Goal: Task Accomplishment & Management: Use online tool/utility

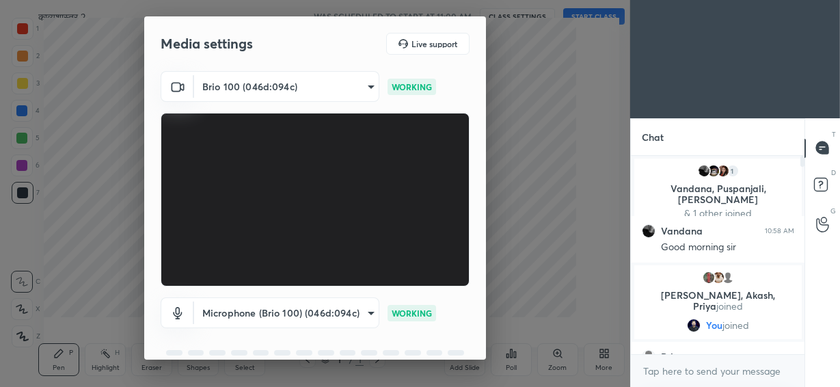
scroll to position [5, 5]
type textarea "x"
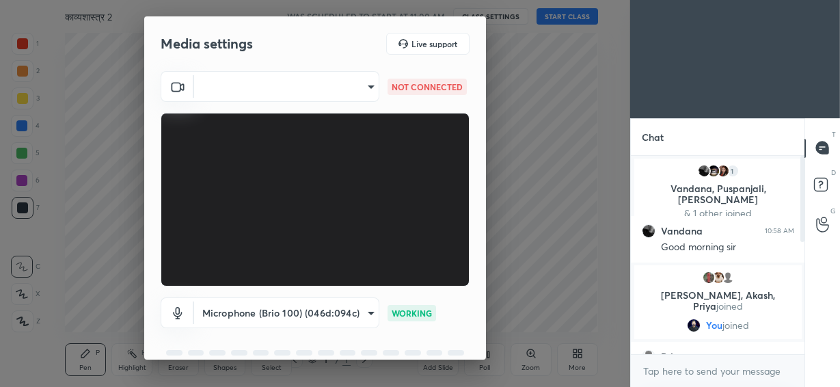
click at [291, 94] on body "1 2 3 4 5 6 7 C X Z C X Z E E Erase all H H काव्यशास्त्र 2 WAS SCHEDULED TO STA…" at bounding box center [420, 193] width 840 height 387
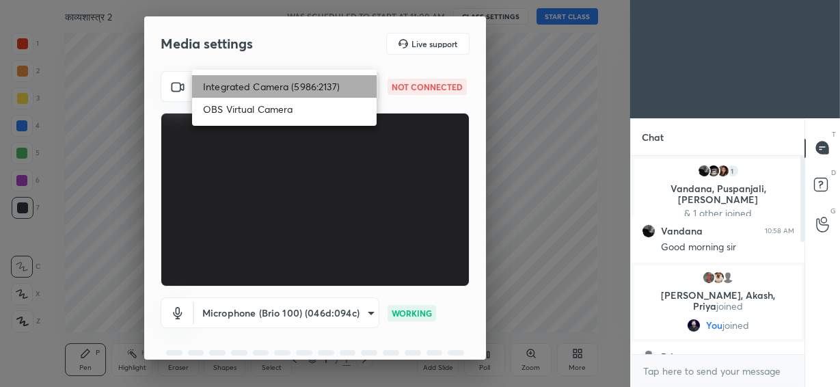
click at [291, 94] on li "Integrated Camera (5986:2137)" at bounding box center [284, 86] width 185 height 23
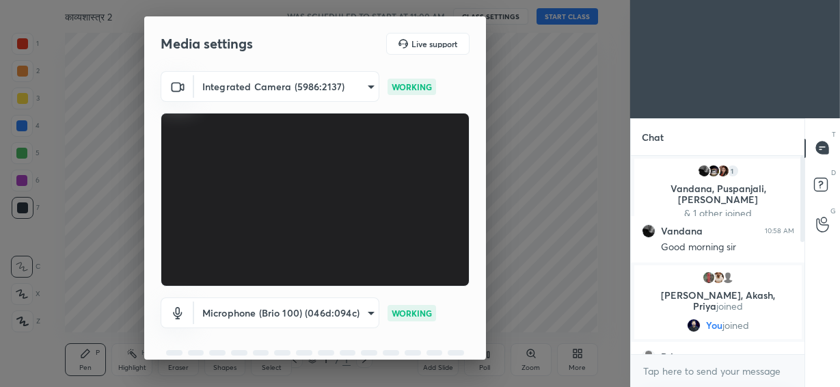
click at [291, 90] on body "1 2 3 4 5 6 7 C X Z C X Z E E Erase all H H काव्यशास्त्र 2 WAS SCHEDULED TO STA…" at bounding box center [420, 193] width 840 height 387
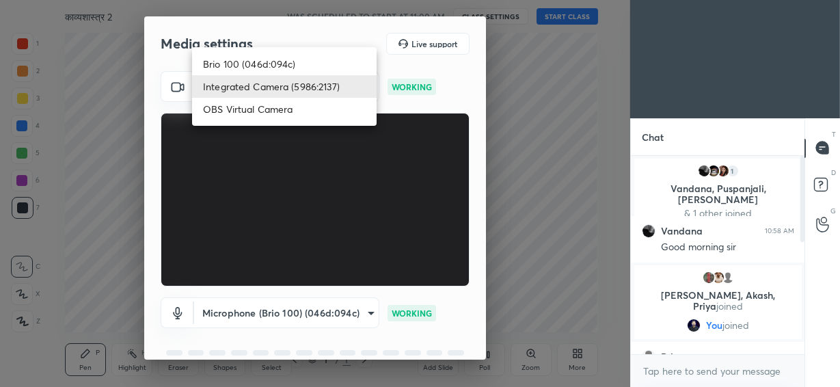
click at [288, 61] on li "Brio 100 (046d:094c)" at bounding box center [284, 64] width 185 height 23
type input "292883d4991fd39102ac9d716aacf3c397fbd837665ef94facf971ece0f88126"
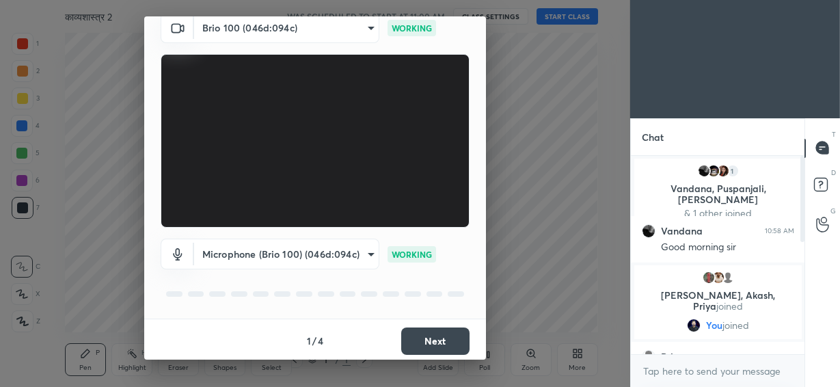
scroll to position [61, 0]
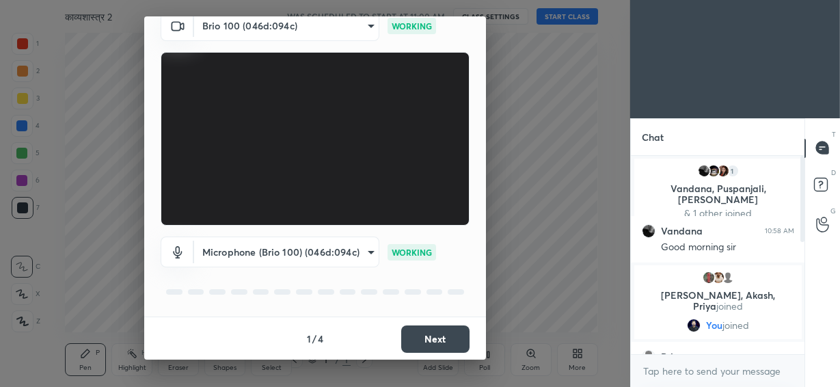
click at [432, 339] on button "Next" at bounding box center [435, 339] width 68 height 27
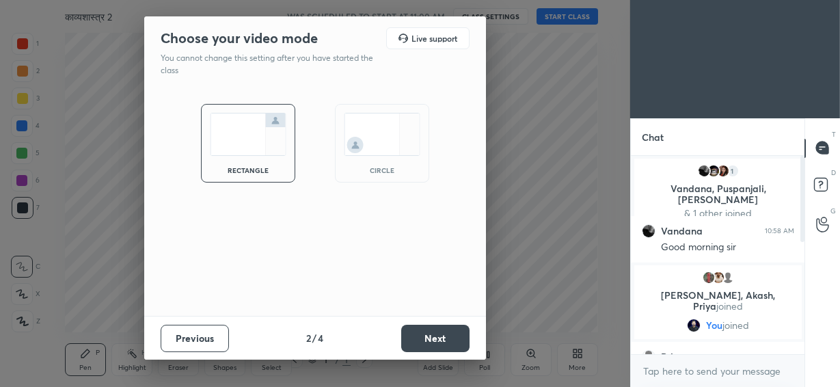
click at [393, 142] on img at bounding box center [382, 134] width 77 height 43
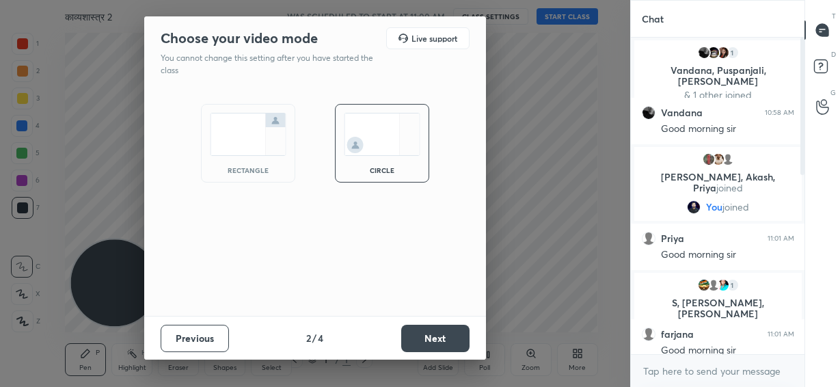
click at [438, 331] on button "Next" at bounding box center [435, 338] width 68 height 27
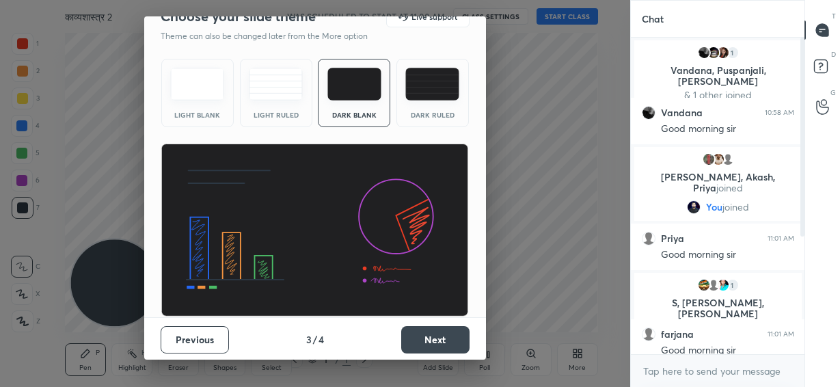
scroll to position [22, 0]
click at [423, 344] on button "Next" at bounding box center [435, 339] width 68 height 27
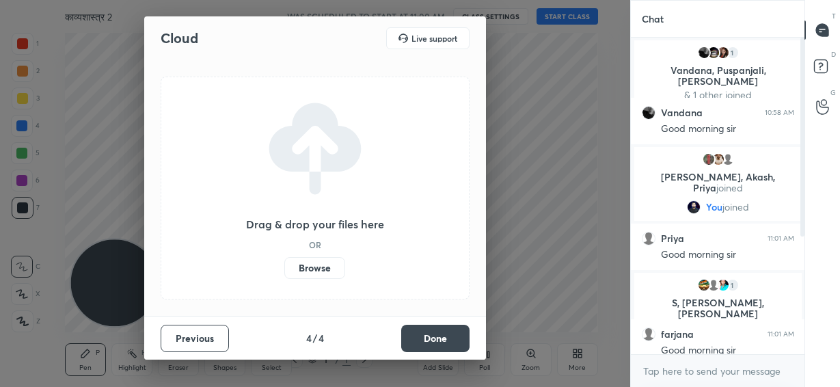
click at [423, 344] on button "Done" at bounding box center [435, 338] width 68 height 27
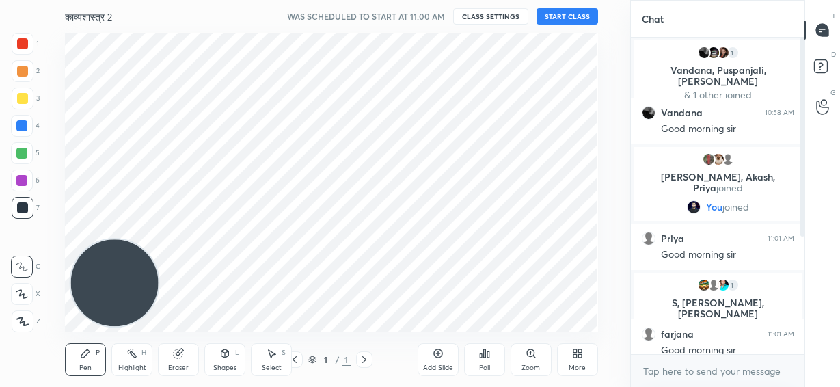
drag, startPoint x: 453, startPoint y: 361, endPoint x: 343, endPoint y: 334, distance: 113.3
click at [451, 361] on div "Add Slide" at bounding box center [438, 359] width 41 height 33
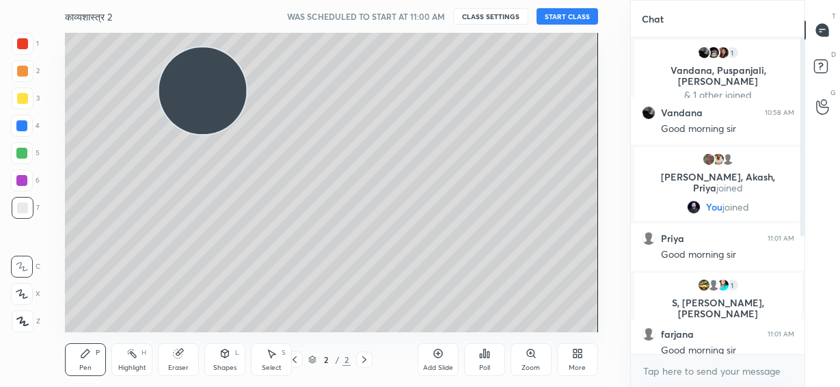
drag, startPoint x: 116, startPoint y: 280, endPoint x: 209, endPoint y: 94, distance: 208.0
click at [204, 85] on video at bounding box center [203, 91] width 88 height 88
click at [568, 14] on button "START CLASS" at bounding box center [568, 16] width 62 height 16
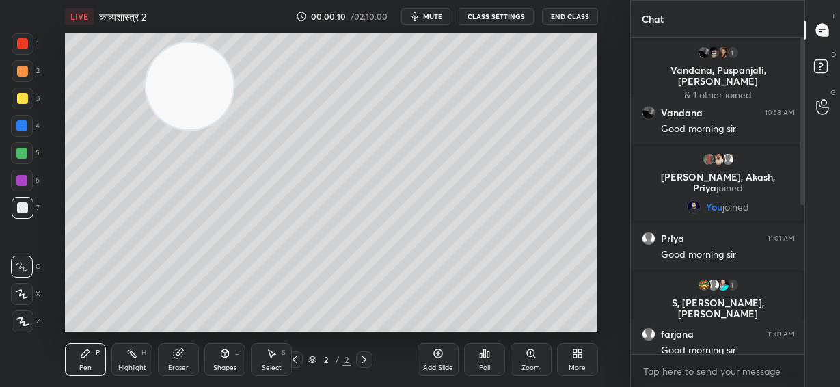
drag, startPoint x: 212, startPoint y: 113, endPoint x: 199, endPoint y: 110, distance: 13.3
click at [199, 110] on video at bounding box center [190, 86] width 88 height 88
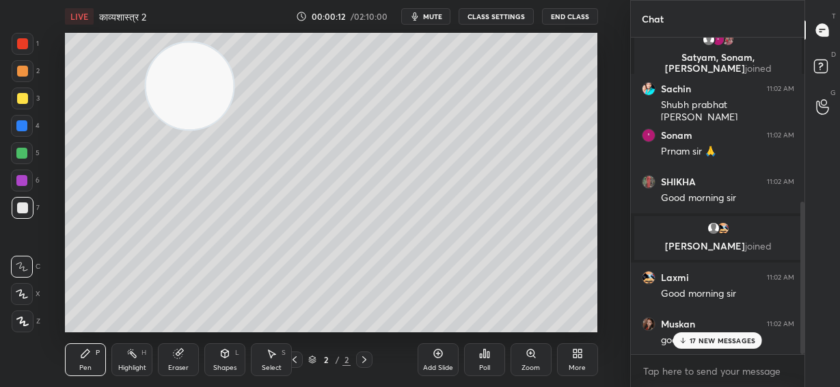
click at [739, 344] on p "17 NEW MESSAGES" at bounding box center [723, 340] width 66 height 8
click at [23, 294] on icon at bounding box center [21, 294] width 11 height 8
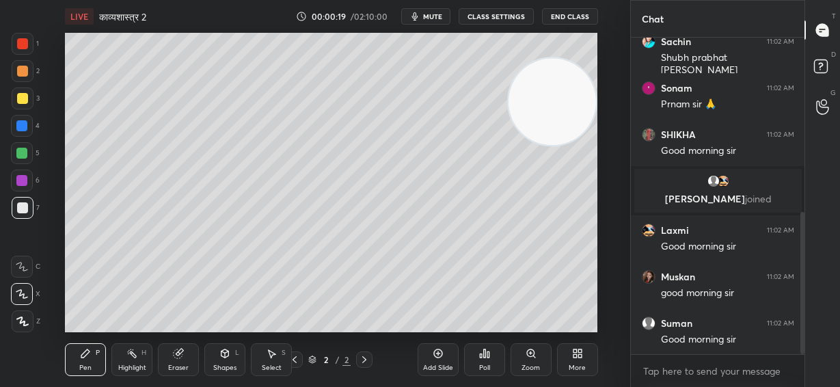
drag, startPoint x: 416, startPoint y: 110, endPoint x: 579, endPoint y: 110, distance: 162.8
click at [579, 110] on video at bounding box center [553, 102] width 88 height 88
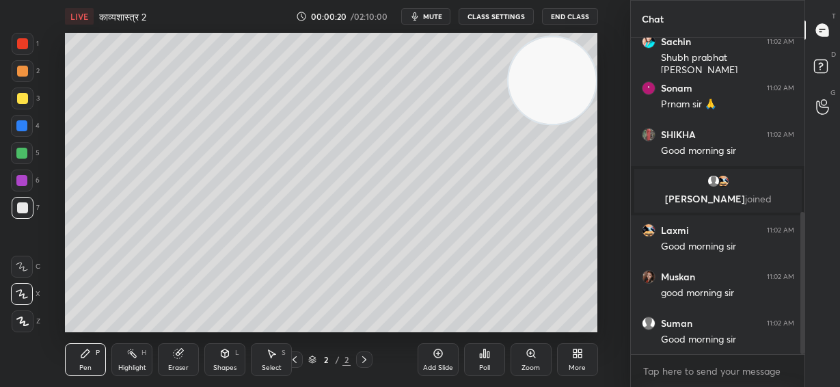
drag, startPoint x: 563, startPoint y: 104, endPoint x: 567, endPoint y: 83, distance: 21.6
click at [567, 83] on video at bounding box center [553, 81] width 88 height 88
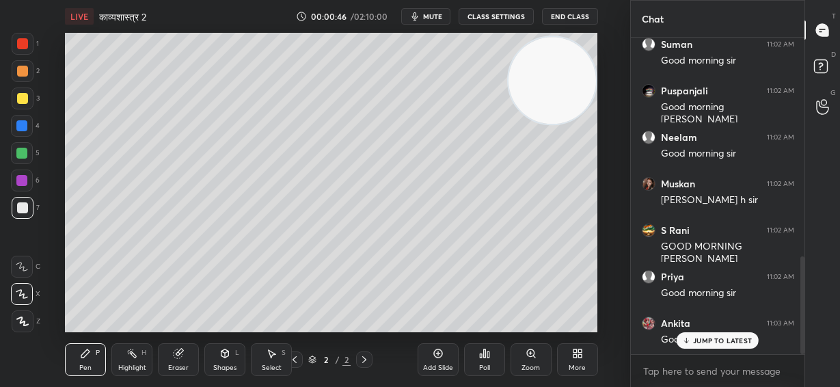
scroll to position [713, 0]
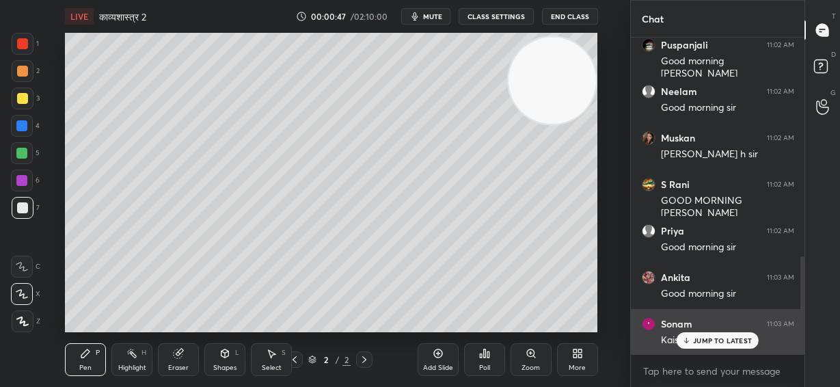
click at [735, 343] on p "JUMP TO LATEST" at bounding box center [722, 340] width 59 height 8
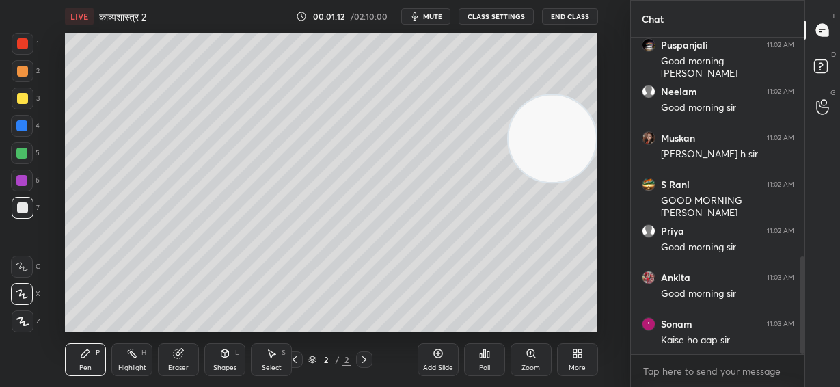
drag, startPoint x: 545, startPoint y: 92, endPoint x: 555, endPoint y: 146, distance: 54.9
click at [555, 152] on video at bounding box center [553, 139] width 88 height 88
drag, startPoint x: 549, startPoint y: 143, endPoint x: 559, endPoint y: 230, distance: 88.1
click at [559, 193] on video at bounding box center [553, 149] width 88 height 88
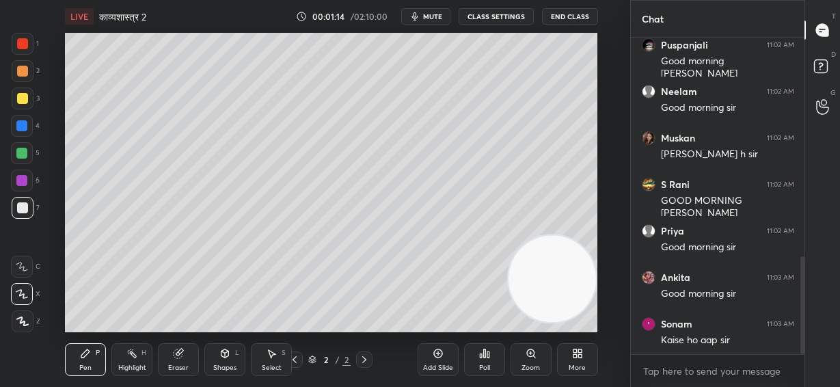
drag, startPoint x: 551, startPoint y: 254, endPoint x: 553, endPoint y: 278, distance: 24.0
click at [553, 278] on video at bounding box center [553, 279] width 88 height 88
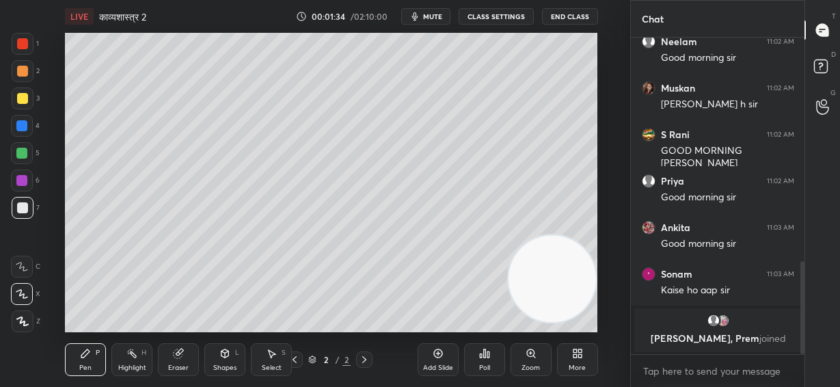
click at [187, 361] on div "Eraser" at bounding box center [178, 359] width 41 height 33
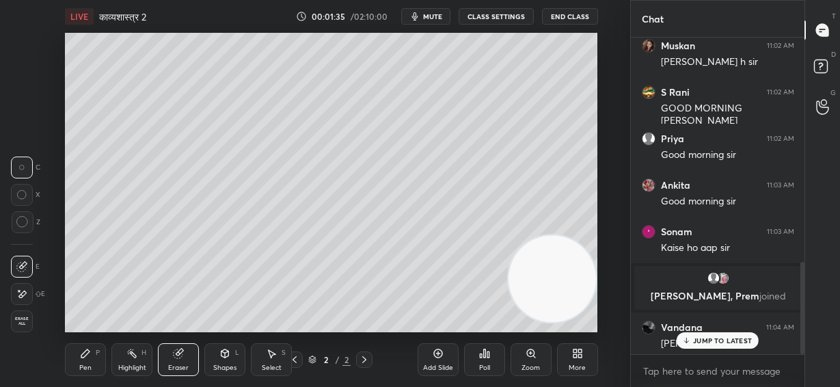
click at [21, 295] on icon at bounding box center [23, 294] width 8 height 7
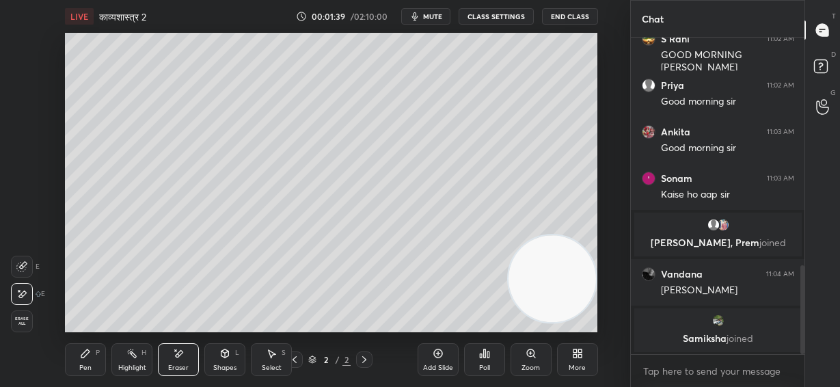
click at [93, 362] on div "Pen P" at bounding box center [85, 359] width 41 height 33
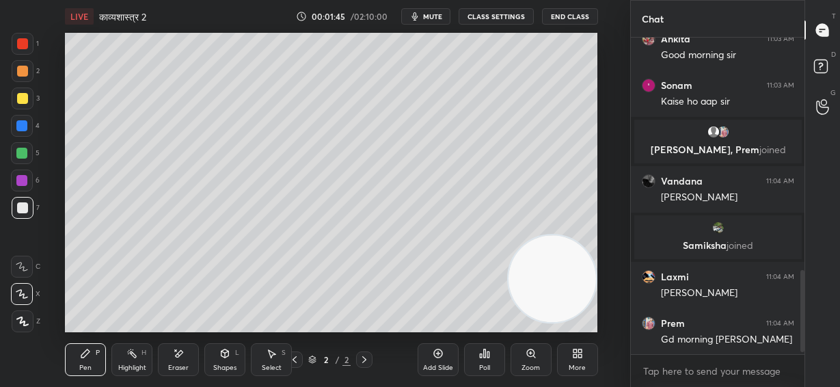
scroll to position [921, 0]
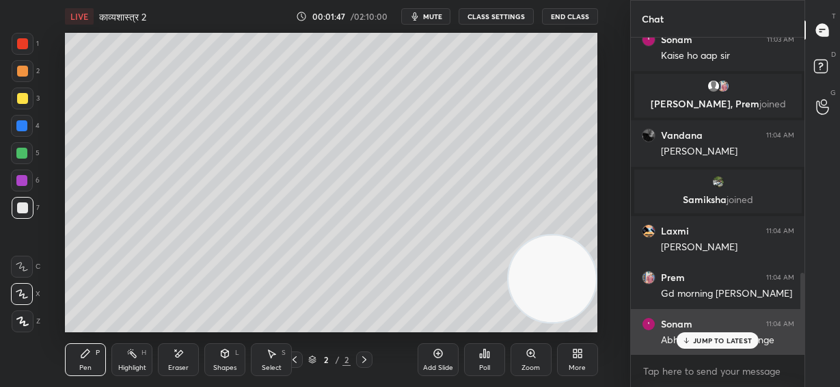
click at [705, 345] on div "JUMP TO LATEST" at bounding box center [718, 340] width 82 height 16
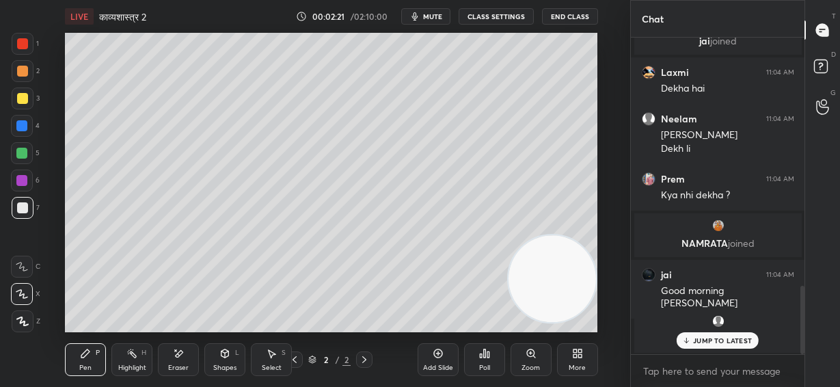
scroll to position [1162, 0]
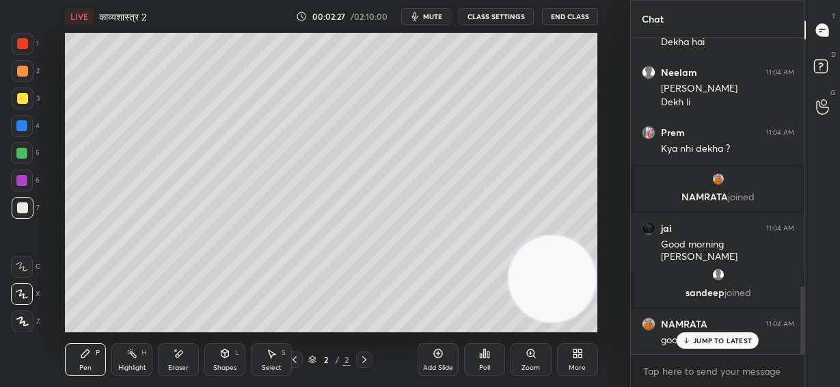
click at [573, 360] on div "More" at bounding box center [577, 359] width 41 height 33
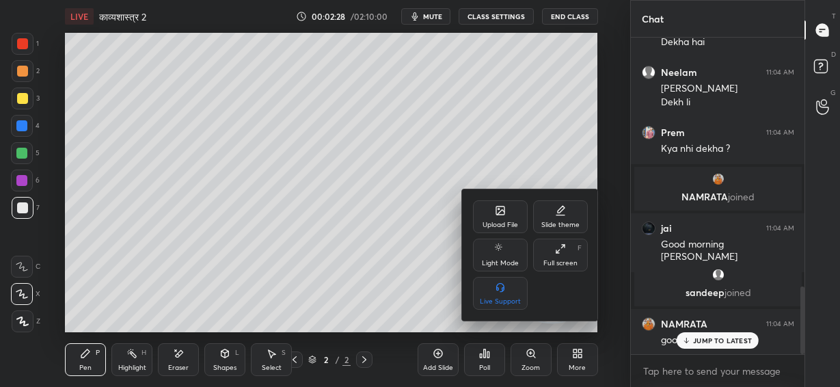
click at [505, 219] on div "Upload File" at bounding box center [500, 216] width 55 height 33
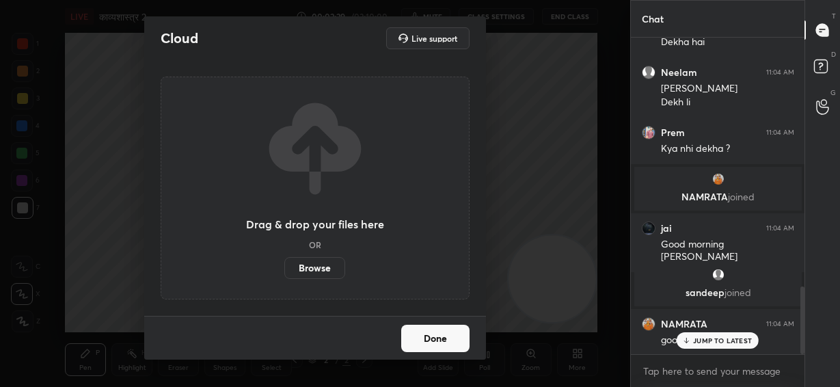
click at [325, 264] on label "Browse" at bounding box center [314, 268] width 61 height 22
click at [284, 264] on input "Browse" at bounding box center [284, 268] width 0 height 22
click at [525, 109] on div "Cloud Live support Drag & drop your files here OR Browse Done" at bounding box center [315, 193] width 631 height 387
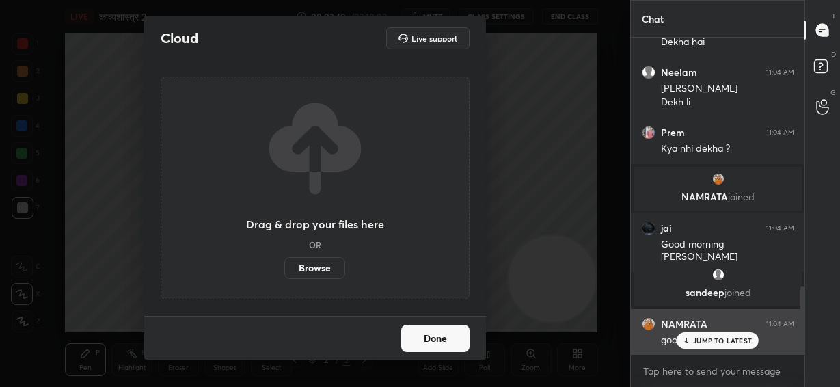
click at [718, 343] on p "JUMP TO LATEST" at bounding box center [722, 340] width 59 height 8
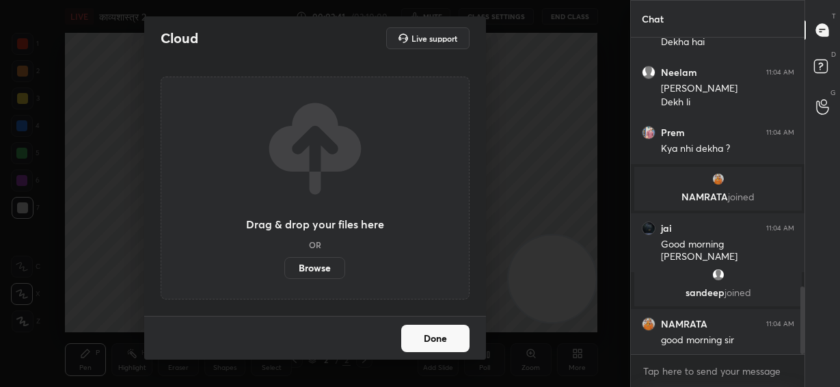
click at [535, 222] on div "Cloud Live support Drag & drop your files here OR Browse Done" at bounding box center [315, 193] width 631 height 387
click at [455, 346] on button "Done" at bounding box center [435, 338] width 68 height 27
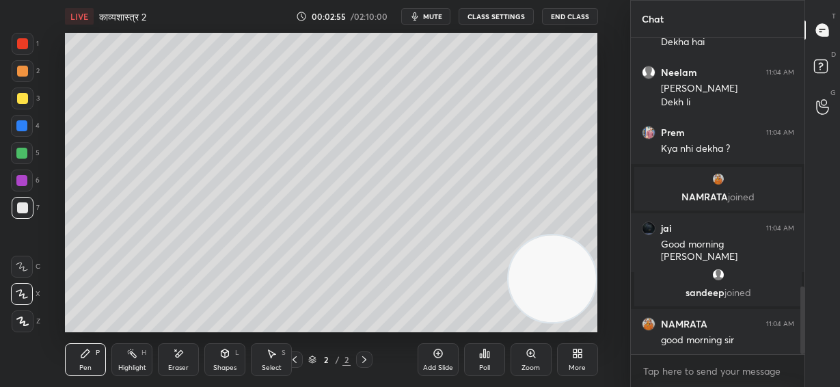
scroll to position [1209, 0]
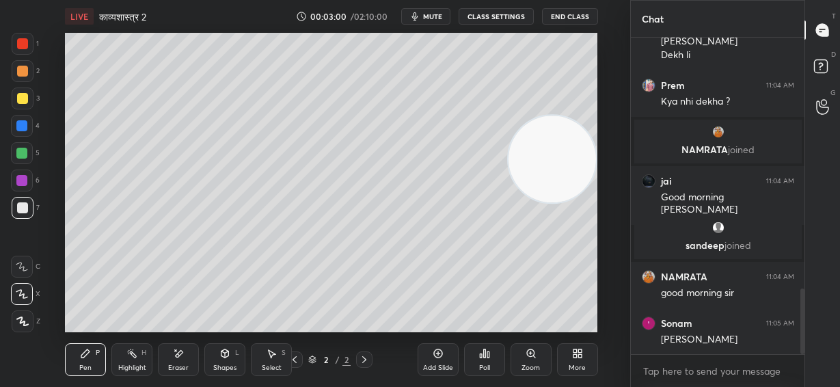
drag, startPoint x: 569, startPoint y: 276, endPoint x: 590, endPoint y: 155, distance: 122.2
click at [590, 155] on video at bounding box center [553, 160] width 88 height 88
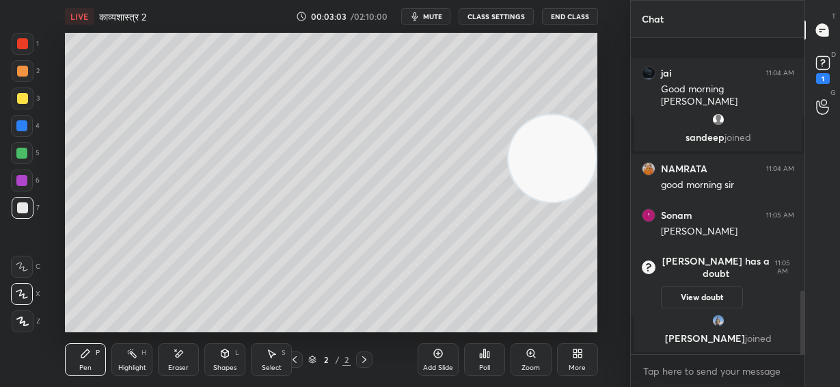
scroll to position [1292, 0]
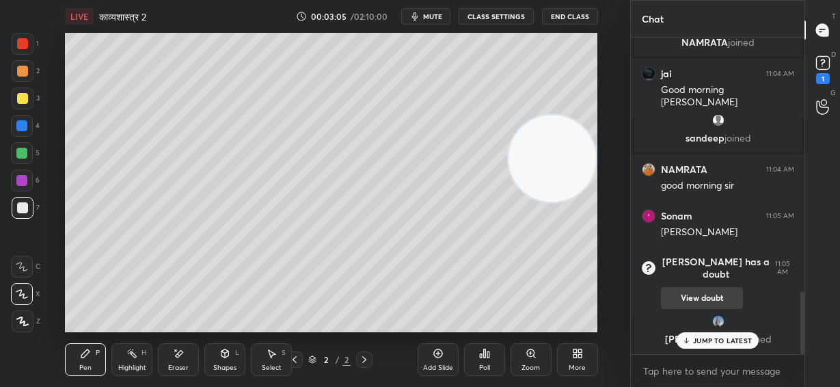
click at [691, 287] on button "View doubt" at bounding box center [702, 298] width 82 height 22
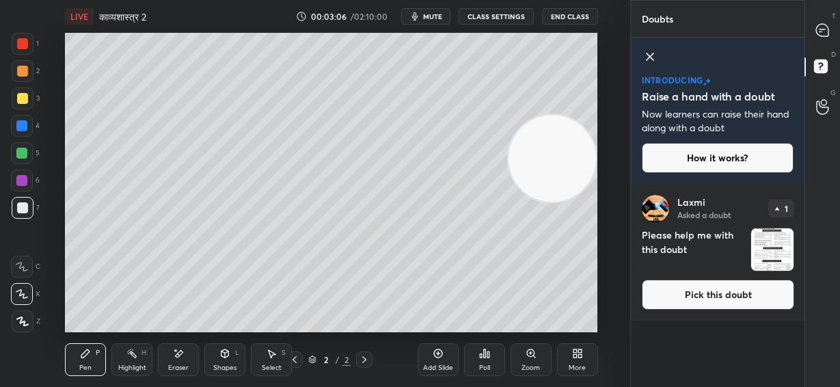
click at [773, 252] on img "grid" at bounding box center [773, 249] width 42 height 42
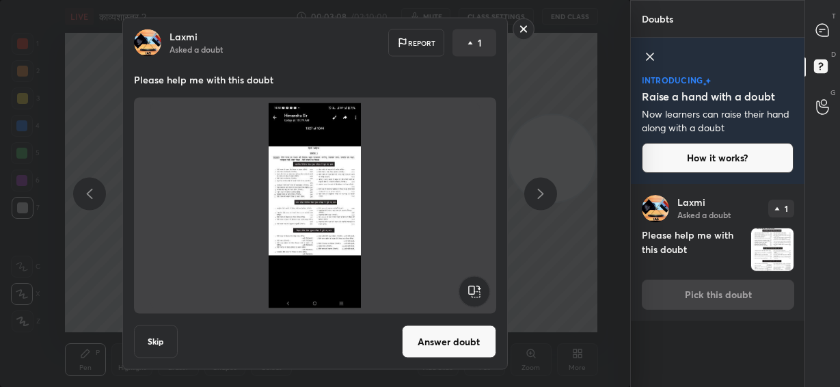
click at [323, 211] on img at bounding box center [315, 205] width 330 height 205
click at [449, 347] on button "Answer doubt" at bounding box center [449, 342] width 94 height 33
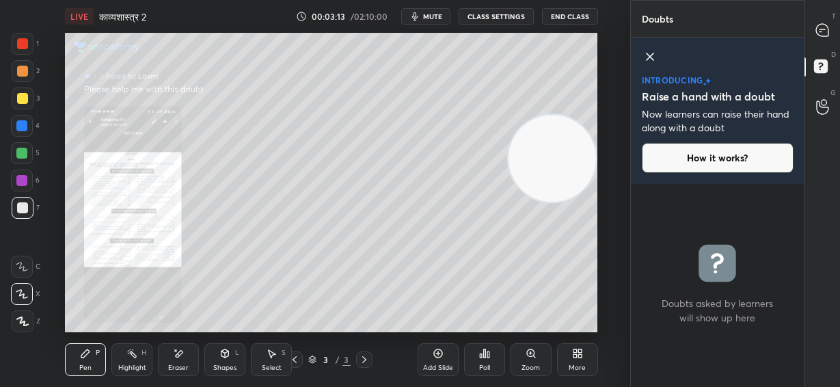
click at [542, 359] on div "Zoom" at bounding box center [531, 359] width 41 height 33
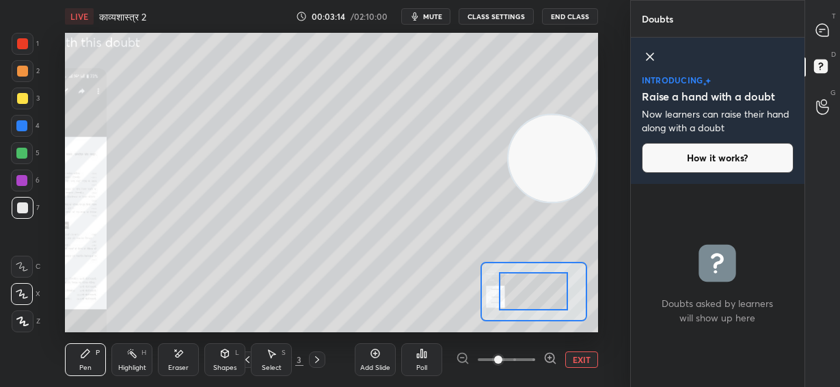
click at [542, 359] on div at bounding box center [506, 360] width 101 height 16
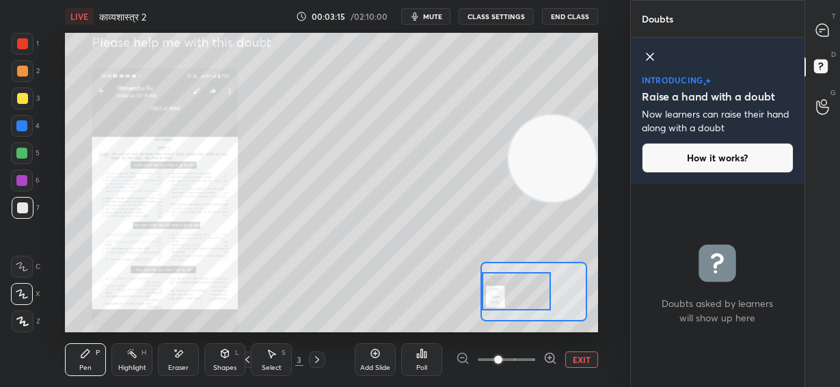
drag, startPoint x: 538, startPoint y: 293, endPoint x: 490, endPoint y: 293, distance: 48.6
click at [490, 293] on div at bounding box center [516, 291] width 69 height 38
click at [544, 360] on icon at bounding box center [551, 359] width 14 height 14
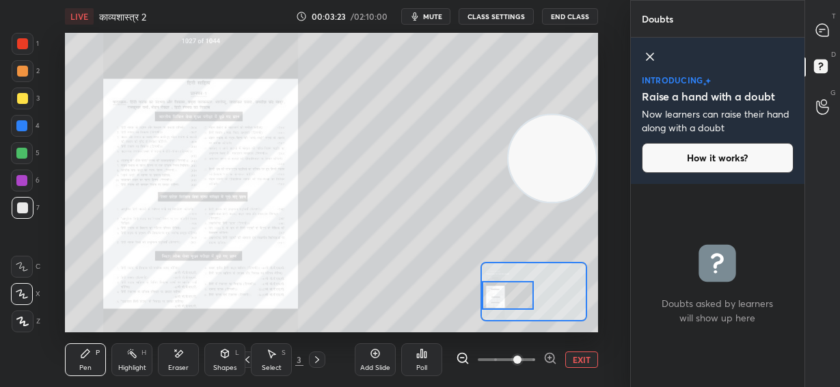
drag, startPoint x: 514, startPoint y: 295, endPoint x: 488, endPoint y: 299, distance: 27.0
click at [488, 299] on div at bounding box center [508, 295] width 52 height 29
click at [20, 44] on div at bounding box center [22, 43] width 11 height 11
click at [648, 58] on icon at bounding box center [650, 56] width 7 height 7
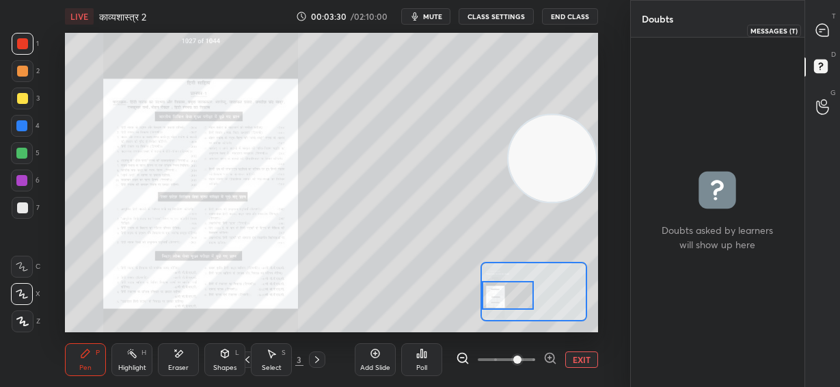
click at [821, 33] on icon at bounding box center [823, 30] width 12 height 12
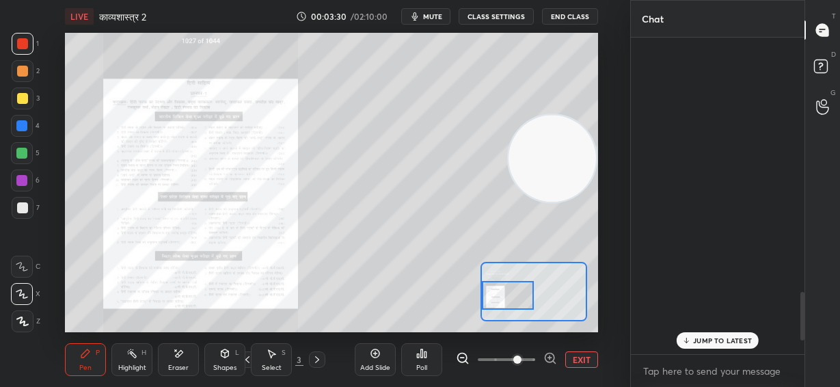
scroll to position [313, 170]
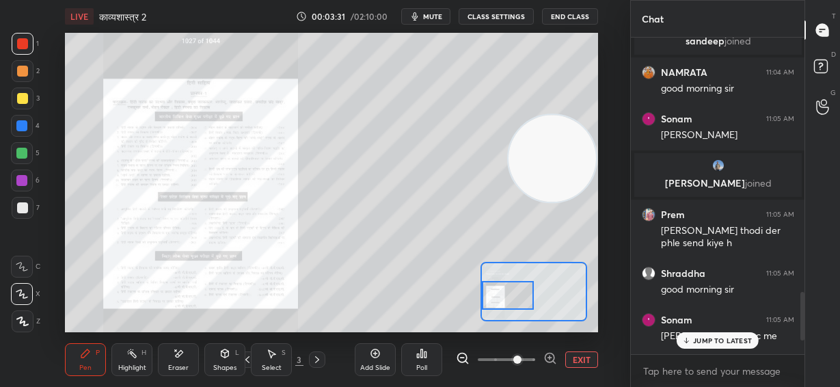
click at [709, 343] on p "JUMP TO LATEST" at bounding box center [722, 340] width 59 height 8
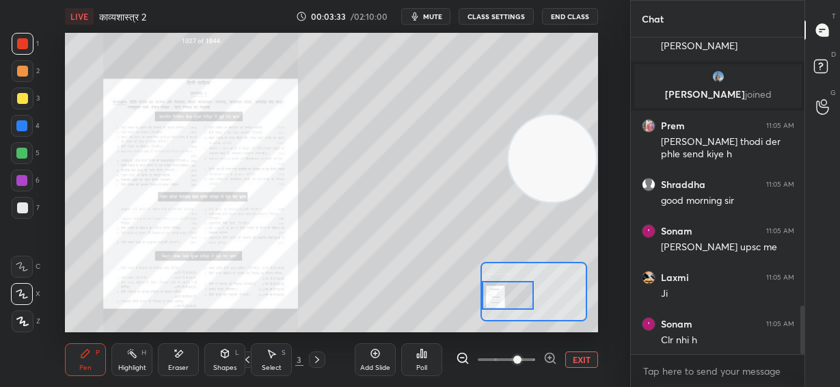
click at [581, 358] on button "EXIT" at bounding box center [582, 360] width 33 height 16
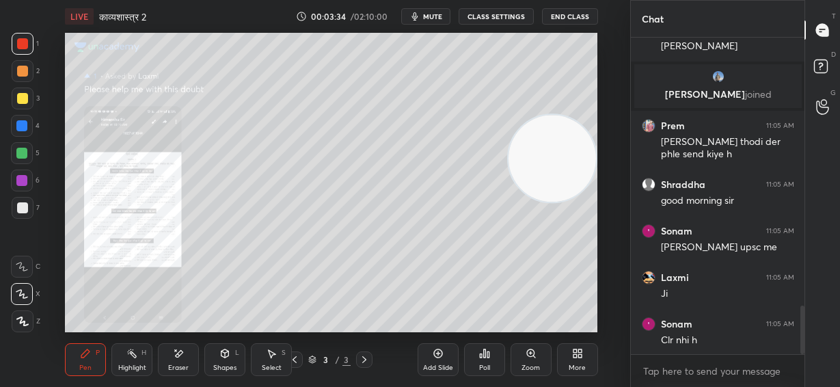
click at [363, 361] on icon at bounding box center [364, 359] width 11 height 11
click at [309, 360] on icon at bounding box center [312, 361] width 7 height 2
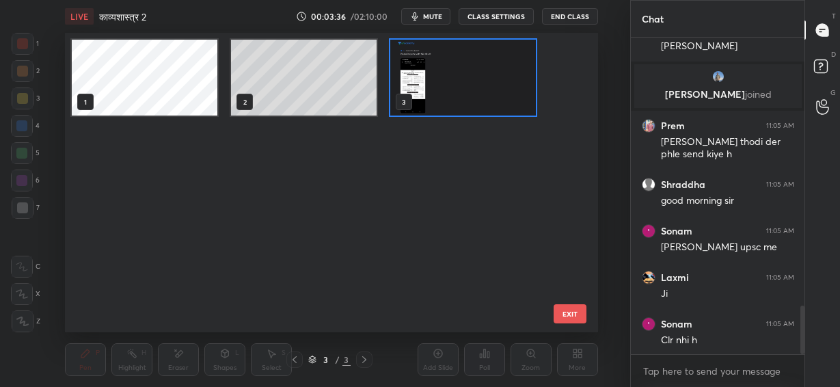
scroll to position [295, 526]
click at [294, 358] on div at bounding box center [295, 360] width 16 height 16
click at [544, 315] on div "1 2 3" at bounding box center [319, 183] width 509 height 300
click at [559, 314] on button "EXIT" at bounding box center [570, 313] width 33 height 19
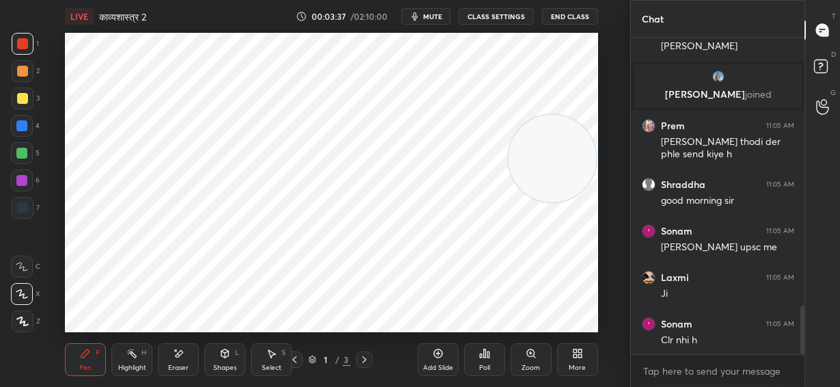
click at [559, 33] on button "EXIT" at bounding box center [570, 23] width 33 height 19
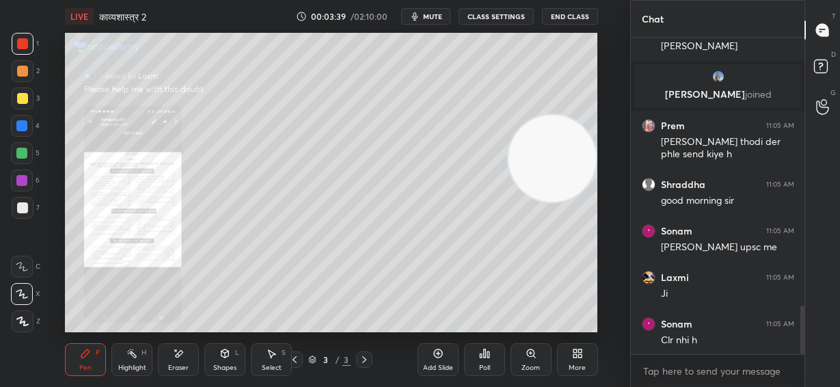
click at [293, 362] on icon at bounding box center [294, 359] width 11 height 11
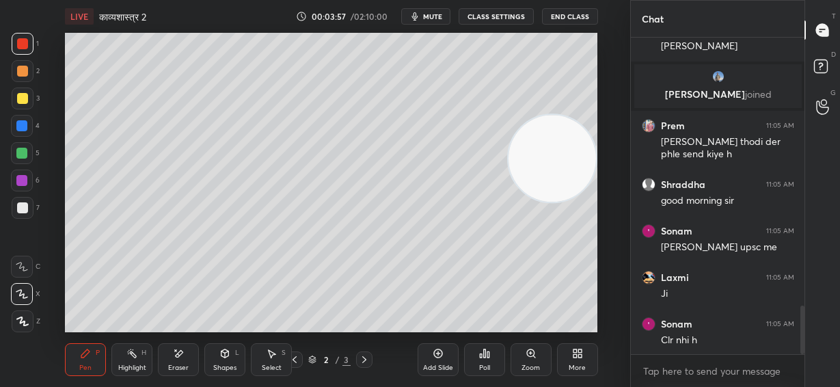
drag, startPoint x: 24, startPoint y: 99, endPoint x: 42, endPoint y: 99, distance: 18.5
click at [25, 100] on div at bounding box center [22, 98] width 11 height 11
click at [25, 207] on div at bounding box center [22, 207] width 11 height 11
drag, startPoint x: 567, startPoint y: 129, endPoint x: 576, endPoint y: 75, distance: 54.8
click at [584, 115] on video at bounding box center [553, 159] width 88 height 88
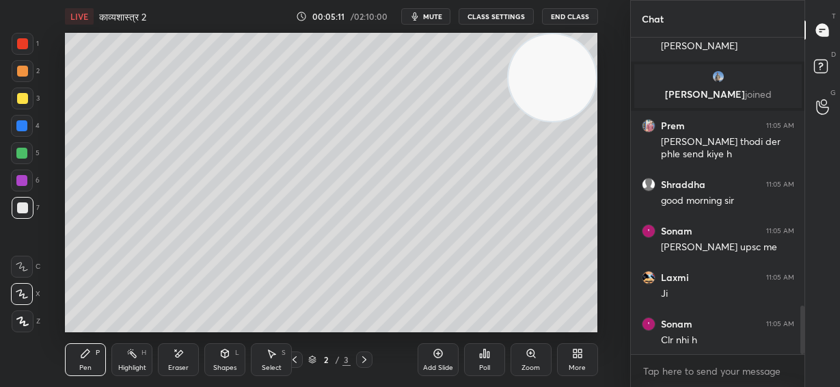
drag, startPoint x: 17, startPoint y: 148, endPoint x: 21, endPoint y: 137, distance: 11.5
click at [18, 148] on div at bounding box center [21, 153] width 11 height 11
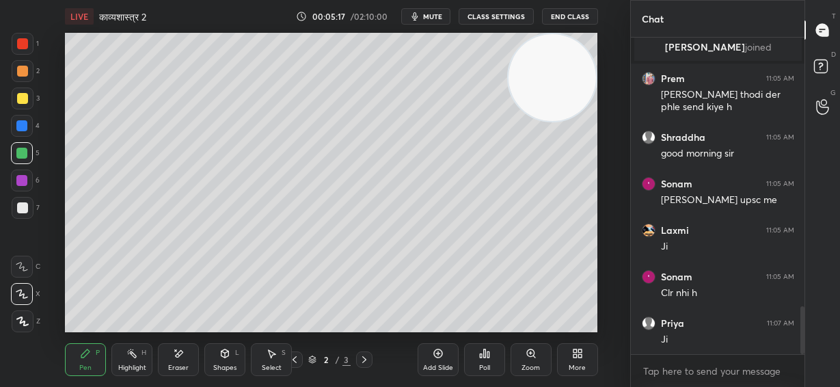
click at [27, 181] on div at bounding box center [22, 181] width 22 height 22
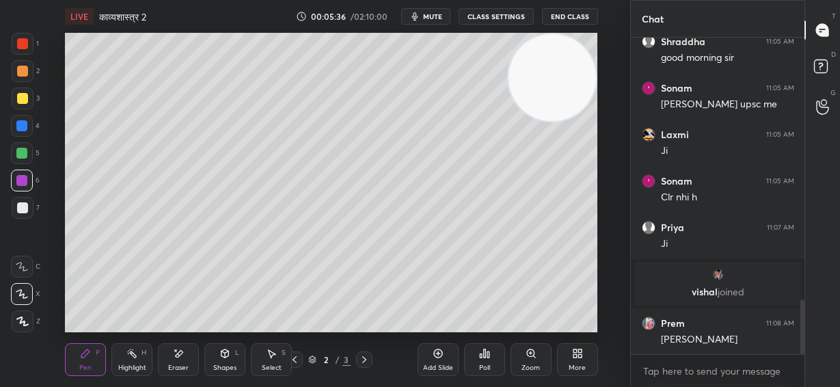
scroll to position [1517, 0]
click at [19, 131] on div at bounding box center [22, 126] width 22 height 22
click at [432, 17] on span "mute" at bounding box center [432, 17] width 19 height 10
click at [439, 16] on span "unmute" at bounding box center [430, 17] width 29 height 10
click at [23, 209] on div at bounding box center [22, 207] width 11 height 11
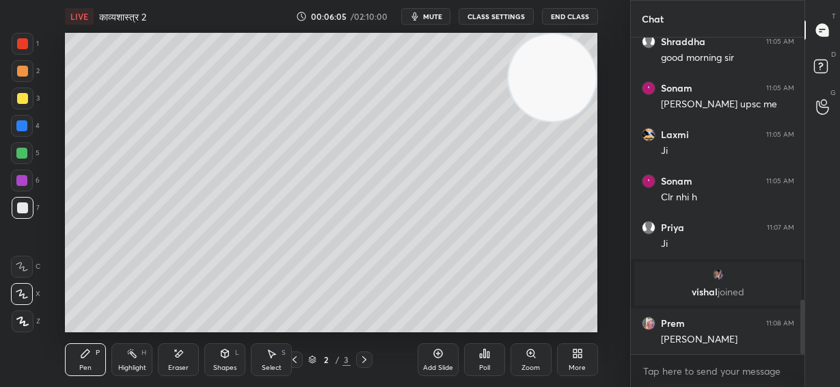
scroll to position [1576, 0]
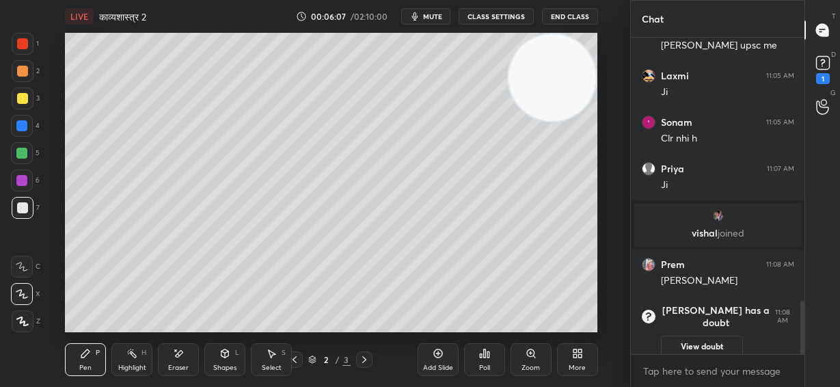
click at [22, 152] on div at bounding box center [21, 153] width 11 height 11
drag, startPoint x: 22, startPoint y: 75, endPoint x: 34, endPoint y: 80, distance: 12.6
click at [22, 77] on div at bounding box center [23, 71] width 22 height 22
click at [23, 122] on div at bounding box center [21, 125] width 11 height 11
click at [333, 332] on div "LIVE काव्यशास्त्र 2 00:06:32 / 02:10:00 mute CLASS SETTINGS End Class Setting u…" at bounding box center [332, 193] width 576 height 387
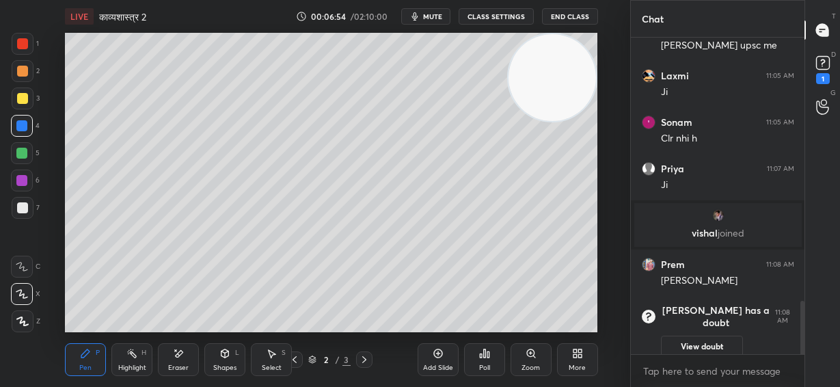
click at [25, 209] on div at bounding box center [22, 207] width 11 height 11
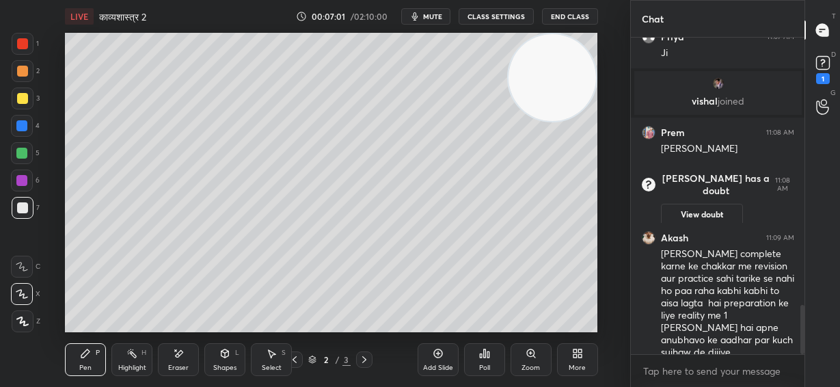
scroll to position [1714, 0]
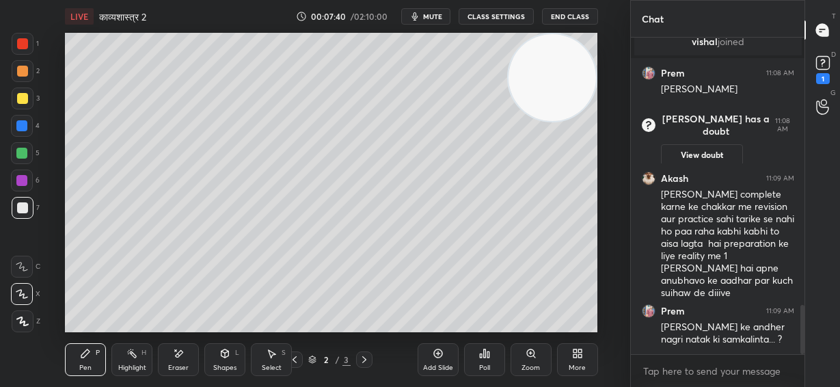
click at [442, 360] on div "Add Slide" at bounding box center [438, 359] width 41 height 33
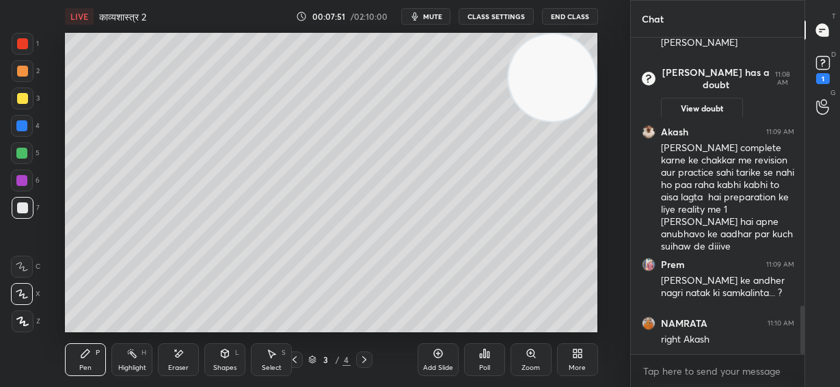
drag, startPoint x: 574, startPoint y: 88, endPoint x: 585, endPoint y: 181, distance: 94.4
click at [592, 122] on video at bounding box center [553, 78] width 88 height 88
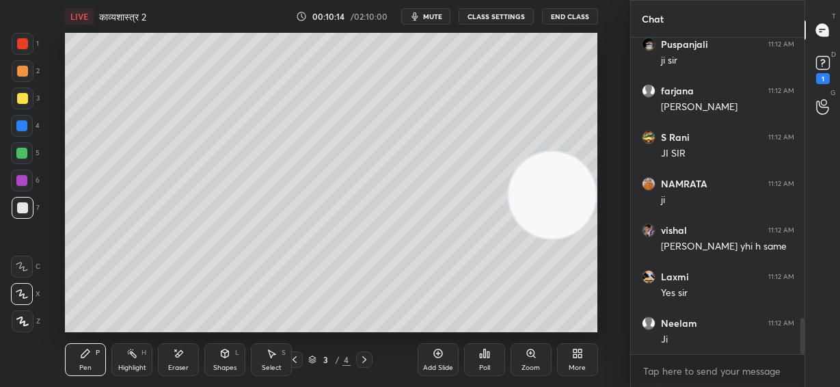
scroll to position [2484, 0]
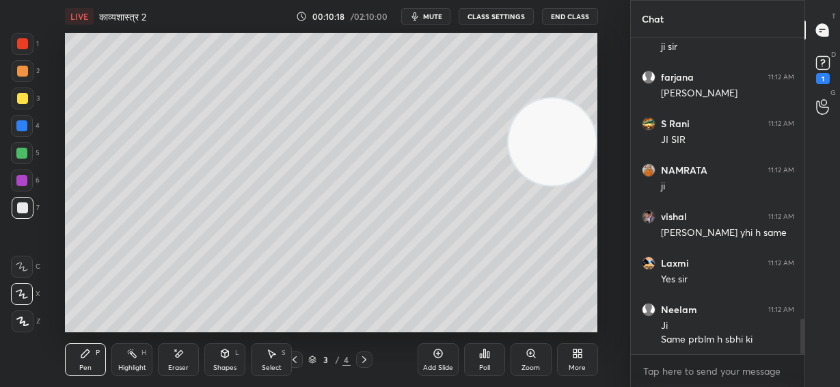
drag, startPoint x: 552, startPoint y: 213, endPoint x: 574, endPoint y: 72, distance: 142.6
click at [577, 98] on video at bounding box center [553, 142] width 88 height 88
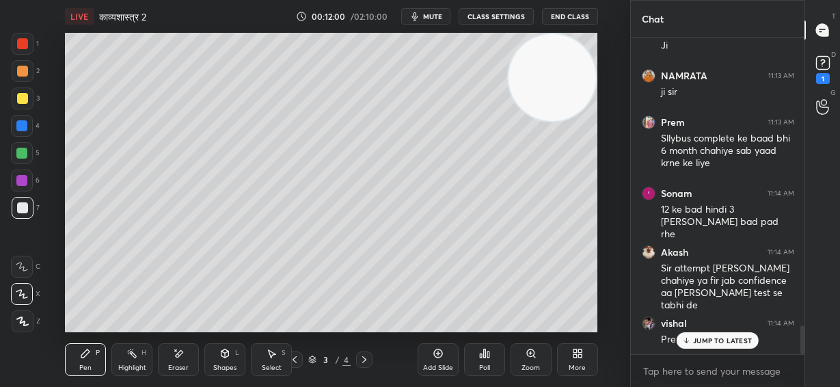
scroll to position [3141, 0]
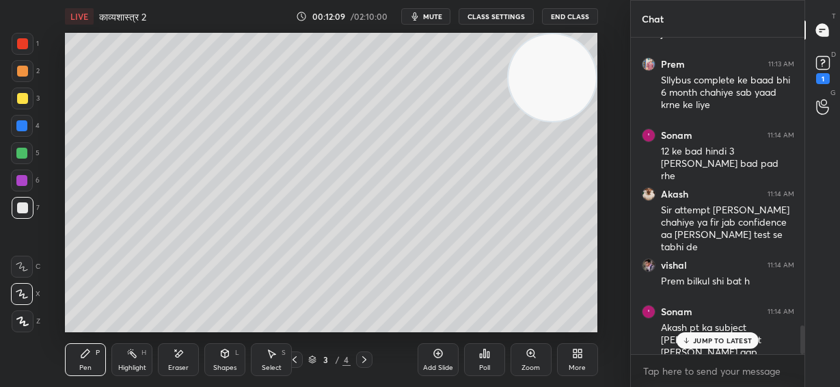
click at [740, 341] on p "JUMP TO LATEST" at bounding box center [722, 340] width 59 height 8
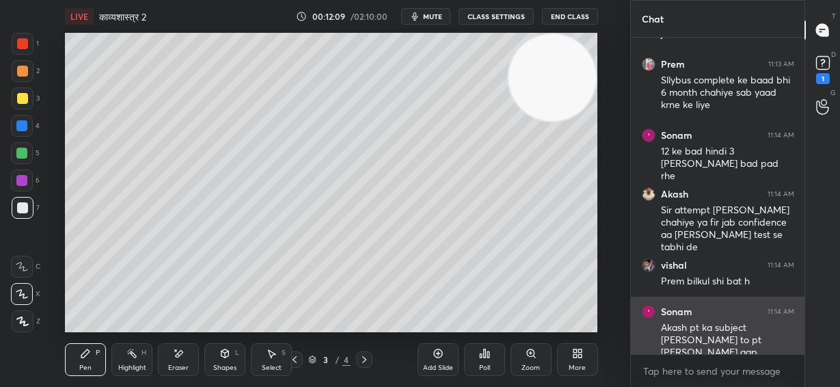
scroll to position [3188, 0]
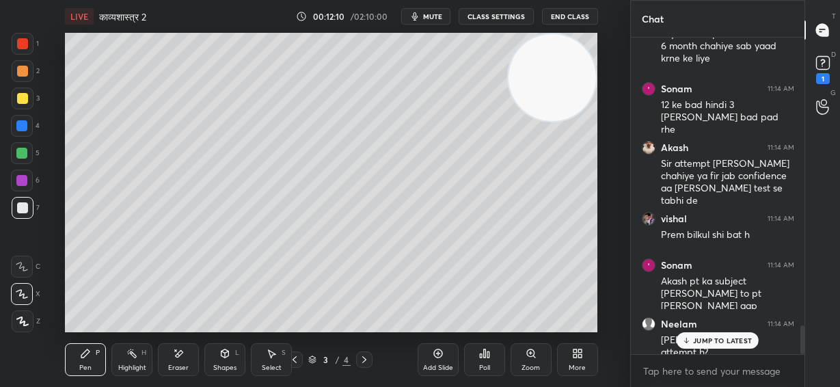
click at [728, 341] on p "JUMP TO LATEST" at bounding box center [722, 340] width 59 height 8
click at [719, 347] on div "JUMP TO LATEST" at bounding box center [718, 340] width 82 height 16
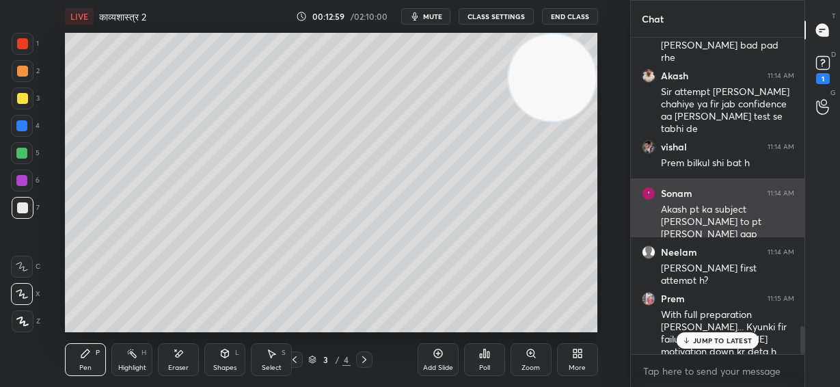
scroll to position [3305, 0]
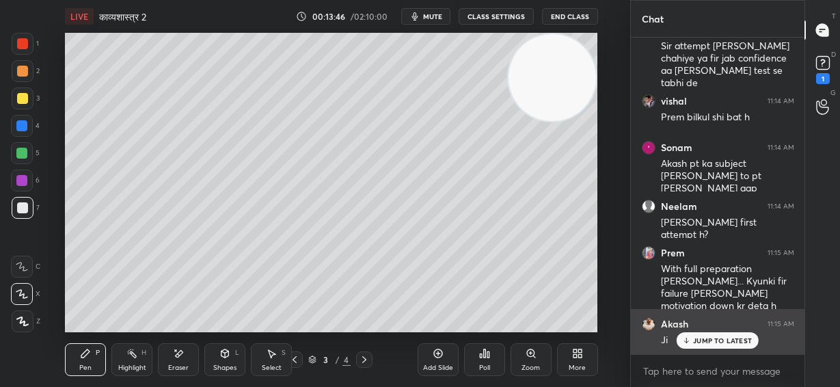
drag, startPoint x: 737, startPoint y: 342, endPoint x: 735, endPoint y: 334, distance: 7.6
click at [735, 342] on p "JUMP TO LATEST" at bounding box center [722, 340] width 59 height 8
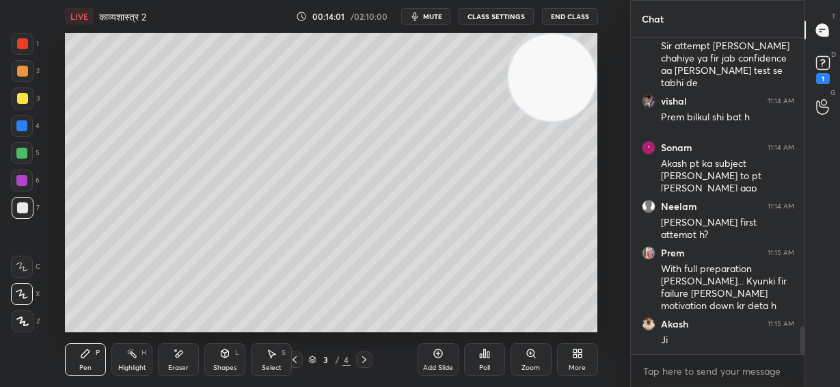
click at [439, 359] on div "Add Slide" at bounding box center [438, 359] width 41 height 33
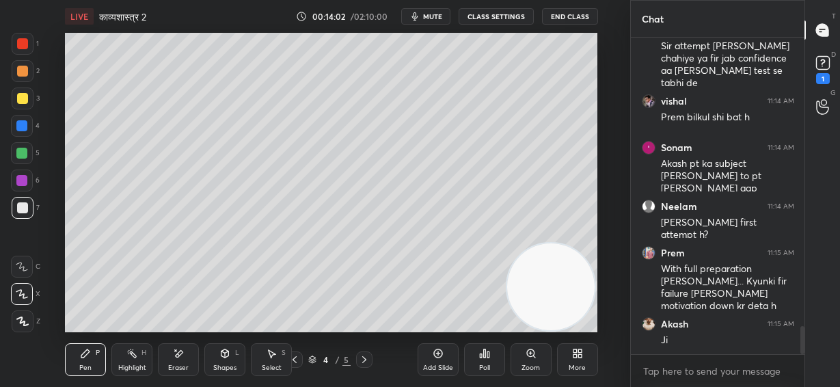
drag, startPoint x: 538, startPoint y: 88, endPoint x: 536, endPoint y: 346, distance: 258.5
click at [536, 346] on div "LIVE काव्यशास्त्र 2 00:14:02 / 02:10:00 mute CLASS SETTINGS End Class Setting u…" at bounding box center [332, 193] width 576 height 387
click at [23, 122] on div at bounding box center [21, 125] width 11 height 11
click at [23, 103] on div at bounding box center [22, 98] width 11 height 11
click at [23, 212] on div at bounding box center [22, 207] width 11 height 11
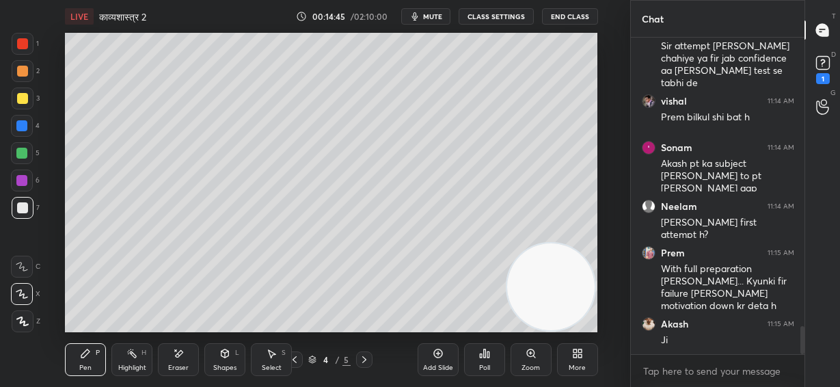
click at [21, 152] on div at bounding box center [21, 153] width 11 height 11
drag, startPoint x: 25, startPoint y: 127, endPoint x: 32, endPoint y: 120, distance: 9.2
click at [25, 127] on div at bounding box center [21, 125] width 11 height 11
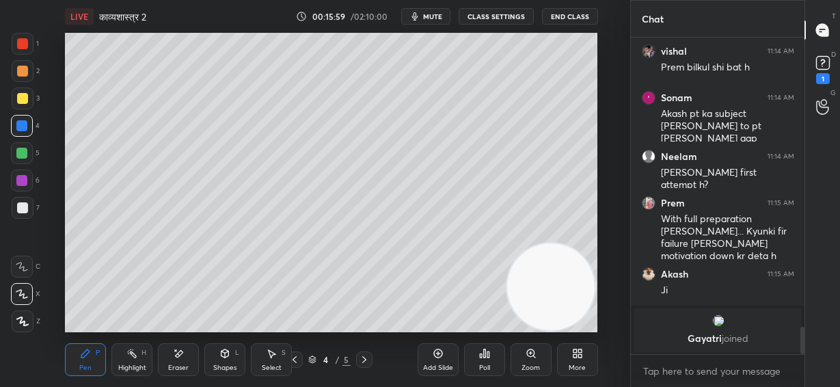
scroll to position [2874, 0]
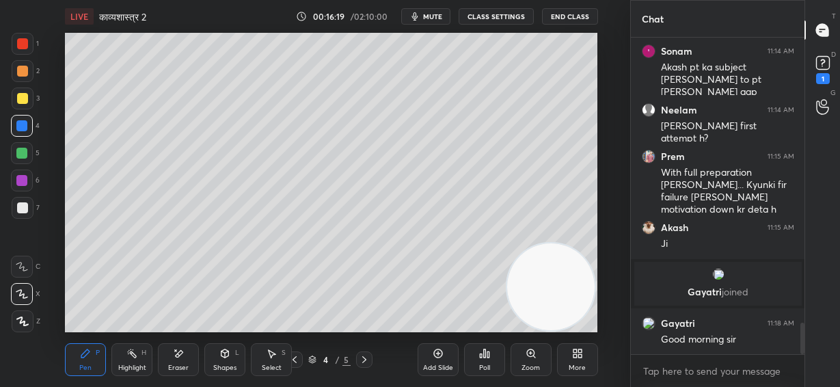
drag, startPoint x: 21, startPoint y: 69, endPoint x: 38, endPoint y: 86, distance: 24.2
click at [21, 72] on div at bounding box center [22, 71] width 11 height 11
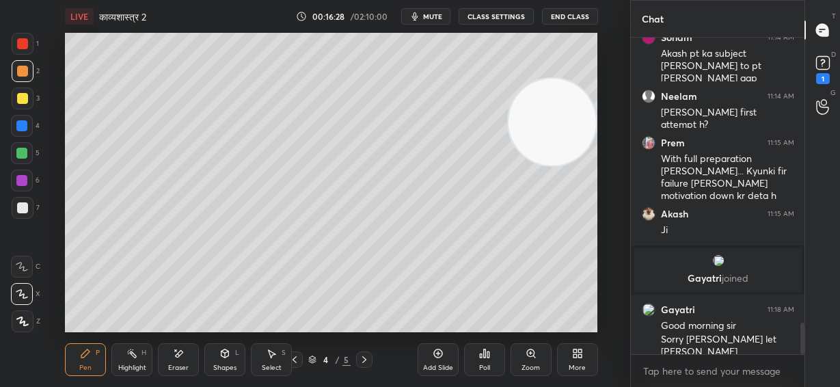
drag, startPoint x: 557, startPoint y: 300, endPoint x: 618, endPoint y: 69, distance: 239.0
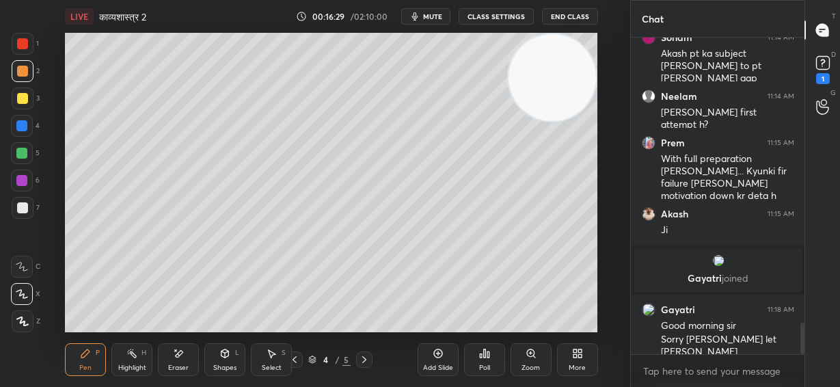
click at [618, 69] on div "Setting up your live class Poll for secs No correct answer Start poll" at bounding box center [332, 183] width 576 height 300
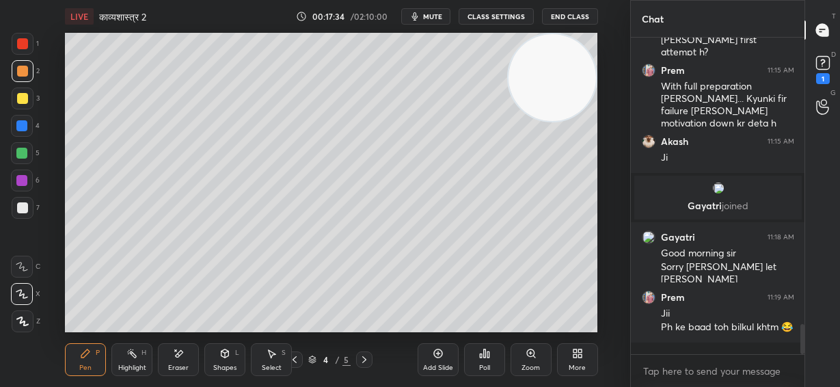
scroll to position [3006, 0]
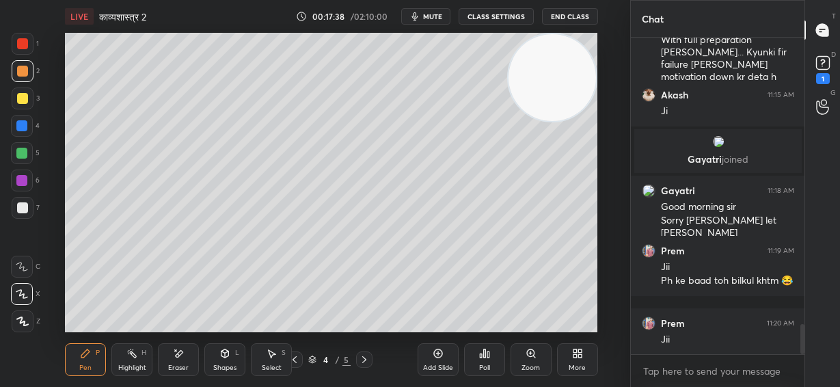
click at [438, 14] on span "mute" at bounding box center [432, 17] width 19 height 10
click at [440, 14] on span "unmute" at bounding box center [430, 17] width 29 height 10
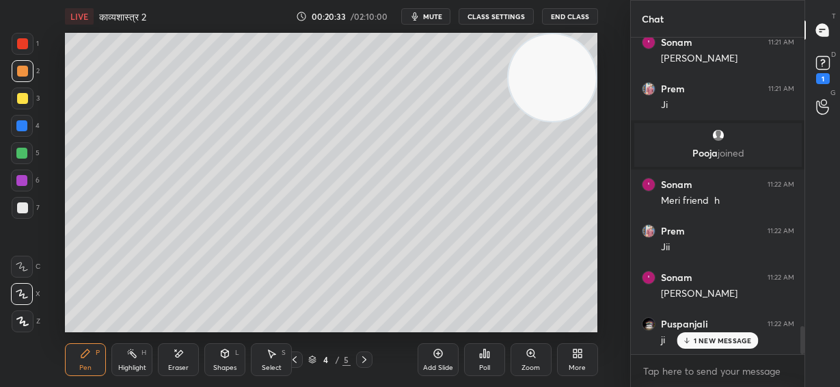
scroll to position [3343, 0]
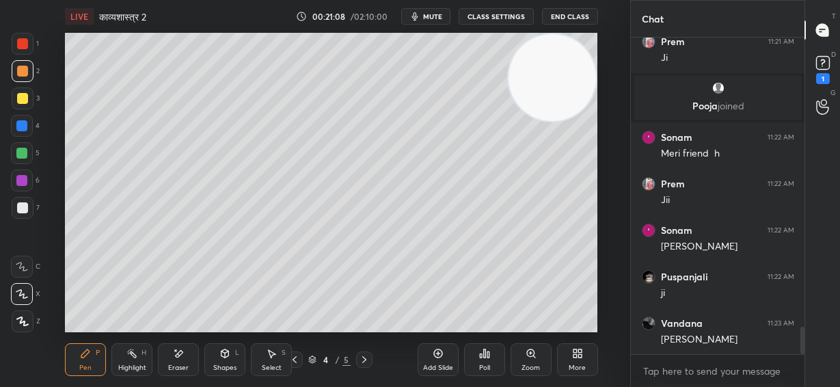
click at [552, 88] on video at bounding box center [553, 78] width 88 height 88
click at [22, 211] on div at bounding box center [22, 207] width 11 height 11
click at [21, 179] on div at bounding box center [21, 180] width 11 height 11
drag, startPoint x: 440, startPoint y: 356, endPoint x: 435, endPoint y: 324, distance: 32.5
click at [439, 356] on icon at bounding box center [438, 353] width 11 height 11
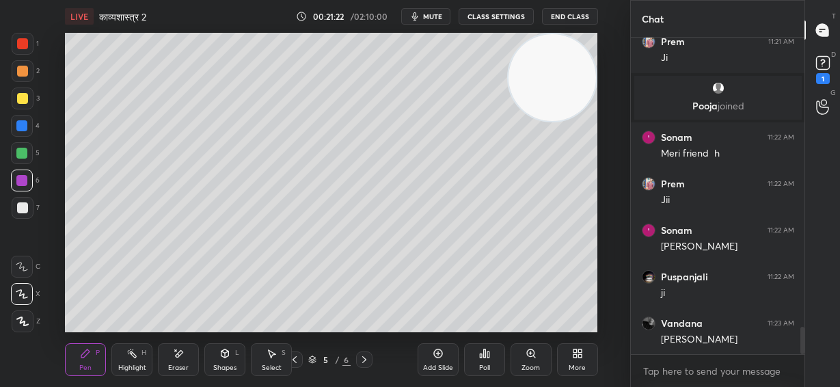
click at [22, 73] on div at bounding box center [22, 71] width 11 height 11
click at [434, 14] on span "mute" at bounding box center [432, 17] width 19 height 10
click at [25, 210] on div at bounding box center [22, 207] width 11 height 11
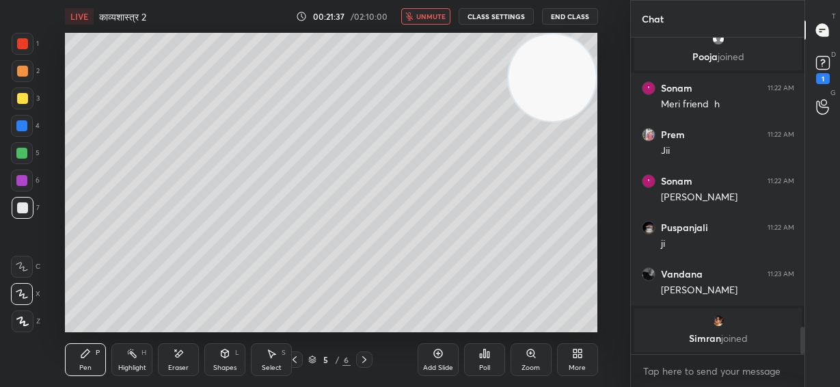
drag, startPoint x: 582, startPoint y: 296, endPoint x: 579, endPoint y: 308, distance: 12.6
click at [579, 122] on video at bounding box center [553, 78] width 88 height 88
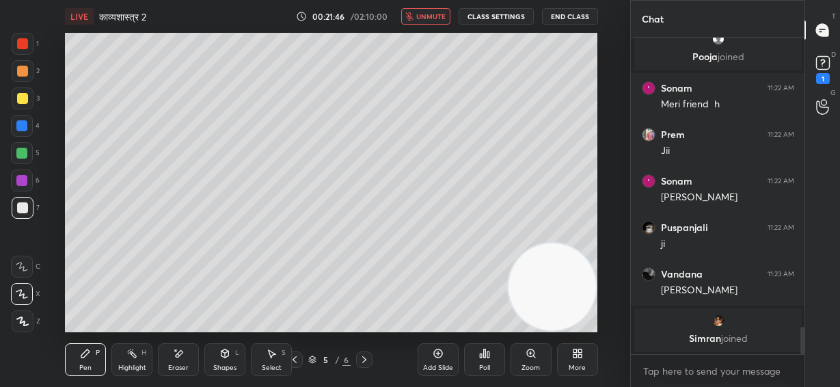
click at [435, 14] on span "unmute" at bounding box center [430, 17] width 29 height 10
click at [441, 14] on span "mute" at bounding box center [432, 17] width 19 height 10
click at [434, 14] on span "unmute" at bounding box center [430, 17] width 29 height 10
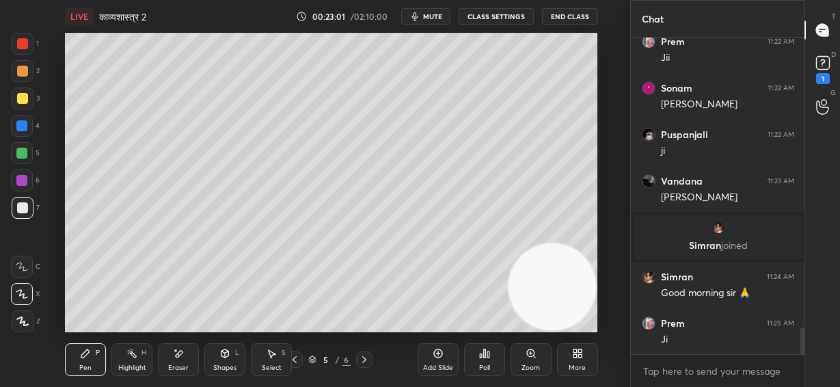
scroll to position [3532, 0]
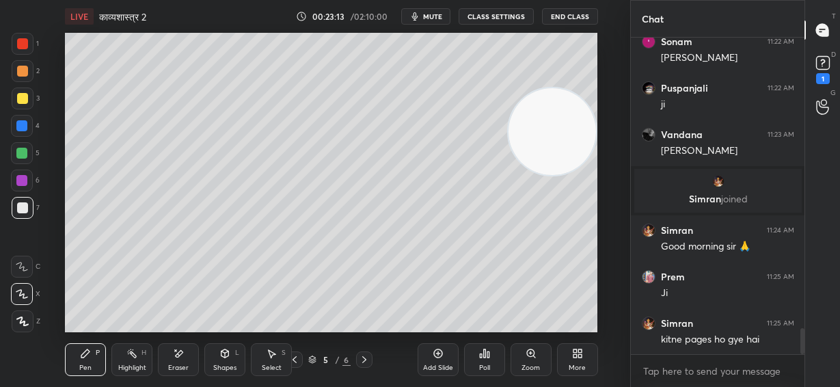
drag, startPoint x: 593, startPoint y: 132, endPoint x: 542, endPoint y: 121, distance: 51.8
click at [594, 88] on video at bounding box center [553, 132] width 88 height 88
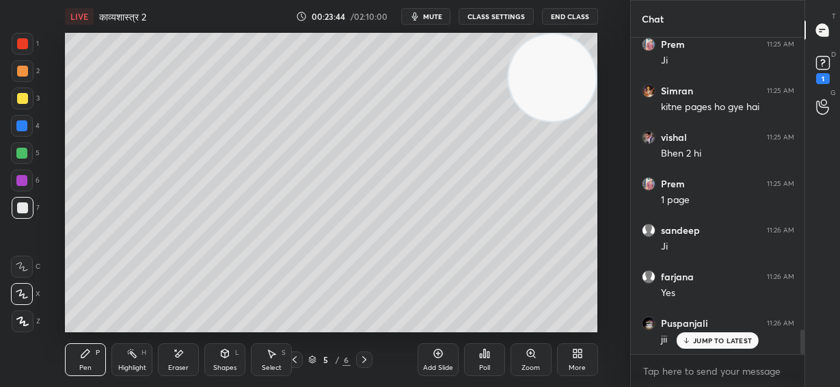
scroll to position [3810, 0]
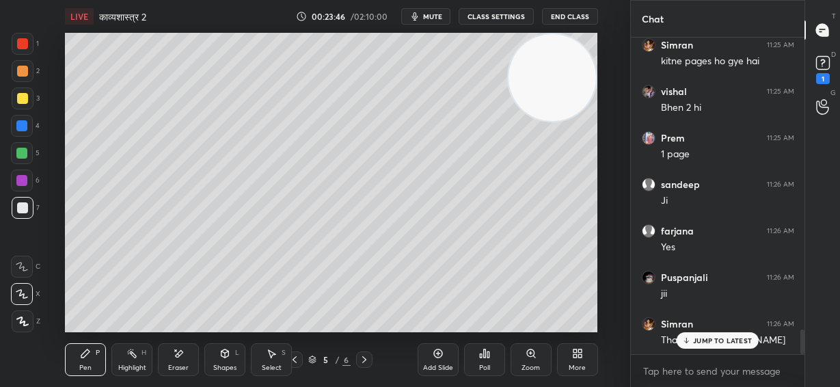
click at [704, 341] on p "JUMP TO LATEST" at bounding box center [722, 340] width 59 height 8
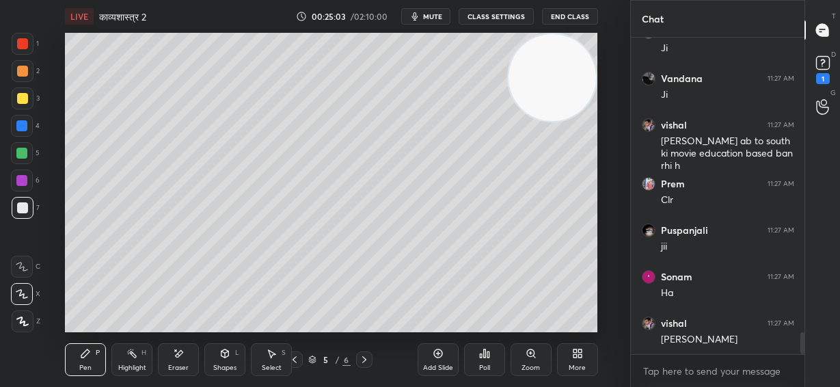
scroll to position [4334, 0]
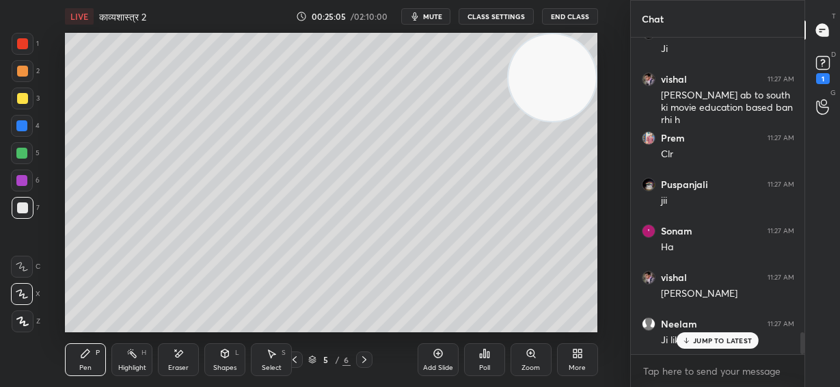
click at [706, 343] on p "JUMP TO LATEST" at bounding box center [722, 340] width 59 height 8
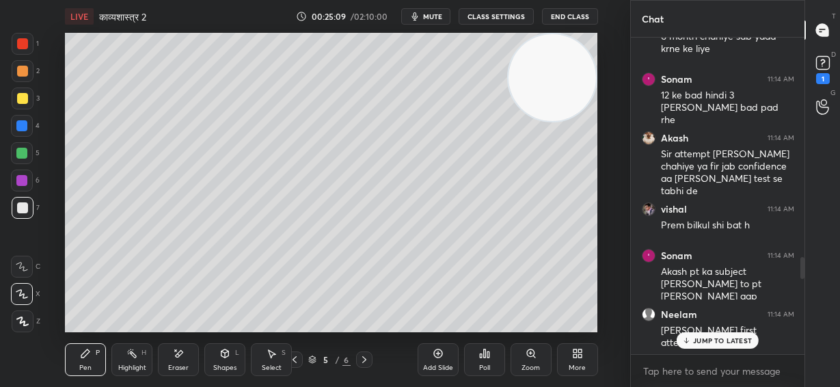
scroll to position [2625, 0]
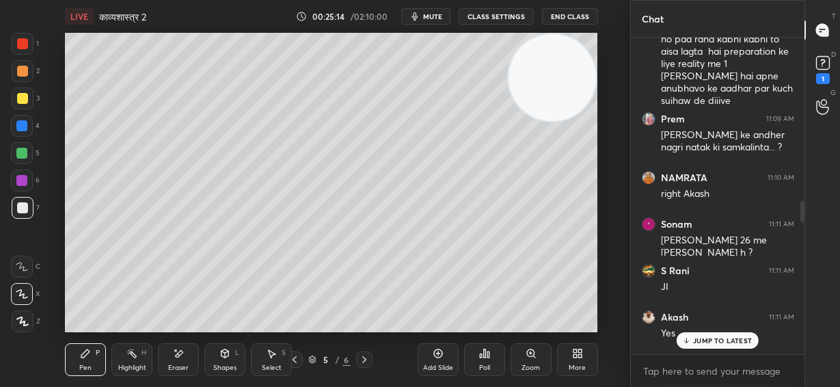
click at [733, 341] on p "JUMP TO LATEST" at bounding box center [722, 340] width 59 height 8
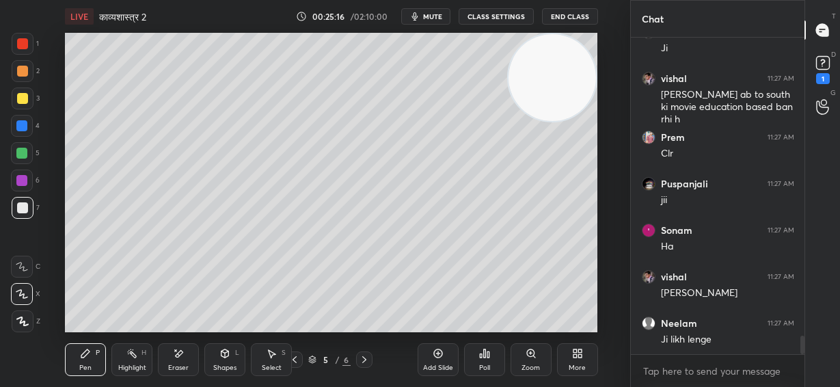
click at [431, 358] on div "Add Slide" at bounding box center [438, 359] width 41 height 33
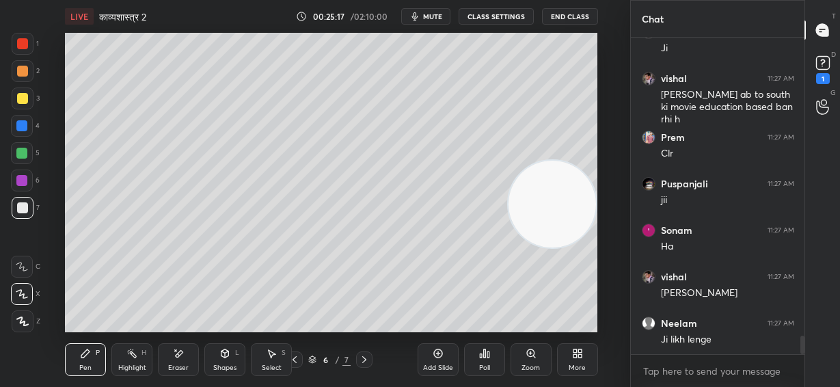
drag, startPoint x: 548, startPoint y: 137, endPoint x: 552, endPoint y: 198, distance: 61.0
click at [552, 198] on video at bounding box center [553, 205] width 88 height 88
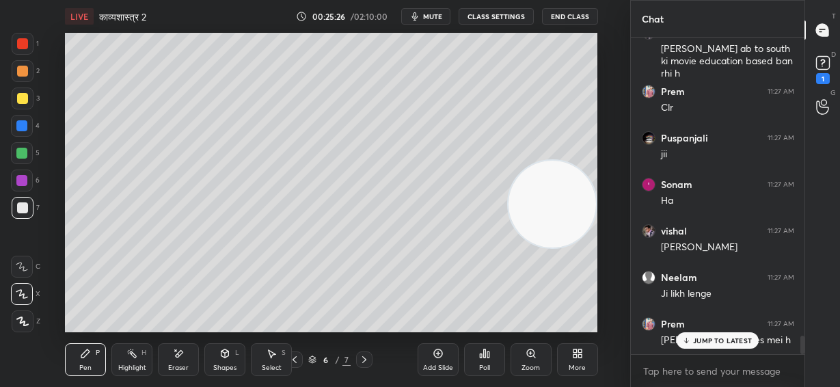
click at [21, 102] on div at bounding box center [22, 98] width 11 height 11
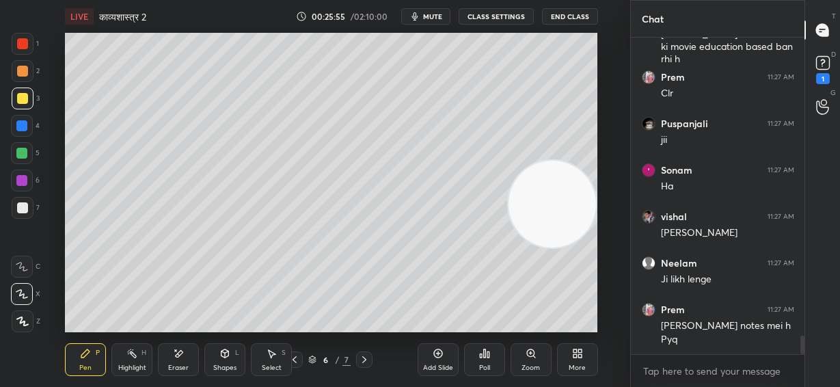
click at [22, 207] on div at bounding box center [22, 207] width 11 height 11
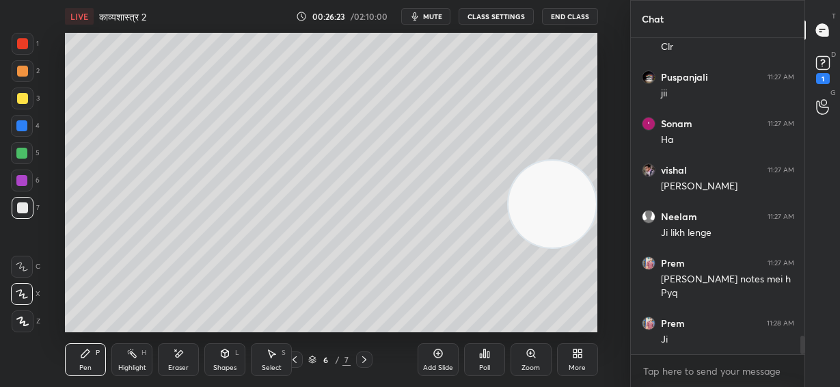
drag, startPoint x: 536, startPoint y: 202, endPoint x: 510, endPoint y: 285, distance: 87.4
click at [538, 248] on video at bounding box center [553, 205] width 88 height 88
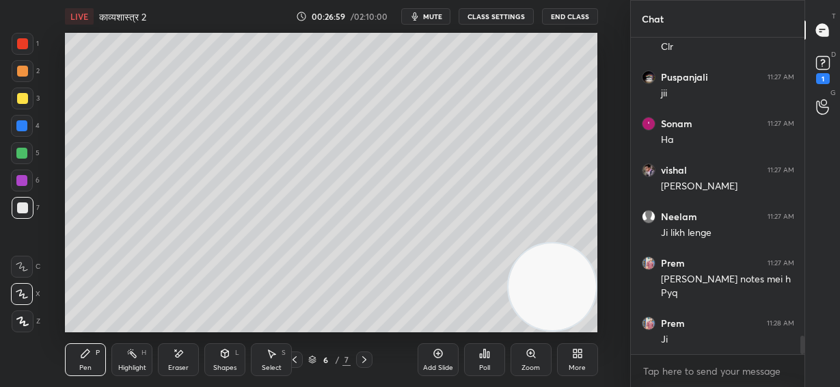
click at [597, 102] on div "Setting up your live class Poll for secs No correct answer Start poll" at bounding box center [331, 183] width 533 height 300
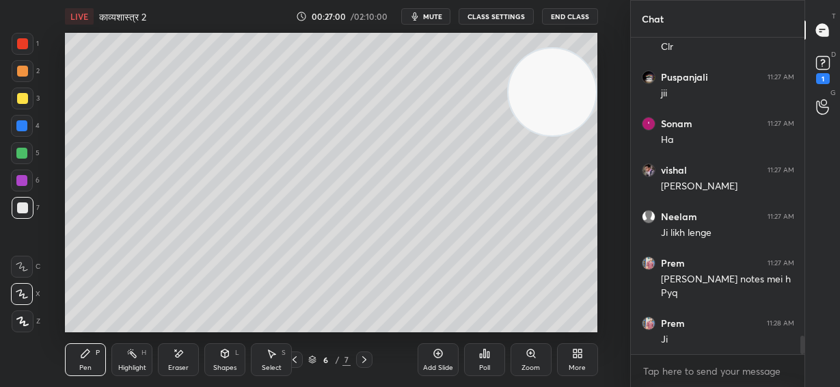
scroll to position [5209, 0]
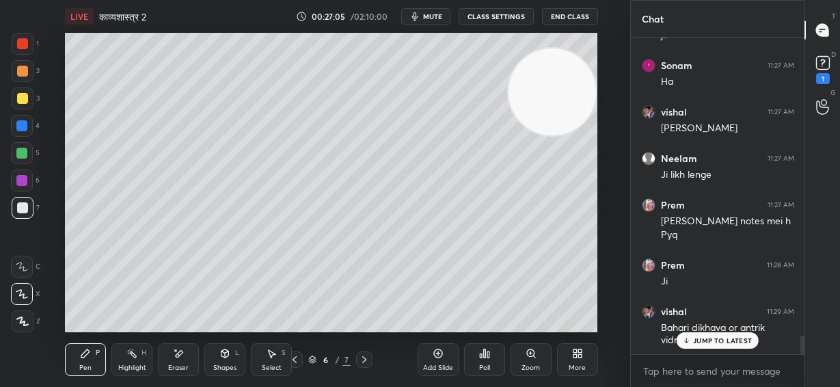
click at [722, 343] on p "JUMP TO LATEST" at bounding box center [722, 340] width 59 height 8
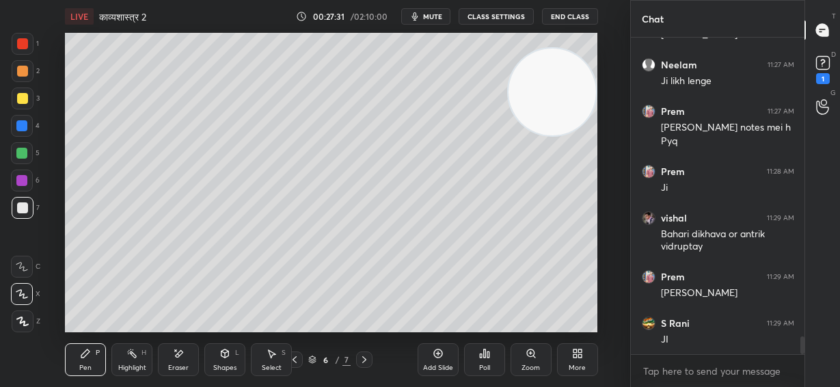
scroll to position [5349, 0]
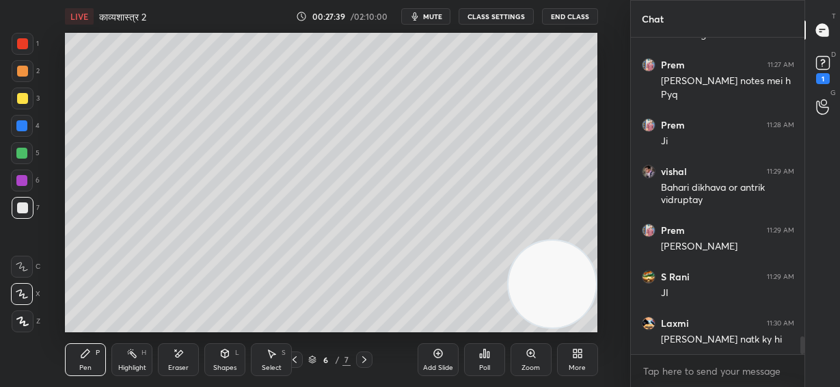
drag, startPoint x: 553, startPoint y: 85, endPoint x: 561, endPoint y: 277, distance: 192.3
click at [561, 277] on video at bounding box center [553, 285] width 88 height 88
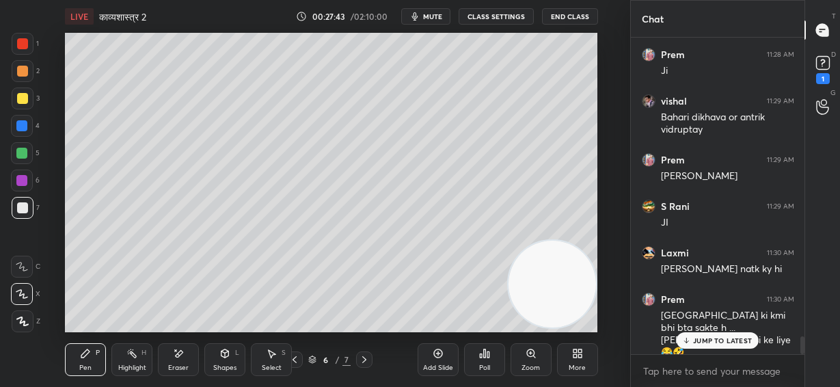
drag, startPoint x: 22, startPoint y: 72, endPoint x: 35, endPoint y: 67, distance: 14.1
click at [22, 72] on div at bounding box center [22, 71] width 11 height 11
click at [728, 344] on p "JUMP TO LATEST" at bounding box center [722, 340] width 59 height 8
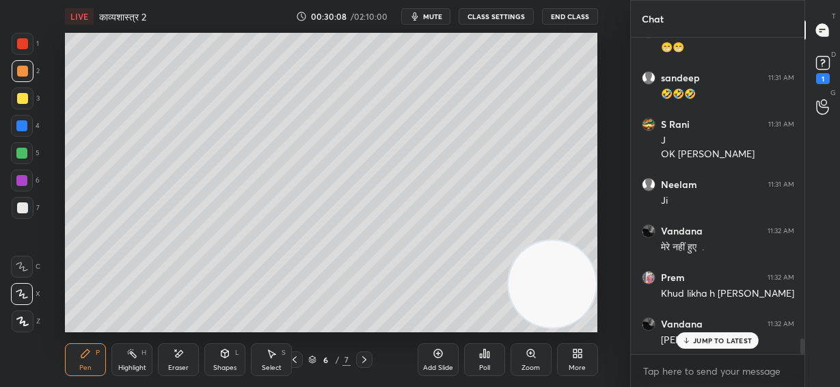
scroll to position [6131, 0]
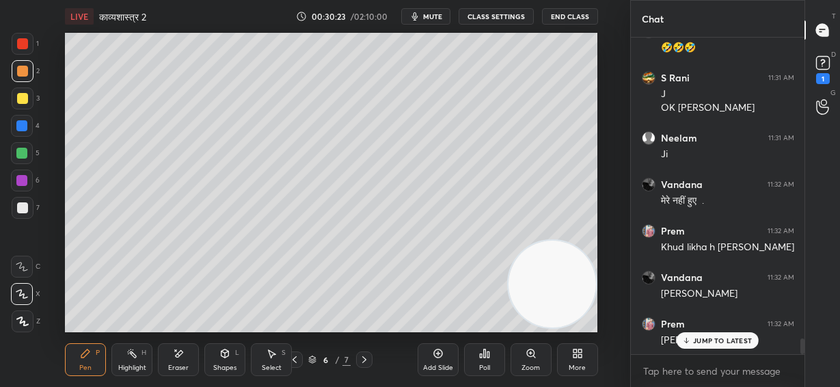
click at [724, 344] on p "JUMP TO LATEST" at bounding box center [722, 340] width 59 height 8
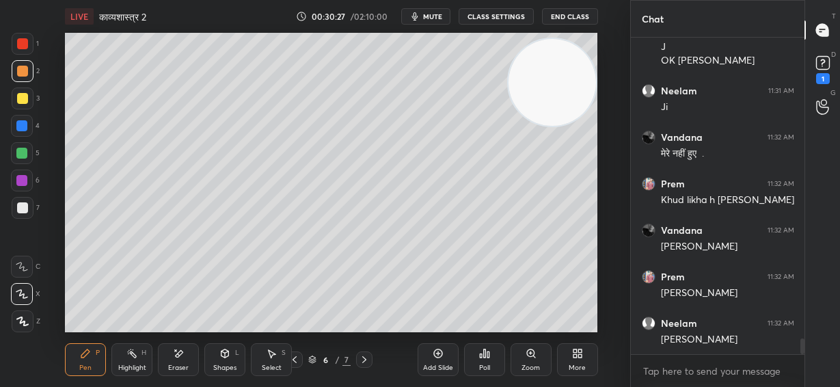
drag, startPoint x: 563, startPoint y: 302, endPoint x: 579, endPoint y: 99, distance: 203.1
click at [579, 99] on video at bounding box center [553, 83] width 88 height 88
click at [434, 360] on div "Add Slide" at bounding box center [438, 359] width 41 height 33
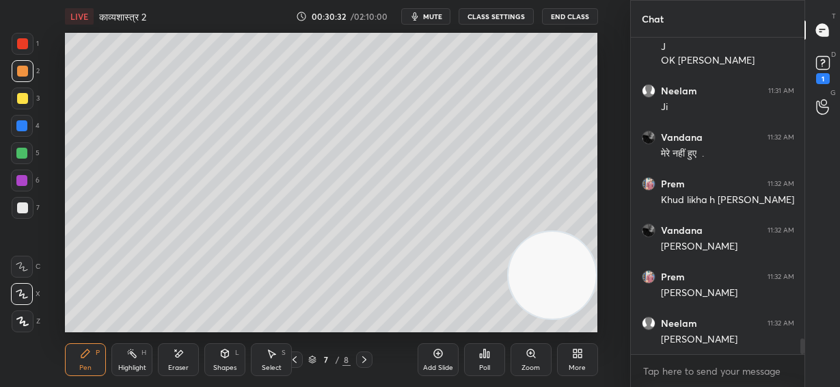
drag, startPoint x: 554, startPoint y: 90, endPoint x: 587, endPoint y: 283, distance: 196.3
click at [587, 283] on video at bounding box center [553, 276] width 88 height 88
drag, startPoint x: 571, startPoint y: 288, endPoint x: 583, endPoint y: 323, distance: 37.6
click at [583, 323] on div "LIVE काव्यशास्त्र 2 00:30:33 / 02:10:00 mute CLASS SETTINGS End Class Setting u…" at bounding box center [332, 193] width 576 height 387
click at [21, 47] on div at bounding box center [22, 43] width 11 height 11
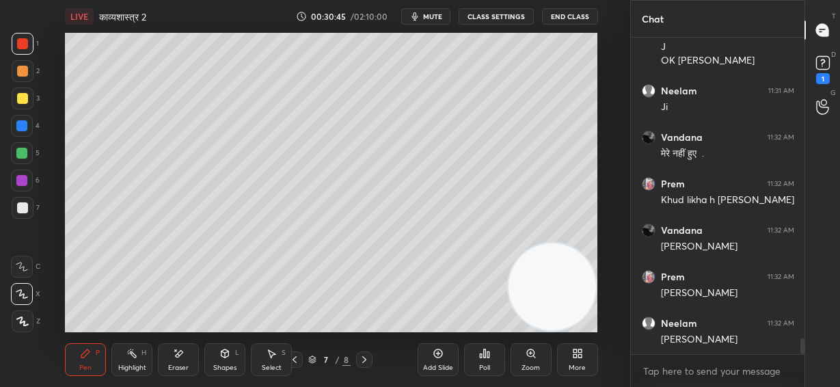
scroll to position [6225, 0]
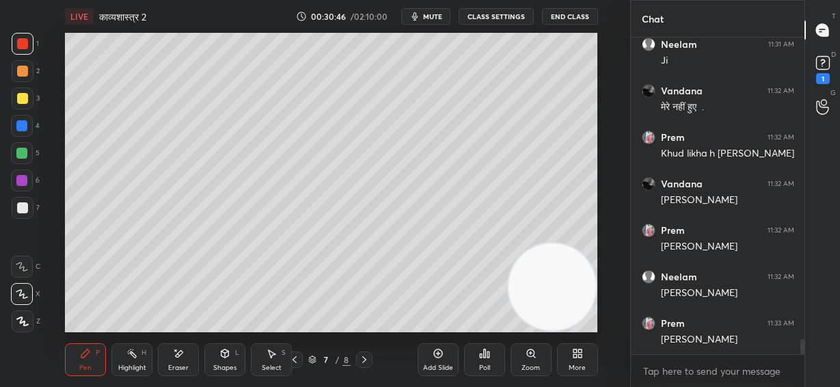
click at [230, 358] on div "Shapes L" at bounding box center [224, 359] width 41 height 33
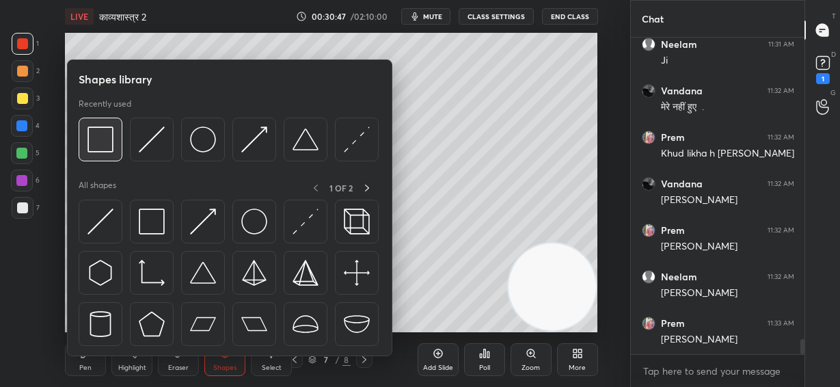
click at [105, 146] on img at bounding box center [101, 140] width 26 height 26
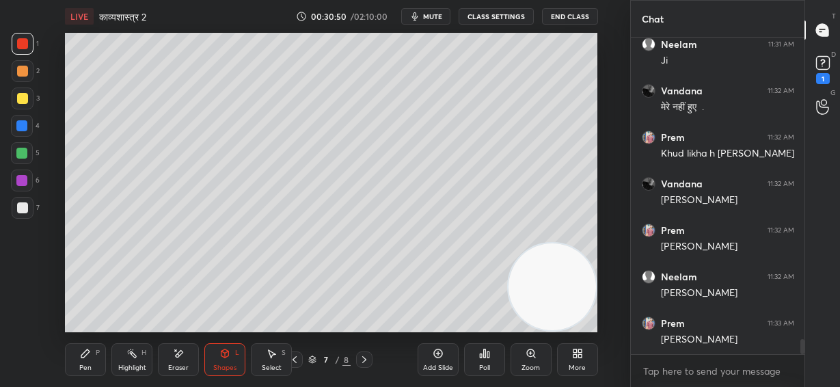
click at [83, 362] on div "Pen P" at bounding box center [85, 359] width 41 height 33
click at [25, 208] on div at bounding box center [22, 207] width 11 height 11
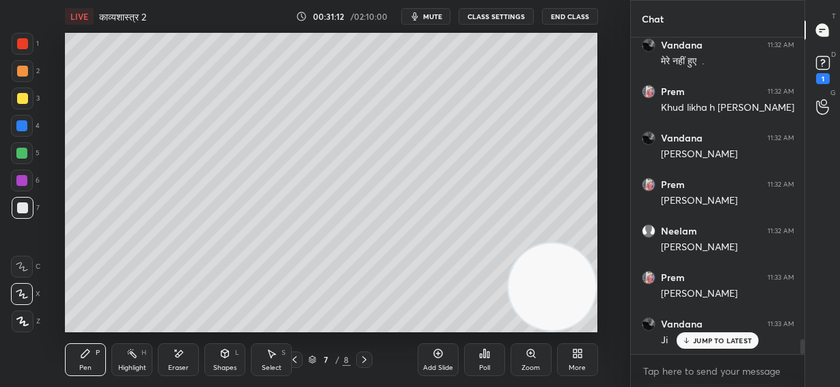
scroll to position [6317, 0]
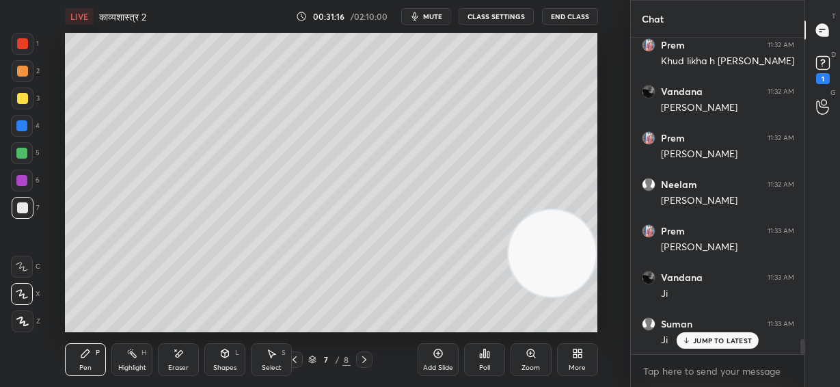
click at [598, 73] on div "Setting up your live class Poll for secs No correct answer Start poll" at bounding box center [331, 183] width 533 height 300
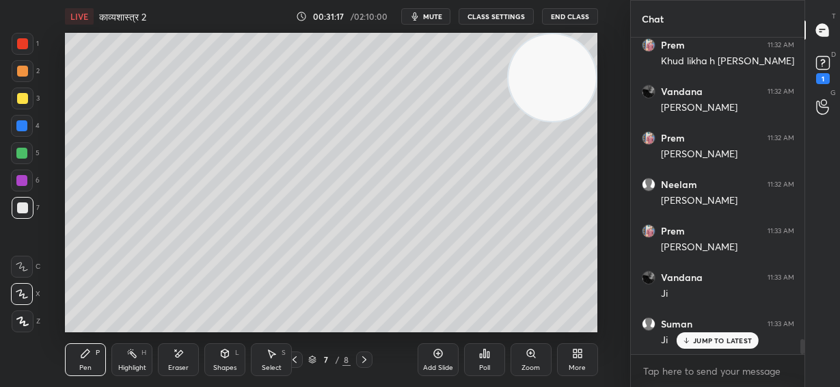
scroll to position [6364, 0]
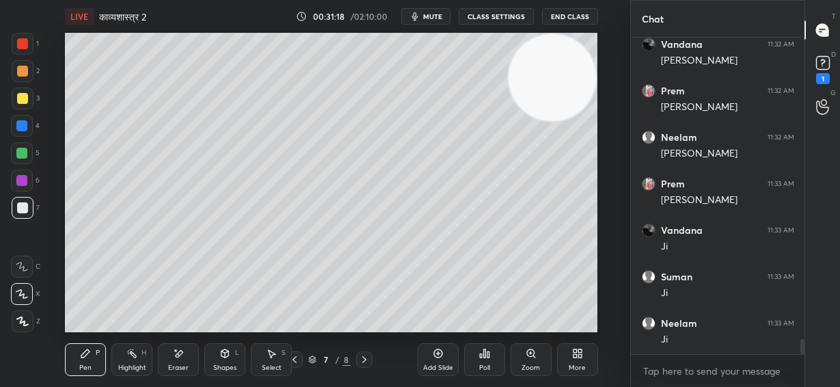
drag, startPoint x: 22, startPoint y: 150, endPoint x: 46, endPoint y: 157, distance: 25.1
click at [22, 150] on div at bounding box center [21, 153] width 11 height 11
click at [21, 70] on div at bounding box center [22, 71] width 11 height 11
click at [24, 183] on div at bounding box center [21, 180] width 11 height 11
click at [22, 128] on div at bounding box center [21, 125] width 11 height 11
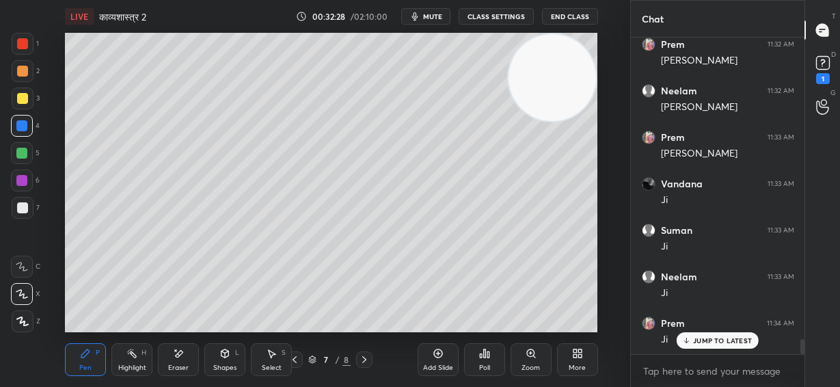
scroll to position [6457, 0]
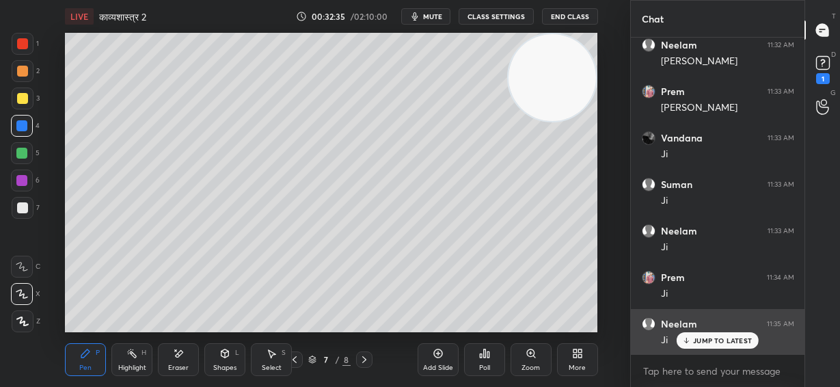
click at [701, 336] on p "JUMP TO LATEST" at bounding box center [722, 340] width 59 height 8
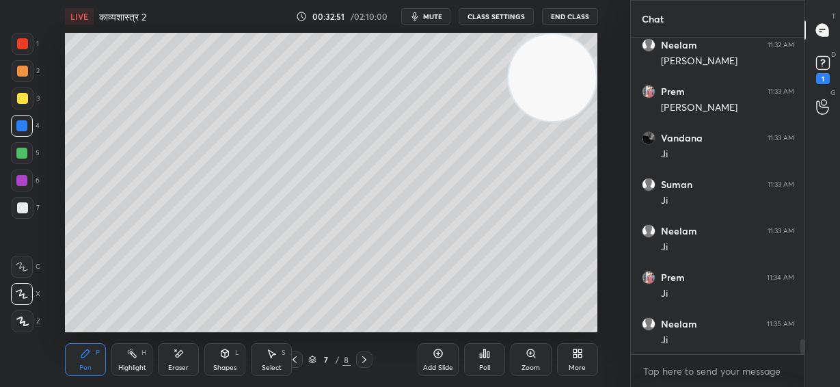
click at [17, 98] on div at bounding box center [22, 98] width 11 height 11
click at [559, 322] on div "Add Slide Poll Zoom More" at bounding box center [508, 359] width 181 height 77
click at [26, 211] on div at bounding box center [22, 207] width 11 height 11
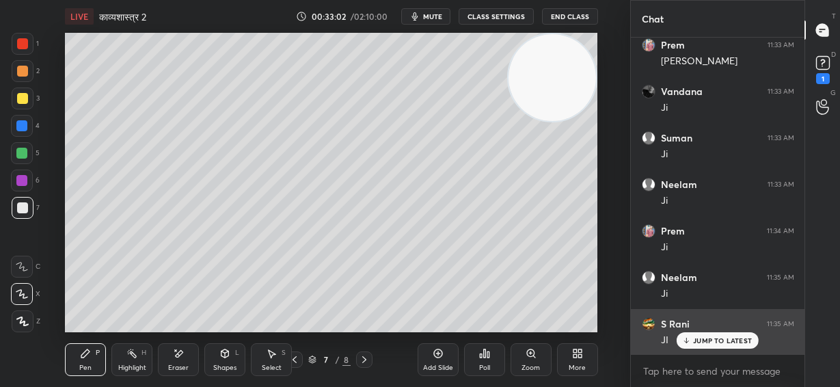
click at [719, 340] on p "JUMP TO LATEST" at bounding box center [722, 340] width 59 height 8
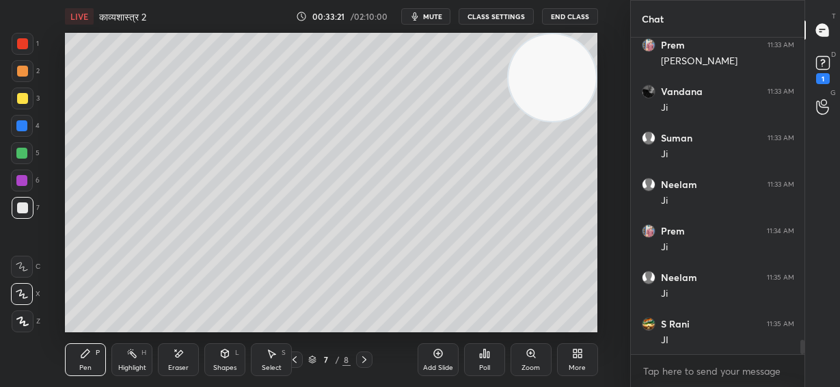
scroll to position [6550, 0]
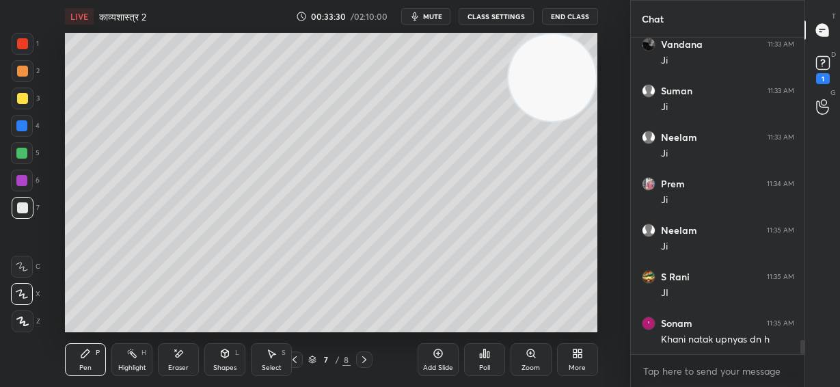
click at [441, 356] on icon at bounding box center [438, 353] width 9 height 9
click at [297, 358] on icon at bounding box center [294, 359] width 11 height 11
click at [368, 359] on icon at bounding box center [364, 359] width 11 height 11
drag, startPoint x: 18, startPoint y: 97, endPoint x: 27, endPoint y: 95, distance: 9.8
click at [18, 98] on div at bounding box center [22, 98] width 11 height 11
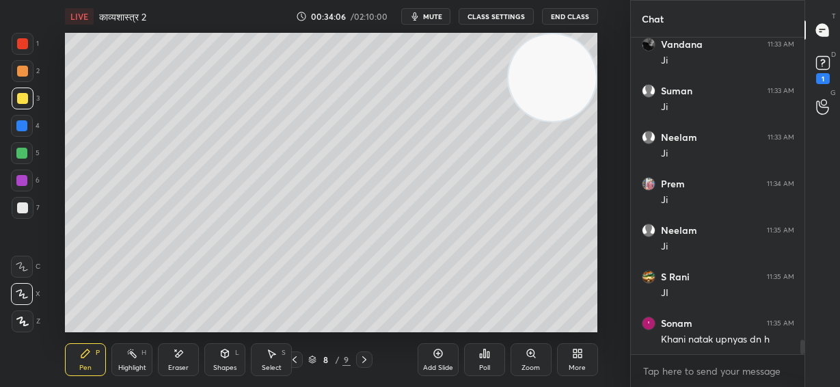
drag, startPoint x: 23, startPoint y: 207, endPoint x: 33, endPoint y: 202, distance: 11.0
click at [23, 208] on div at bounding box center [22, 207] width 11 height 11
click at [22, 73] on div at bounding box center [22, 71] width 11 height 11
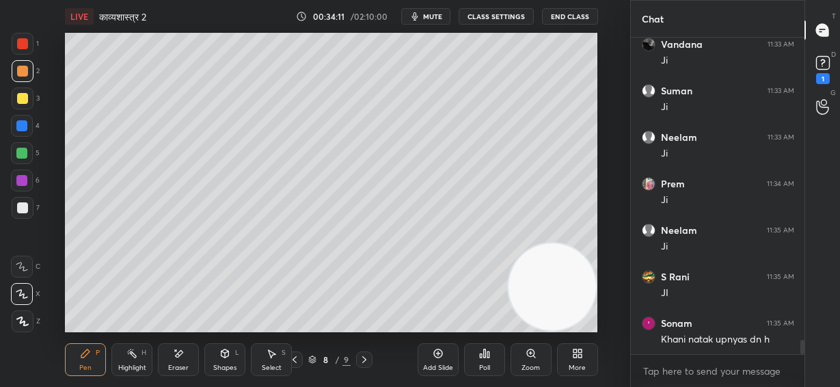
drag, startPoint x: 594, startPoint y: 271, endPoint x: 587, endPoint y: 277, distance: 9.7
click at [594, 302] on video at bounding box center [553, 287] width 88 height 88
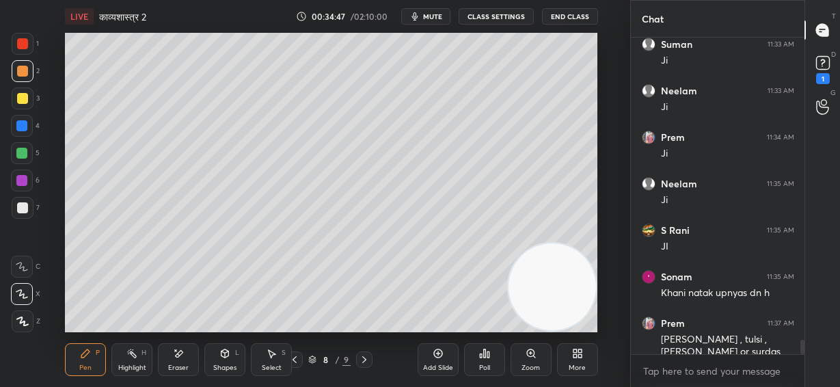
click at [23, 46] on div at bounding box center [22, 43] width 11 height 11
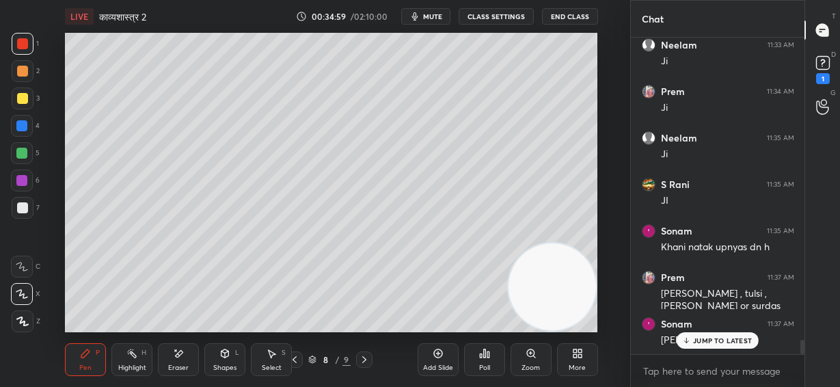
click at [691, 344] on icon at bounding box center [687, 340] width 9 height 8
click at [432, 12] on span "mute" at bounding box center [432, 17] width 19 height 10
click at [437, 14] on span "unmute" at bounding box center [430, 17] width 29 height 10
click at [23, 154] on div at bounding box center [21, 153] width 11 height 11
click at [21, 99] on div at bounding box center [22, 98] width 11 height 11
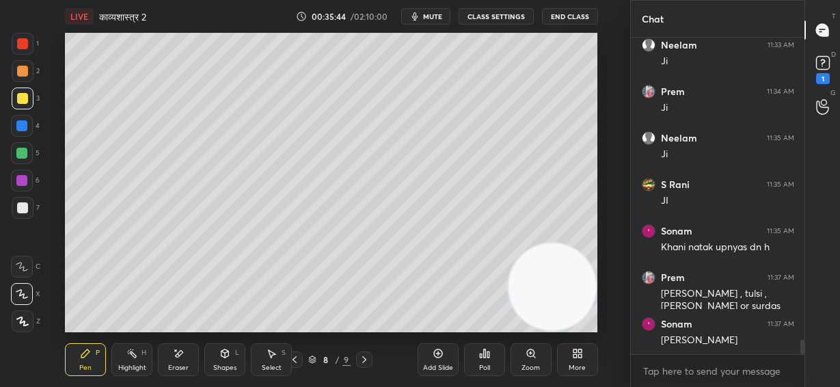
click at [23, 127] on div at bounding box center [21, 125] width 11 height 11
drag, startPoint x: 21, startPoint y: 209, endPoint x: 30, endPoint y: 207, distance: 10.0
click at [22, 211] on div at bounding box center [22, 207] width 11 height 11
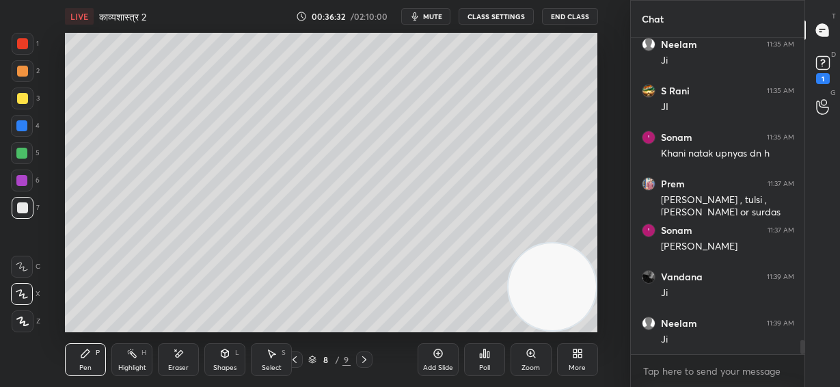
scroll to position [6783, 0]
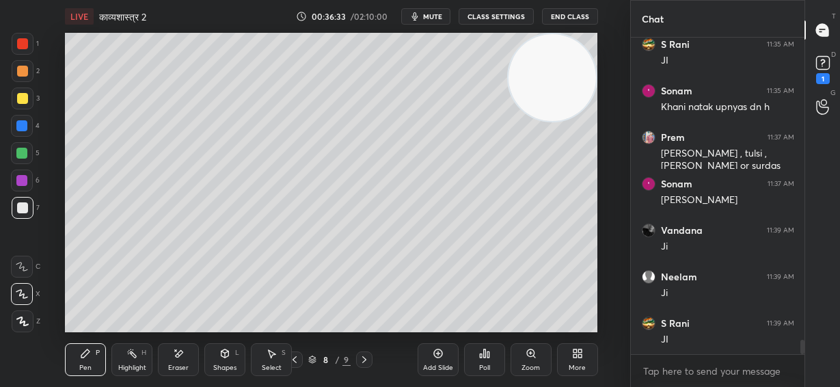
drag, startPoint x: 584, startPoint y: 222, endPoint x: 631, endPoint y: 17, distance: 210.4
click at [633, 19] on div "1 2 3 4 5 6 7 C X Z E E Erase all H H LIVE काव्यशास्त्र 2 00:36:33 / 02:10:00 m…" at bounding box center [420, 193] width 840 height 387
drag, startPoint x: 566, startPoint y: 64, endPoint x: 559, endPoint y: 77, distance: 14.7
click at [566, 65] on video at bounding box center [553, 78] width 88 height 88
click at [295, 358] on icon at bounding box center [294, 359] width 11 height 11
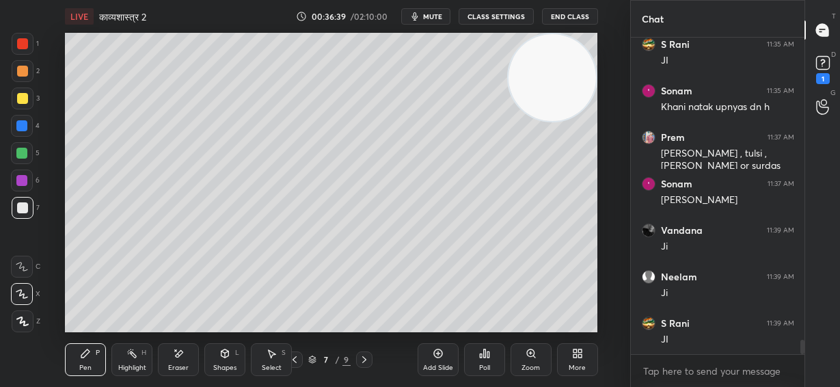
click at [182, 366] on div "Eraser" at bounding box center [178, 368] width 21 height 7
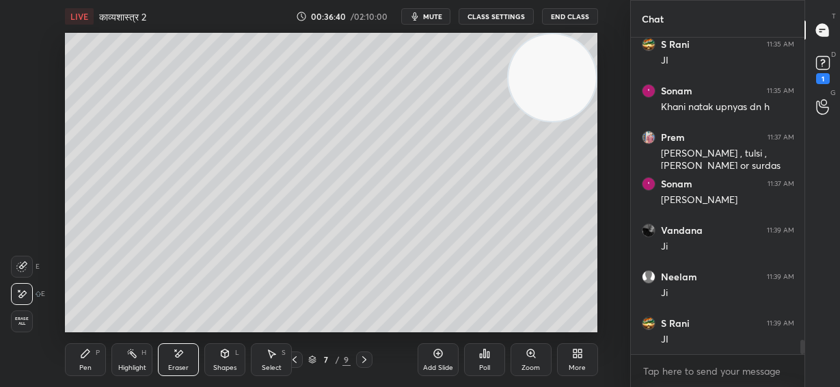
click at [80, 358] on icon at bounding box center [85, 353] width 11 height 11
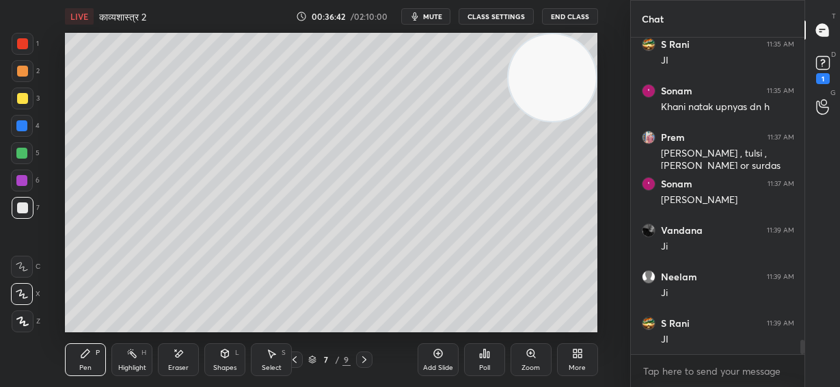
click at [21, 98] on div at bounding box center [22, 98] width 11 height 11
drag, startPoint x: 11, startPoint y: 71, endPoint x: 21, endPoint y: 70, distance: 9.7
click at [12, 72] on div at bounding box center [23, 71] width 22 height 22
click at [21, 127] on div at bounding box center [21, 125] width 11 height 11
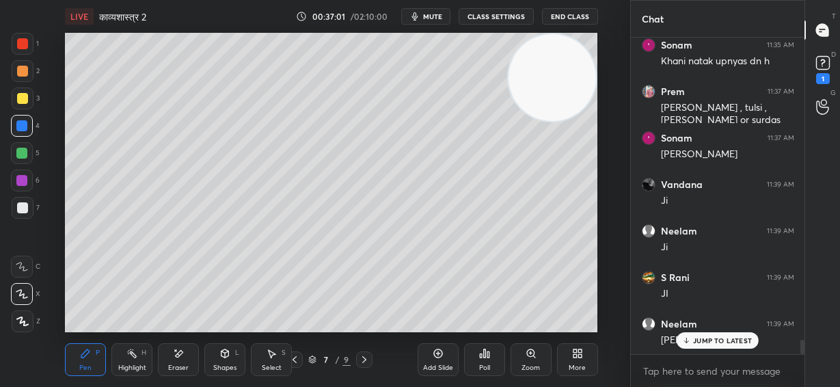
click at [728, 341] on p "JUMP TO LATEST" at bounding box center [722, 340] width 59 height 8
click at [732, 386] on div "Close" at bounding box center [420, 387] width 840 height 0
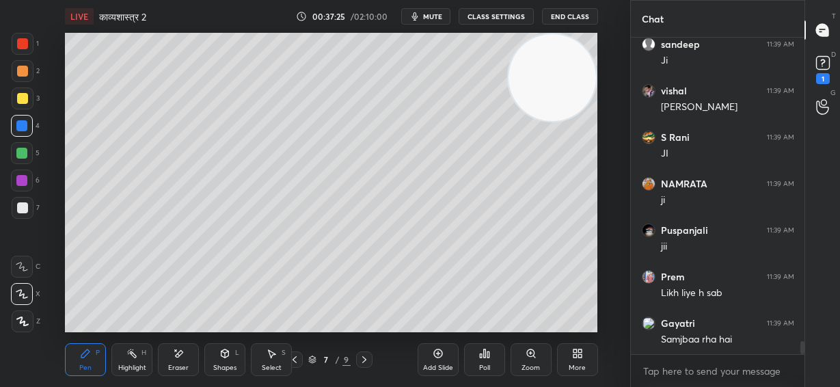
scroll to position [7387, 0]
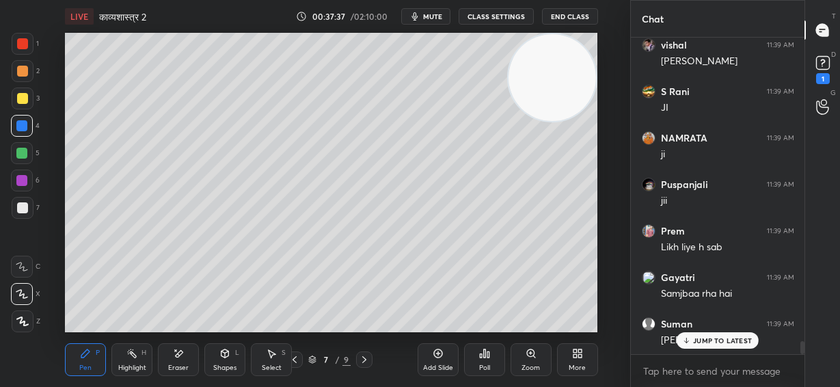
drag, startPoint x: 709, startPoint y: 341, endPoint x: 700, endPoint y: 357, distance: 18.1
click at [708, 341] on p "JUMP TO LATEST" at bounding box center [722, 340] width 59 height 8
click at [366, 358] on icon at bounding box center [364, 359] width 11 height 11
click at [366, 365] on div at bounding box center [364, 360] width 16 height 16
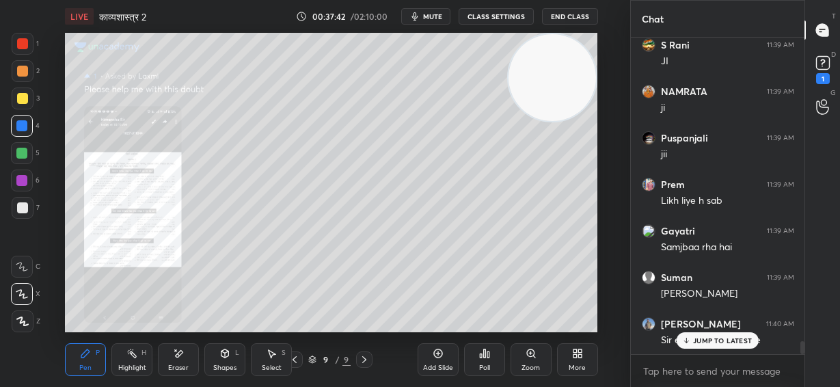
click at [368, 360] on icon at bounding box center [364, 359] width 11 height 11
click at [296, 362] on icon at bounding box center [295, 359] width 4 height 7
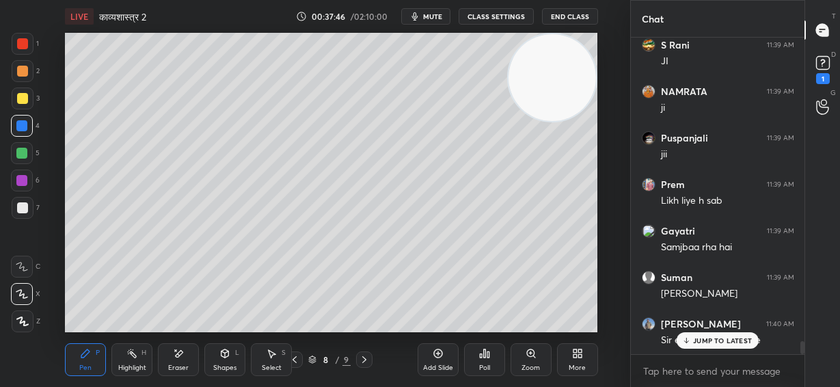
click at [23, 155] on div at bounding box center [21, 153] width 11 height 11
click at [25, 70] on div at bounding box center [22, 71] width 11 height 11
click at [434, 365] on div "Add Slide" at bounding box center [438, 368] width 30 height 7
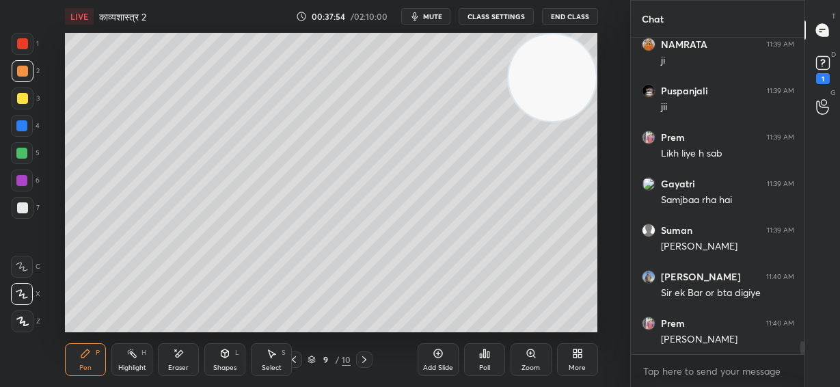
scroll to position [7527, 0]
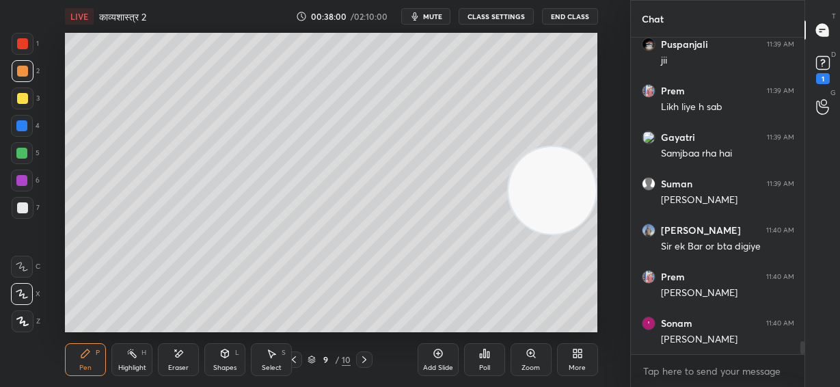
drag, startPoint x: 565, startPoint y: 125, endPoint x: 546, endPoint y: 289, distance: 165.2
click at [563, 235] on video at bounding box center [553, 191] width 88 height 88
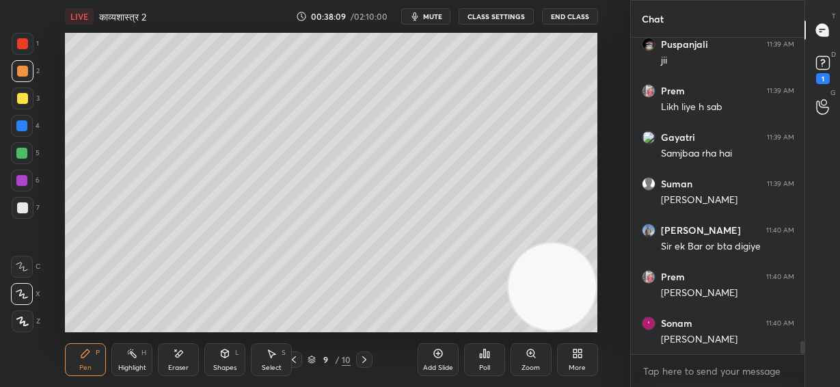
click at [602, 105] on div "Setting up your live class Poll for secs No correct answer Start poll" at bounding box center [332, 183] width 576 height 300
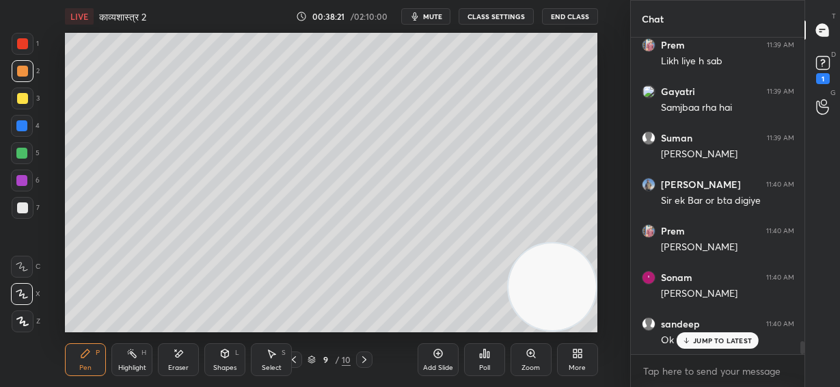
drag, startPoint x: 25, startPoint y: 103, endPoint x: 62, endPoint y: 102, distance: 37.0
click at [23, 105] on div at bounding box center [23, 99] width 22 height 22
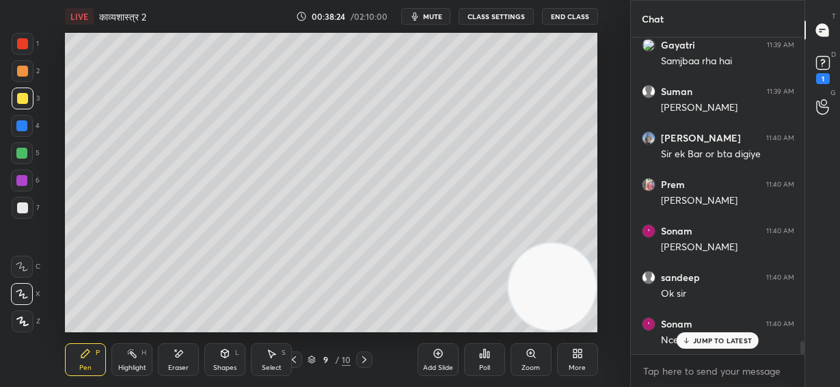
click at [728, 343] on p "JUMP TO LATEST" at bounding box center [722, 340] width 59 height 8
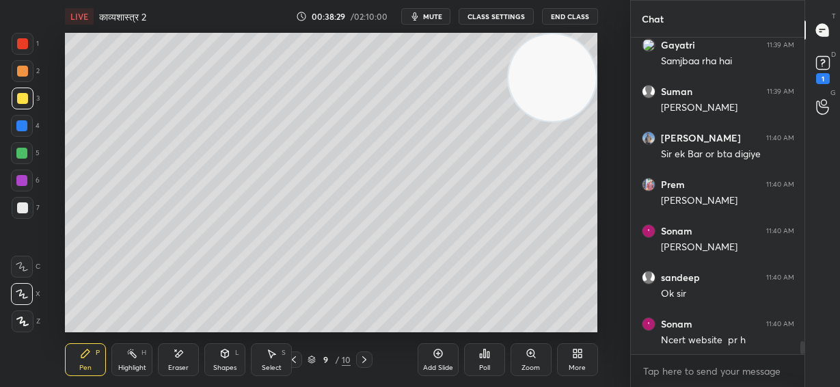
drag, startPoint x: 571, startPoint y: 25, endPoint x: 569, endPoint y: 3, distance: 22.0
click at [570, 1] on div "LIVE काव्यशास्त्र 2 00:38:29 / 02:10:00 mute CLASS SETTINGS End Class Setting u…" at bounding box center [332, 193] width 576 height 387
click at [438, 352] on icon at bounding box center [438, 353] width 11 height 11
click at [25, 155] on div at bounding box center [21, 153] width 11 height 11
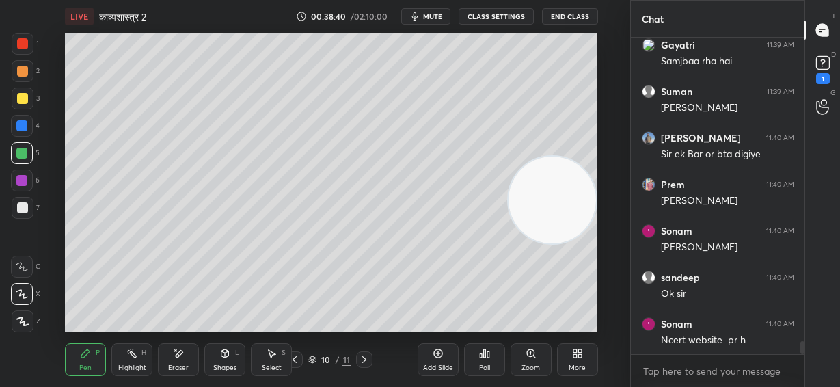
drag, startPoint x: 557, startPoint y: 78, endPoint x: 580, endPoint y: 411, distance: 333.8
click at [580, 0] on html "1 2 3 4 5 6 7 C X Z E E Erase all H H LIVE काव्यशास्त्र 2 00:38:40 / 02:10:00 m…" at bounding box center [420, 0] width 840 height 0
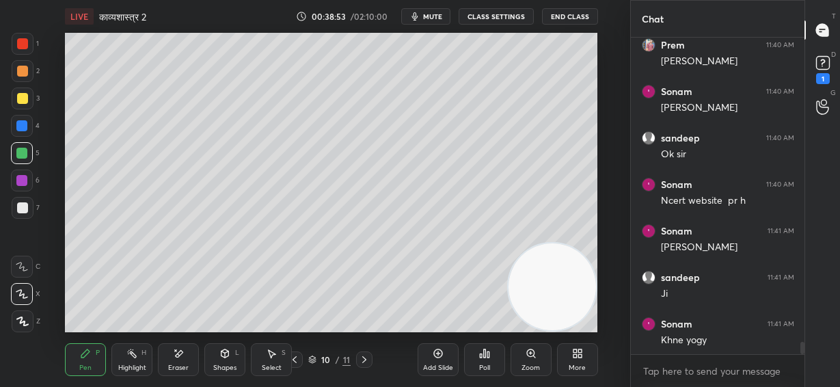
scroll to position [7805, 0]
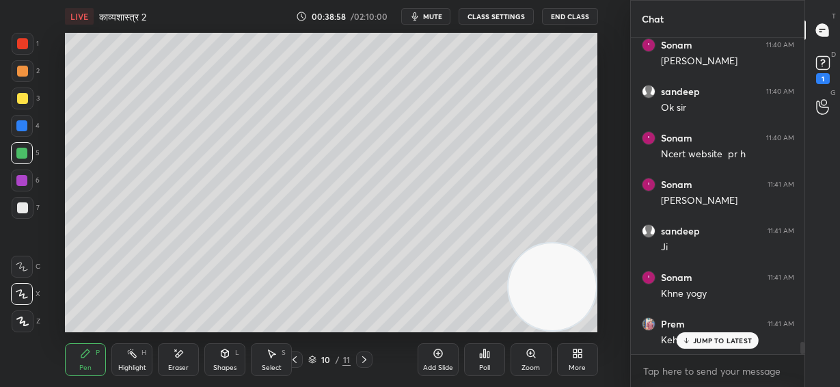
click at [27, 125] on div at bounding box center [21, 125] width 11 height 11
click at [714, 344] on p "JUMP TO LATEST" at bounding box center [722, 340] width 59 height 8
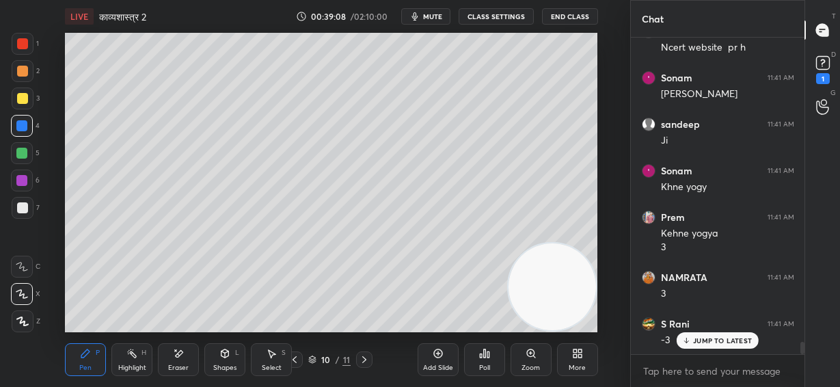
scroll to position [7958, 0]
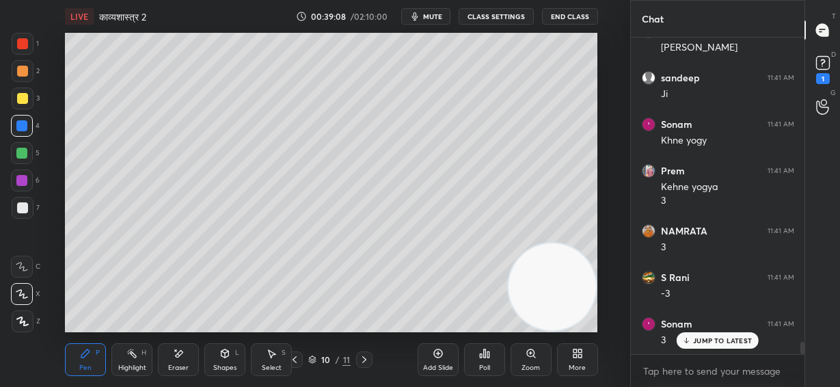
click at [23, 213] on div at bounding box center [22, 207] width 11 height 11
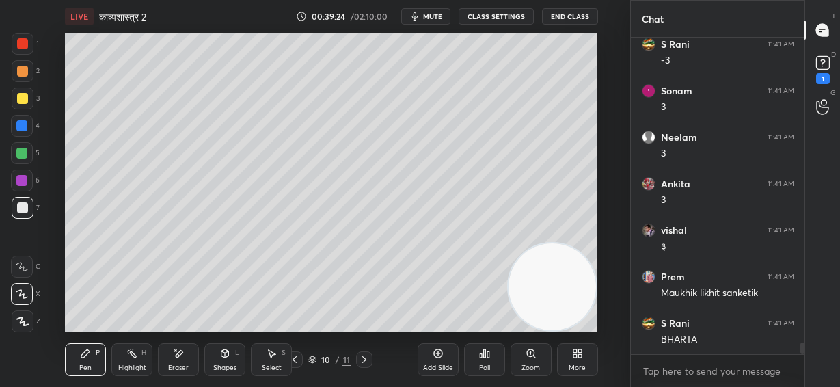
scroll to position [8238, 0]
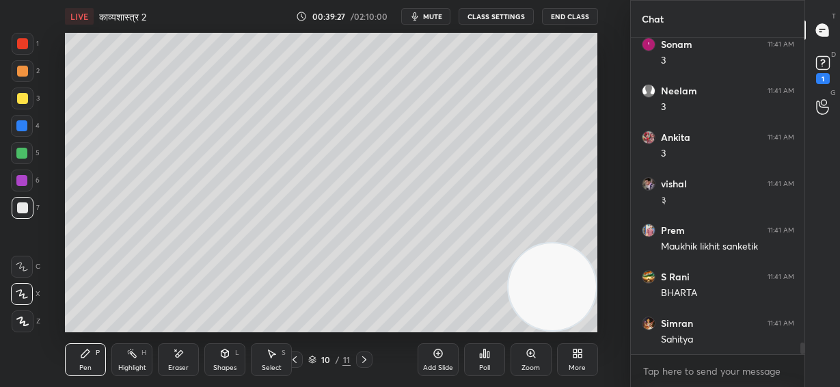
click at [21, 154] on div at bounding box center [21, 153] width 11 height 11
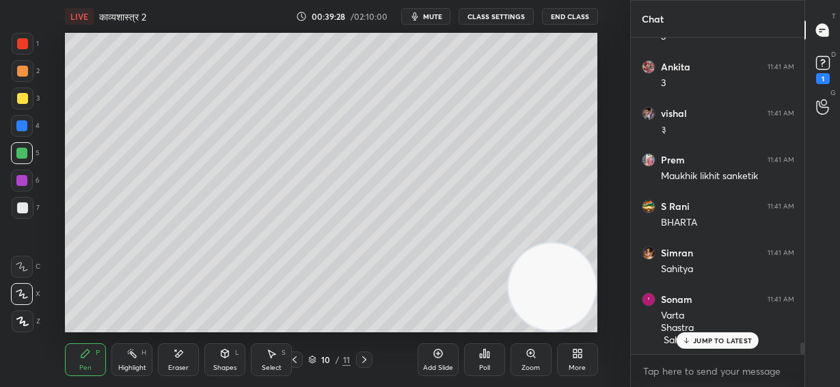
drag, startPoint x: 24, startPoint y: 97, endPoint x: 57, endPoint y: 105, distance: 33.8
click at [24, 98] on div at bounding box center [22, 98] width 11 height 11
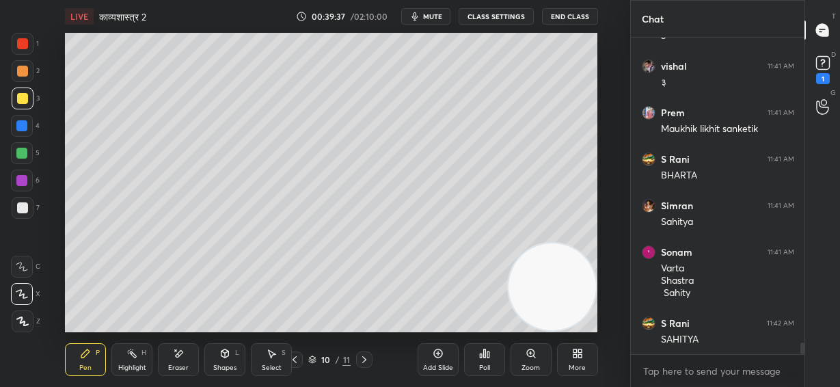
drag, startPoint x: 553, startPoint y: 289, endPoint x: 557, endPoint y: 298, distance: 10.4
click at [556, 300] on video at bounding box center [553, 287] width 88 height 88
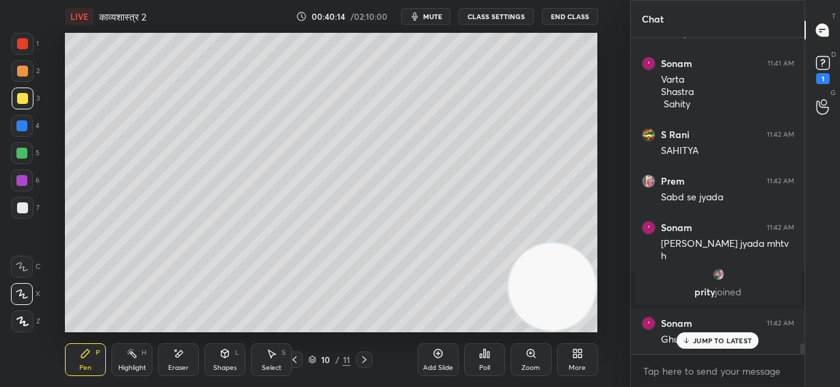
scroll to position [8603, 0]
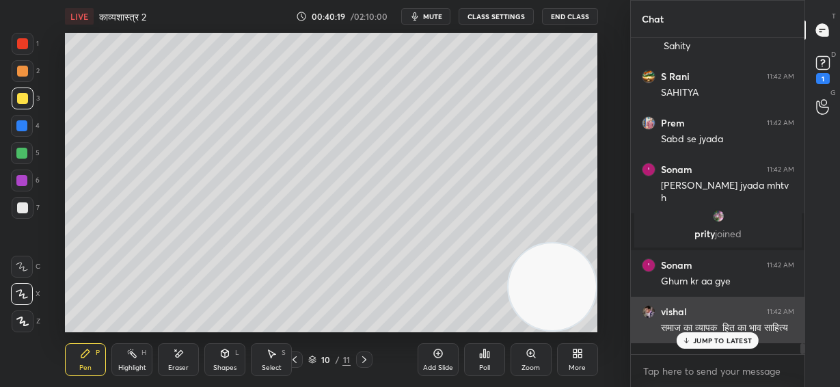
click at [713, 343] on p "JUMP TO LATEST" at bounding box center [722, 340] width 59 height 8
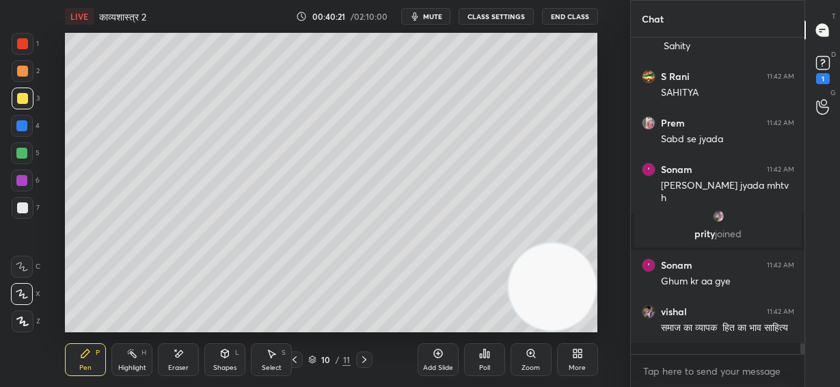
click at [23, 68] on div at bounding box center [22, 71] width 11 height 11
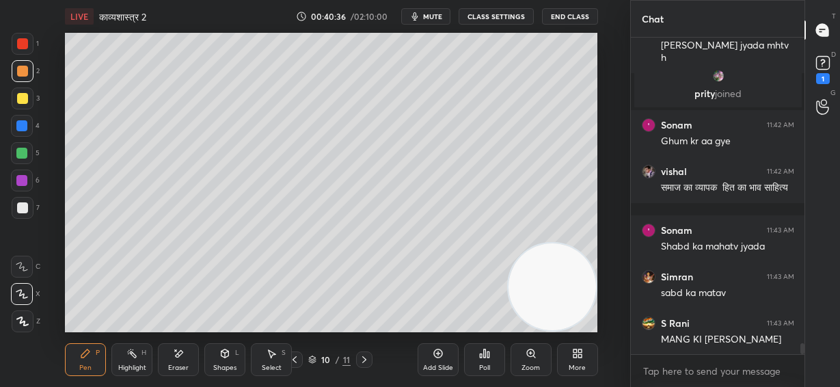
scroll to position [8789, 0]
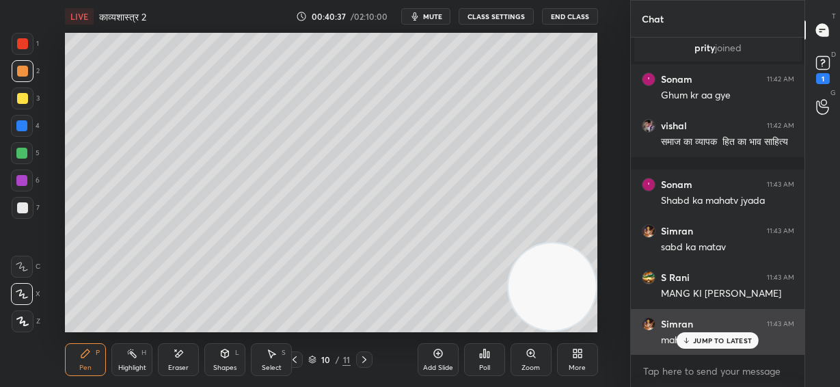
click at [711, 338] on p "JUMP TO LATEST" at bounding box center [722, 340] width 59 height 8
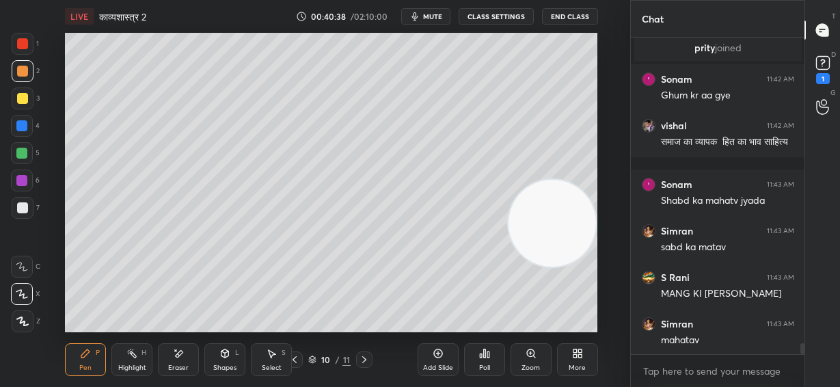
drag, startPoint x: 564, startPoint y: 281, endPoint x: 585, endPoint y: 39, distance: 243.1
click at [590, 180] on video at bounding box center [553, 224] width 88 height 88
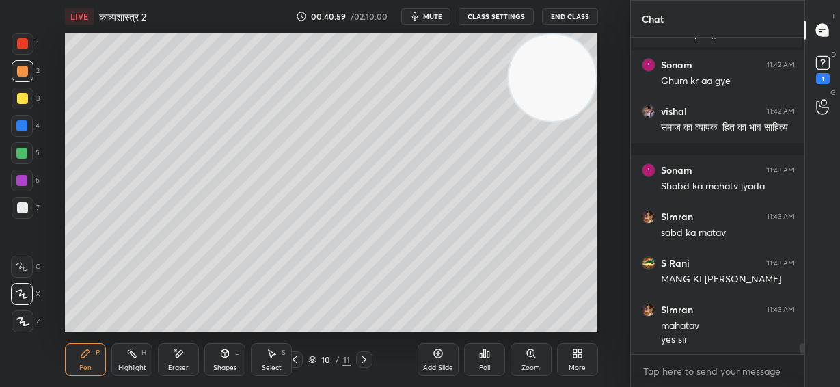
scroll to position [8849, 0]
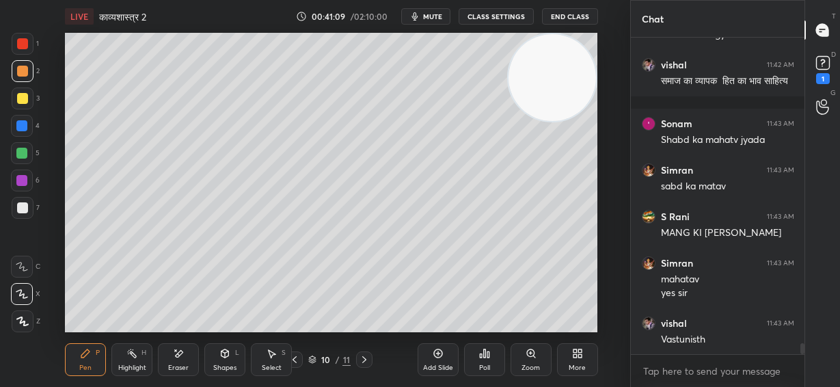
click at [21, 124] on div at bounding box center [21, 125] width 11 height 11
click at [23, 96] on div at bounding box center [22, 98] width 11 height 11
click at [23, 148] on div at bounding box center [21, 153] width 11 height 11
drag, startPoint x: 23, startPoint y: 175, endPoint x: 27, endPoint y: 166, distance: 9.8
click at [23, 175] on div at bounding box center [21, 180] width 11 height 11
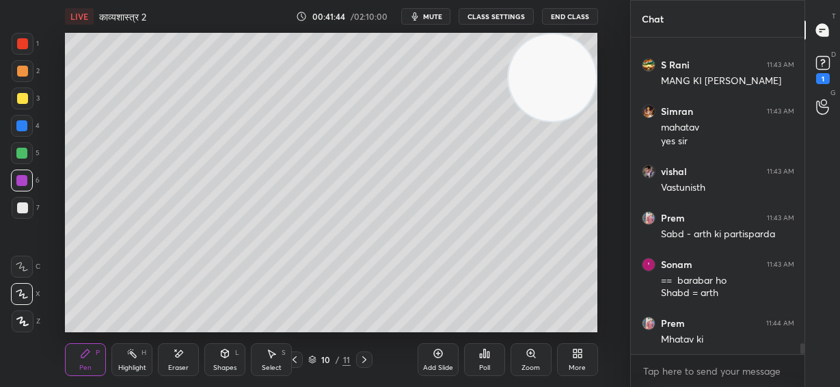
scroll to position [9015, 0]
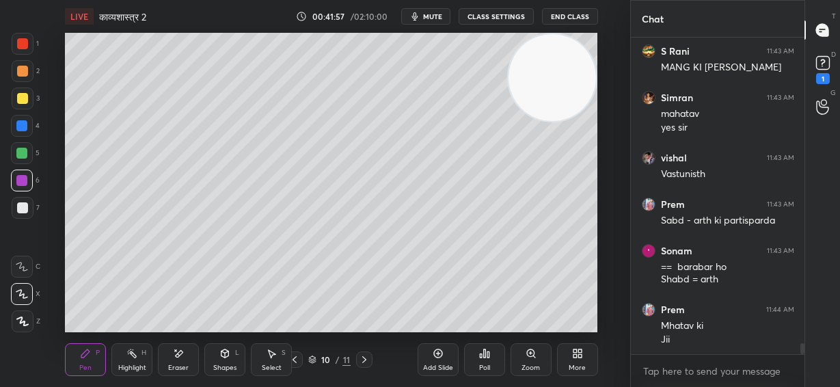
click at [436, 356] on div "Add Slide" at bounding box center [438, 359] width 41 height 33
click at [24, 205] on div at bounding box center [22, 207] width 11 height 11
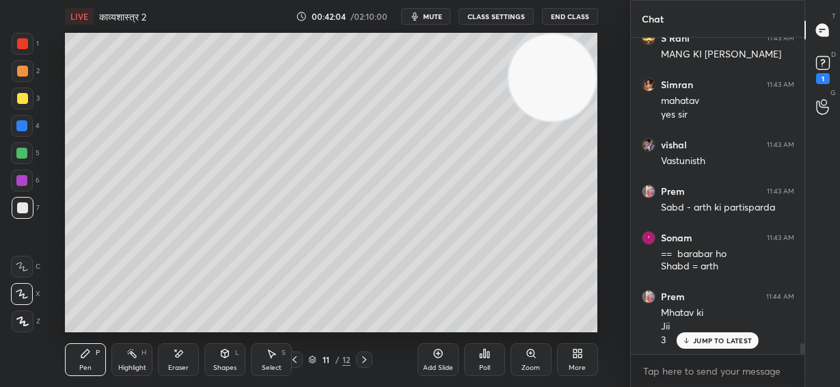
click at [531, 99] on div "Setting up your live class Poll for secs No correct answer Start poll" at bounding box center [331, 183] width 533 height 300
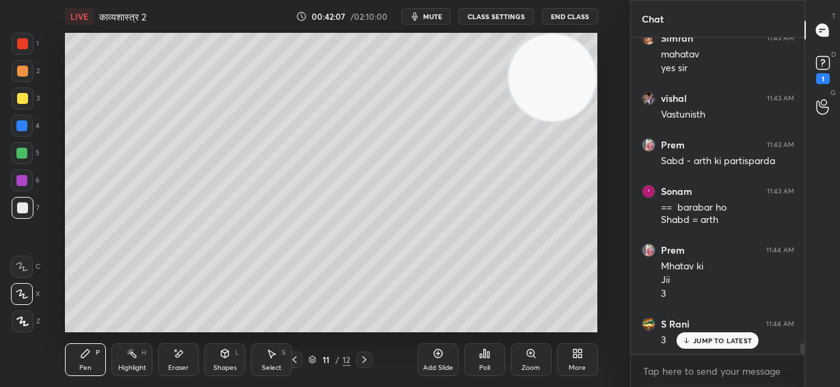
drag, startPoint x: 552, startPoint y: 83, endPoint x: 539, endPoint y: 111, distance: 30.9
click at [555, 77] on video at bounding box center [553, 78] width 88 height 88
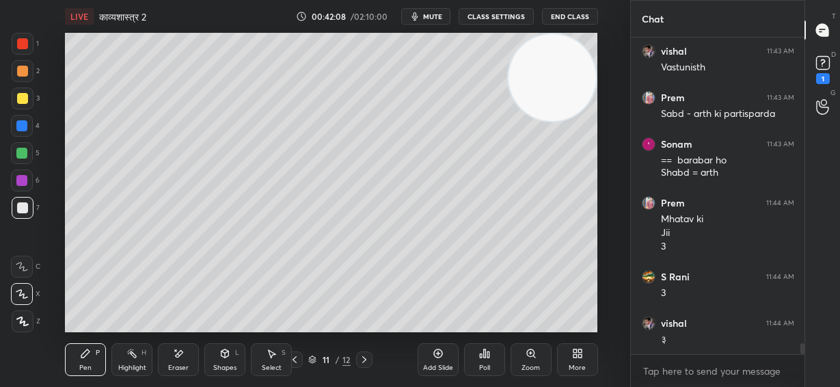
click at [178, 358] on div "Eraser" at bounding box center [178, 359] width 41 height 33
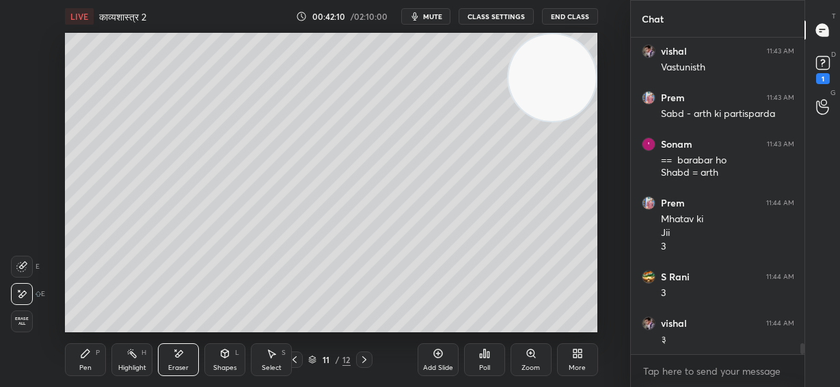
click at [296, 360] on icon at bounding box center [294, 359] width 11 height 11
click at [86, 356] on div "Pen P" at bounding box center [85, 359] width 41 height 33
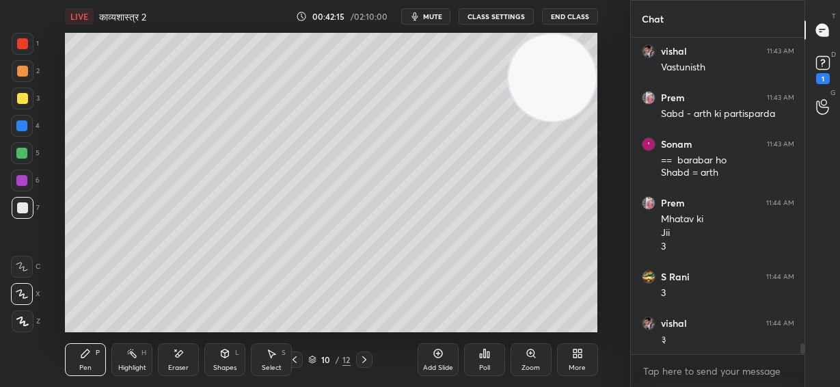
drag, startPoint x: 564, startPoint y: 94, endPoint x: 547, endPoint y: 248, distance: 154.7
click at [560, 122] on video at bounding box center [553, 78] width 88 height 88
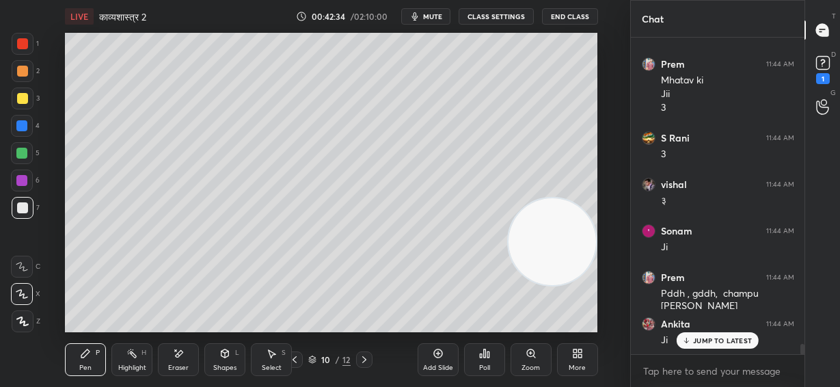
scroll to position [9308, 0]
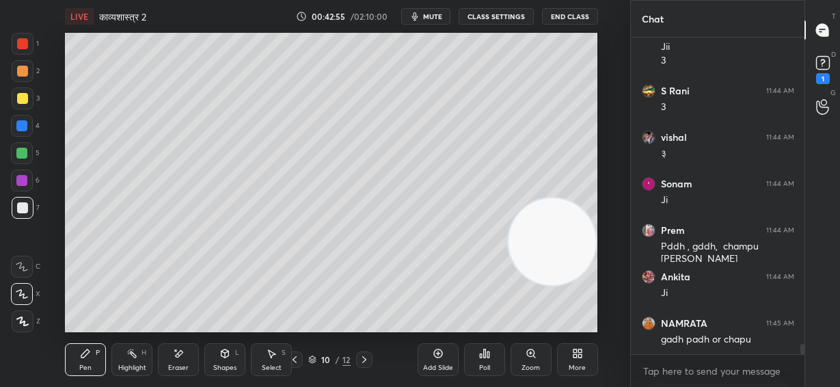
click at [365, 356] on icon at bounding box center [364, 359] width 11 height 11
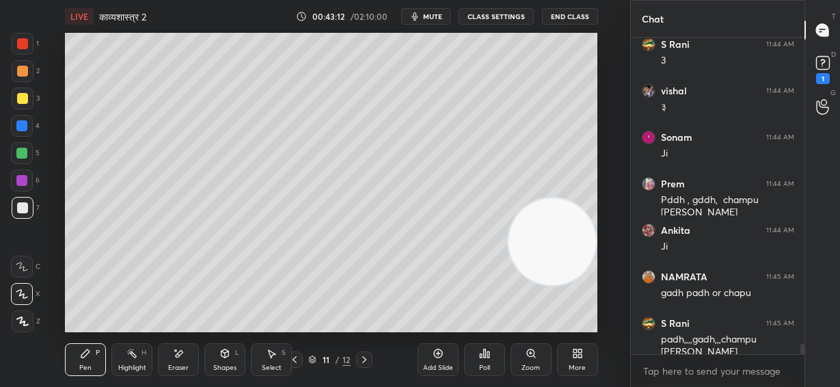
drag, startPoint x: 19, startPoint y: 151, endPoint x: 55, endPoint y: 181, distance: 46.6
click at [21, 153] on div at bounding box center [21, 153] width 11 height 11
click at [24, 207] on div at bounding box center [22, 207] width 11 height 11
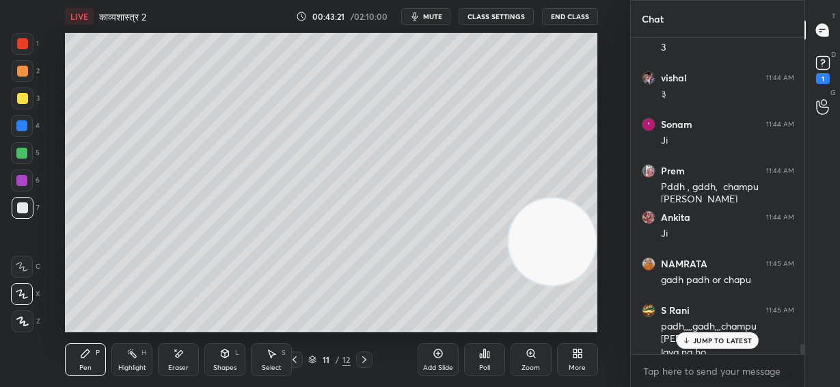
click at [27, 99] on div at bounding box center [23, 99] width 22 height 22
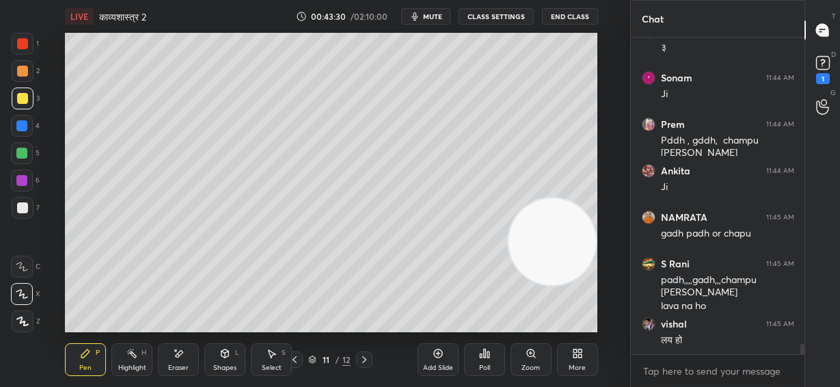
drag, startPoint x: 16, startPoint y: 152, endPoint x: 59, endPoint y: 164, distance: 44.8
click at [19, 153] on div at bounding box center [21, 153] width 11 height 11
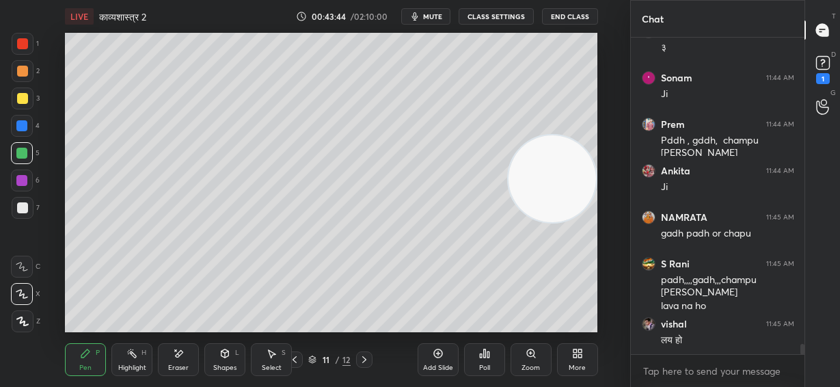
click at [598, 81] on div "Setting up your live class Poll for secs No correct answer Start poll" at bounding box center [331, 183] width 533 height 300
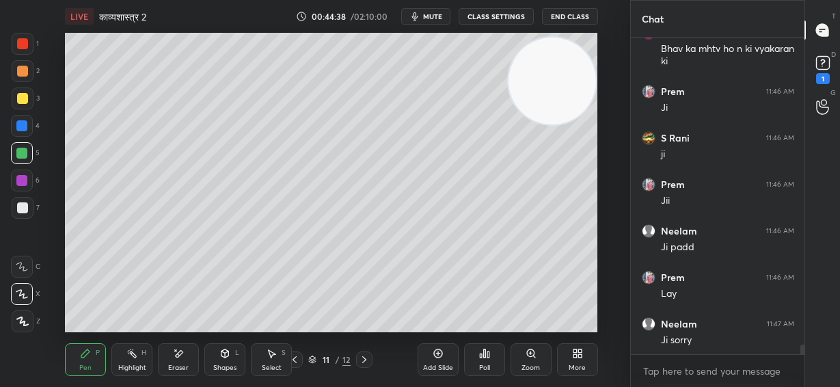
scroll to position [9950, 0]
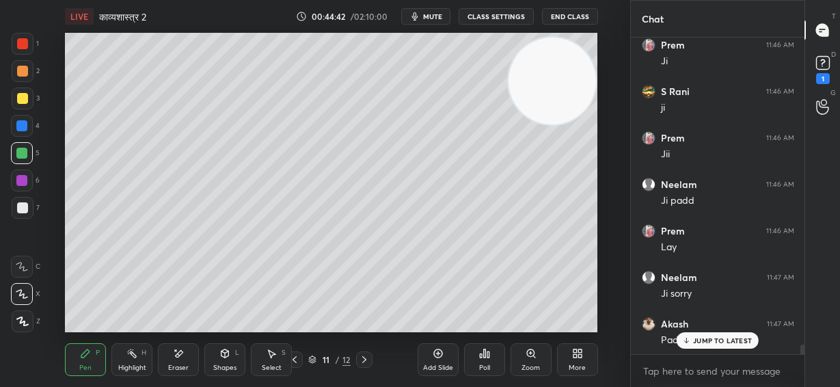
click at [703, 340] on p "JUMP TO LATEST" at bounding box center [722, 340] width 59 height 8
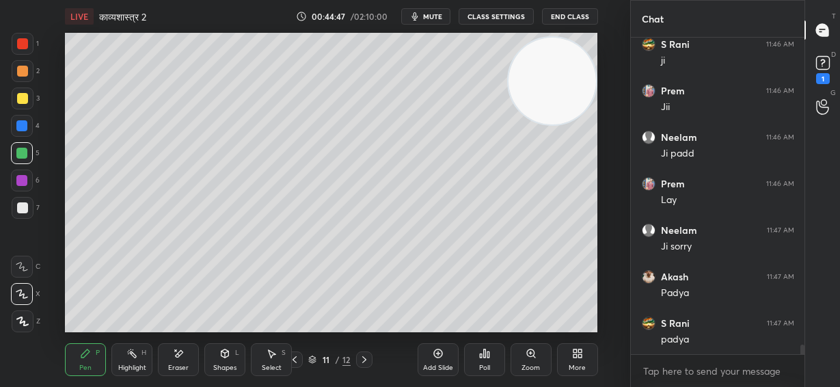
scroll to position [10044, 0]
drag, startPoint x: 181, startPoint y: 355, endPoint x: 188, endPoint y: 335, distance: 21.2
click at [182, 352] on icon at bounding box center [178, 354] width 11 height 12
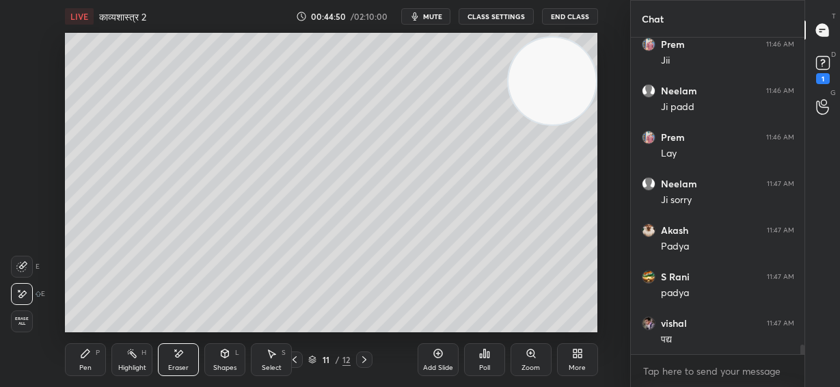
click at [88, 360] on div "Pen P" at bounding box center [85, 359] width 41 height 33
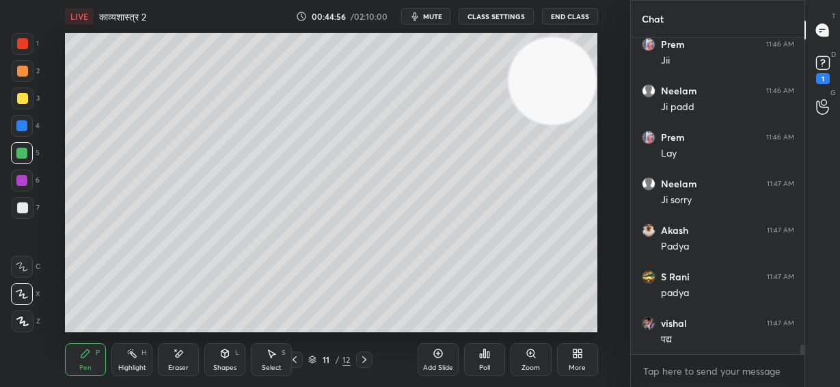
scroll to position [10089, 0]
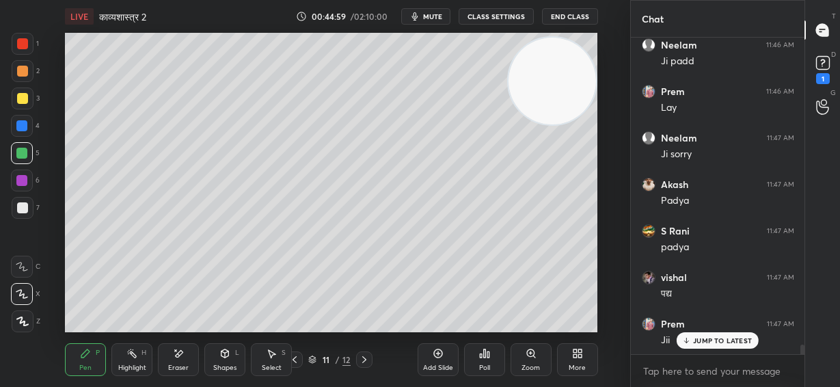
click at [732, 345] on p "JUMP TO LATEST" at bounding box center [722, 340] width 59 height 8
click at [177, 359] on div "Eraser" at bounding box center [178, 359] width 41 height 33
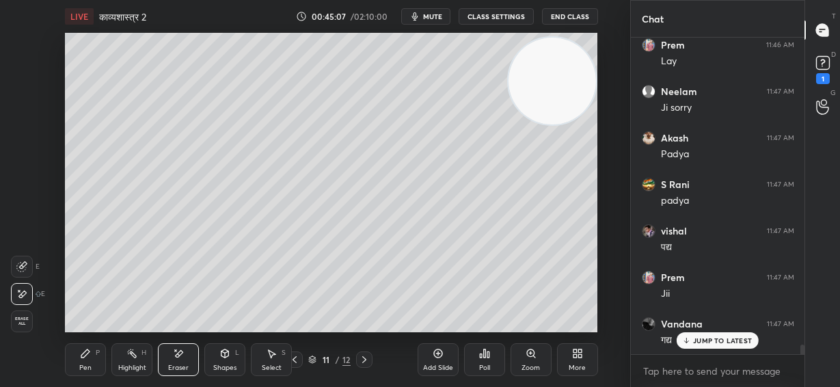
click at [94, 355] on div "Pen P" at bounding box center [85, 359] width 41 height 33
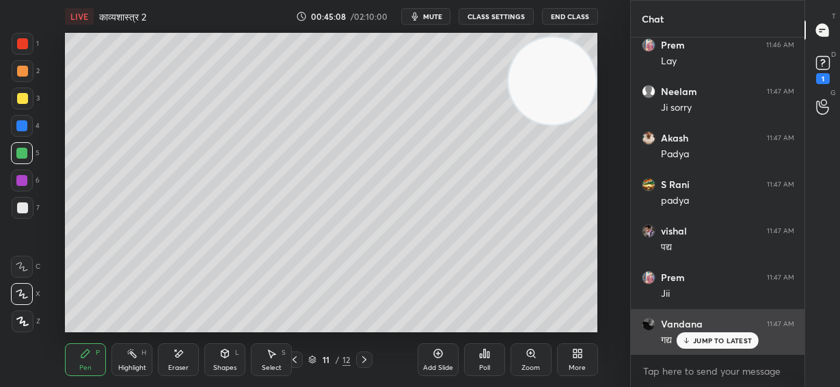
click at [734, 339] on p "JUMP TO LATEST" at bounding box center [722, 340] width 59 height 8
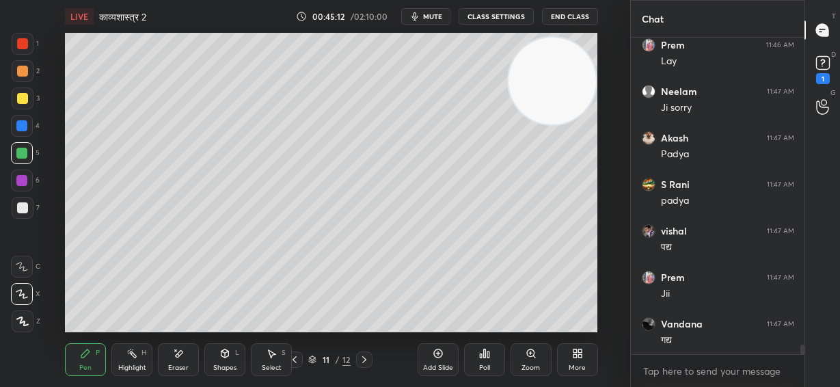
drag, startPoint x: 556, startPoint y: 87, endPoint x: 552, endPoint y: 63, distance: 24.3
click at [563, 59] on video at bounding box center [553, 82] width 88 height 88
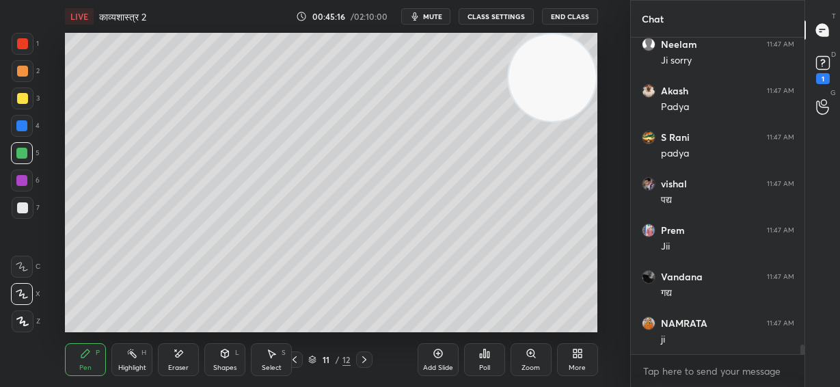
scroll to position [10230, 0]
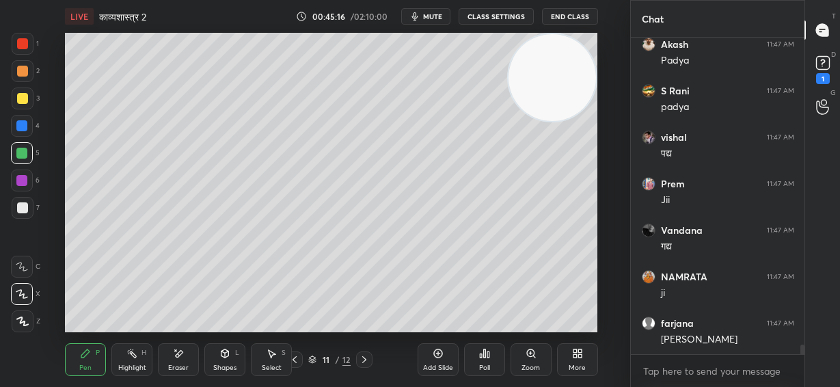
click at [24, 98] on div at bounding box center [22, 98] width 11 height 11
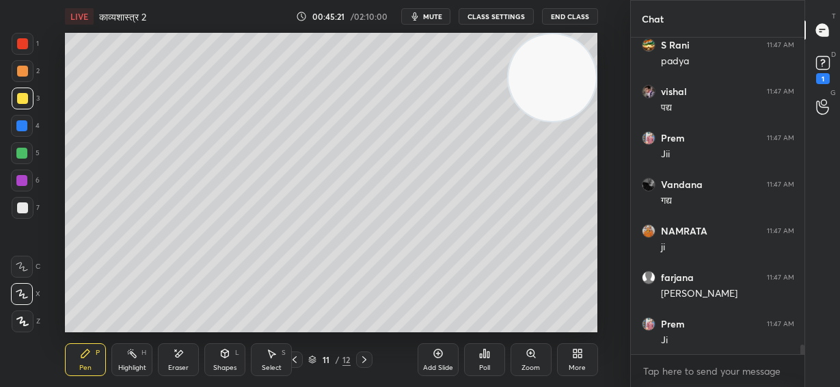
scroll to position [10322, 0]
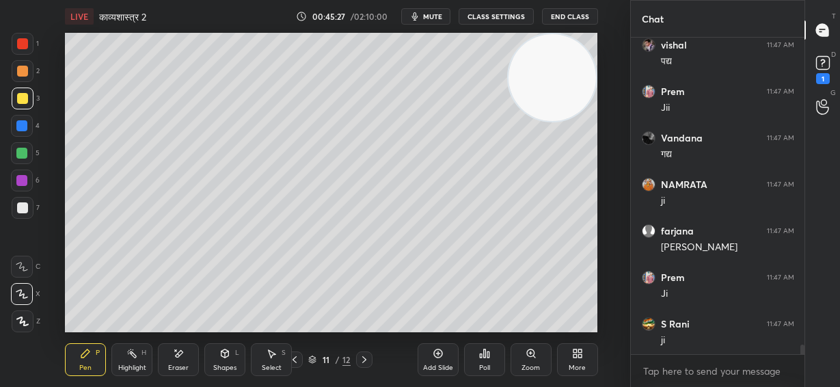
drag, startPoint x: 557, startPoint y: 88, endPoint x: 565, endPoint y: 116, distance: 29.9
click at [585, 68] on video at bounding box center [553, 78] width 88 height 88
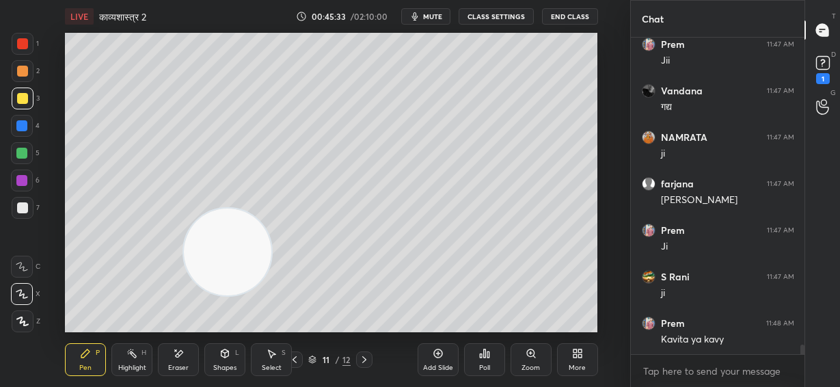
drag, startPoint x: 546, startPoint y: 88, endPoint x: 226, endPoint y: 238, distance: 354.3
click at [224, 254] on video at bounding box center [228, 253] width 88 height 88
click at [22, 124] on div at bounding box center [21, 125] width 11 height 11
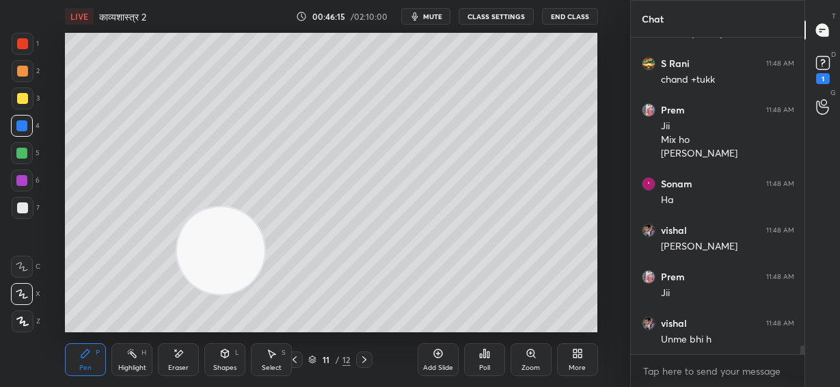
scroll to position [10722, 0]
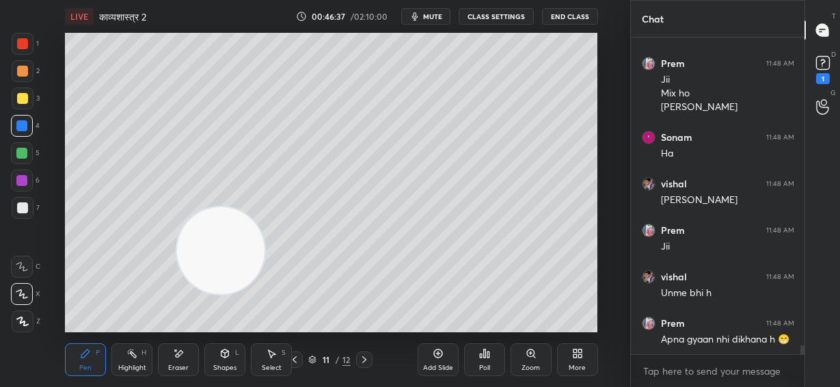
click at [435, 352] on icon at bounding box center [438, 353] width 11 height 11
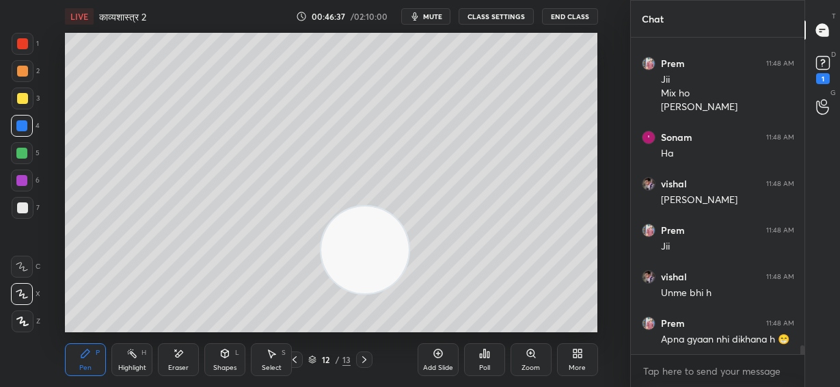
drag, startPoint x: 258, startPoint y: 253, endPoint x: 583, endPoint y: 282, distance: 326.8
click at [409, 282] on video at bounding box center [365, 251] width 88 height 88
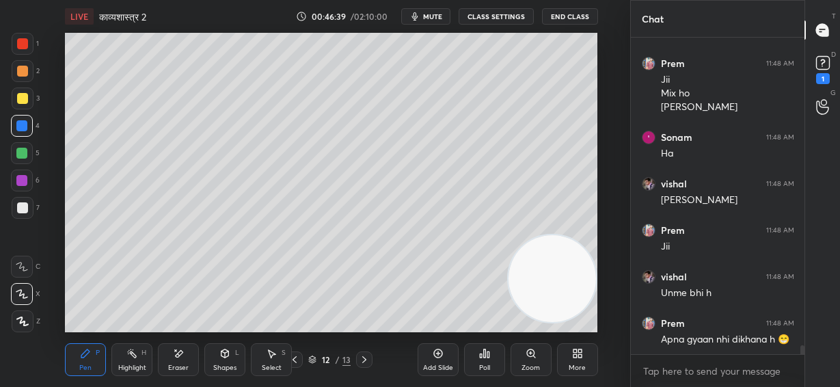
drag, startPoint x: 25, startPoint y: 72, endPoint x: 35, endPoint y: 65, distance: 11.8
click at [24, 70] on div at bounding box center [22, 71] width 11 height 11
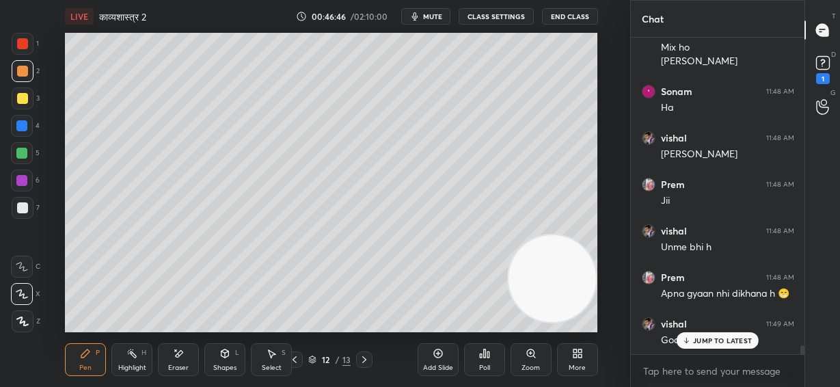
click at [224, 356] on icon at bounding box center [225, 353] width 11 height 11
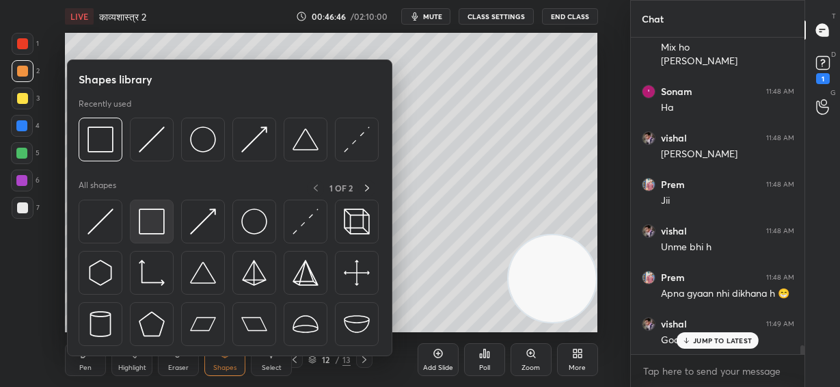
click at [163, 219] on img at bounding box center [152, 222] width 26 height 26
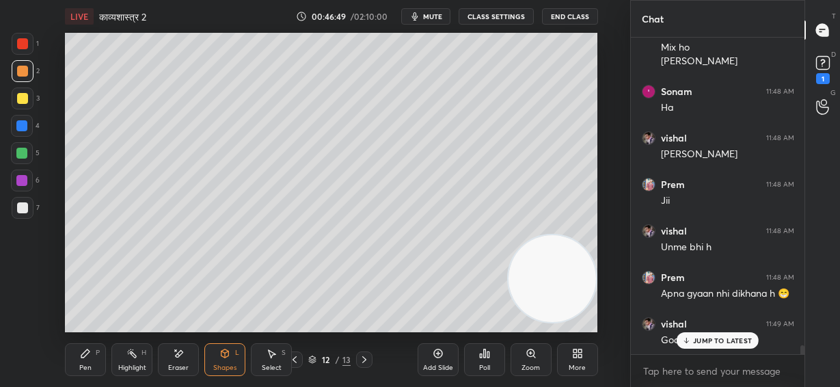
drag, startPoint x: 90, startPoint y: 356, endPoint x: 103, endPoint y: 334, distance: 25.5
click at [91, 356] on div "Pen P" at bounding box center [85, 359] width 41 height 33
click at [22, 125] on div at bounding box center [21, 125] width 11 height 11
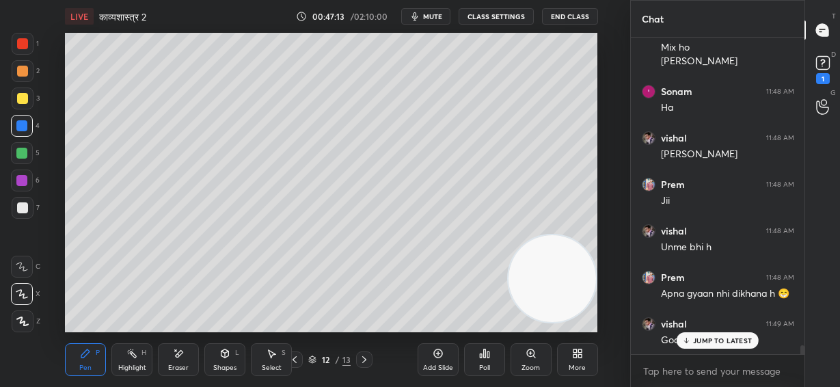
click at [22, 98] on div at bounding box center [22, 98] width 11 height 11
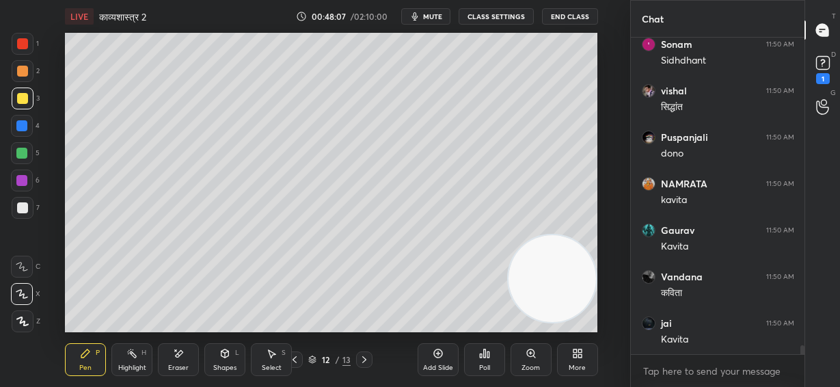
scroll to position [11236, 0]
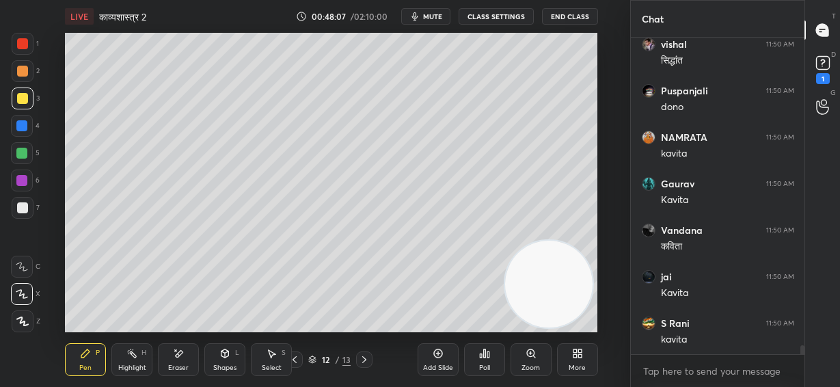
drag, startPoint x: 557, startPoint y: 279, endPoint x: 620, endPoint y: 47, distance: 240.9
click at [624, 46] on div "1 2 3 4 5 6 7 C X Z E E Erase all H H LIVE काव्यशास्त्र 2 00:48:07 / 02:10:00 m…" at bounding box center [315, 193] width 631 height 387
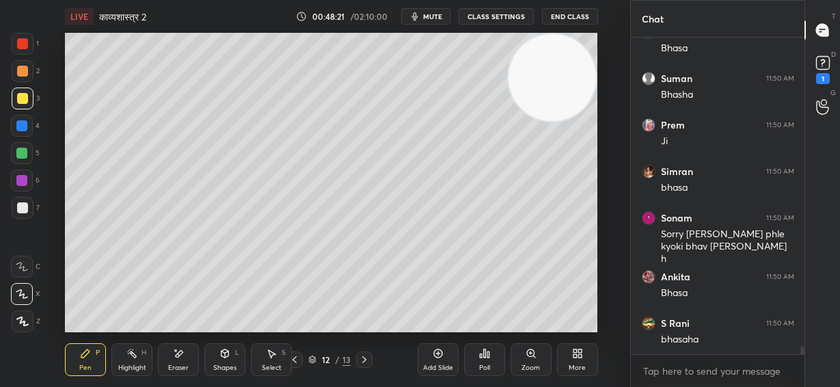
scroll to position [11621, 0]
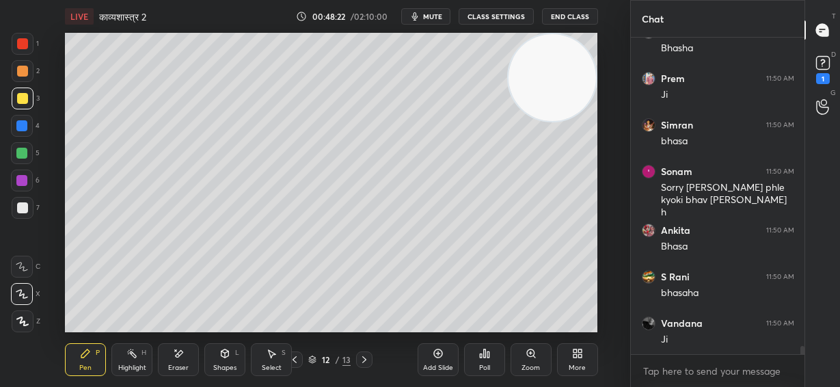
click at [21, 207] on div at bounding box center [22, 207] width 11 height 11
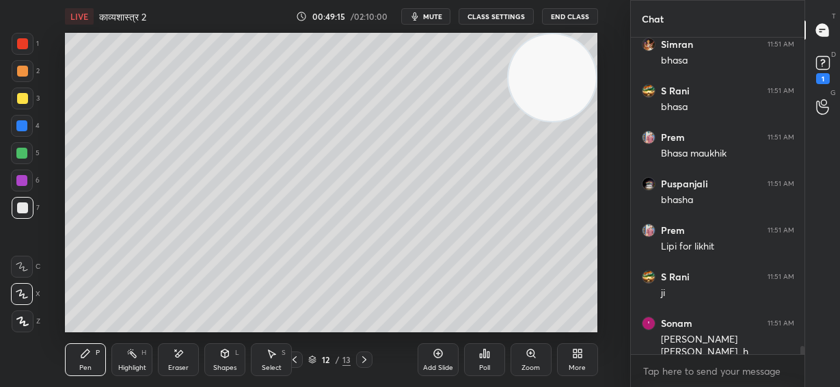
scroll to position [12146, 0]
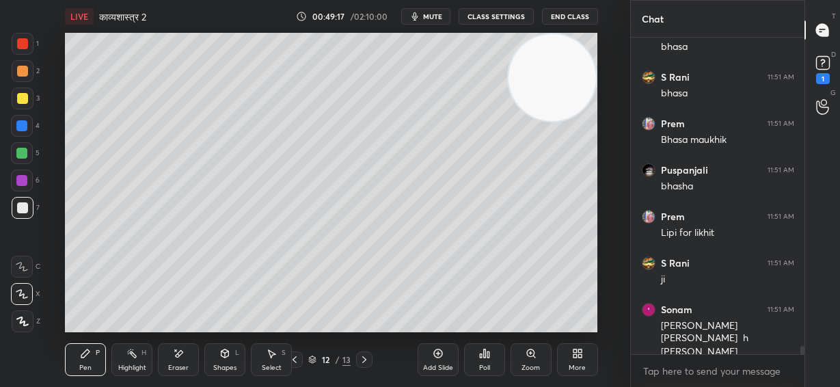
click at [183, 358] on icon at bounding box center [178, 354] width 11 height 12
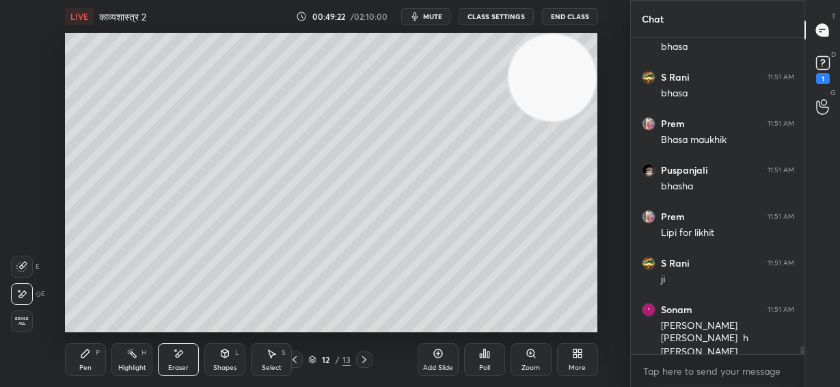
scroll to position [12159, 0]
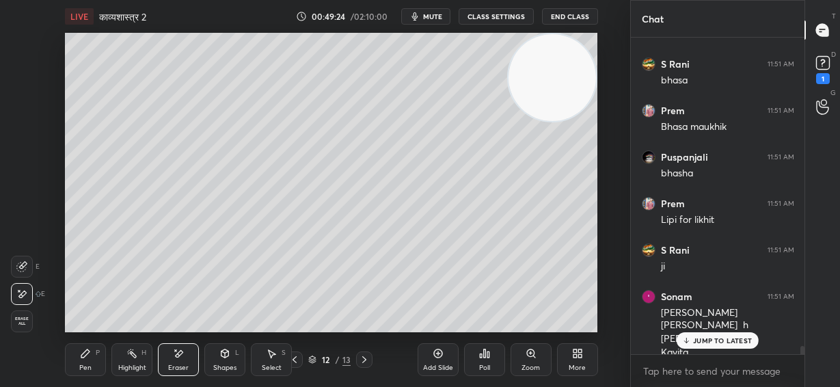
click at [91, 362] on div "Pen P" at bounding box center [85, 359] width 41 height 33
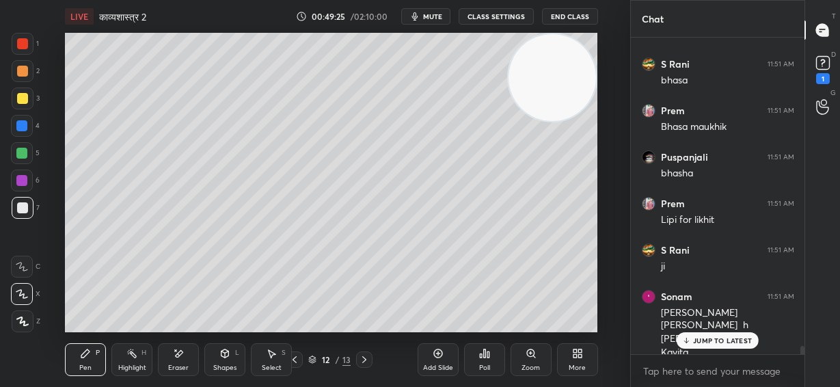
click at [23, 94] on div at bounding box center [22, 98] width 11 height 11
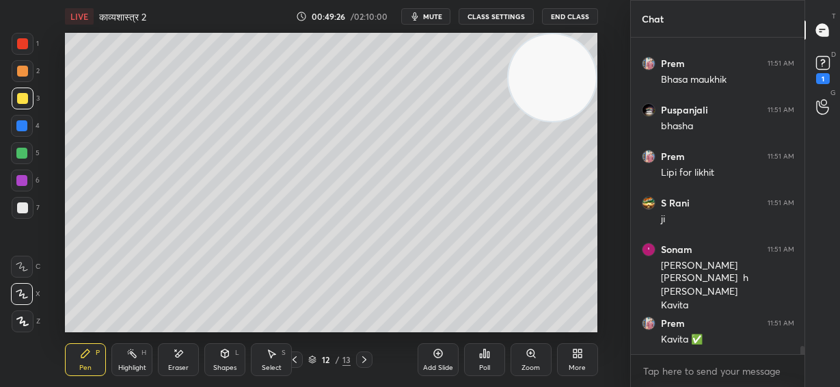
click at [26, 69] on div at bounding box center [22, 71] width 11 height 11
click at [29, 178] on div at bounding box center [22, 181] width 22 height 22
drag, startPoint x: 25, startPoint y: 150, endPoint x: 59, endPoint y: 146, distance: 35.1
click at [25, 149] on div at bounding box center [21, 153] width 11 height 11
click at [228, 362] on div "Shapes L" at bounding box center [224, 359] width 41 height 33
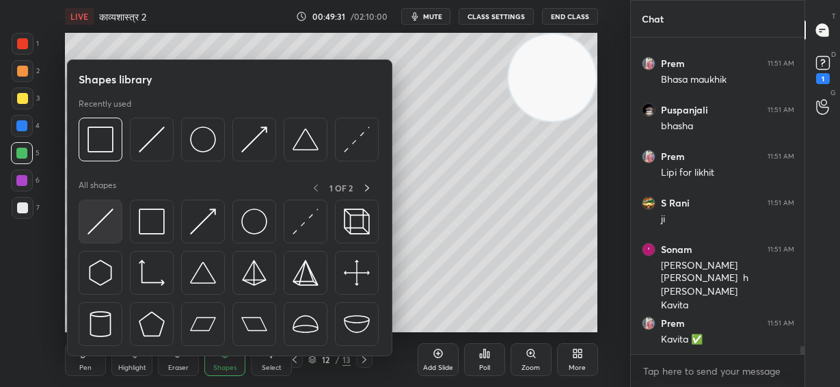
click at [108, 224] on img at bounding box center [101, 222] width 26 height 26
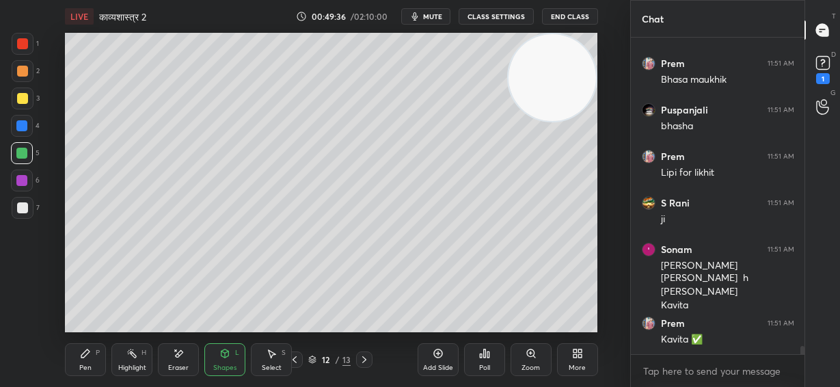
click at [90, 361] on div "Pen P" at bounding box center [85, 359] width 41 height 33
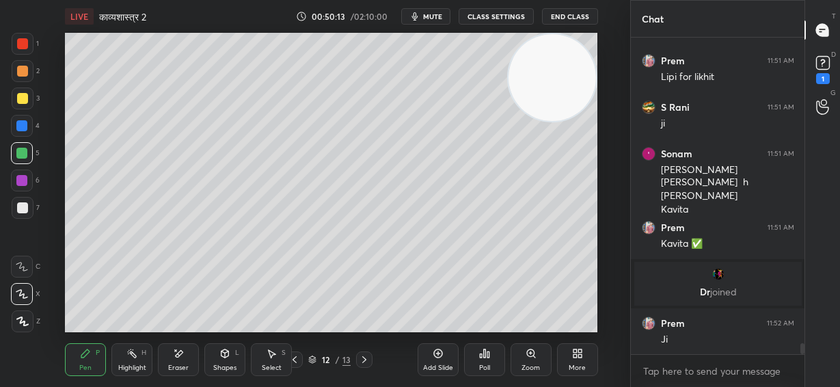
scroll to position [9089, 0]
drag, startPoint x: 23, startPoint y: 98, endPoint x: 57, endPoint y: 120, distance: 41.5
click at [23, 98] on div at bounding box center [22, 98] width 11 height 11
click at [438, 357] on icon at bounding box center [438, 353] width 11 height 11
click at [22, 151] on div at bounding box center [21, 153] width 11 height 11
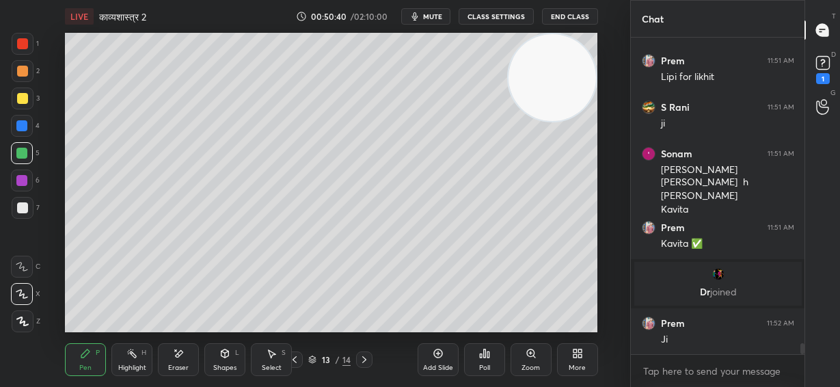
click at [27, 203] on div at bounding box center [23, 208] width 22 height 22
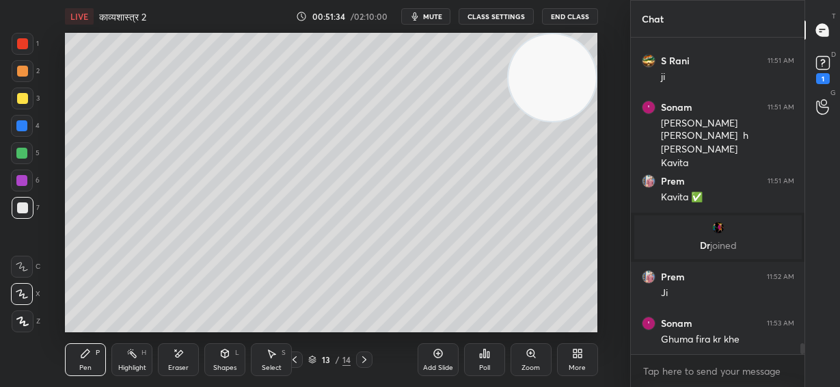
scroll to position [9181, 0]
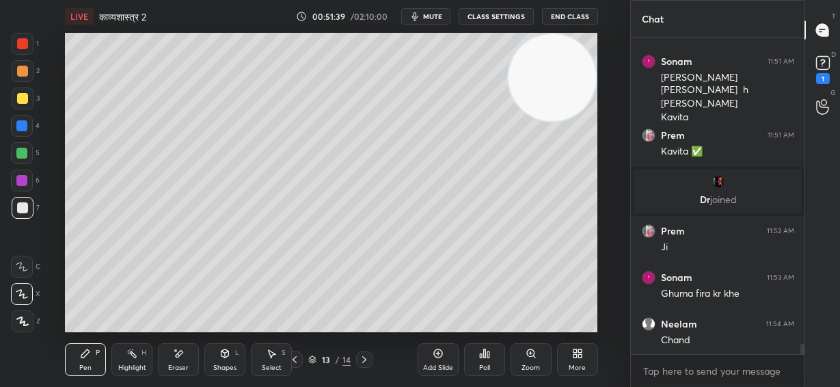
drag, startPoint x: 557, startPoint y: 84, endPoint x: 607, endPoint y: 236, distance: 160.0
click at [611, 246] on div "Setting up your live class Poll for secs No correct answer Start poll" at bounding box center [332, 183] width 576 height 300
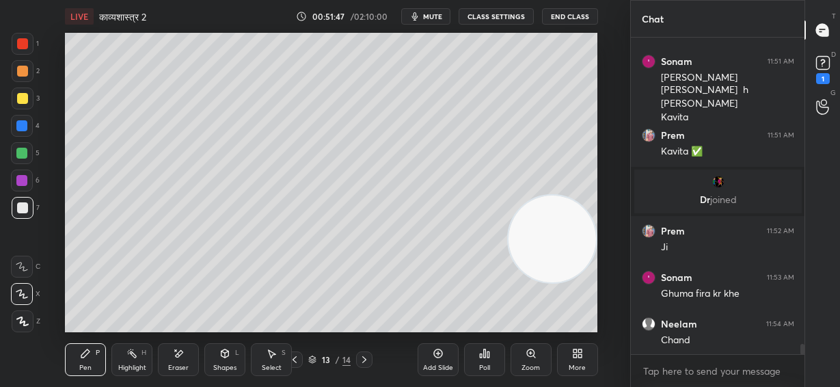
click at [23, 43] on div at bounding box center [22, 43] width 11 height 11
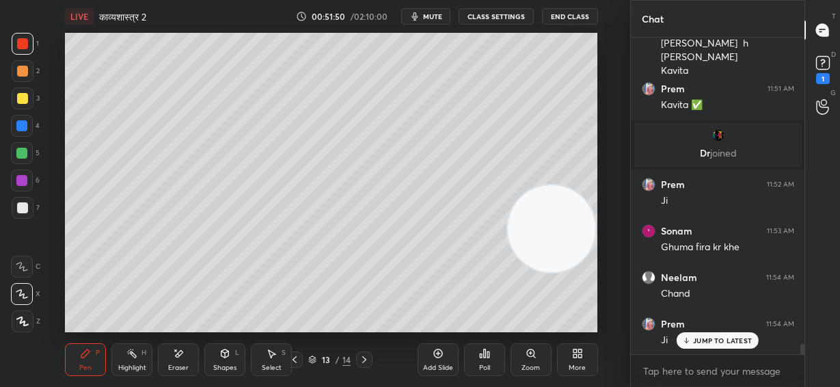
drag, startPoint x: 556, startPoint y: 243, endPoint x: 558, endPoint y: 218, distance: 24.7
click at [559, 225] on video at bounding box center [552, 229] width 88 height 88
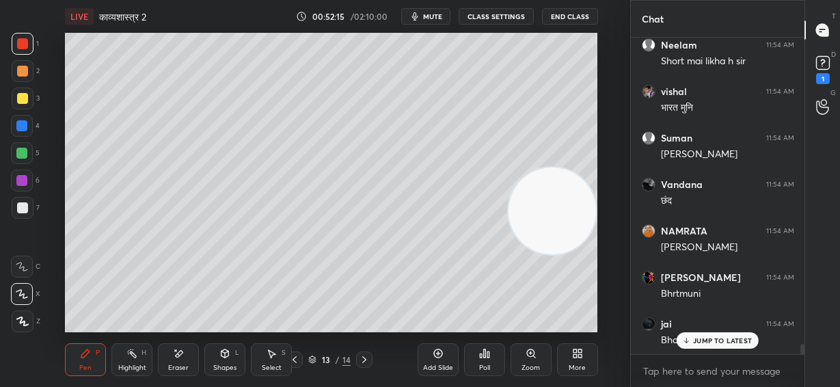
scroll to position [9600, 0]
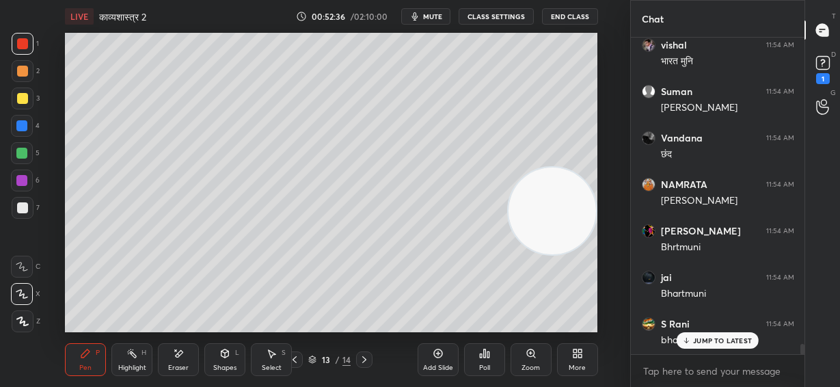
click at [721, 346] on div "JUMP TO LATEST" at bounding box center [718, 340] width 82 height 16
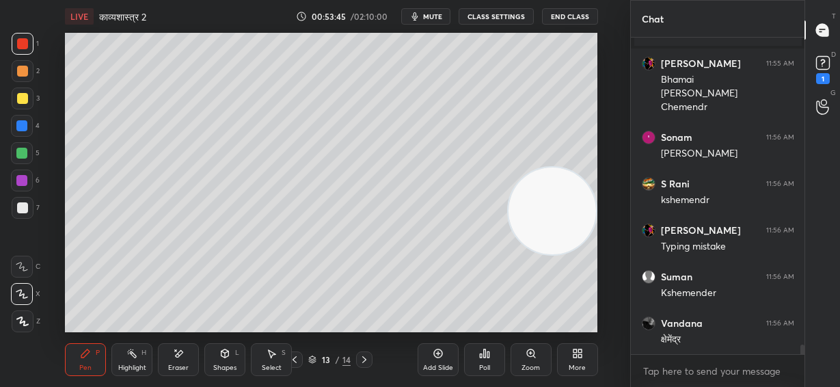
scroll to position [9859, 0]
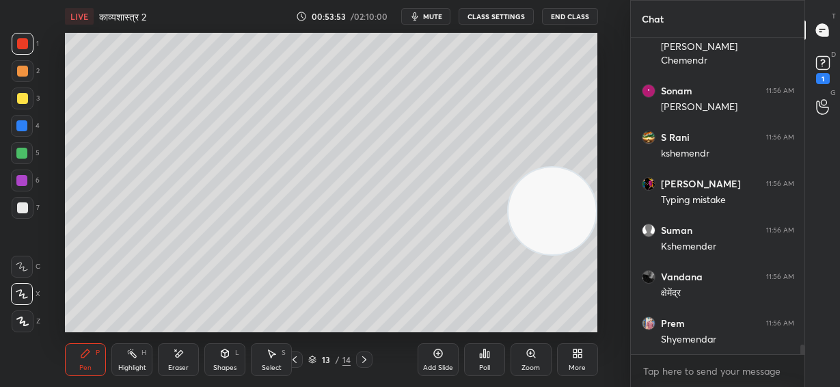
drag, startPoint x: 178, startPoint y: 361, endPoint x: 246, endPoint y: 336, distance: 71.4
click at [183, 361] on div "Eraser" at bounding box center [178, 359] width 41 height 33
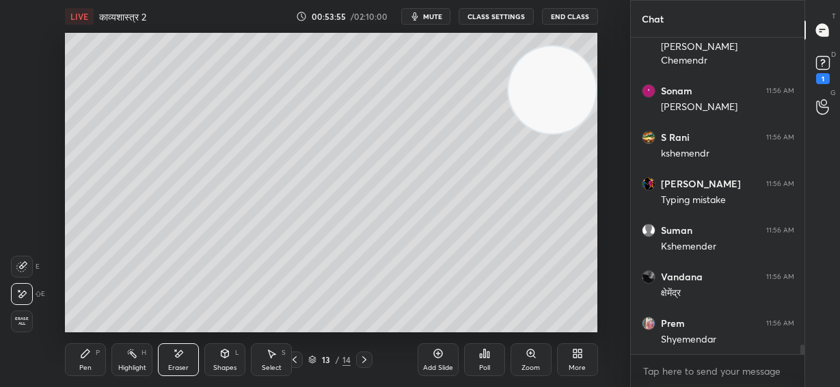
drag, startPoint x: 587, startPoint y: 146, endPoint x: 599, endPoint y: 81, distance: 66.0
click at [602, 75] on div "Setting up your live class Poll for secs No correct answer Start poll" at bounding box center [332, 183] width 576 height 300
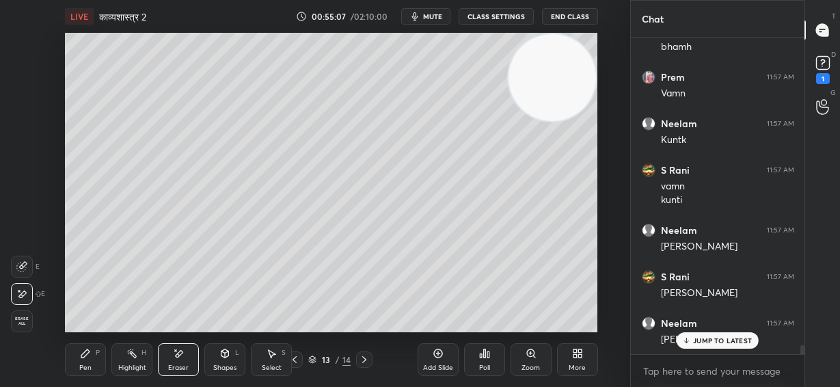
scroll to position [10583, 0]
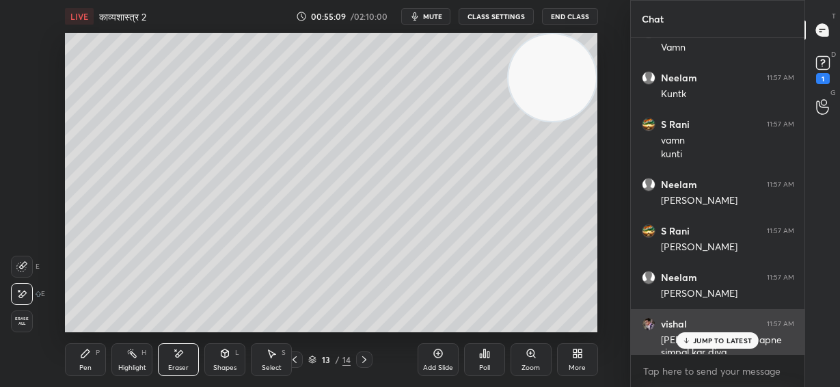
click at [726, 342] on p "JUMP TO LATEST" at bounding box center [722, 340] width 59 height 8
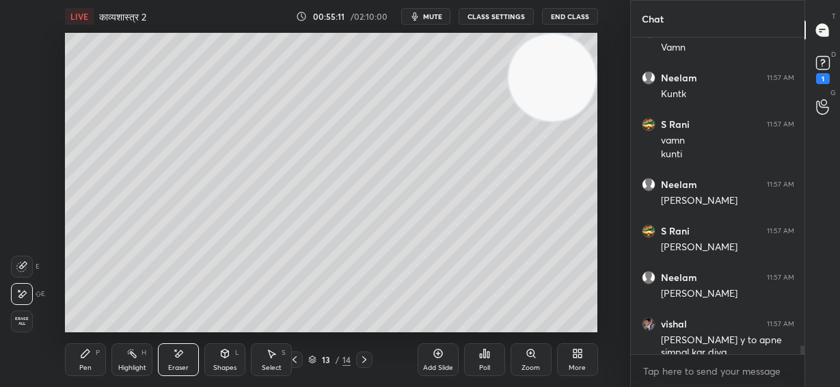
drag, startPoint x: 515, startPoint y: 80, endPoint x: 137, endPoint y: 57, distance: 378.2
click at [509, 65] on video at bounding box center [553, 78] width 88 height 88
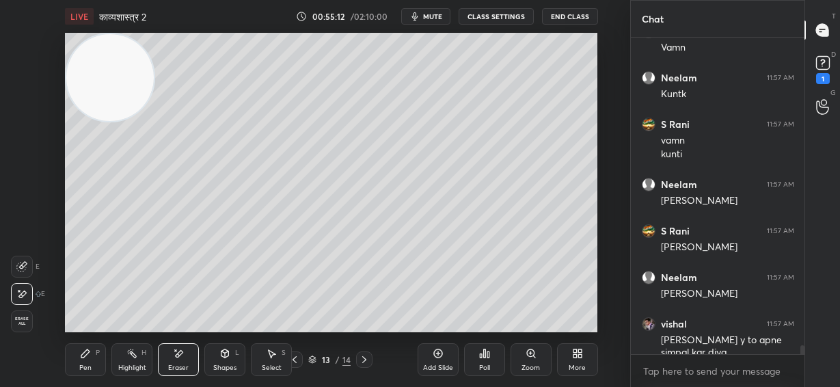
drag, startPoint x: 140, startPoint y: 81, endPoint x: 95, endPoint y: 65, distance: 48.0
click at [98, 67] on video at bounding box center [110, 78] width 88 height 88
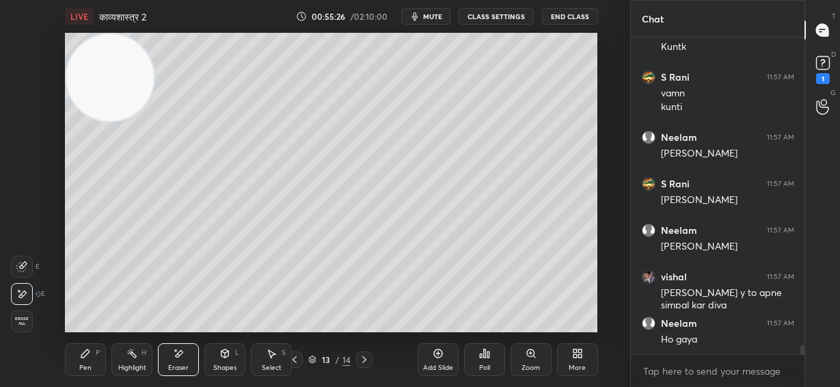
drag, startPoint x: 105, startPoint y: 79, endPoint x: 114, endPoint y: 77, distance: 9.0
click at [106, 81] on video at bounding box center [110, 78] width 88 height 88
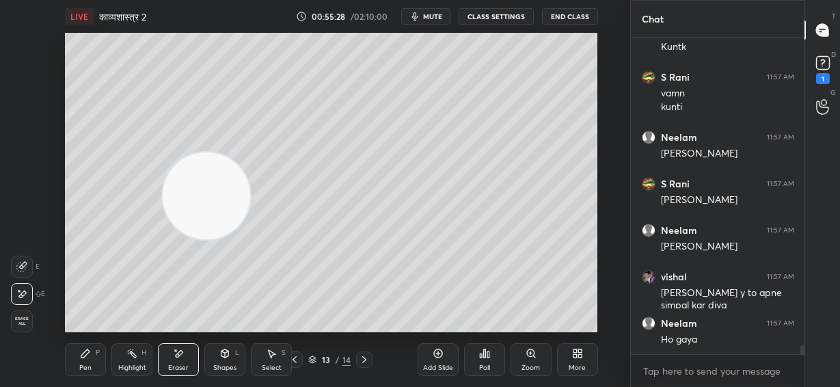
drag, startPoint x: 118, startPoint y: 96, endPoint x: 200, endPoint y: 203, distance: 135.0
click at [197, 205] on video at bounding box center [207, 197] width 88 height 88
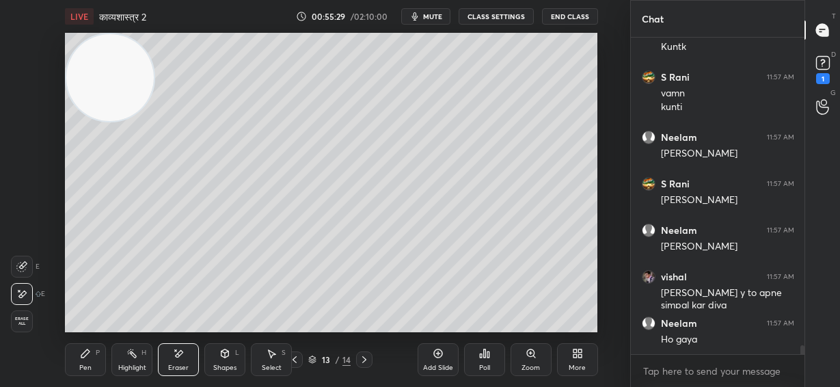
drag, startPoint x: 207, startPoint y: 198, endPoint x: 81, endPoint y: 52, distance: 192.5
click at [77, 51] on video at bounding box center [110, 78] width 88 height 88
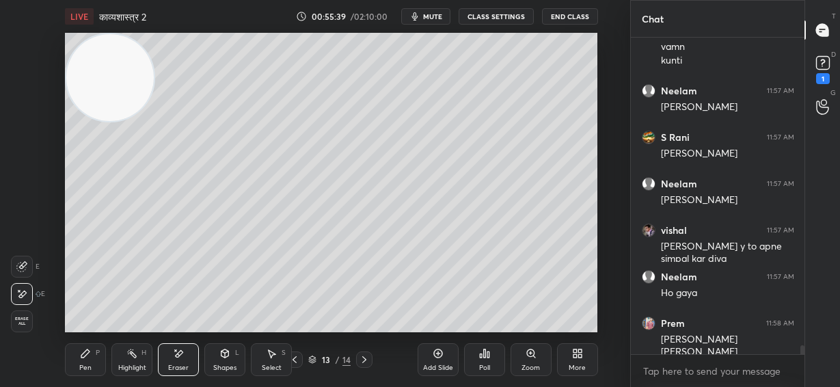
scroll to position [10723, 0]
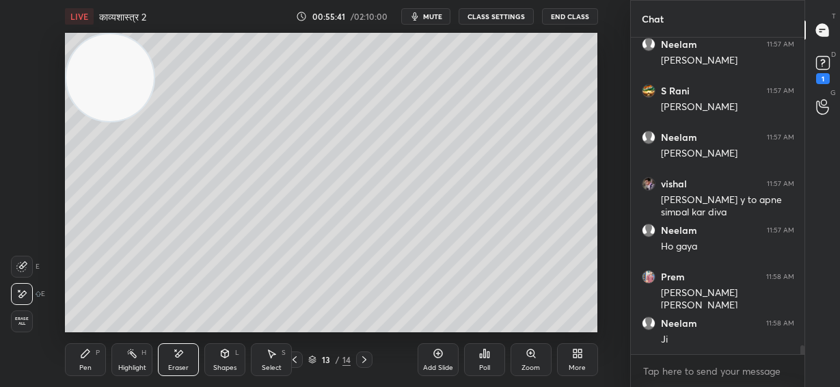
click at [299, 361] on icon at bounding box center [294, 359] width 11 height 11
click at [366, 361] on icon at bounding box center [364, 359] width 11 height 11
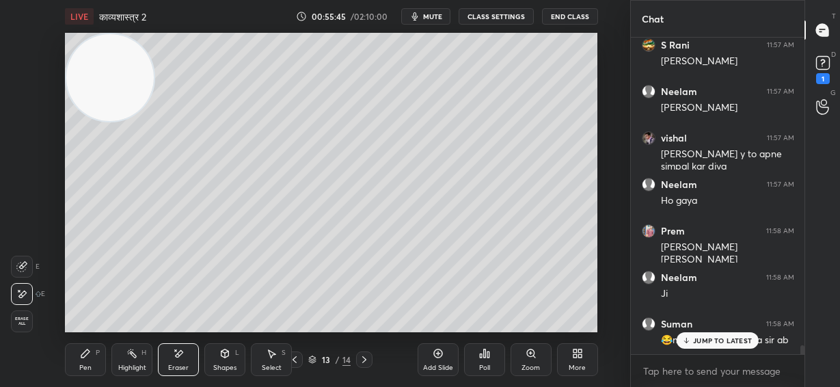
drag, startPoint x: 119, startPoint y: 85, endPoint x: 175, endPoint y: 168, distance: 100.0
click at [154, 122] on video at bounding box center [110, 78] width 88 height 88
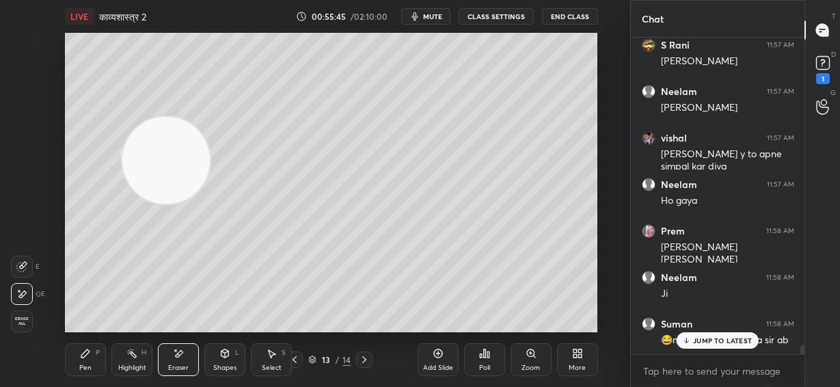
click at [86, 369] on div "Pen" at bounding box center [85, 368] width 12 height 7
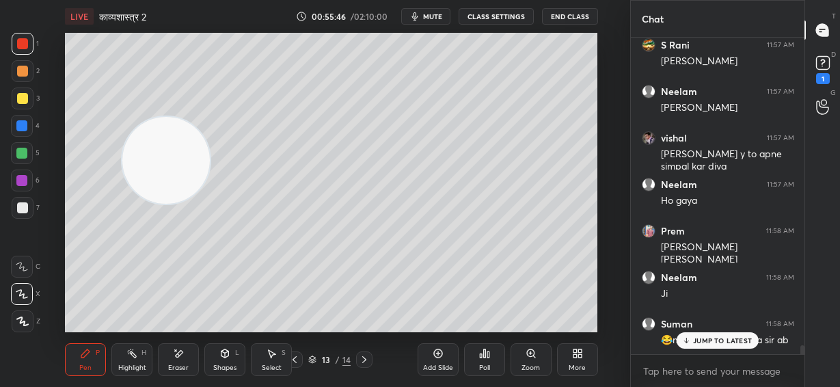
click at [26, 69] on div at bounding box center [22, 71] width 11 height 11
click at [22, 127] on div at bounding box center [21, 125] width 11 height 11
drag, startPoint x: 25, startPoint y: 93, endPoint x: 52, endPoint y: 93, distance: 27.4
click at [26, 94] on div at bounding box center [23, 99] width 22 height 22
click at [19, 209] on div at bounding box center [22, 207] width 11 height 11
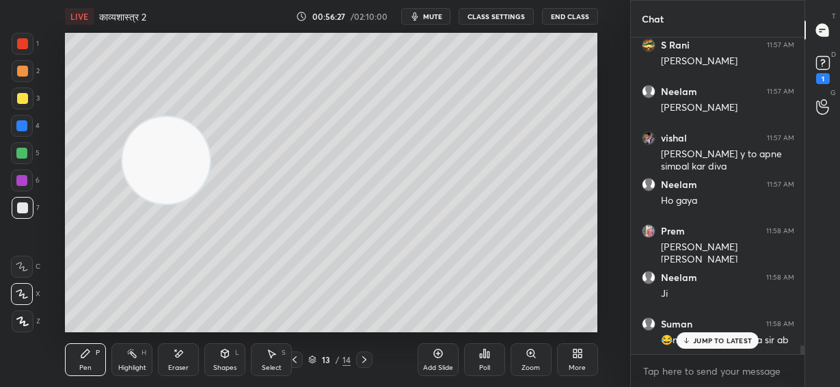
click at [724, 343] on p "JUMP TO LATEST" at bounding box center [722, 340] width 59 height 8
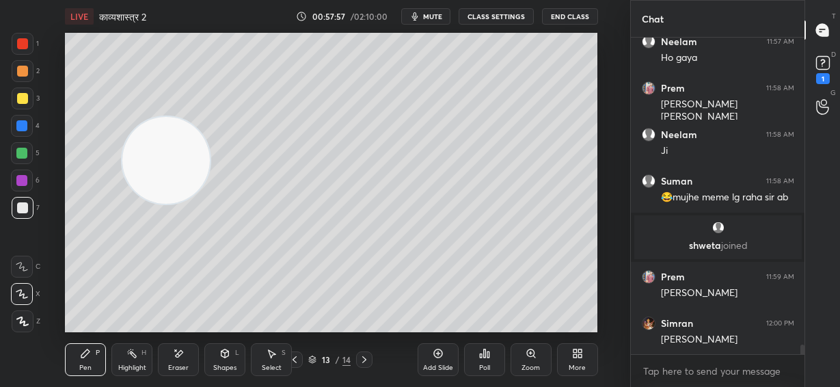
scroll to position [10571, 0]
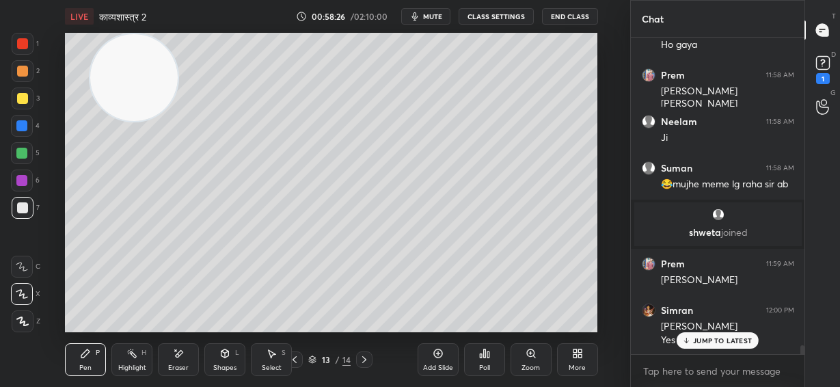
drag, startPoint x: 150, startPoint y: 164, endPoint x: 88, endPoint y: 62, distance: 120.3
click at [92, 62] on video at bounding box center [134, 78] width 88 height 88
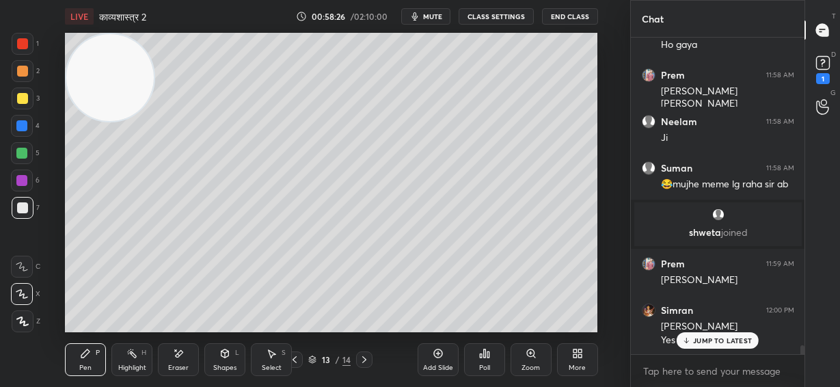
scroll to position [10630, 0]
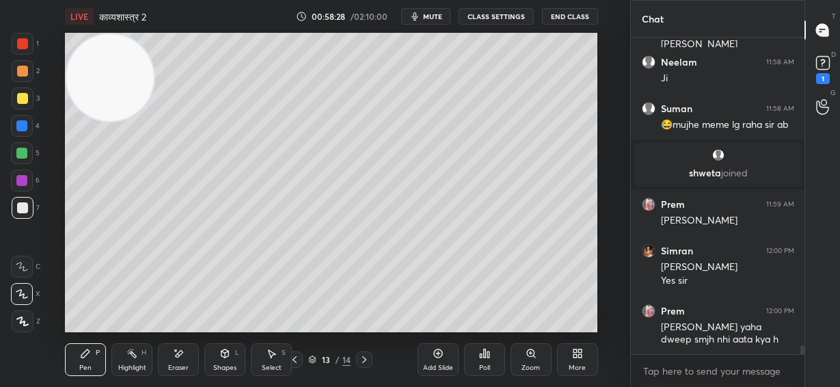
click at [22, 127] on div at bounding box center [21, 125] width 11 height 11
click at [20, 72] on div at bounding box center [22, 71] width 11 height 11
click at [22, 208] on div at bounding box center [22, 207] width 11 height 11
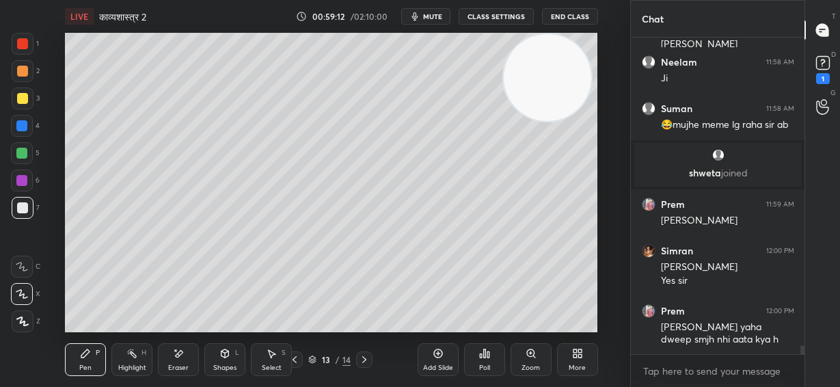
drag, startPoint x: 127, startPoint y: 94, endPoint x: 521, endPoint y: 113, distance: 394.4
click at [563, 73] on video at bounding box center [548, 78] width 88 height 88
click at [183, 365] on div "Eraser" at bounding box center [178, 368] width 21 height 7
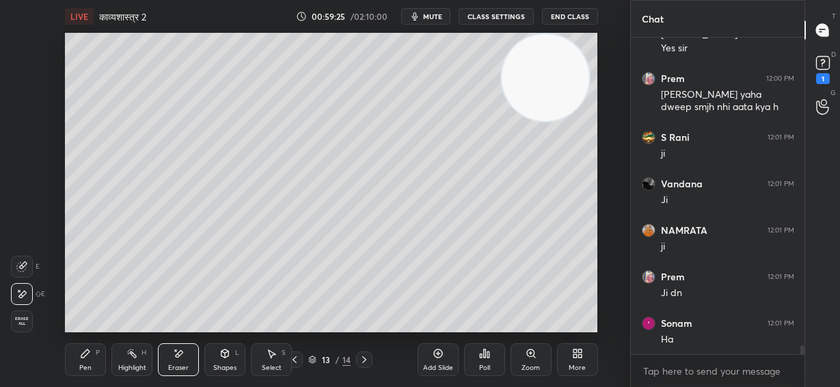
scroll to position [10909, 0]
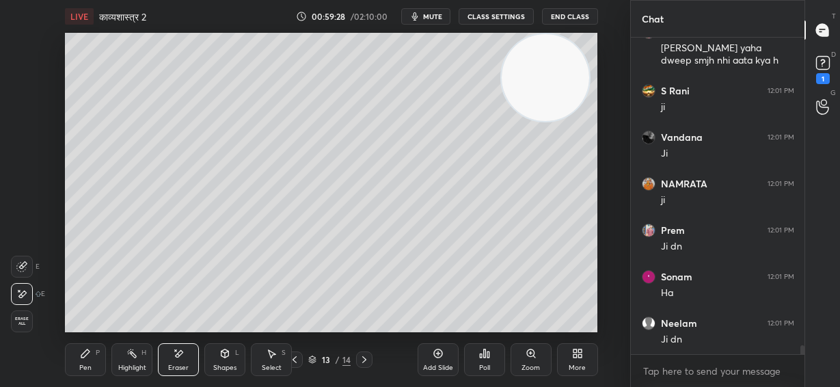
click at [83, 369] on div "Pen" at bounding box center [85, 368] width 12 height 7
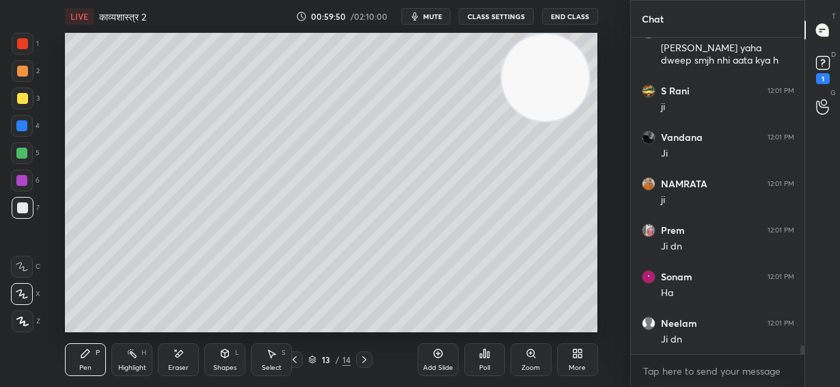
click at [26, 69] on div at bounding box center [22, 71] width 11 height 11
click at [26, 204] on div at bounding box center [22, 207] width 11 height 11
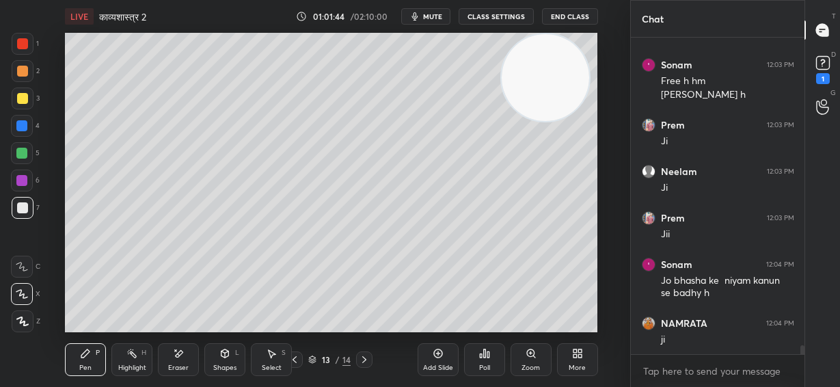
scroll to position [11260, 0]
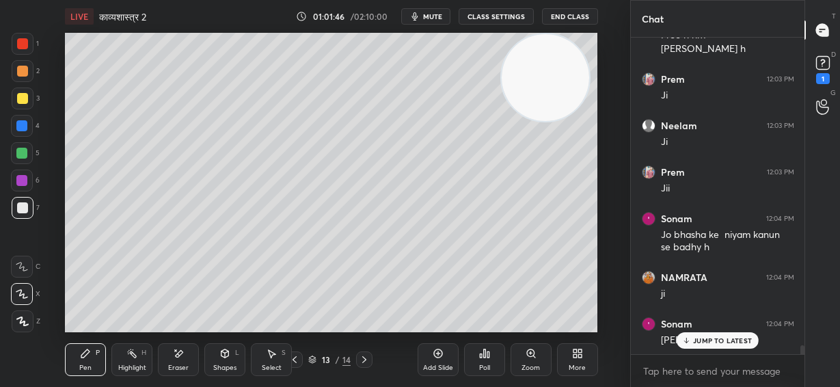
click at [21, 123] on div at bounding box center [21, 125] width 11 height 11
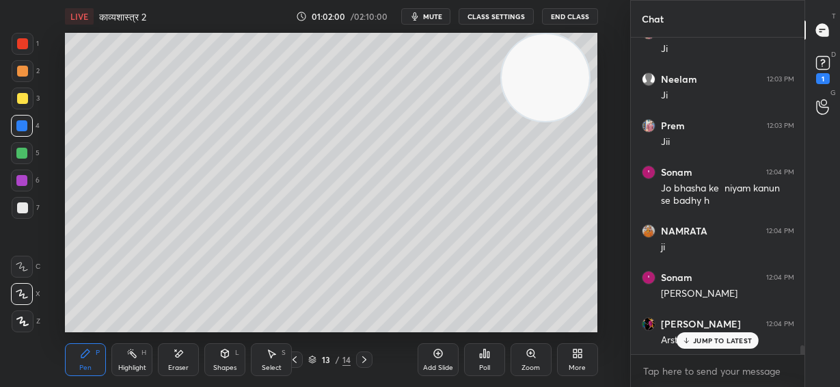
click at [421, 326] on div "LIVE काव्यशास्त्र 2 01:02:00 / 02:10:00 mute CLASS SETTINGS End Class Setting u…" at bounding box center [332, 193] width 576 height 387
click at [419, 323] on div "LIVE काव्यशास्त्र 2 01:02:01 / 02:10:00 mute CLASS SETTINGS End Class Setting u…" at bounding box center [332, 193] width 576 height 387
click at [182, 361] on div "Eraser" at bounding box center [178, 359] width 41 height 33
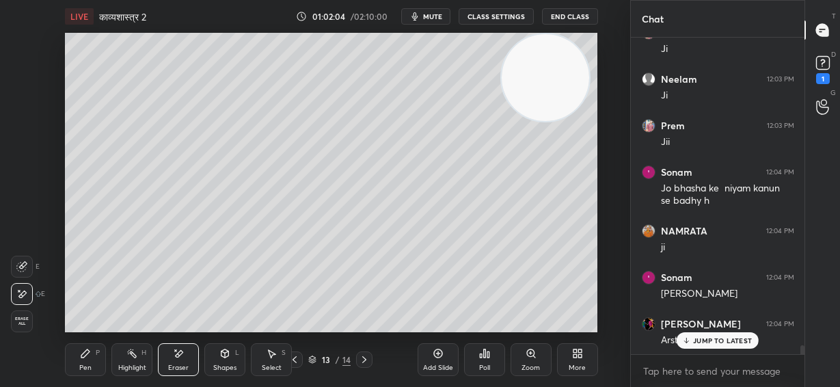
click at [96, 360] on div "Pen P" at bounding box center [85, 359] width 41 height 33
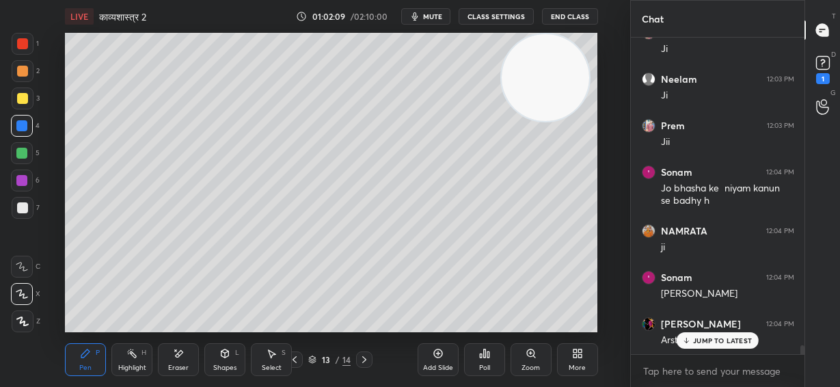
click at [442, 322] on div "LIVE काव्यशास्त्र 2 01:02:09 / 02:10:00 mute CLASS SETTINGS End Class Setting u…" at bounding box center [332, 193] width 576 height 387
click at [711, 341] on p "JUMP TO LATEST" at bounding box center [722, 340] width 59 height 8
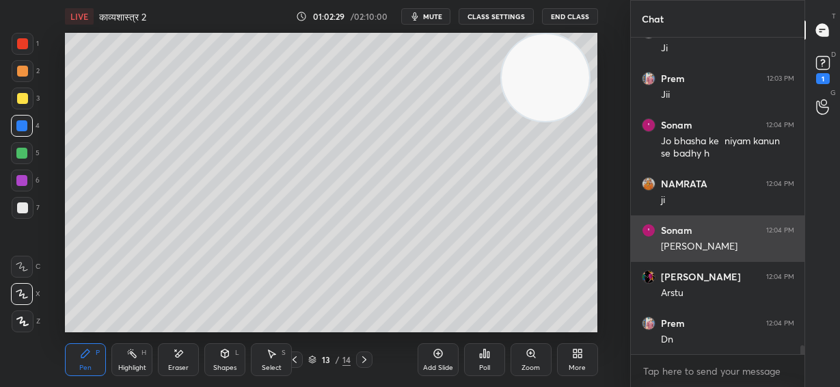
scroll to position [11400, 0]
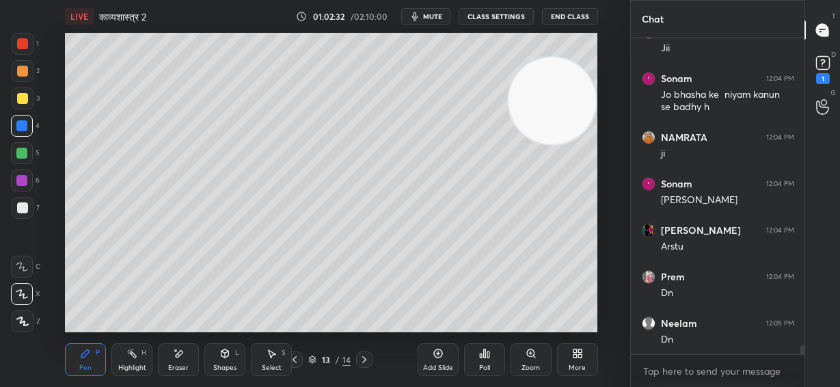
drag, startPoint x: 556, startPoint y: 96, endPoint x: 566, endPoint y: 130, distance: 35.7
click at [567, 130] on video at bounding box center [553, 101] width 88 height 88
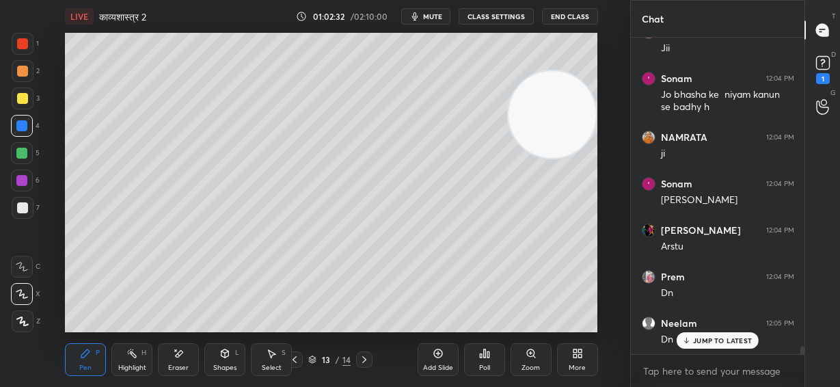
scroll to position [11446, 0]
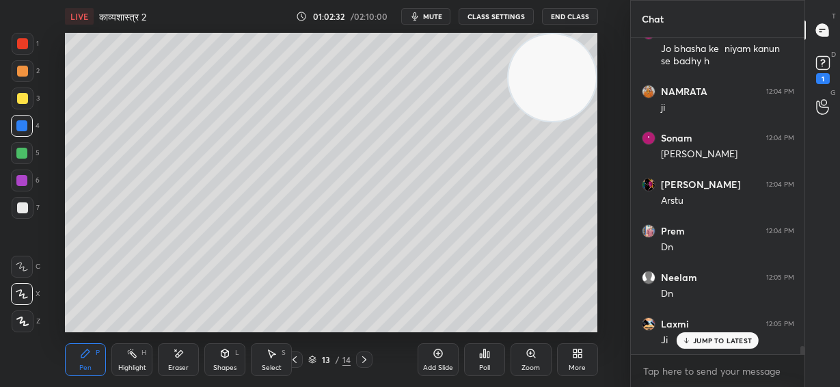
click at [574, 77] on video at bounding box center [553, 78] width 88 height 88
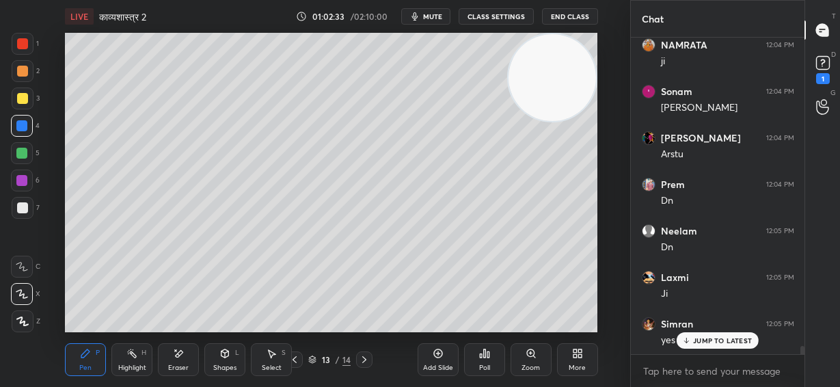
click at [713, 347] on div "JUMP TO LATEST" at bounding box center [718, 340] width 82 height 16
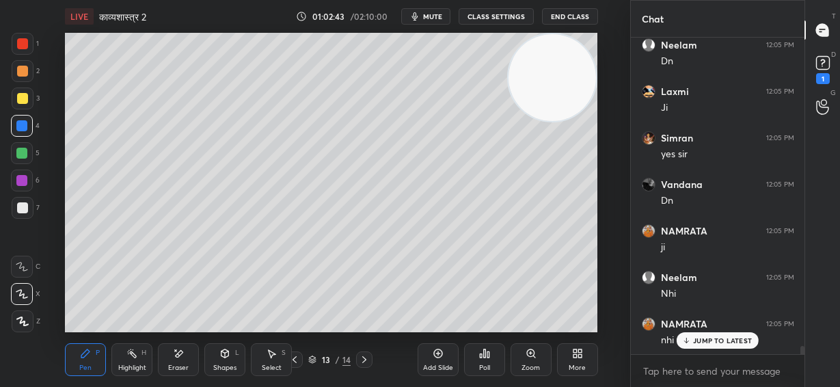
scroll to position [11726, 0]
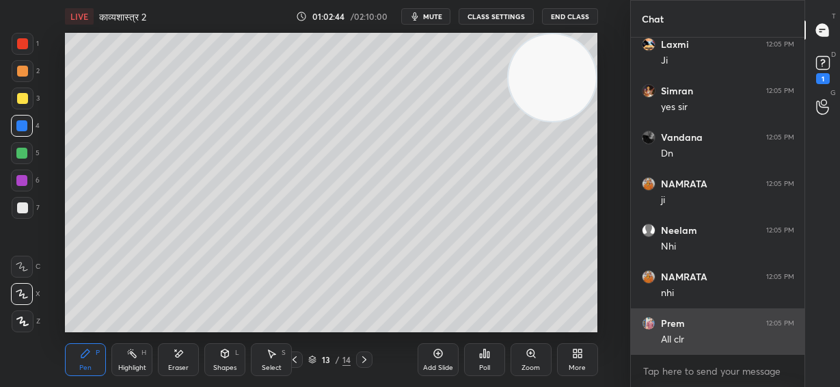
click at [712, 341] on div "[PERSON_NAME] 12:05 PM Dn Laxmi 12:05 PM [PERSON_NAME] 12:05 PM yes [PERSON_NAM…" at bounding box center [718, 196] width 174 height 317
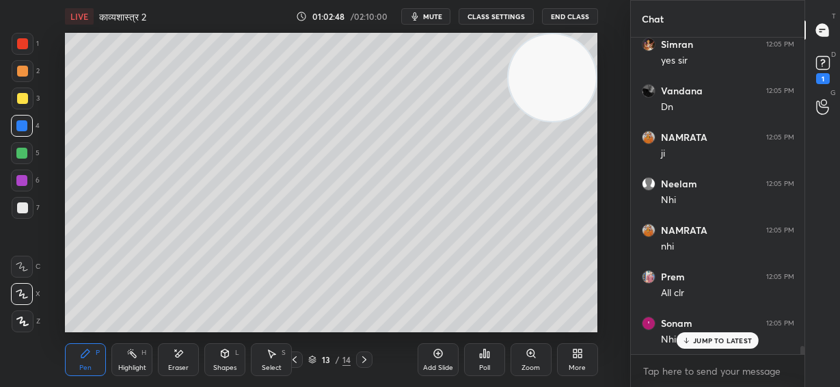
scroll to position [11818, 0]
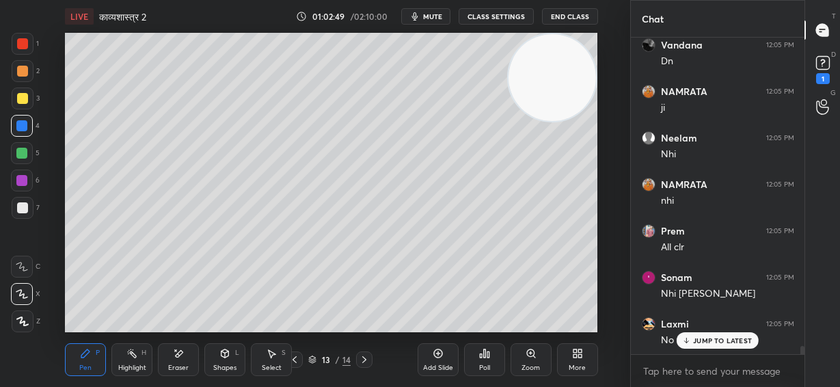
click at [699, 341] on p "JUMP TO LATEST" at bounding box center [722, 340] width 59 height 8
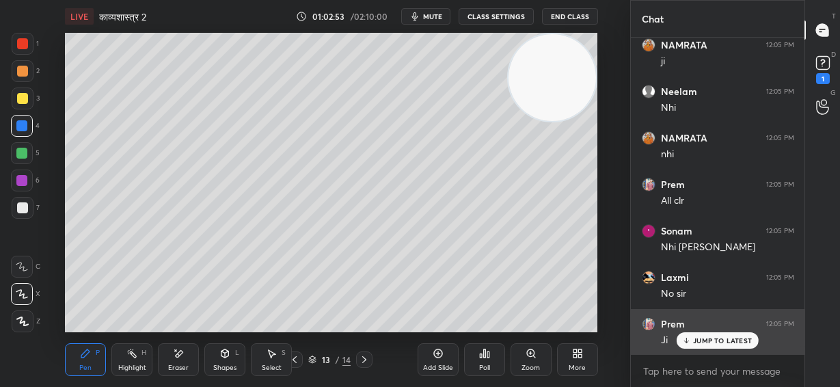
drag, startPoint x: 730, startPoint y: 344, endPoint x: 670, endPoint y: 341, distance: 60.2
click at [729, 344] on p "JUMP TO LATEST" at bounding box center [722, 340] width 59 height 8
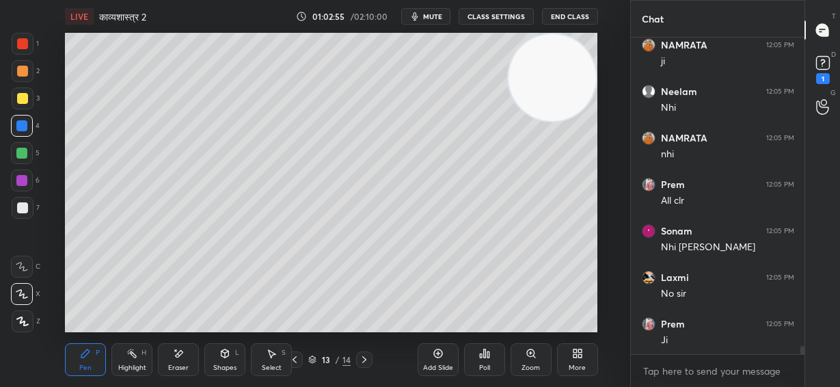
click at [295, 360] on icon at bounding box center [294, 359] width 11 height 11
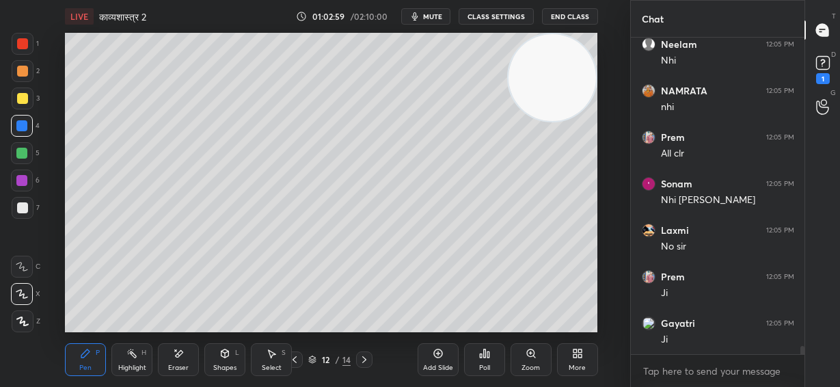
drag, startPoint x: 19, startPoint y: 207, endPoint x: 59, endPoint y: 204, distance: 40.4
click at [21, 207] on div at bounding box center [22, 207] width 11 height 11
click at [365, 358] on icon at bounding box center [364, 359] width 11 height 11
click at [365, 358] on icon at bounding box center [364, 359] width 4 height 7
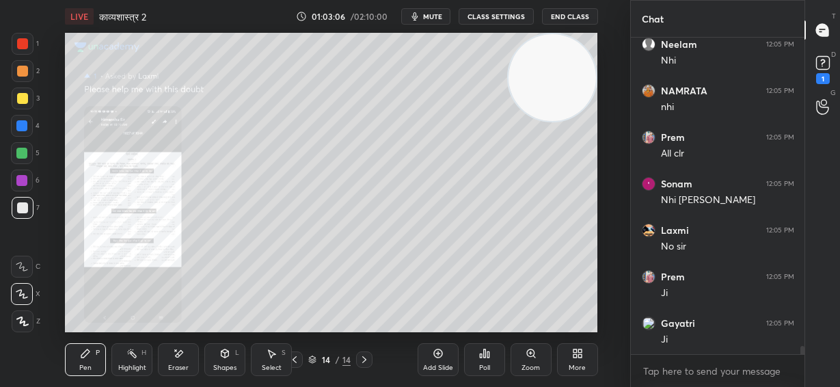
click at [300, 362] on div at bounding box center [295, 360] width 16 height 16
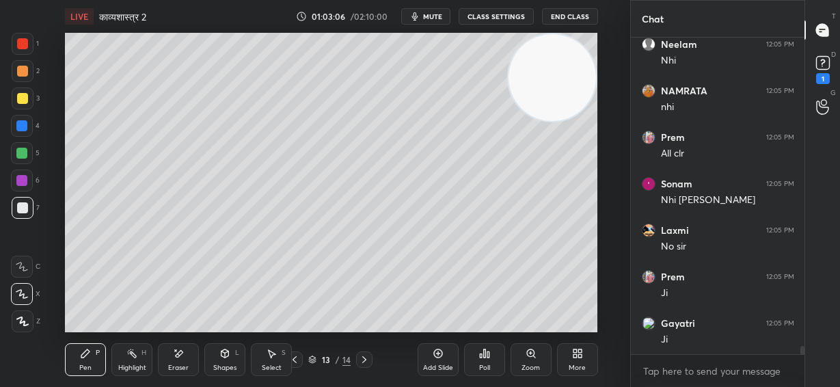
click at [436, 357] on icon at bounding box center [438, 353] width 9 height 9
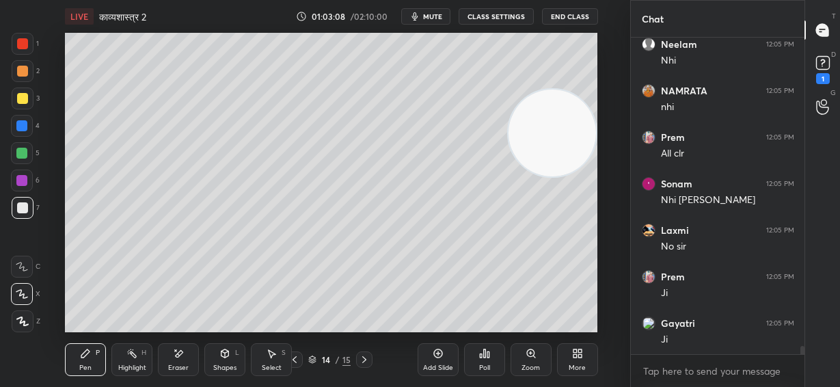
drag, startPoint x: 553, startPoint y: 83, endPoint x: 592, endPoint y: 209, distance: 131.7
click at [594, 177] on video at bounding box center [553, 134] width 88 height 88
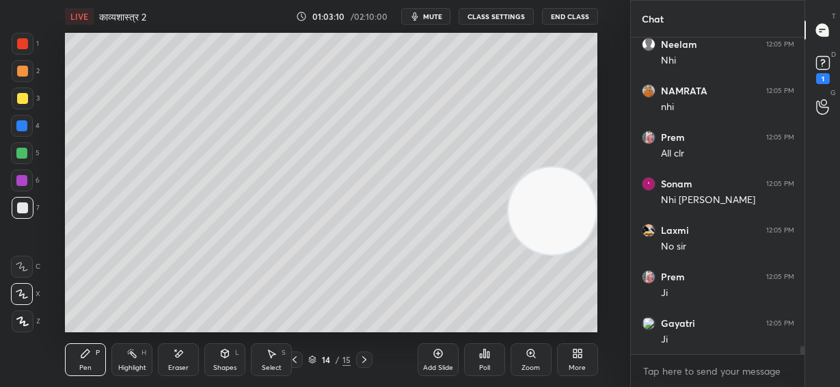
click at [21, 75] on div at bounding box center [22, 71] width 11 height 11
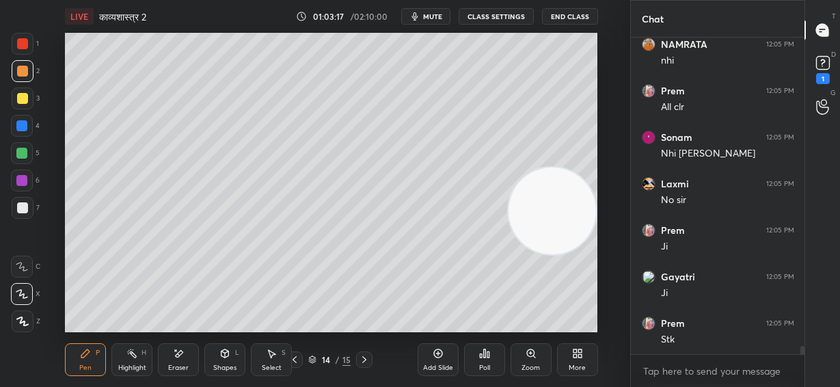
click at [24, 208] on div at bounding box center [22, 207] width 11 height 11
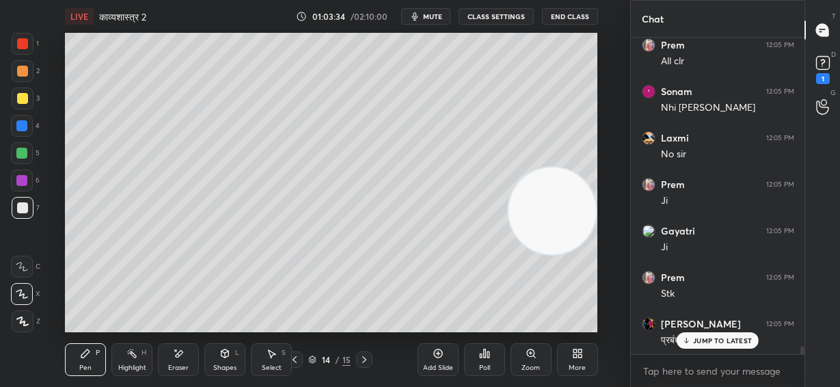
scroll to position [12051, 0]
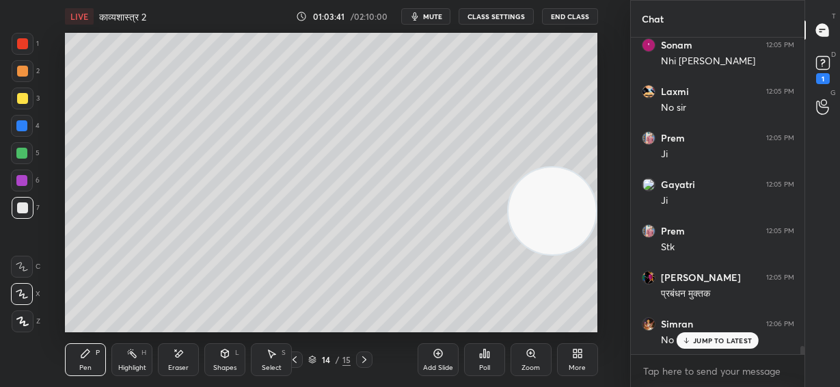
click at [22, 153] on div at bounding box center [21, 153] width 11 height 11
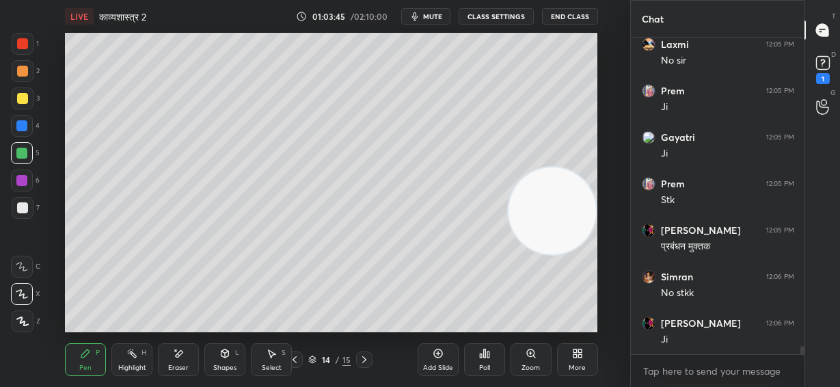
click at [223, 360] on div "Shapes L" at bounding box center [224, 359] width 41 height 33
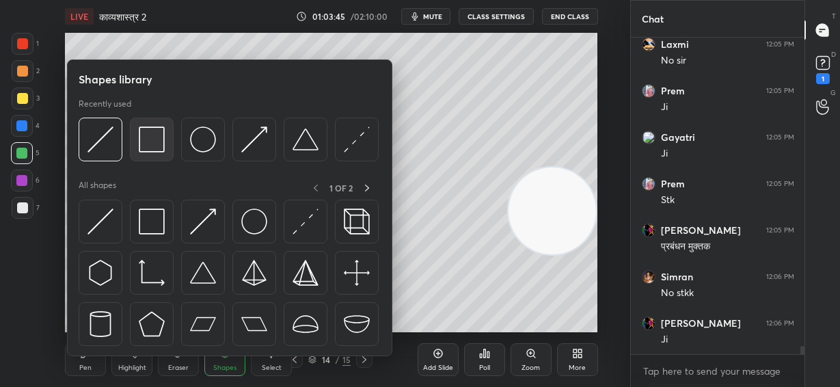
click at [163, 141] on img at bounding box center [152, 140] width 26 height 26
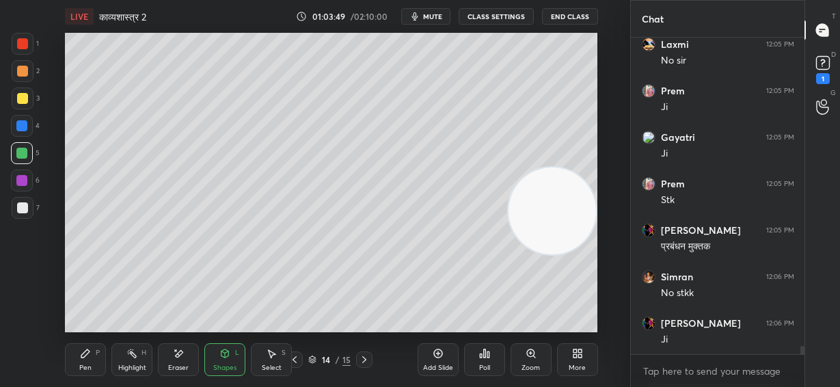
drag, startPoint x: 21, startPoint y: 204, endPoint x: 33, endPoint y: 194, distance: 16.0
click at [21, 205] on div at bounding box center [22, 207] width 11 height 11
drag, startPoint x: 86, startPoint y: 358, endPoint x: 93, endPoint y: 341, distance: 19.1
click at [87, 357] on icon at bounding box center [85, 353] width 11 height 11
click at [224, 358] on div "Shapes L" at bounding box center [224, 359] width 41 height 33
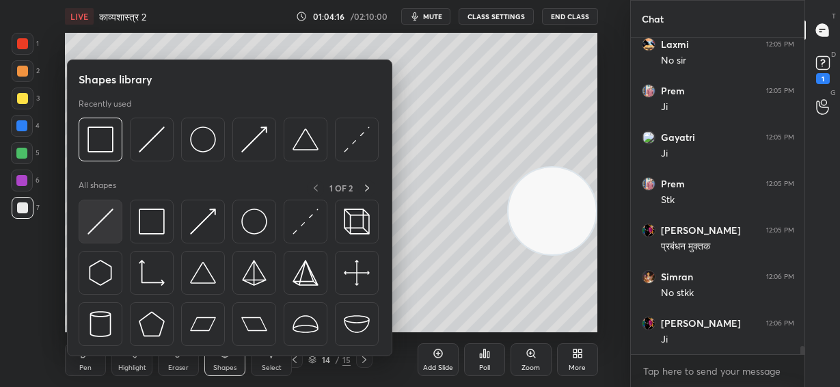
click at [103, 220] on img at bounding box center [101, 222] width 26 height 26
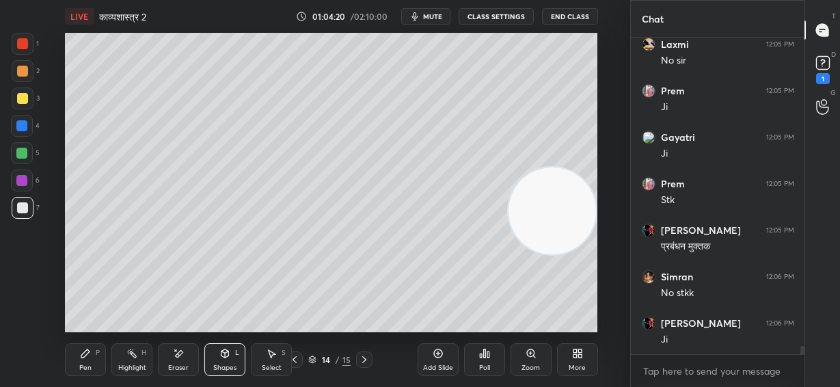
click at [91, 352] on icon at bounding box center [85, 353] width 11 height 11
click at [22, 74] on div at bounding box center [22, 71] width 11 height 11
click at [21, 98] on div at bounding box center [22, 98] width 11 height 11
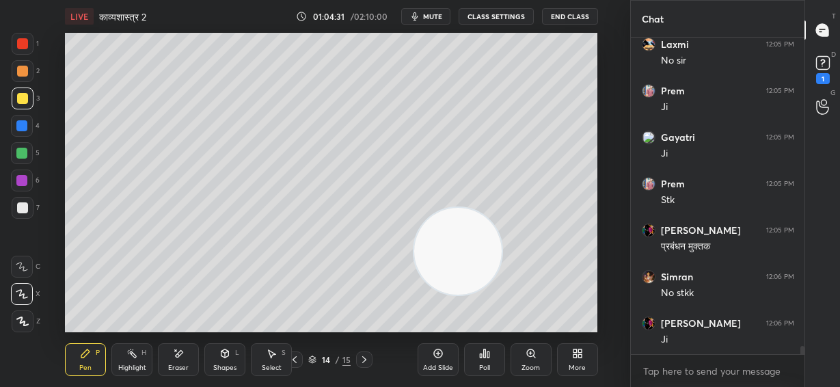
drag, startPoint x: 469, startPoint y: 255, endPoint x: 203, endPoint y: 332, distance: 277.0
click at [203, 332] on div "LIVE काव्यशास्त्र 2 01:04:31 / 02:10:00 mute CLASS SETTINGS End Class Setting u…" at bounding box center [332, 193] width 576 height 387
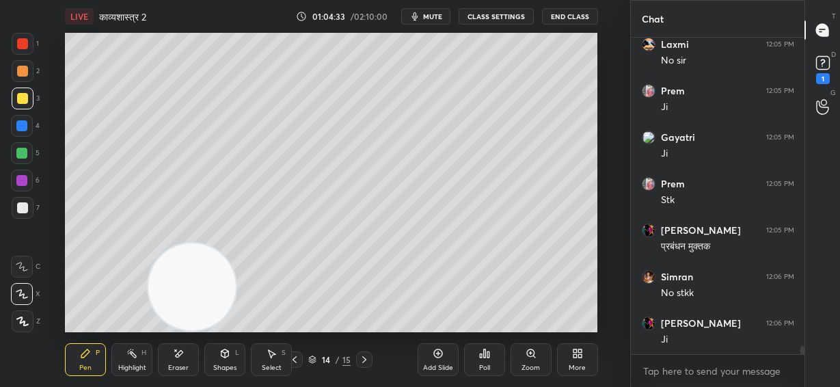
click at [23, 178] on div at bounding box center [21, 180] width 11 height 11
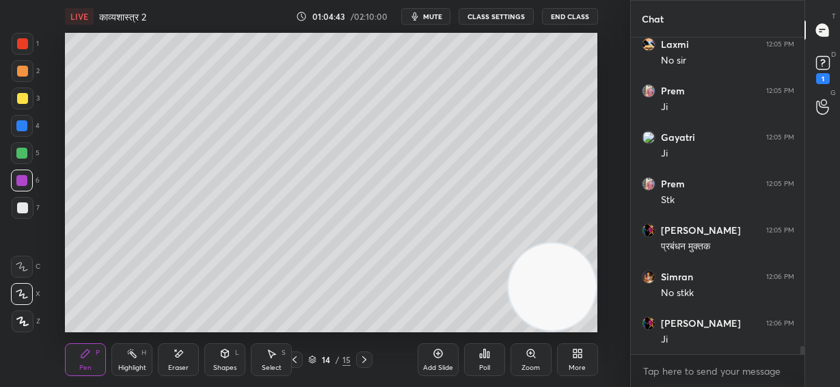
drag, startPoint x: 408, startPoint y: 268, endPoint x: 555, endPoint y: 291, distance: 149.5
click at [565, 291] on video at bounding box center [553, 287] width 88 height 88
click at [18, 93] on div at bounding box center [23, 99] width 22 height 22
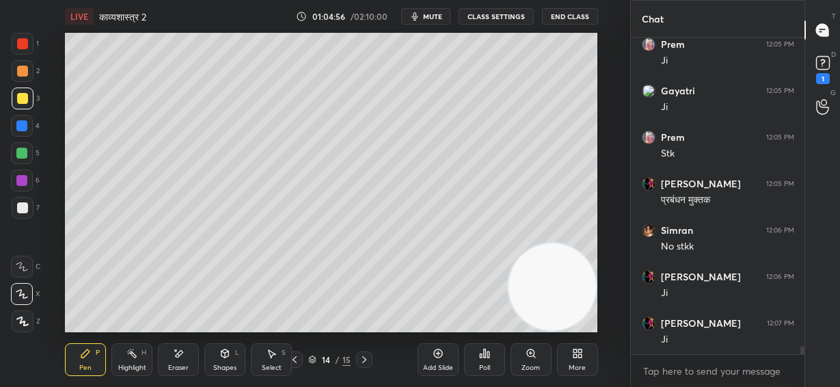
click at [231, 366] on div "Shapes" at bounding box center [224, 368] width 23 height 7
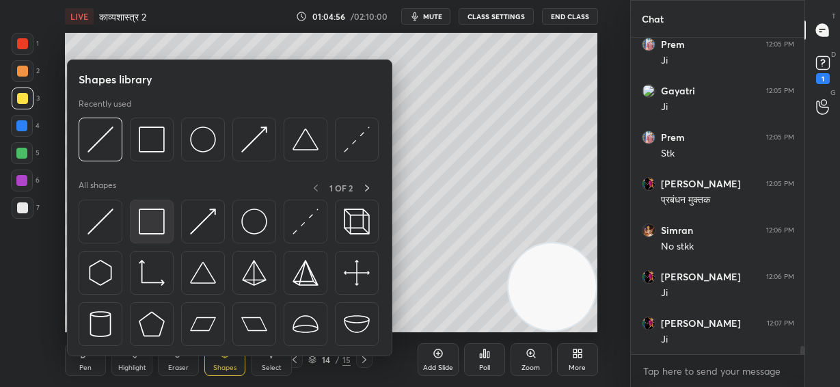
click at [152, 223] on img at bounding box center [152, 222] width 26 height 26
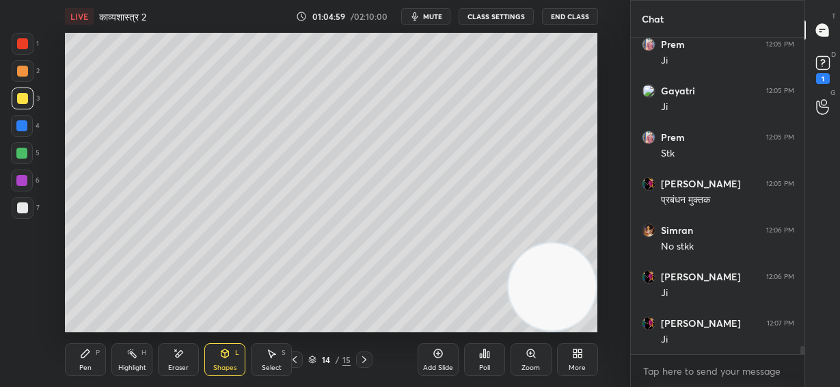
click at [23, 209] on div at bounding box center [22, 207] width 11 height 11
click at [90, 355] on icon at bounding box center [85, 353] width 11 height 11
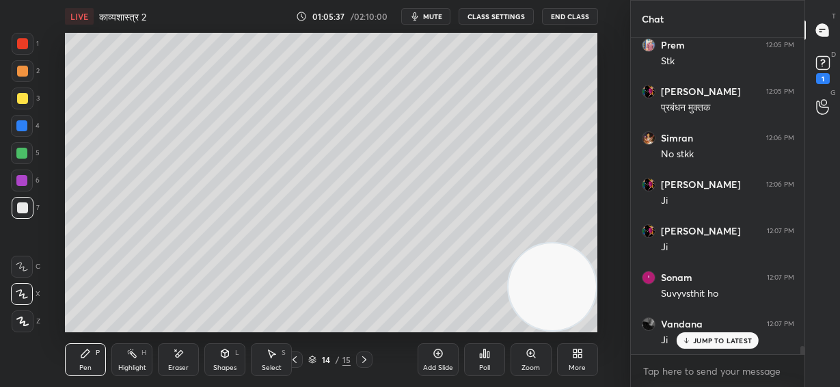
scroll to position [12284, 0]
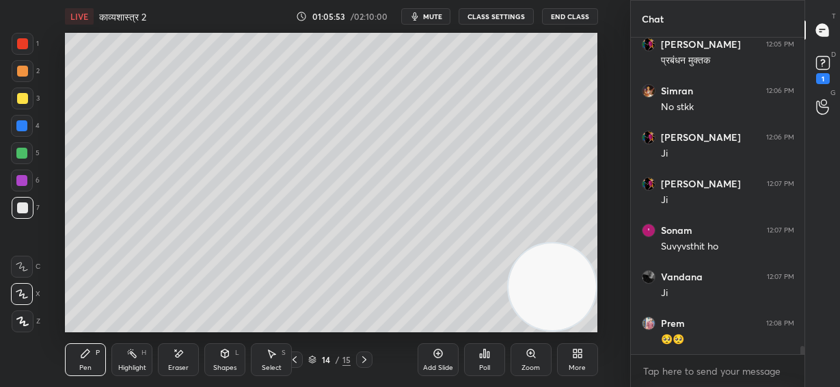
drag, startPoint x: 21, startPoint y: 122, endPoint x: 35, endPoint y: 135, distance: 19.4
click at [22, 124] on div at bounding box center [21, 125] width 11 height 11
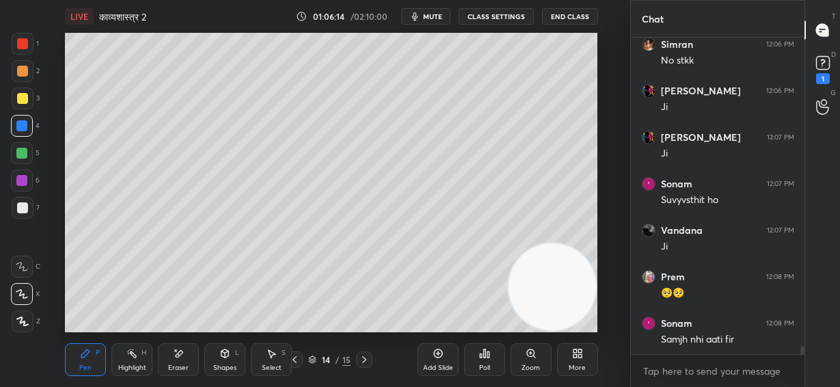
click at [21, 207] on div at bounding box center [22, 207] width 11 height 11
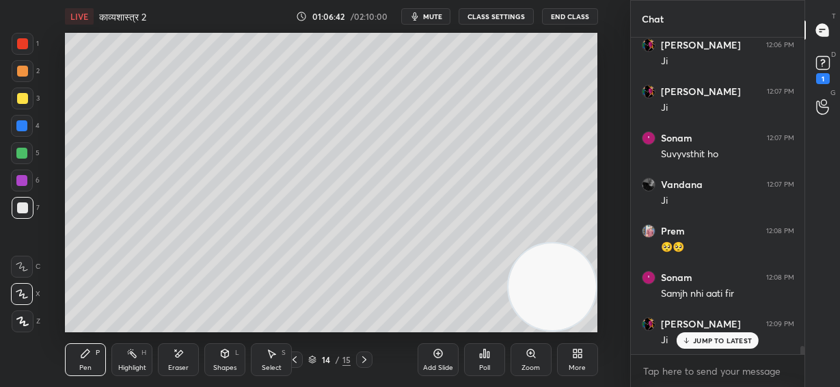
scroll to position [12423, 0]
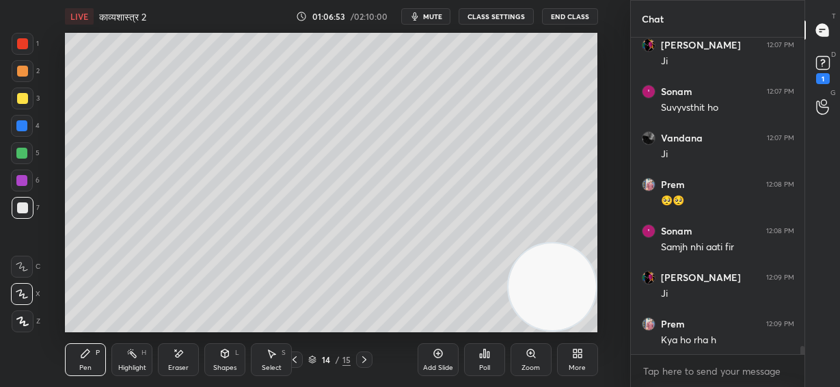
click at [180, 361] on div "Eraser" at bounding box center [178, 359] width 41 height 33
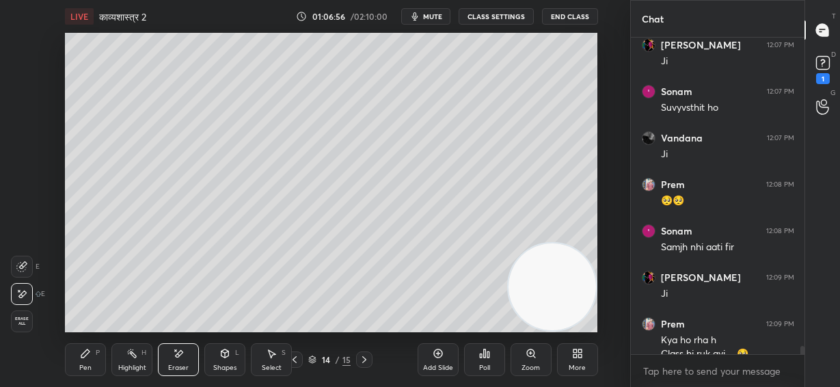
scroll to position [12437, 0]
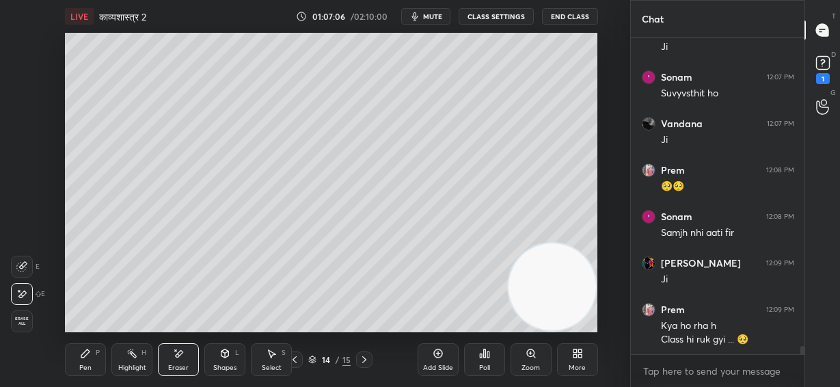
click at [442, 14] on span "mute" at bounding box center [432, 17] width 19 height 10
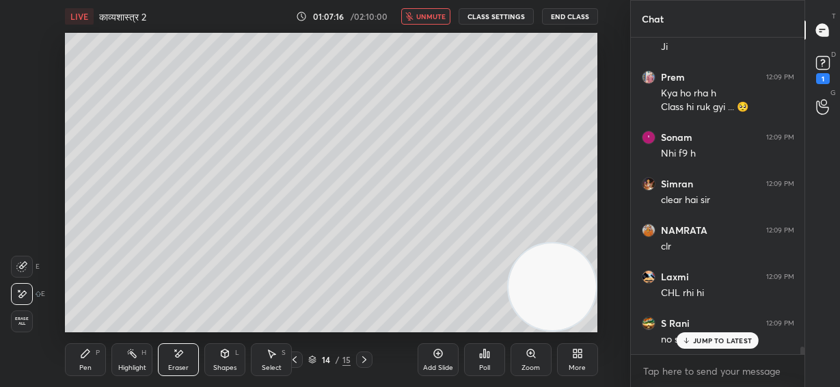
scroll to position [12715, 0]
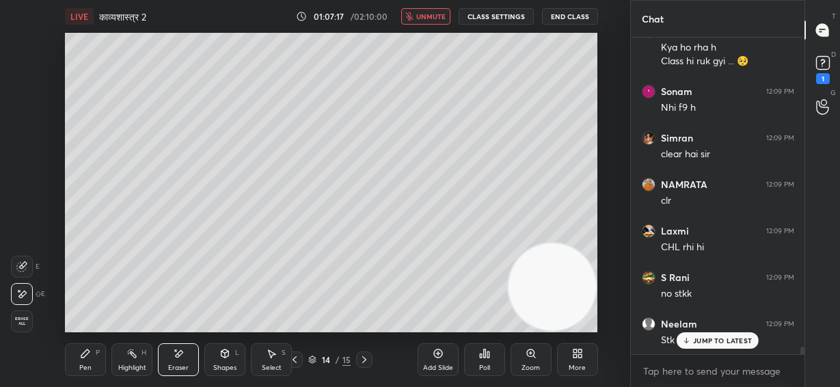
drag, startPoint x: 430, startPoint y: 11, endPoint x: 586, endPoint y: 285, distance: 315.5
click at [432, 13] on span "unmute" at bounding box center [430, 17] width 29 height 10
drag, startPoint x: 565, startPoint y: 280, endPoint x: 590, endPoint y: 92, distance: 189.7
click at [589, 243] on video at bounding box center [552, 287] width 88 height 88
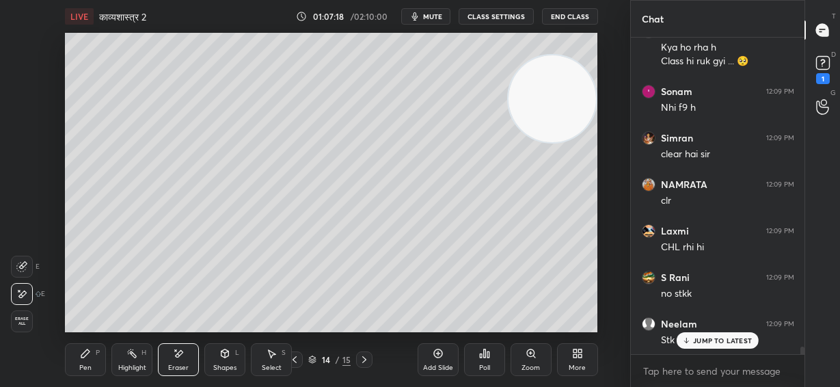
scroll to position [12762, 0]
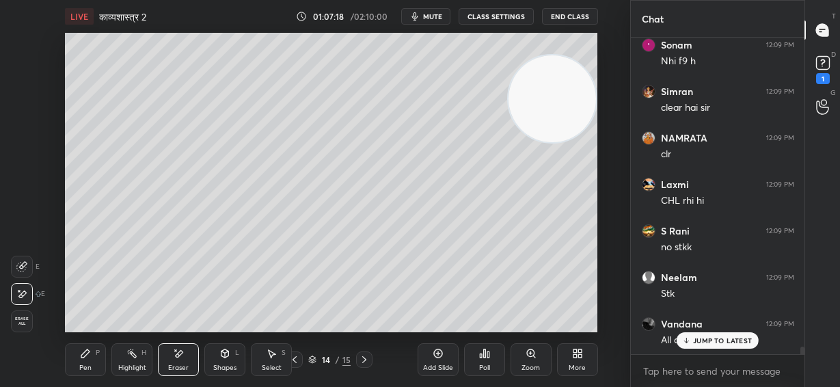
click at [722, 345] on div "JUMP TO LATEST" at bounding box center [718, 340] width 82 height 16
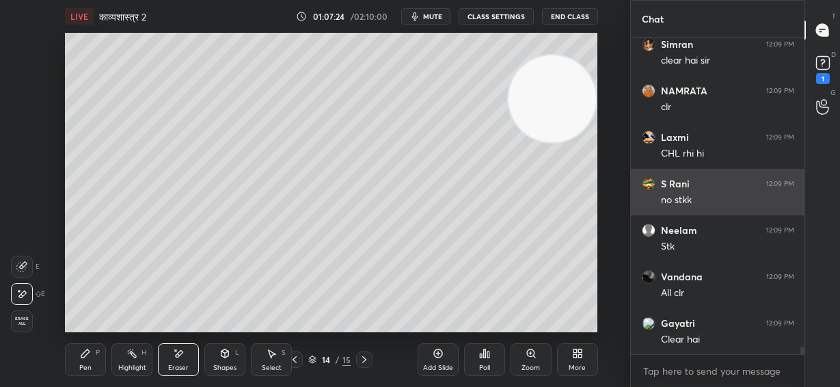
scroll to position [12856, 0]
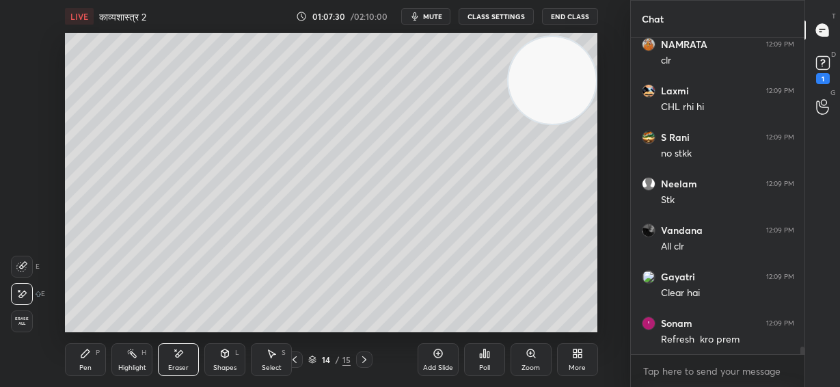
drag, startPoint x: 564, startPoint y: 105, endPoint x: 563, endPoint y: 94, distance: 11.6
click at [567, 94] on video at bounding box center [553, 81] width 88 height 88
click at [92, 363] on div "Pen P" at bounding box center [85, 359] width 41 height 33
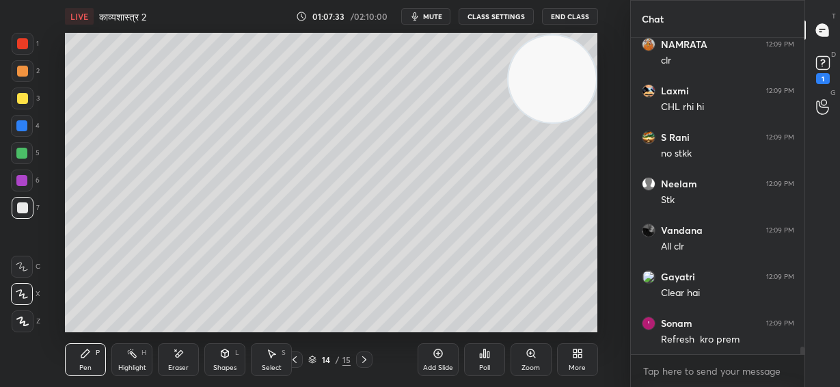
click at [21, 97] on div at bounding box center [22, 98] width 11 height 11
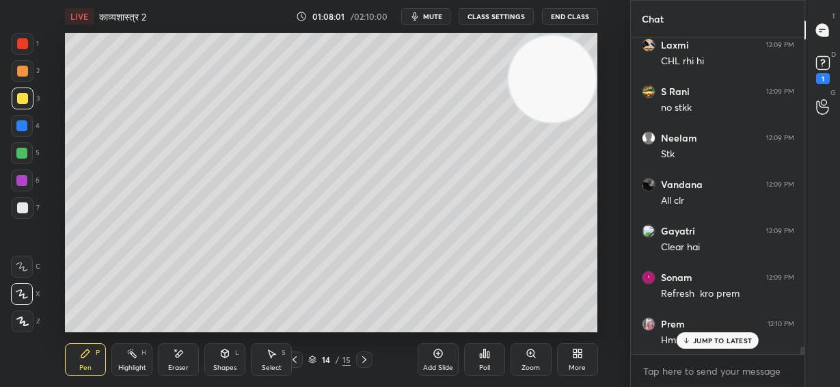
click at [698, 343] on p "JUMP TO LATEST" at bounding box center [722, 340] width 59 height 8
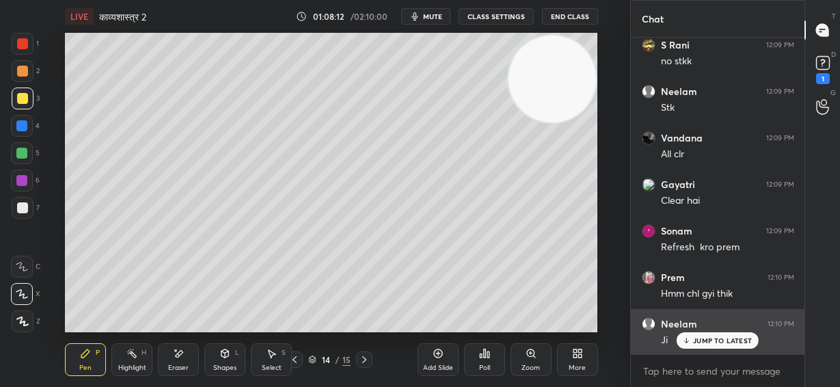
click at [713, 340] on p "JUMP TO LATEST" at bounding box center [722, 340] width 59 height 8
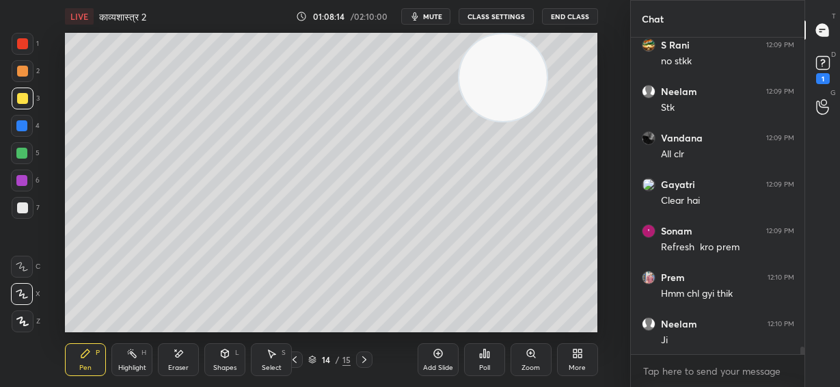
drag, startPoint x: 555, startPoint y: 68, endPoint x: 505, endPoint y: 30, distance: 62.5
click at [507, 31] on div "LIVE काव्यशास्त्र 2 01:08:14 / 02:10:00 mute CLASS SETTINGS End Class Setting u…" at bounding box center [332, 193] width 576 height 387
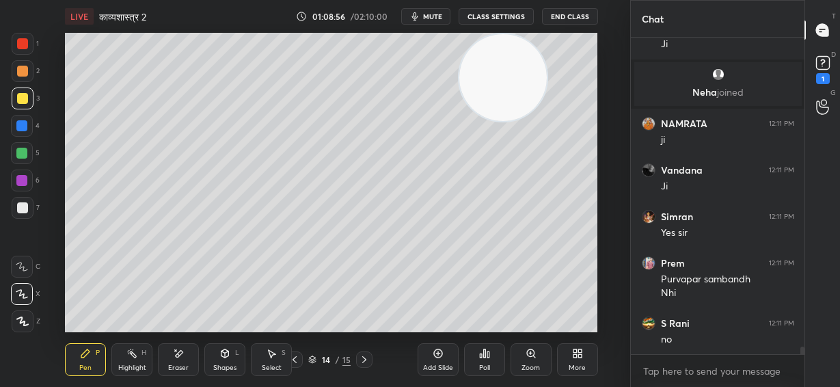
scroll to position [12570, 0]
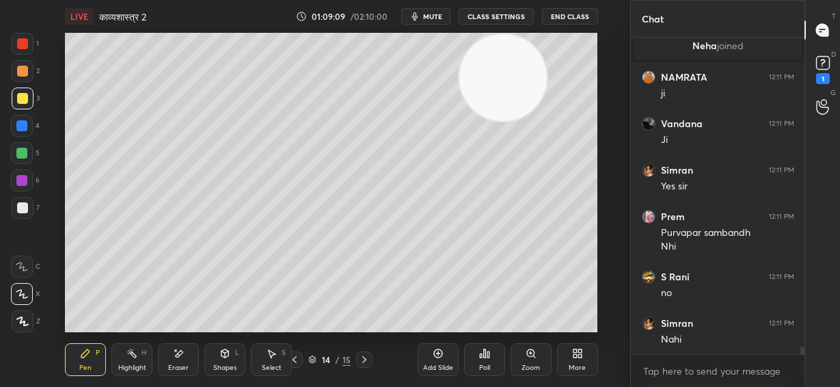
click at [22, 46] on div at bounding box center [22, 43] width 11 height 11
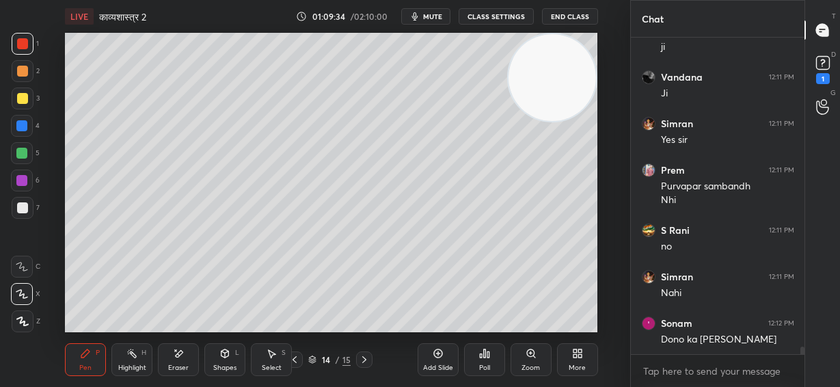
click at [560, 62] on video at bounding box center [553, 78] width 88 height 88
click at [21, 179] on div at bounding box center [21, 180] width 11 height 11
drag, startPoint x: 542, startPoint y: 88, endPoint x: 241, endPoint y: 69, distance: 301.5
click at [509, 69] on video at bounding box center [553, 78] width 88 height 88
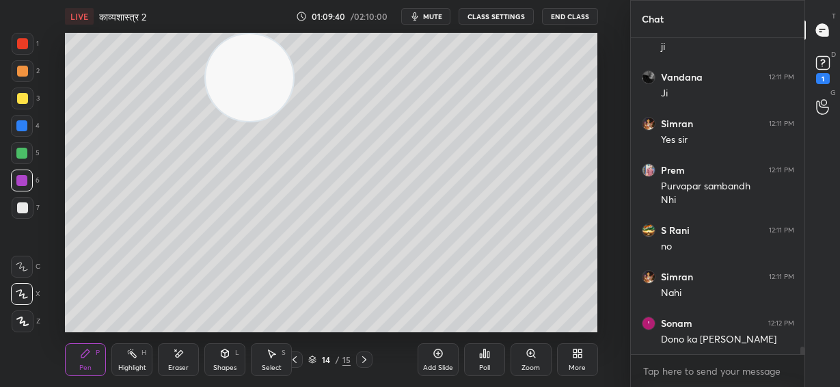
click at [225, 362] on div "Shapes L" at bounding box center [224, 359] width 41 height 33
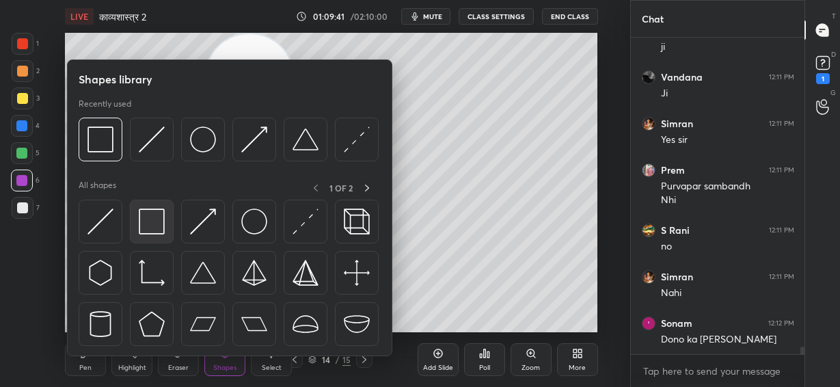
click at [153, 227] on img at bounding box center [152, 222] width 26 height 26
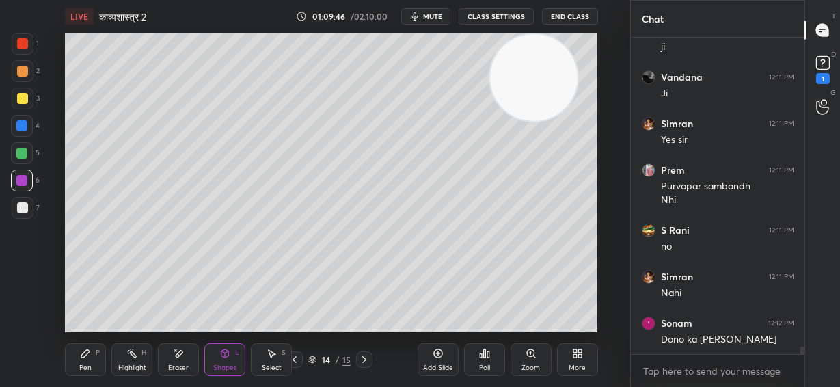
drag, startPoint x: 257, startPoint y: 90, endPoint x: 542, endPoint y: 74, distance: 285.0
click at [542, 74] on video at bounding box center [534, 78] width 88 height 88
click at [87, 356] on icon at bounding box center [85, 353] width 11 height 11
click at [21, 207] on div at bounding box center [22, 207] width 11 height 11
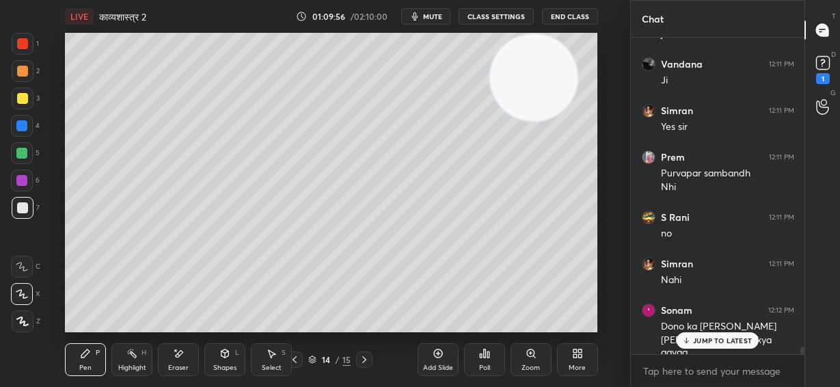
click at [365, 358] on icon at bounding box center [364, 359] width 4 height 7
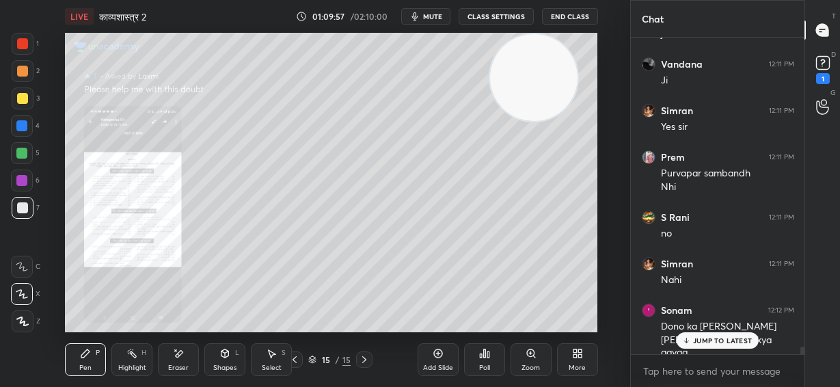
click at [297, 361] on icon at bounding box center [294, 359] width 11 height 11
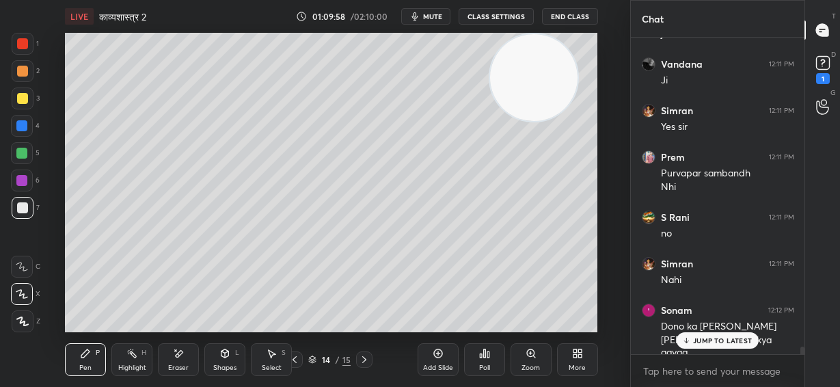
click at [723, 339] on p "JUMP TO LATEST" at bounding box center [722, 340] width 59 height 8
click at [537, 89] on video at bounding box center [534, 78] width 88 height 88
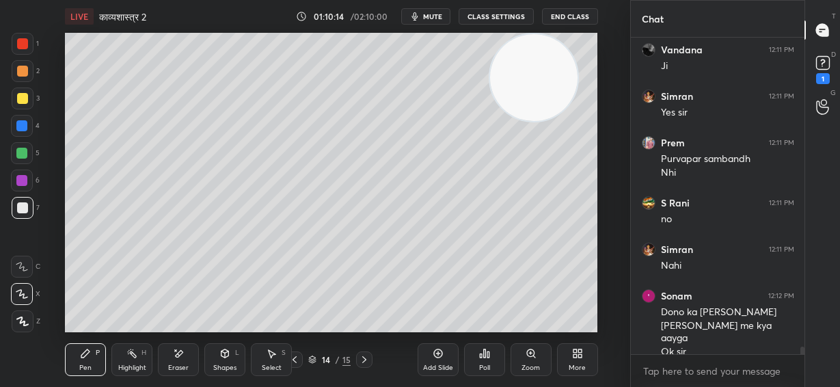
click at [440, 357] on icon at bounding box center [438, 353] width 9 height 9
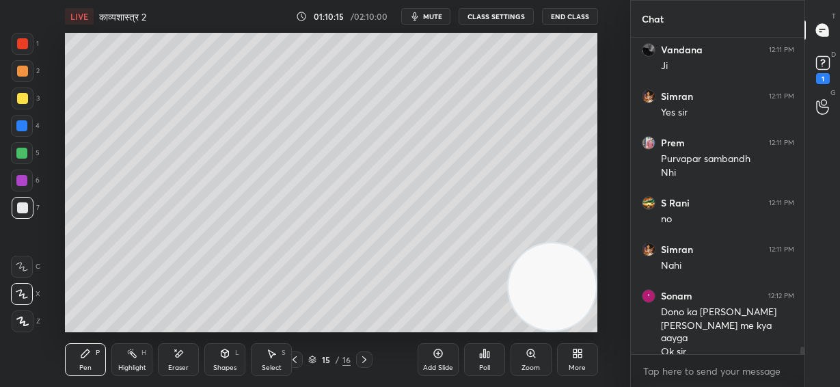
drag, startPoint x: 532, startPoint y: 77, endPoint x: 547, endPoint y: 286, distance: 209.8
click at [557, 297] on video at bounding box center [553, 287] width 88 height 88
drag, startPoint x: 22, startPoint y: 72, endPoint x: 60, endPoint y: 74, distance: 38.4
click at [23, 72] on div at bounding box center [22, 71] width 11 height 11
click at [432, 16] on span "mute" at bounding box center [432, 17] width 19 height 10
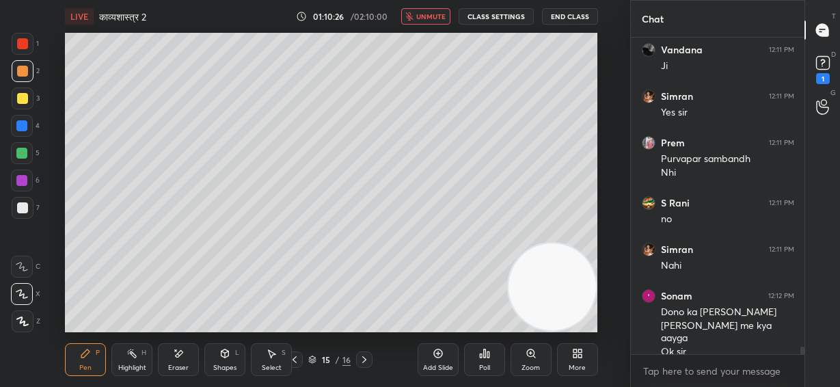
click at [228, 355] on icon at bounding box center [226, 353] width 8 height 8
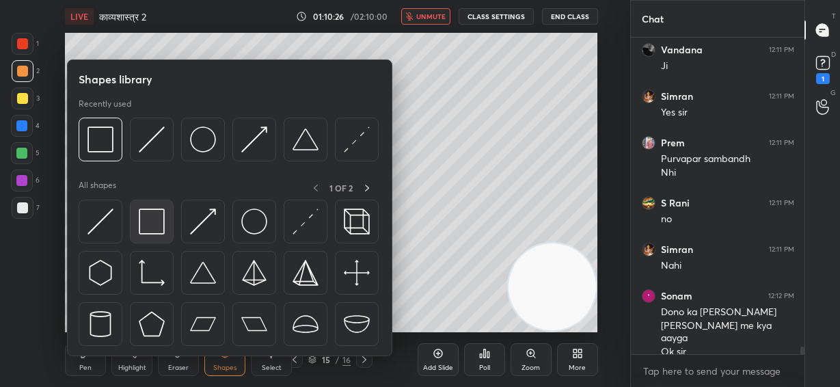
click at [149, 223] on img at bounding box center [152, 222] width 26 height 26
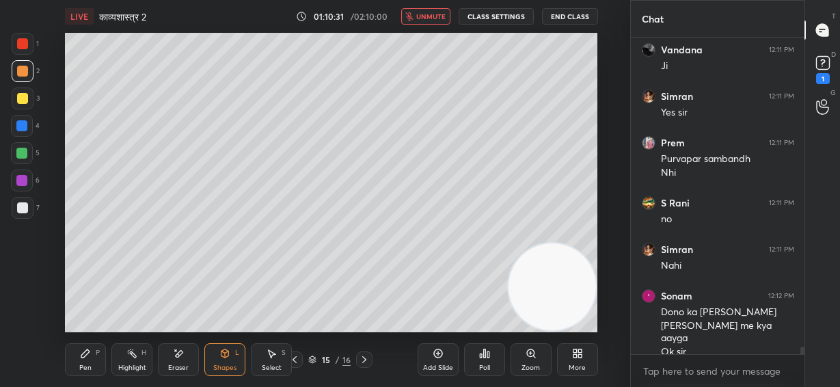
click at [21, 205] on div at bounding box center [22, 207] width 11 height 11
drag, startPoint x: 438, startPoint y: 16, endPoint x: 427, endPoint y: 31, distance: 18.8
click at [437, 16] on span "unmute" at bounding box center [430, 17] width 29 height 10
click at [92, 360] on div "Pen P" at bounding box center [85, 359] width 41 height 33
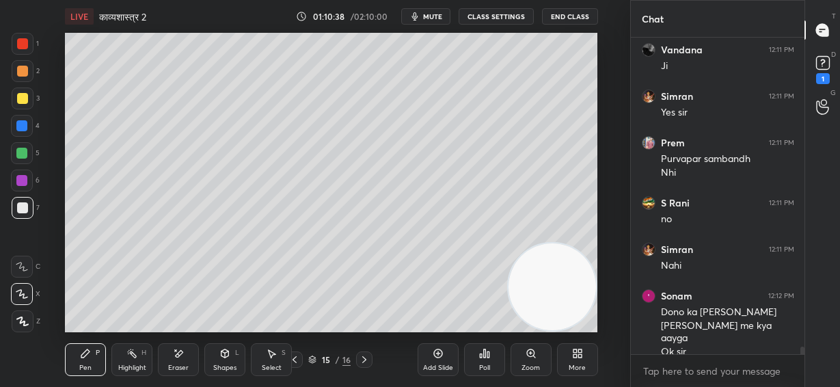
drag, startPoint x: 23, startPoint y: 70, endPoint x: 58, endPoint y: 65, distance: 36.0
click at [24, 72] on div at bounding box center [22, 71] width 11 height 11
click at [25, 99] on div at bounding box center [22, 98] width 11 height 11
click at [18, 129] on div at bounding box center [21, 125] width 11 height 11
drag, startPoint x: 19, startPoint y: 150, endPoint x: 55, endPoint y: 151, distance: 36.3
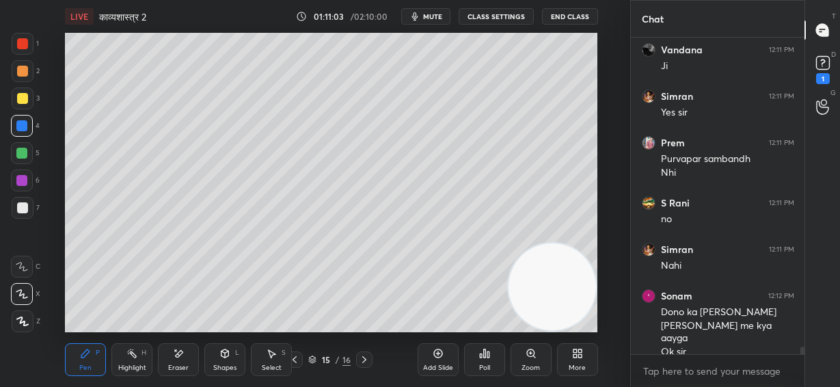
click at [21, 152] on div at bounding box center [21, 153] width 11 height 11
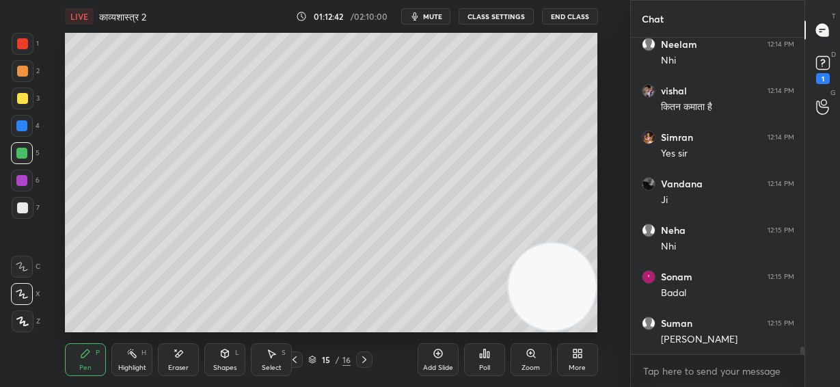
scroll to position [13062, 0]
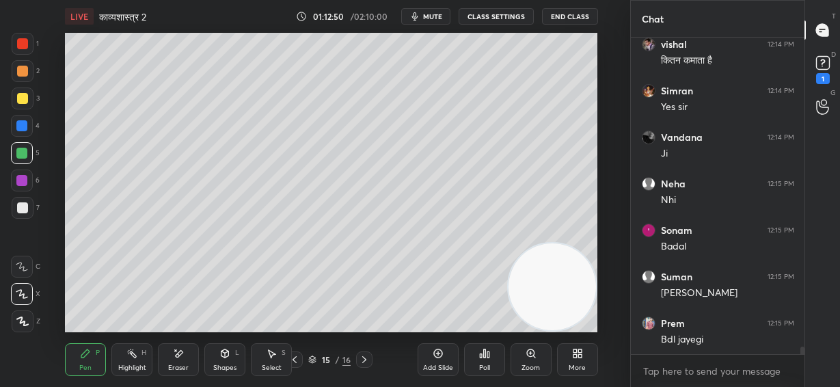
click at [25, 127] on div at bounding box center [21, 125] width 11 height 11
click at [23, 206] on div at bounding box center [22, 207] width 11 height 11
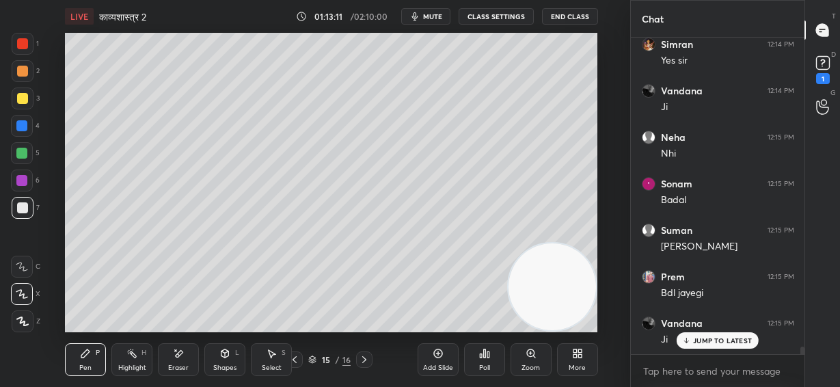
scroll to position [13155, 0]
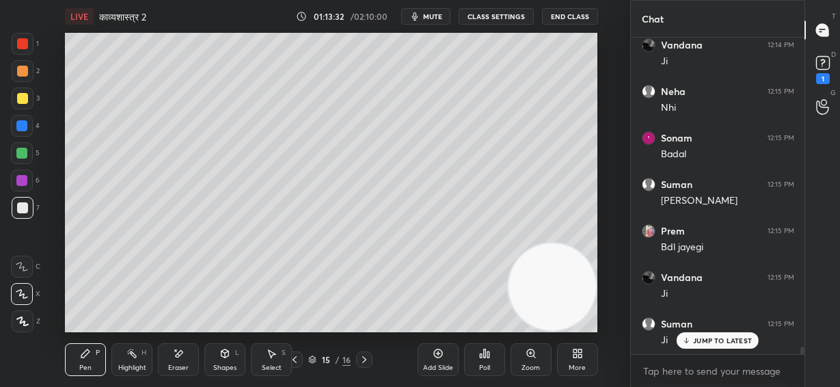
click at [730, 341] on p "JUMP TO LATEST" at bounding box center [722, 340] width 59 height 8
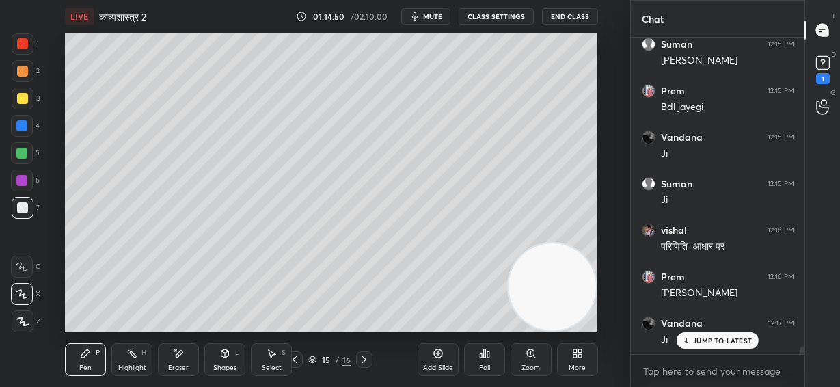
scroll to position [13353, 0]
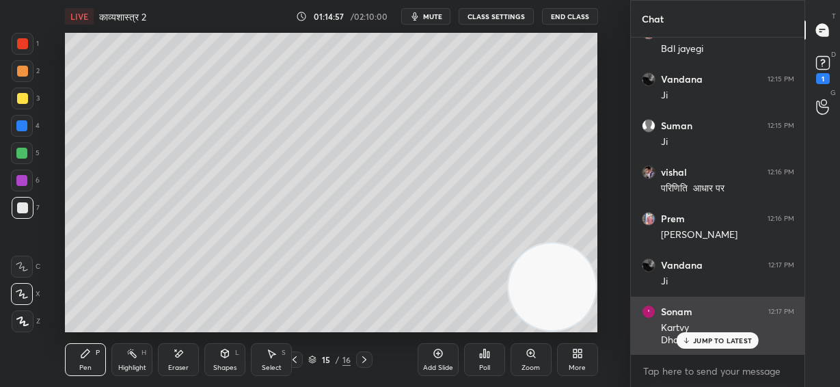
drag, startPoint x: 627, startPoint y: 332, endPoint x: 639, endPoint y: 344, distance: 17.4
click at [637, 344] on div "1 2 3 4 5 6 7 C X Z E E Erase all H H LIVE काव्यशास्त्र 2 01:14:57 / 02:10:00 m…" at bounding box center [420, 193] width 840 height 387
drag, startPoint x: 704, startPoint y: 339, endPoint x: 694, endPoint y: 344, distance: 11.3
click at [702, 340] on p "JUMP TO LATEST" at bounding box center [722, 340] width 59 height 8
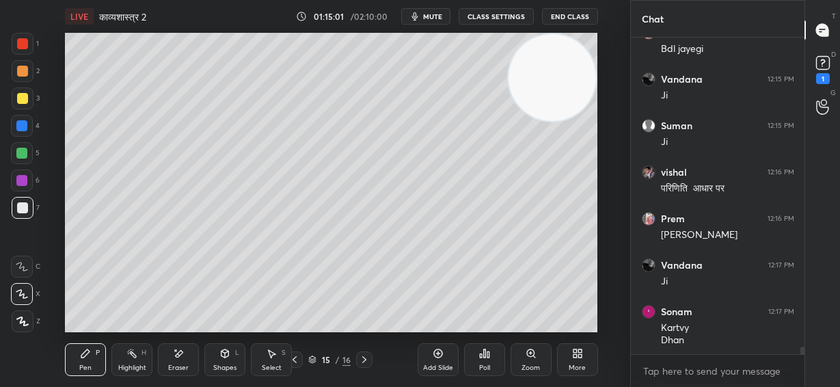
drag, startPoint x: 543, startPoint y: 306, endPoint x: 576, endPoint y: 72, distance: 236.9
click at [580, 64] on video at bounding box center [553, 78] width 88 height 88
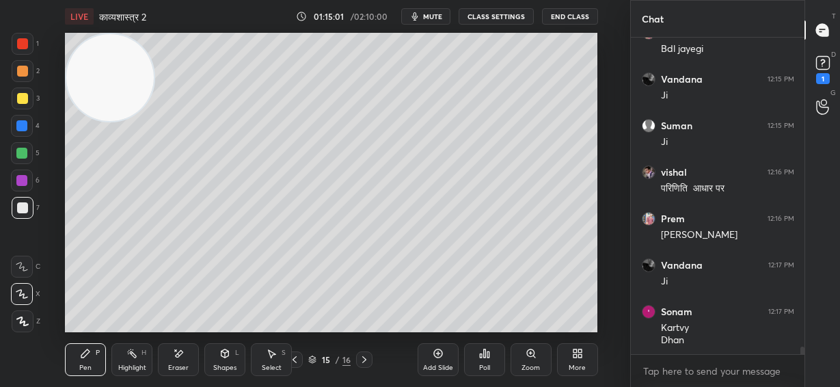
drag, startPoint x: 262, startPoint y: 75, endPoint x: 108, endPoint y: 120, distance: 160.4
click at [26, 66] on div "1 2 3 4 5 6 7 C X Z E E Erase all H H LIVE काव्यशास्त्र 2 01:15:01 / 02:10:00 m…" at bounding box center [310, 193] width 620 height 387
click at [21, 149] on div at bounding box center [21, 153] width 11 height 11
drag, startPoint x: 18, startPoint y: 209, endPoint x: 64, endPoint y: 203, distance: 46.2
click at [18, 210] on div at bounding box center [22, 207] width 11 height 11
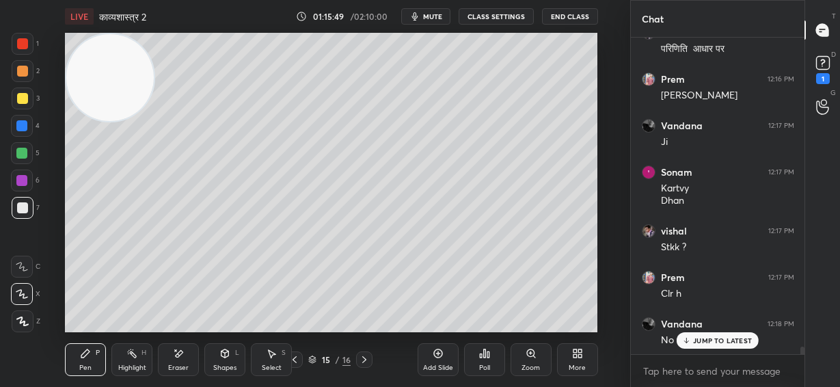
scroll to position [13539, 0]
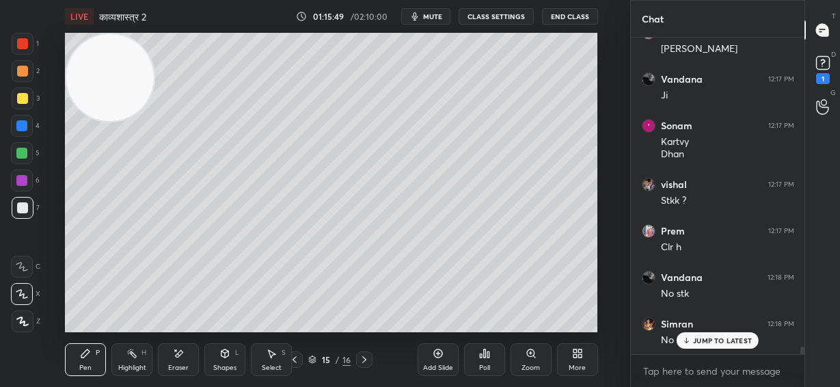
drag, startPoint x: 704, startPoint y: 341, endPoint x: 599, endPoint y: 326, distance: 105.8
click at [702, 341] on p "JUMP TO LATEST" at bounding box center [722, 340] width 59 height 8
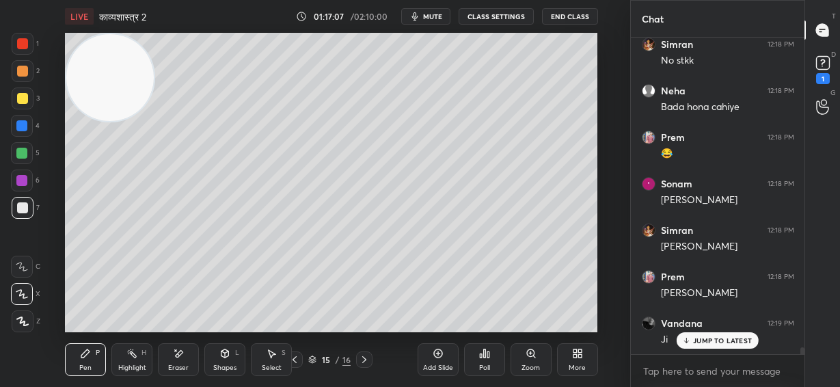
scroll to position [13864, 0]
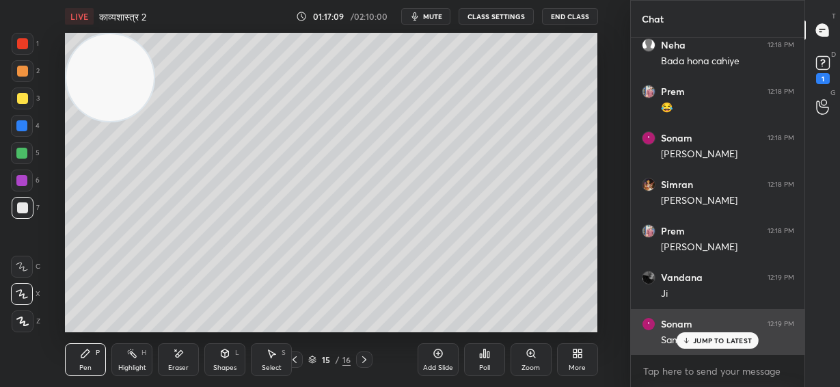
click at [721, 343] on p "JUMP TO LATEST" at bounding box center [722, 340] width 59 height 8
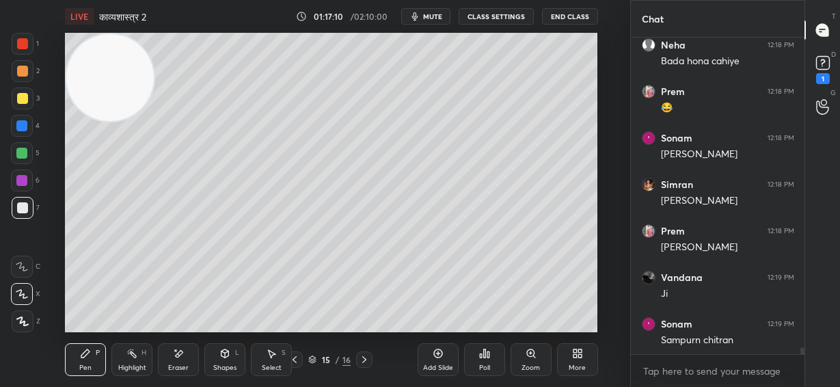
click at [723, 386] on div "Close" at bounding box center [420, 387] width 840 height 0
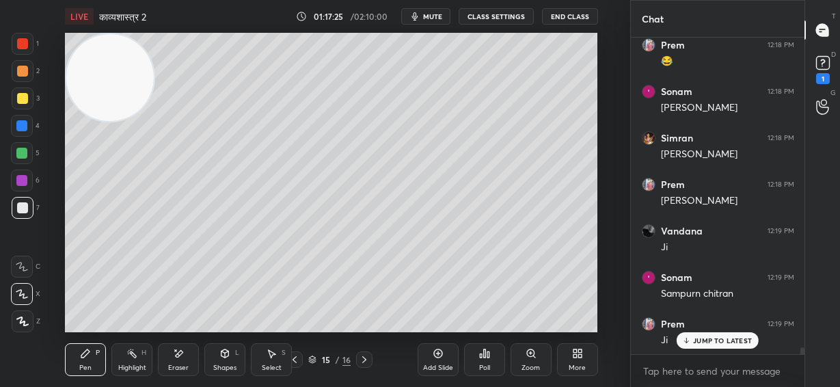
click at [449, 321] on div "LIVE काव्यशास्त्र 2 01:17:25 / 02:10:00 mute CLASS SETTINGS End Class Setting u…" at bounding box center [332, 193] width 576 height 387
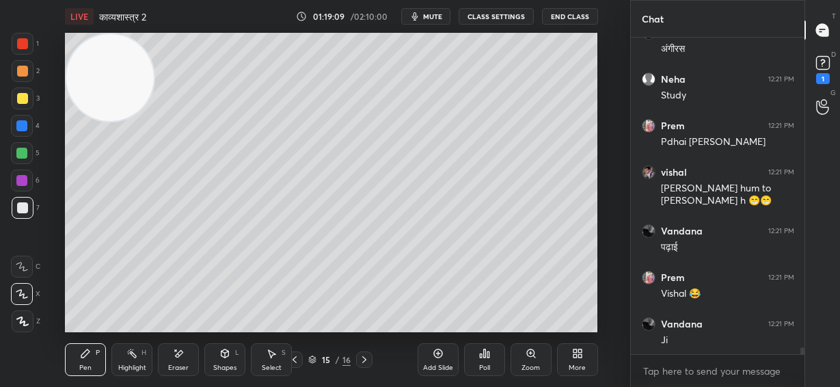
scroll to position [14482, 0]
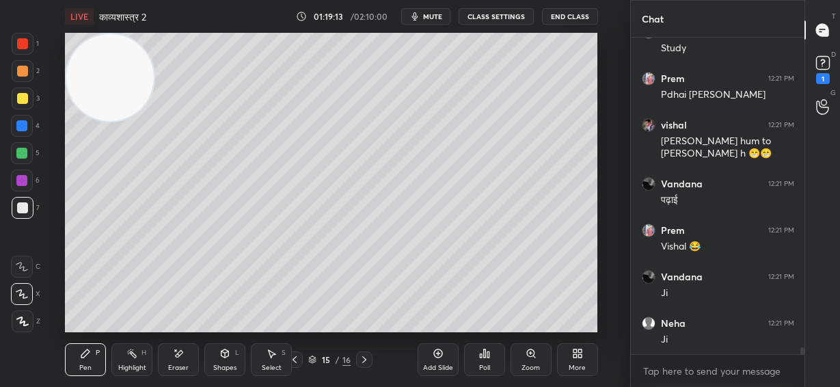
drag, startPoint x: 99, startPoint y: 83, endPoint x: 457, endPoint y: 56, distance: 358.7
click at [154, 57] on video at bounding box center [110, 78] width 88 height 88
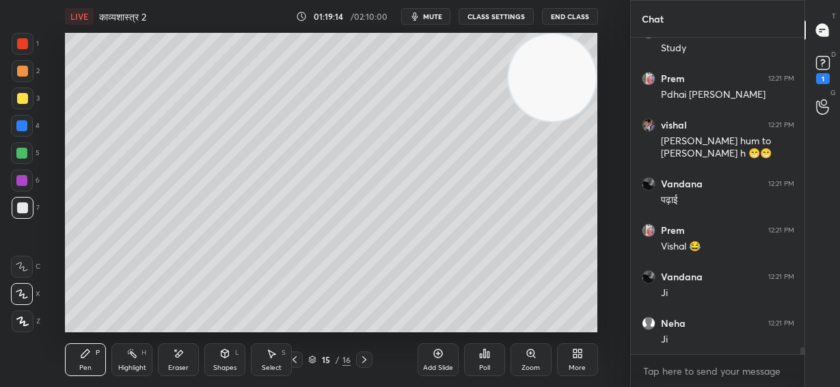
drag, startPoint x: 464, startPoint y: 72, endPoint x: 583, endPoint y: 50, distance: 121.8
click at [587, 53] on video at bounding box center [553, 78] width 88 height 88
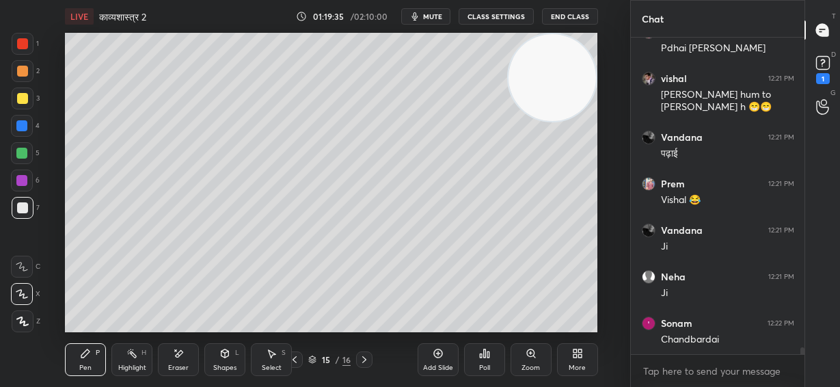
click at [441, 354] on icon at bounding box center [438, 353] width 11 height 11
click at [27, 92] on div at bounding box center [23, 99] width 22 height 22
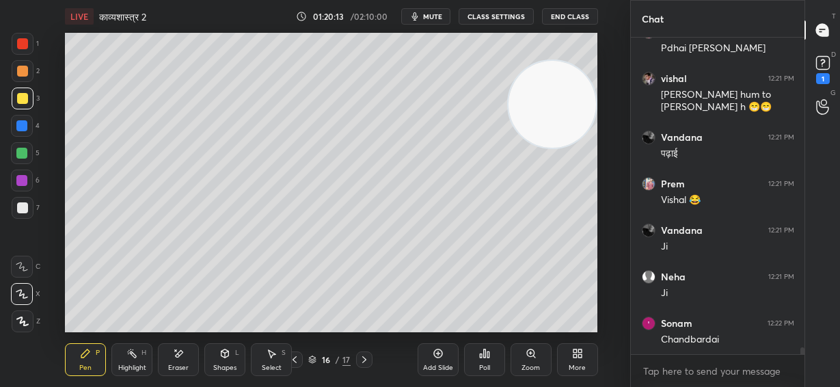
drag, startPoint x: 560, startPoint y: 105, endPoint x: 566, endPoint y: 121, distance: 16.7
click at [566, 121] on video at bounding box center [553, 105] width 88 height 88
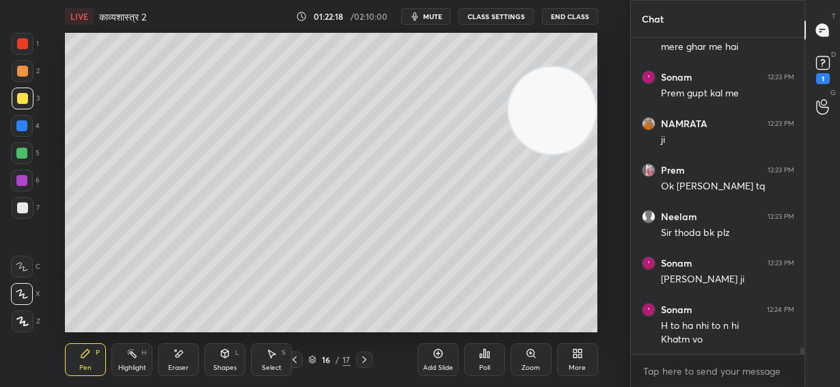
scroll to position [15067, 0]
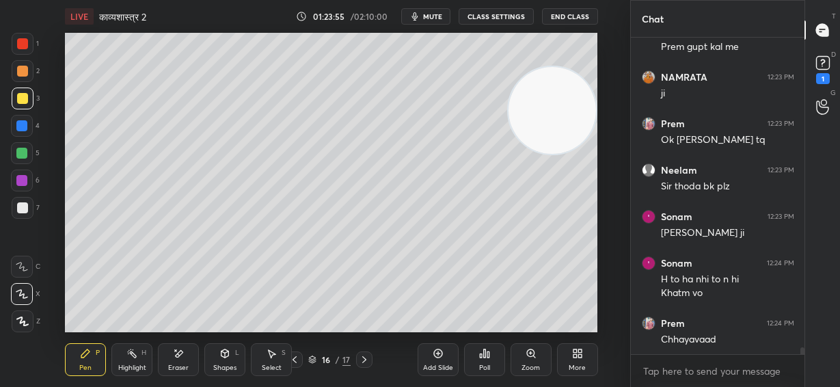
click at [21, 71] on div at bounding box center [22, 71] width 11 height 11
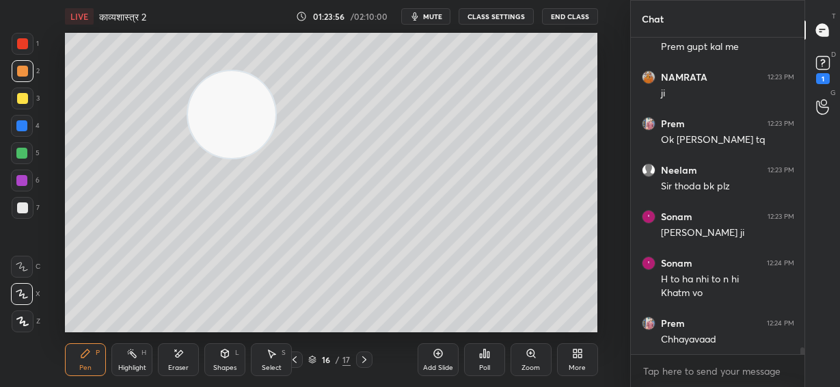
drag, startPoint x: 502, startPoint y: 129, endPoint x: 222, endPoint y: 131, distance: 279.7
click at [222, 131] on video at bounding box center [232, 115] width 88 height 88
click at [436, 355] on icon at bounding box center [438, 353] width 11 height 11
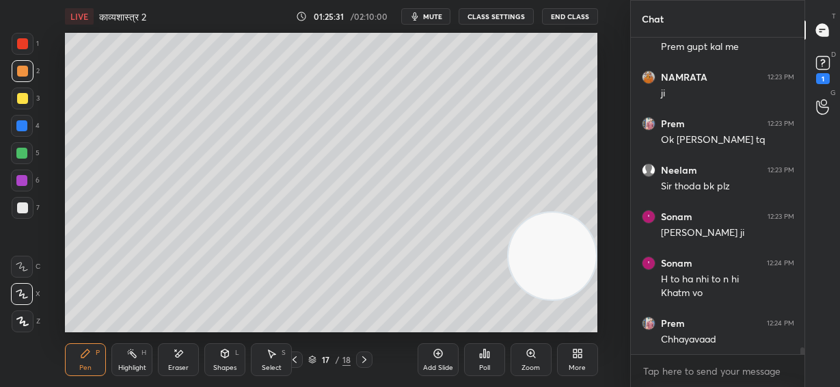
drag, startPoint x: 343, startPoint y: 176, endPoint x: 555, endPoint y: 285, distance: 239.2
click at [570, 263] on video at bounding box center [553, 257] width 88 height 88
click at [25, 211] on div at bounding box center [22, 207] width 11 height 11
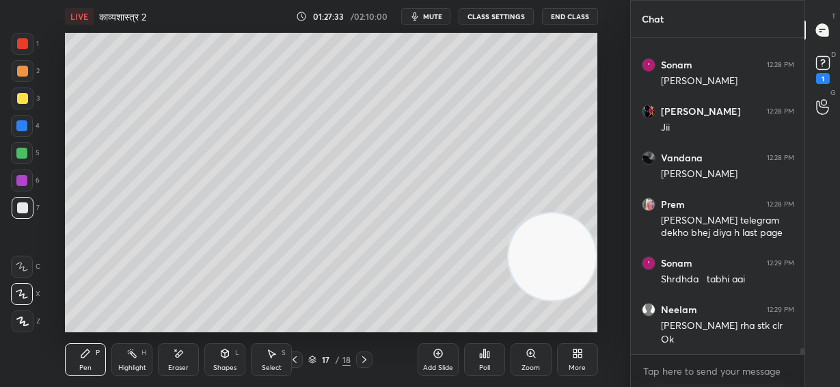
scroll to position [15537, 0]
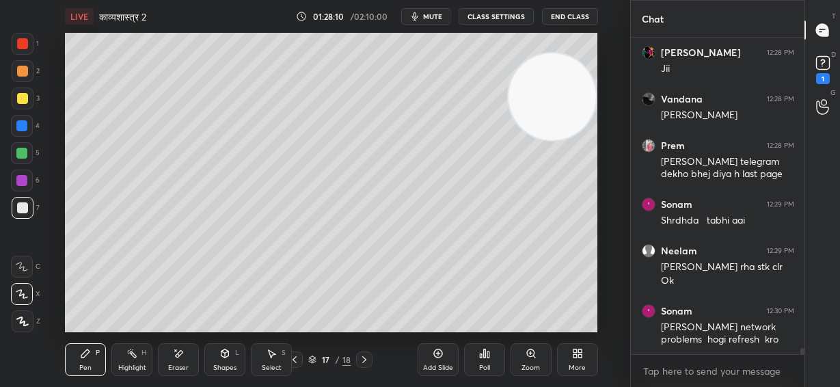
drag, startPoint x: 540, startPoint y: 263, endPoint x: 555, endPoint y: 101, distance: 162.2
click at [555, 101] on video at bounding box center [553, 97] width 88 height 88
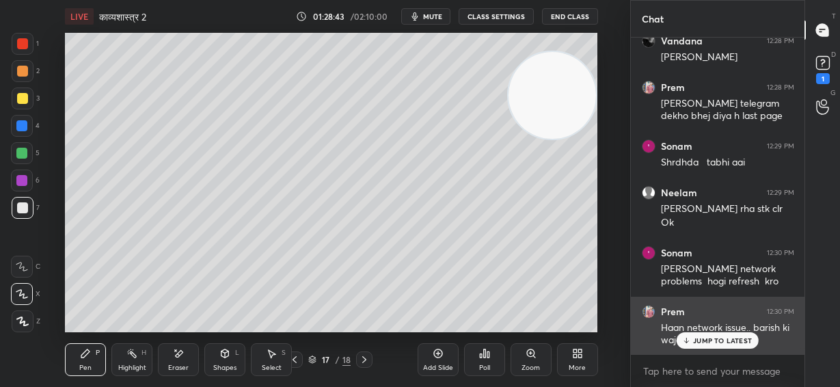
drag, startPoint x: 734, startPoint y: 341, endPoint x: 733, endPoint y: 326, distance: 15.7
click at [733, 341] on p "JUMP TO LATEST" at bounding box center [722, 340] width 59 height 8
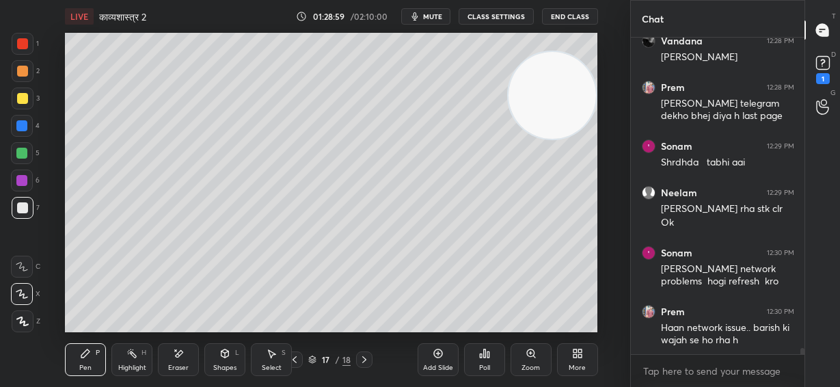
click at [22, 95] on div at bounding box center [22, 98] width 11 height 11
click at [233, 362] on div "Shapes L" at bounding box center [224, 359] width 41 height 33
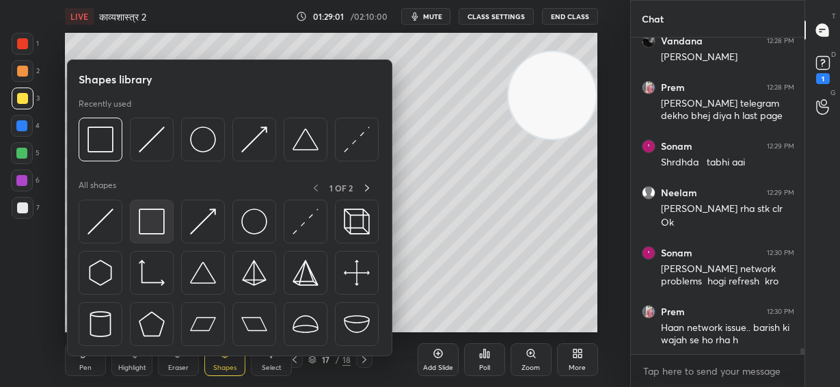
click at [158, 229] on img at bounding box center [152, 222] width 26 height 26
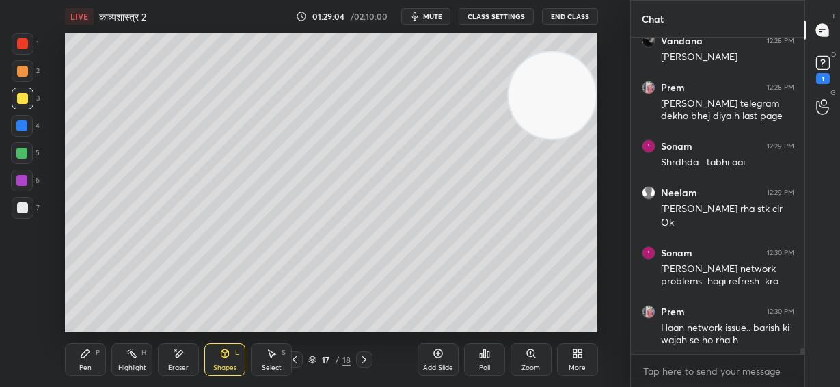
click at [85, 355] on icon at bounding box center [85, 353] width 8 height 8
click at [23, 153] on div at bounding box center [21, 153] width 11 height 11
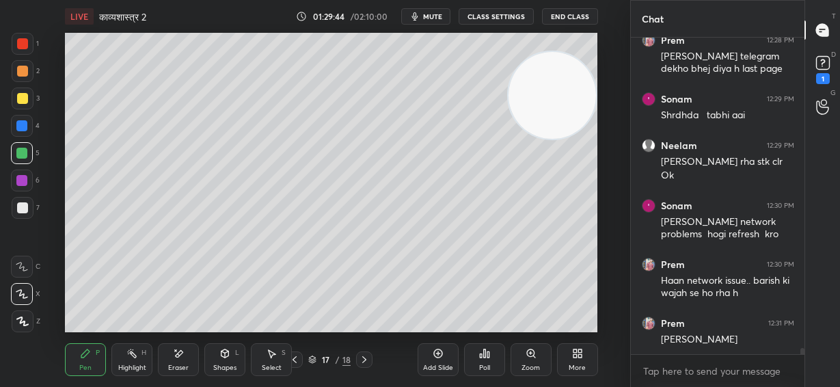
click at [27, 204] on div at bounding box center [23, 208] width 22 height 22
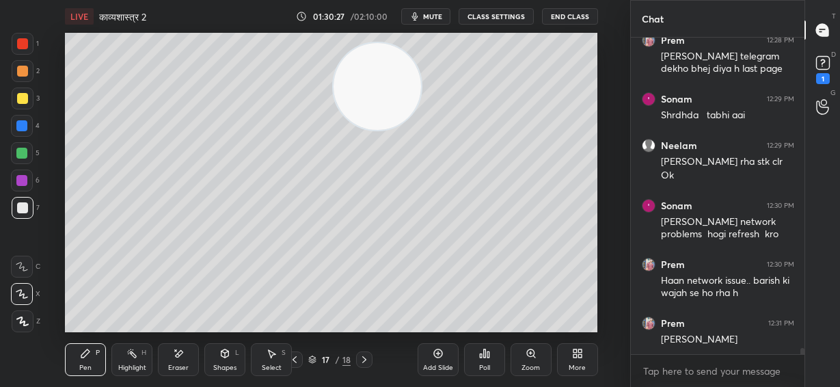
drag, startPoint x: 470, startPoint y: 94, endPoint x: 177, endPoint y: 120, distance: 293.9
click at [334, 120] on video at bounding box center [378, 87] width 88 height 88
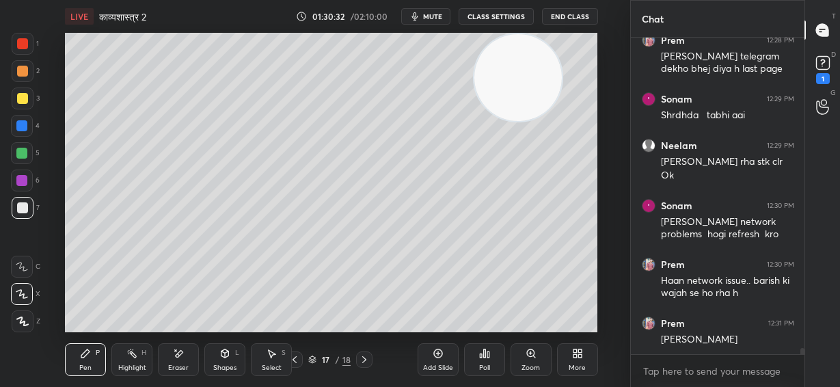
drag, startPoint x: 201, startPoint y: 109, endPoint x: 522, endPoint y: 75, distance: 323.2
click at [522, 75] on video at bounding box center [519, 78] width 88 height 88
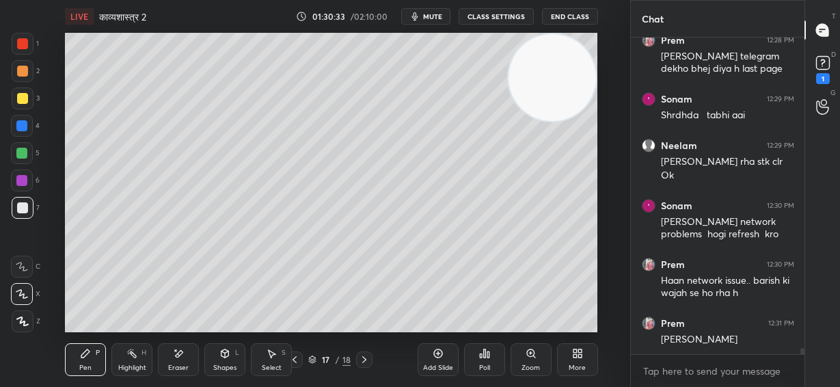
drag, startPoint x: 514, startPoint y: 80, endPoint x: 569, endPoint y: 72, distance: 55.3
click at [569, 72] on video at bounding box center [553, 78] width 88 height 88
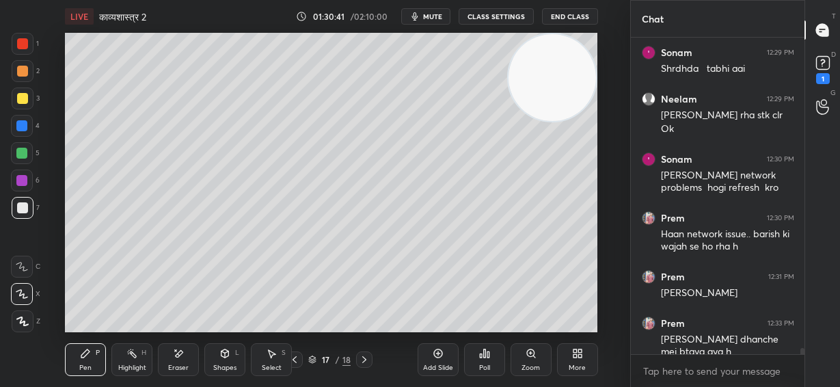
drag, startPoint x: 435, startPoint y: 362, endPoint x: 442, endPoint y: 360, distance: 7.1
click at [435, 361] on div "Add Slide" at bounding box center [438, 359] width 41 height 33
click at [178, 365] on div "Eraser" at bounding box center [178, 368] width 21 height 7
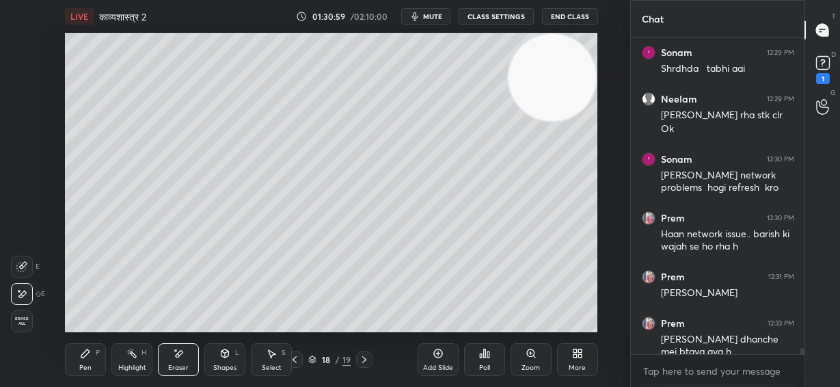
click at [90, 355] on icon at bounding box center [85, 353] width 11 height 11
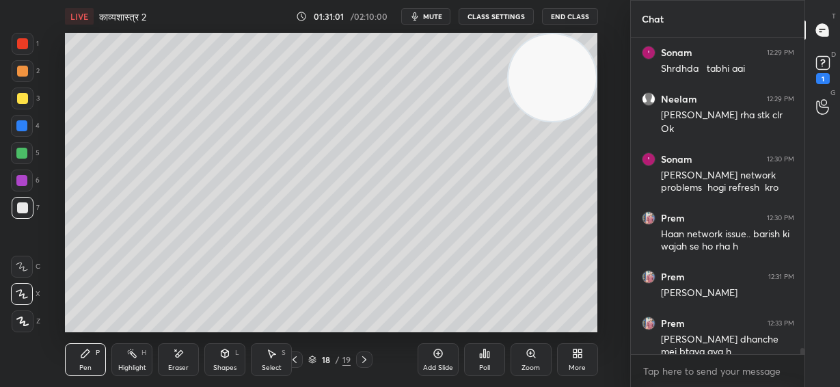
drag, startPoint x: 557, startPoint y: 144, endPoint x: 511, endPoint y: 251, distance: 116.7
click at [540, 122] on video at bounding box center [553, 78] width 88 height 88
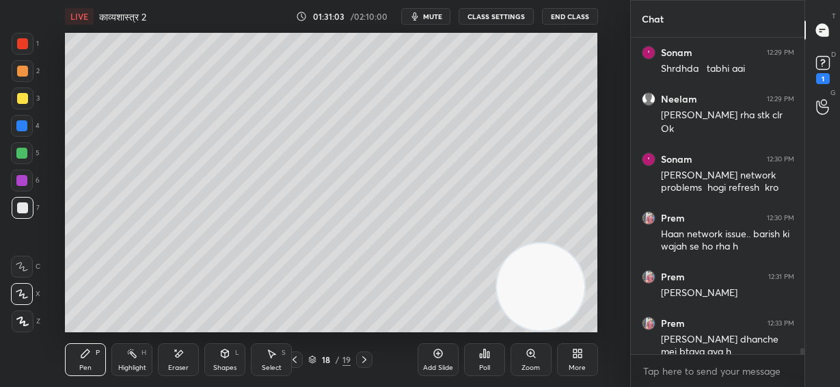
scroll to position [15702, 0]
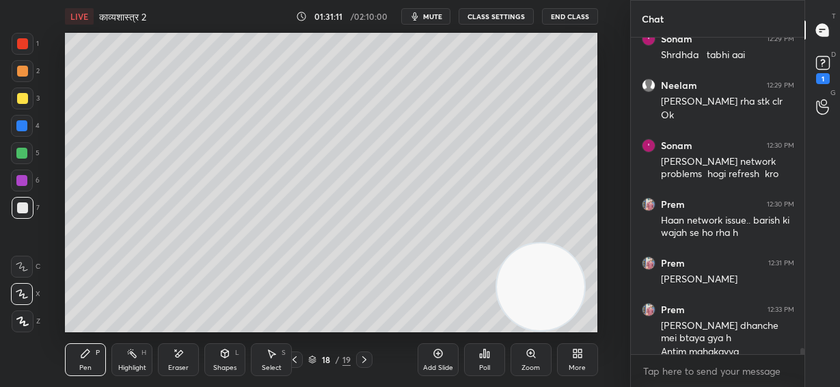
click at [29, 96] on div at bounding box center [23, 99] width 22 height 22
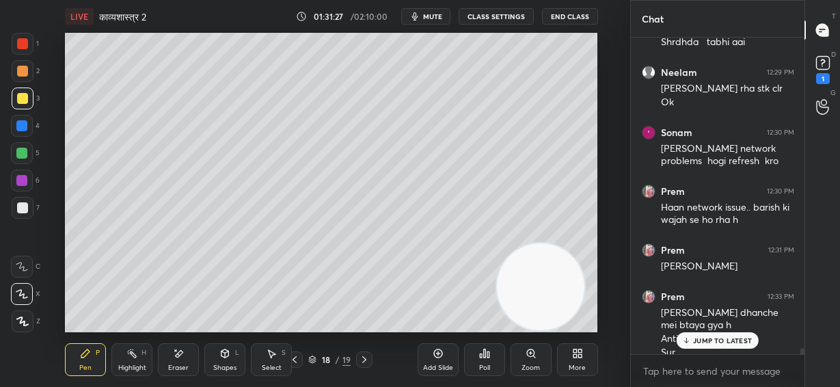
click at [721, 343] on p "JUMP TO LATEST" at bounding box center [722, 340] width 59 height 8
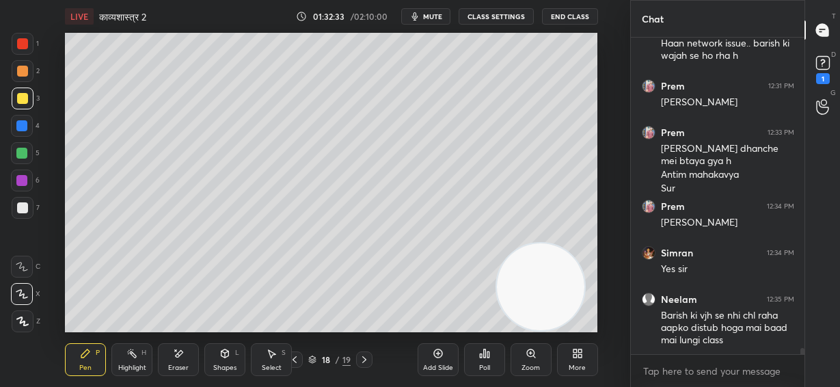
scroll to position [15926, 0]
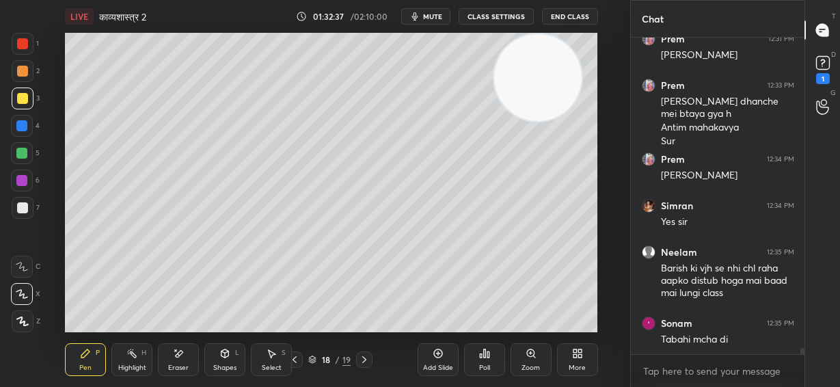
drag, startPoint x: 552, startPoint y: 296, endPoint x: 550, endPoint y: 4, distance: 292.0
click at [550, 4] on div "LIVE काव्यशास्त्र 2 01:32:37 / 02:10:00 mute CLASS SETTINGS End Class Setting u…" at bounding box center [332, 193] width 576 height 387
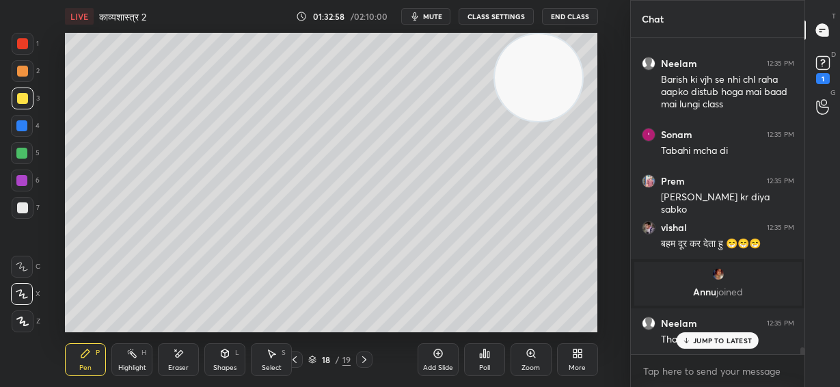
scroll to position [15057, 0]
click at [21, 213] on div at bounding box center [23, 208] width 22 height 22
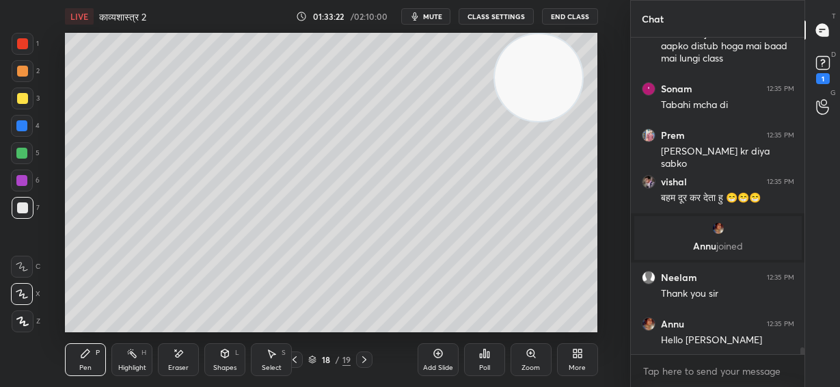
scroll to position [15118, 0]
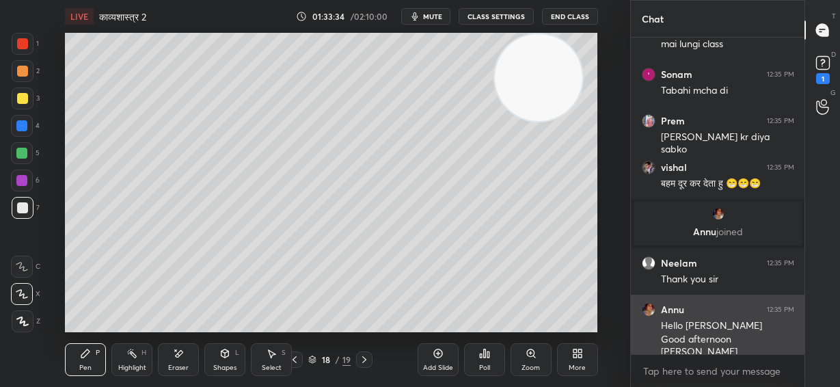
click at [647, 306] on img "grid" at bounding box center [649, 310] width 14 height 14
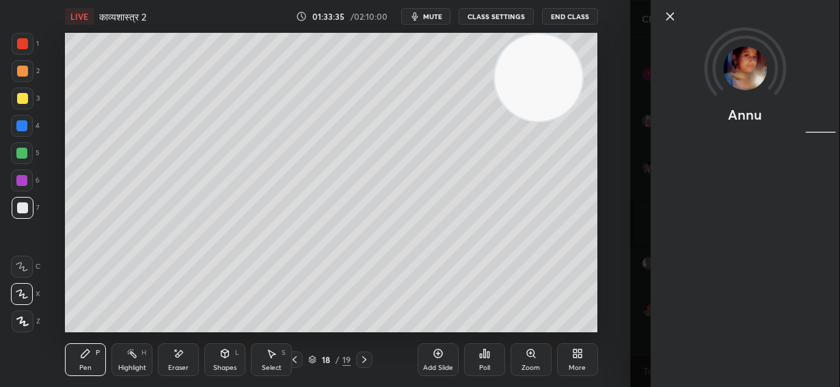
click at [668, 12] on icon at bounding box center [670, 16] width 16 height 16
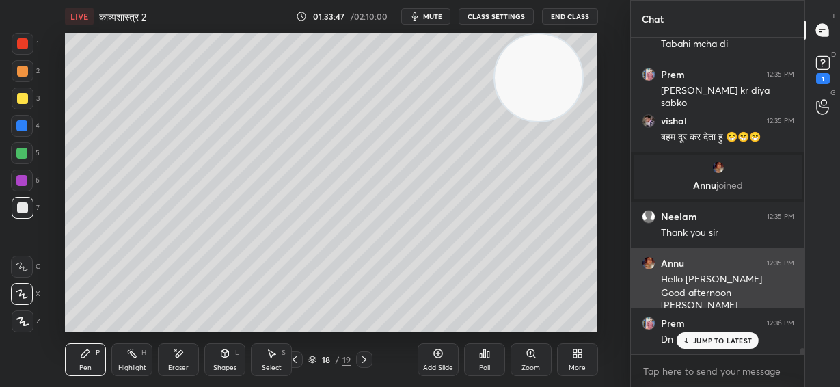
scroll to position [15210, 0]
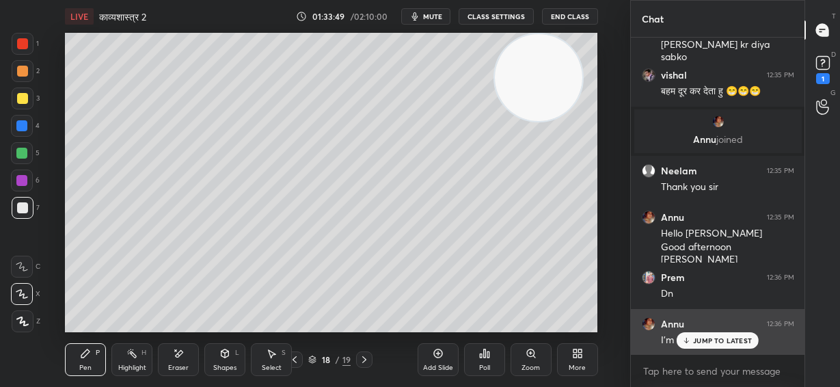
click at [725, 339] on p "JUMP TO LATEST" at bounding box center [722, 340] width 59 height 8
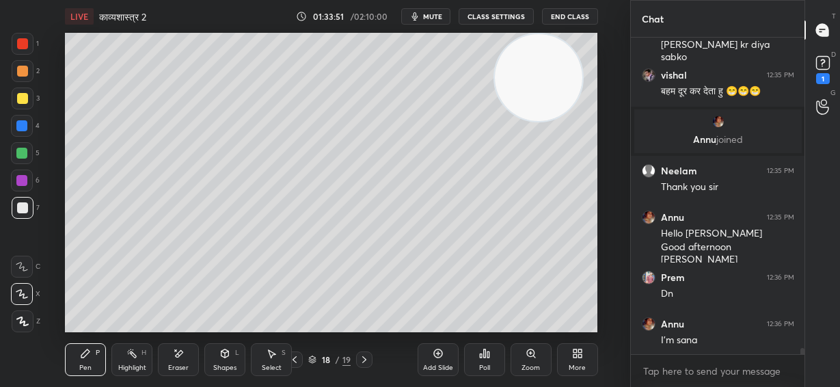
click at [434, 358] on icon at bounding box center [438, 353] width 11 height 11
click at [24, 101] on div at bounding box center [22, 98] width 11 height 11
click at [185, 365] on div "Eraser" at bounding box center [178, 368] width 21 height 7
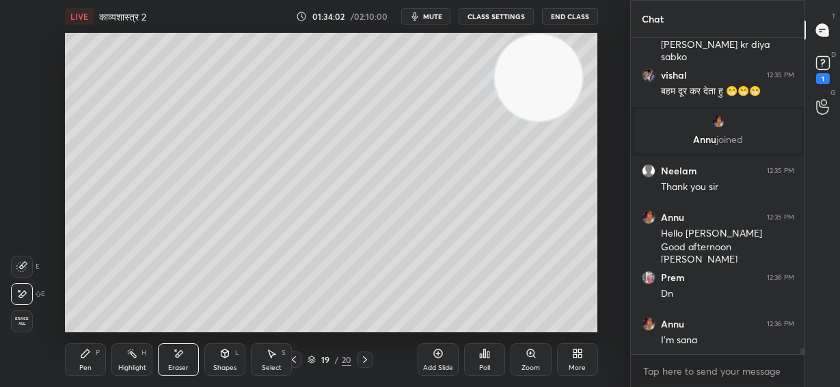
click at [220, 356] on icon at bounding box center [225, 353] width 11 height 11
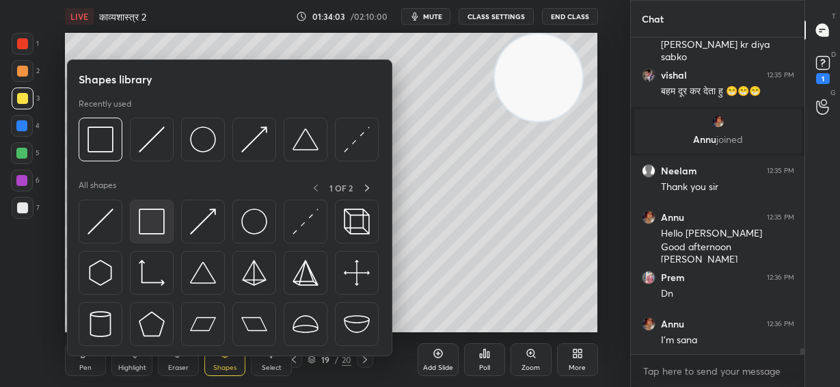
click at [153, 217] on img at bounding box center [152, 222] width 26 height 26
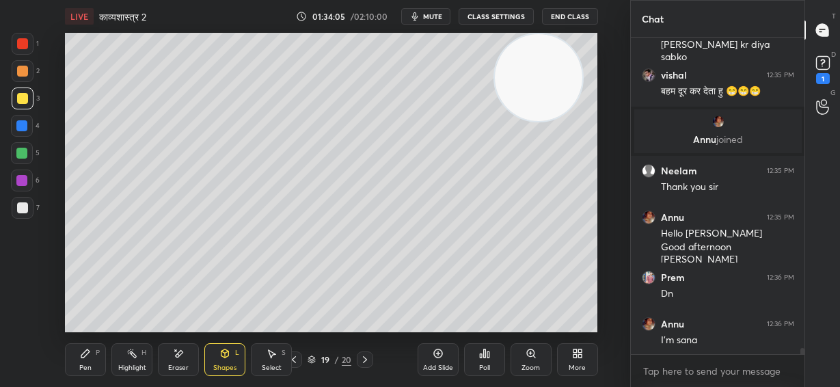
click at [89, 361] on div "Pen P" at bounding box center [85, 359] width 41 height 33
click at [25, 209] on div at bounding box center [22, 207] width 11 height 11
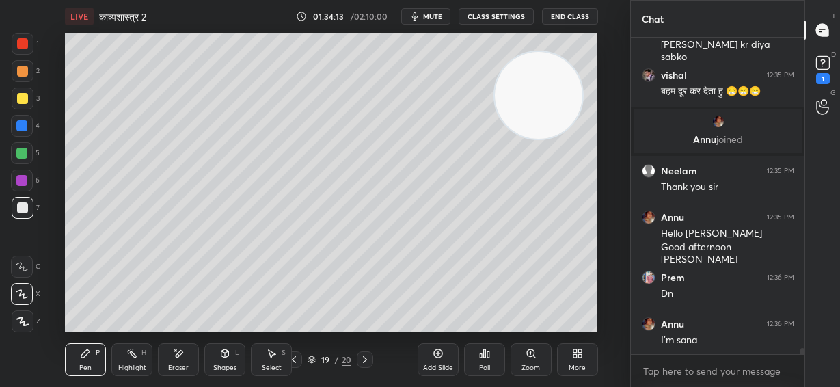
drag, startPoint x: 532, startPoint y: 79, endPoint x: 322, endPoint y: 214, distance: 249.8
click at [495, 140] on video at bounding box center [539, 96] width 88 height 88
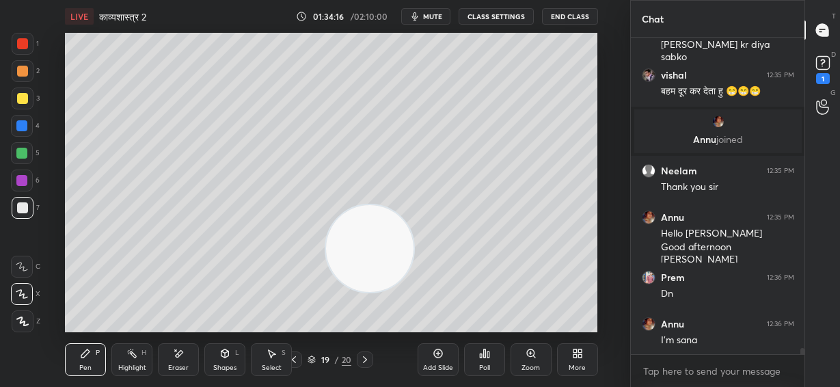
drag, startPoint x: 380, startPoint y: 245, endPoint x: 410, endPoint y: 249, distance: 30.4
click at [414, 247] on video at bounding box center [370, 249] width 88 height 88
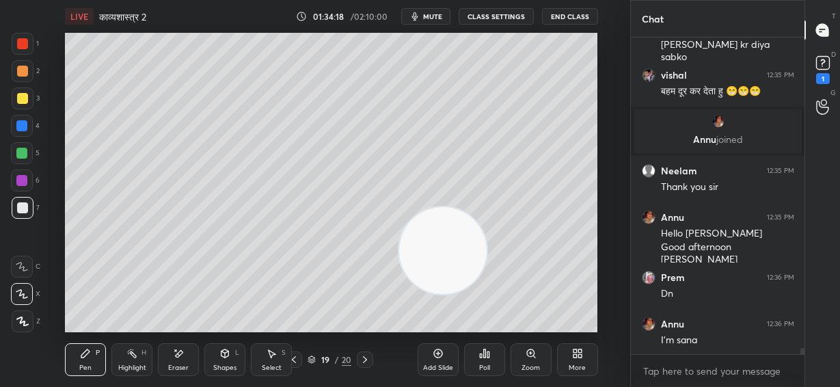
click at [23, 43] on div at bounding box center [22, 43] width 11 height 11
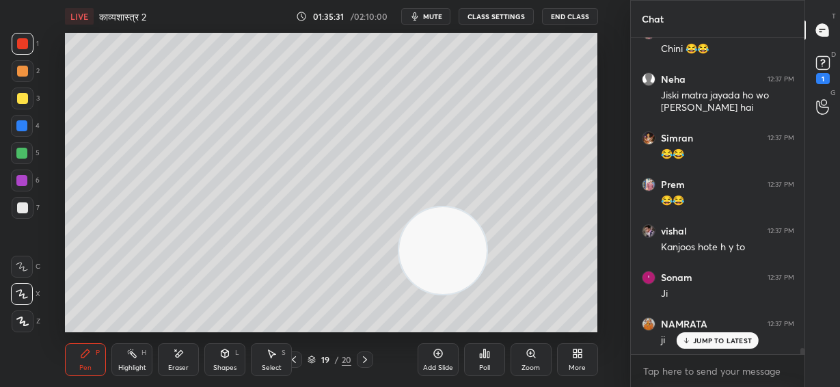
scroll to position [15807, 0]
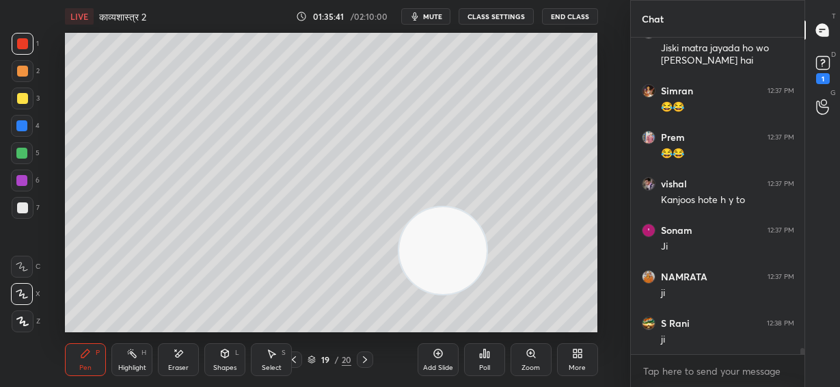
click at [22, 124] on div at bounding box center [21, 125] width 11 height 11
click at [23, 154] on div at bounding box center [21, 153] width 11 height 11
click at [178, 358] on icon at bounding box center [178, 354] width 11 height 12
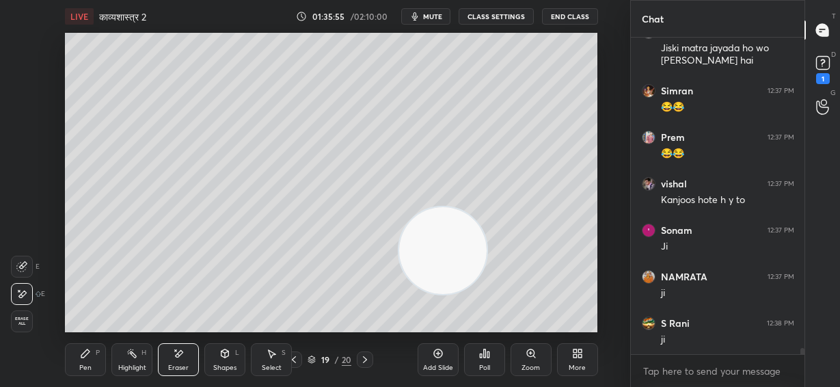
scroll to position [15854, 0]
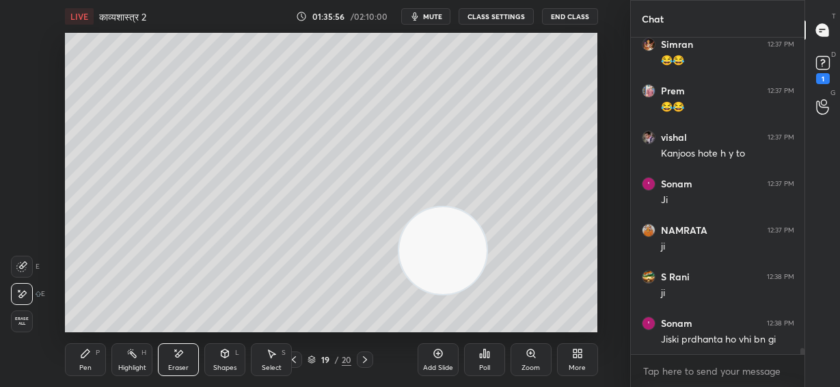
click at [81, 357] on icon at bounding box center [85, 353] width 11 height 11
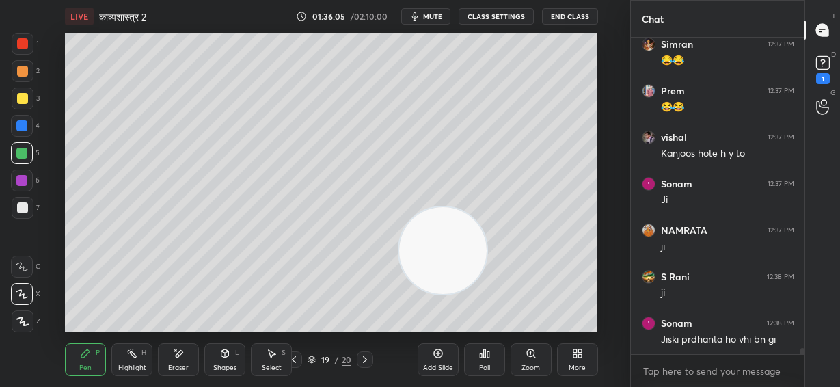
click at [19, 181] on div at bounding box center [21, 180] width 11 height 11
click at [23, 211] on div at bounding box center [22, 207] width 11 height 11
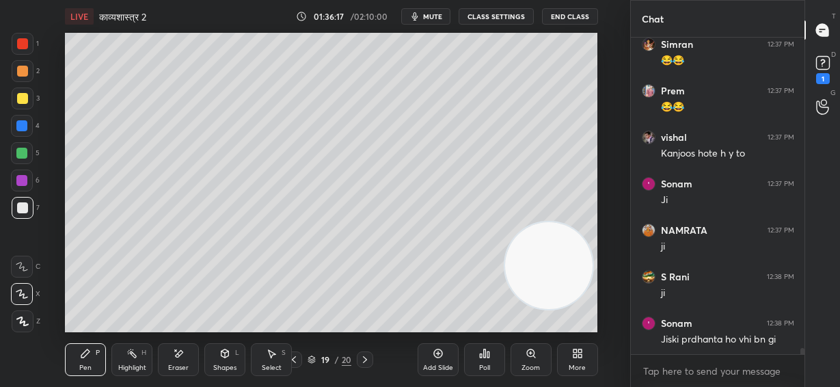
drag, startPoint x: 443, startPoint y: 252, endPoint x: 545, endPoint y: 267, distance: 103.0
click at [552, 270] on video at bounding box center [549, 266] width 88 height 88
drag, startPoint x: 22, startPoint y: 125, endPoint x: 63, endPoint y: 135, distance: 42.1
click at [23, 127] on div at bounding box center [21, 125] width 11 height 11
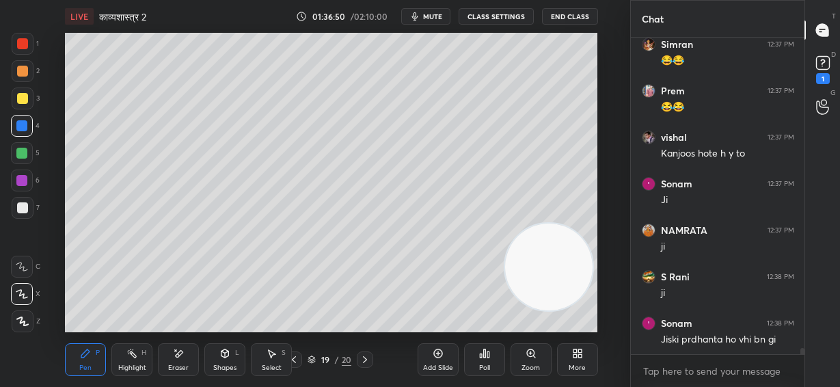
click at [24, 153] on div at bounding box center [21, 153] width 11 height 11
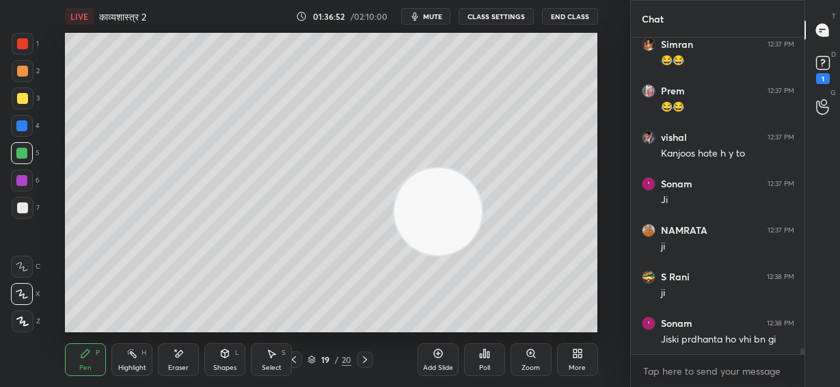
drag, startPoint x: 518, startPoint y: 261, endPoint x: 113, endPoint y: 122, distance: 428.6
click at [395, 168] on video at bounding box center [439, 212] width 88 height 88
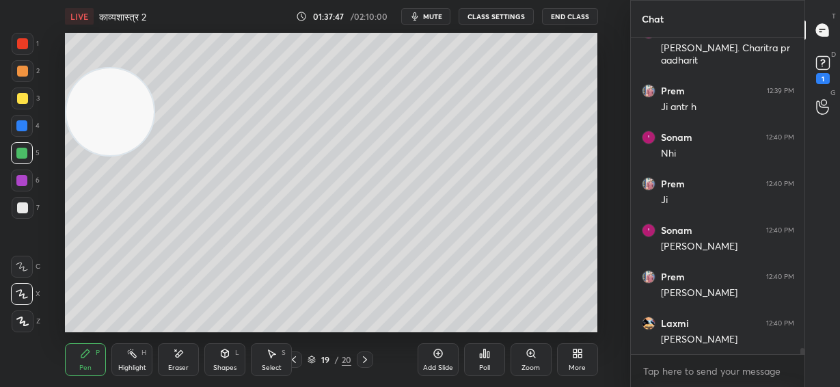
scroll to position [16238, 0]
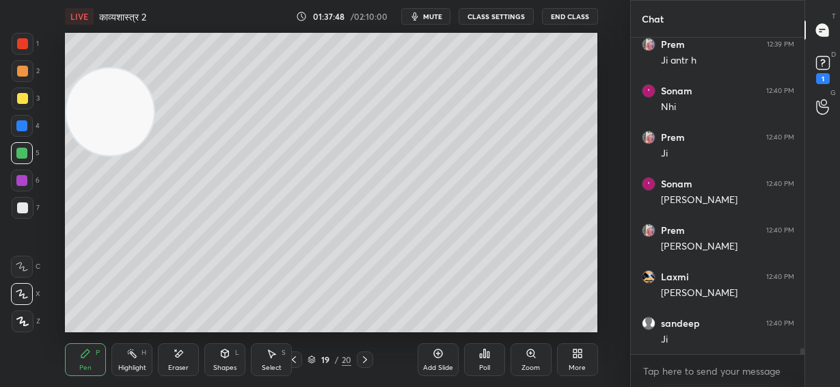
click at [24, 208] on div at bounding box center [22, 207] width 11 height 11
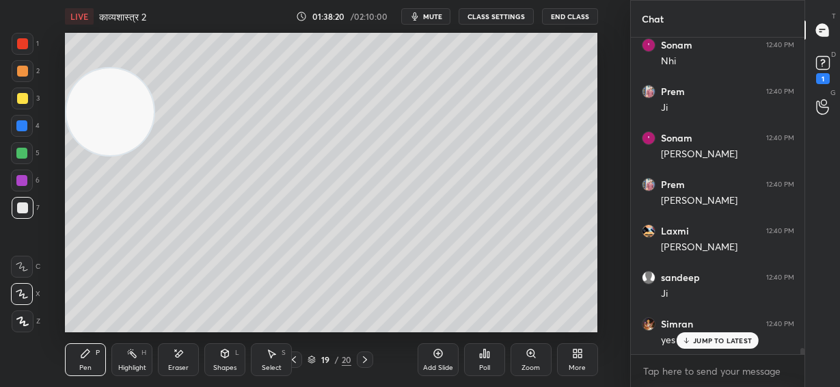
drag, startPoint x: 24, startPoint y: 70, endPoint x: 90, endPoint y: 81, distance: 67.3
click at [25, 70] on div at bounding box center [22, 71] width 11 height 11
click at [507, 317] on div "LIVE काव्यशास्त्र 2 01:38:33 / 02:10:00 mute CLASS SETTINGS End Class Setting u…" at bounding box center [332, 193] width 576 height 387
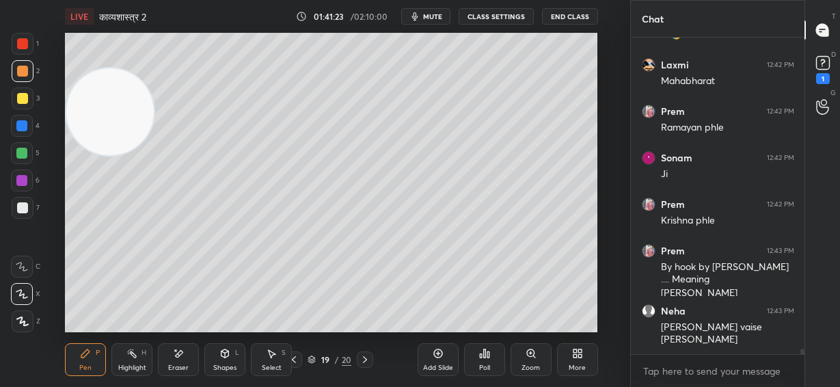
scroll to position [17057, 0]
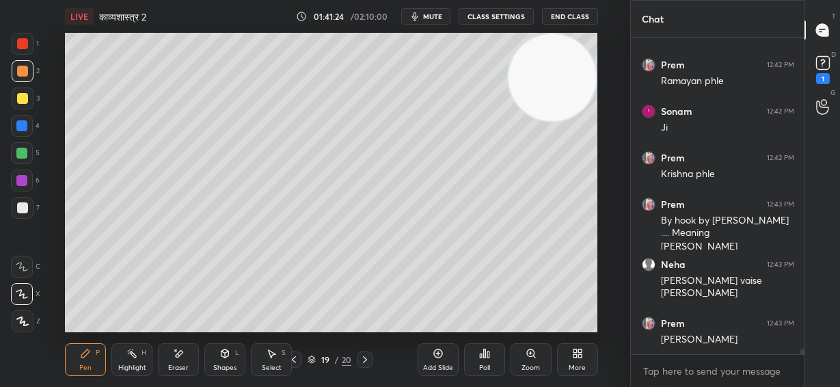
drag, startPoint x: 117, startPoint y: 125, endPoint x: 561, endPoint y: 56, distance: 449.2
click at [561, 56] on video at bounding box center [553, 78] width 88 height 88
drag, startPoint x: 569, startPoint y: 88, endPoint x: 577, endPoint y: 83, distance: 8.6
click at [577, 83] on video at bounding box center [553, 78] width 88 height 88
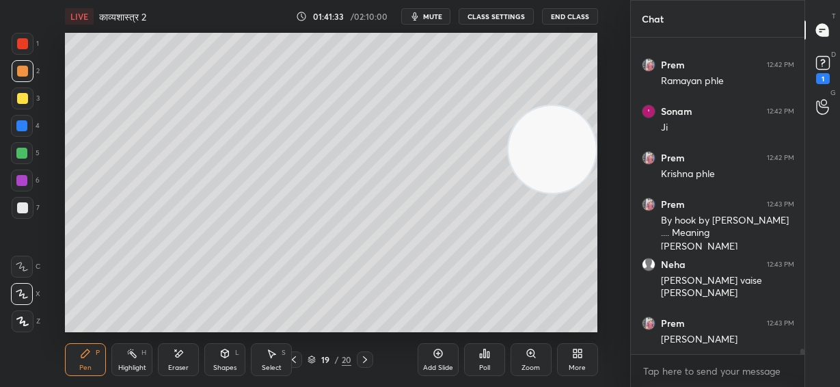
drag, startPoint x: 563, startPoint y: 59, endPoint x: 567, endPoint y: 145, distance: 85.6
click at [567, 140] on video at bounding box center [553, 150] width 88 height 88
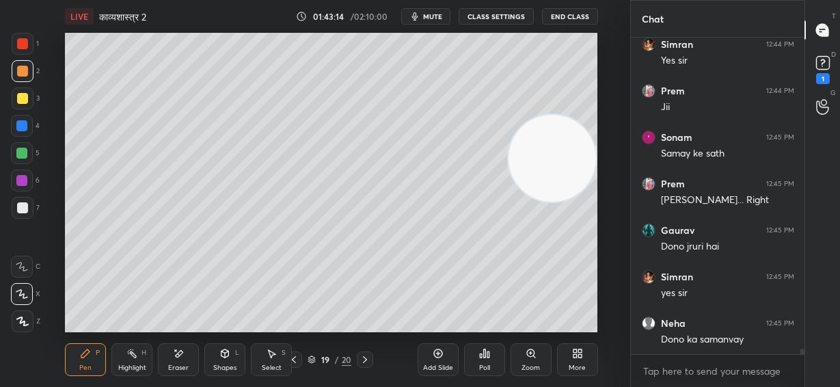
scroll to position [17581, 0]
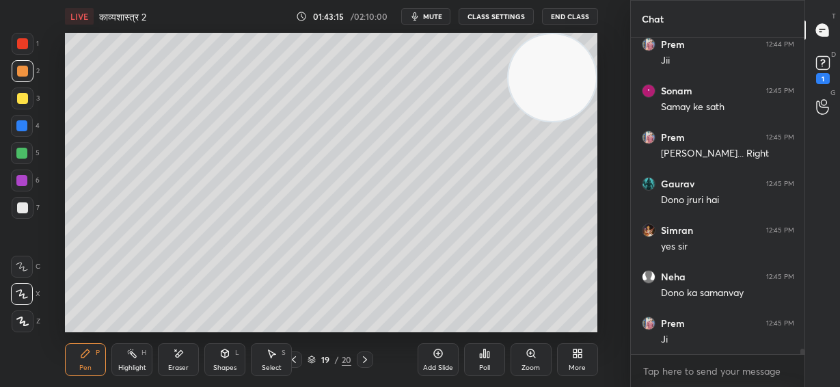
drag, startPoint x: 569, startPoint y: 142, endPoint x: 598, endPoint y: 57, distance: 89.5
click at [598, 57] on div "Setting up your live class Poll for secs No correct answer Start poll" at bounding box center [332, 183] width 576 height 300
click at [295, 360] on icon at bounding box center [294, 359] width 11 height 11
click at [294, 360] on icon at bounding box center [294, 359] width 11 height 11
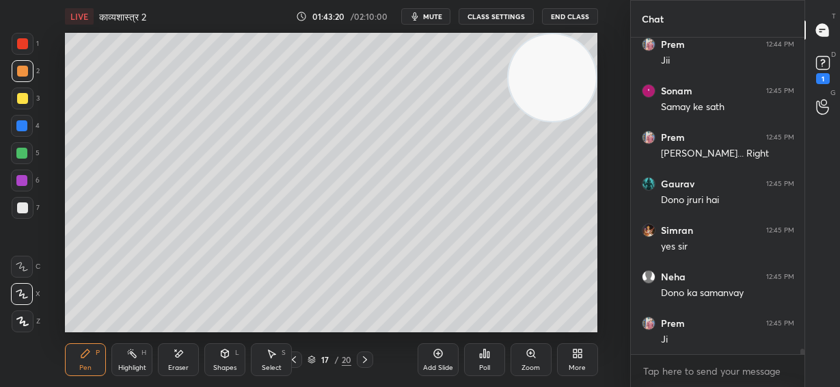
click at [293, 360] on icon at bounding box center [294, 359] width 11 height 11
click at [295, 358] on icon at bounding box center [294, 359] width 11 height 11
click at [23, 47] on div at bounding box center [22, 43] width 11 height 11
click at [367, 361] on icon at bounding box center [365, 359] width 11 height 11
click at [366, 360] on icon at bounding box center [365, 359] width 11 height 11
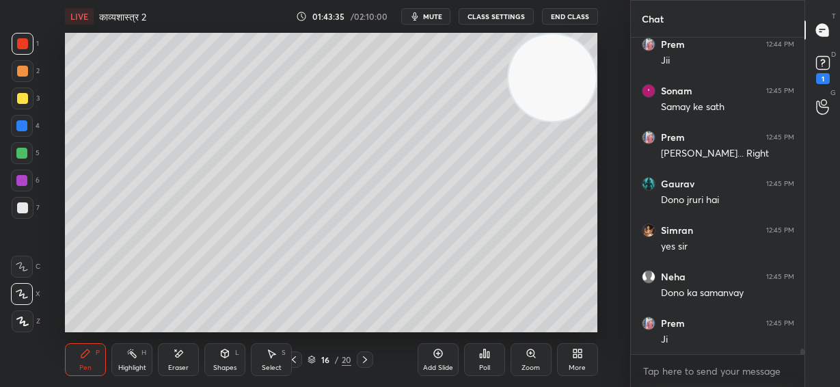
click at [365, 358] on icon at bounding box center [365, 359] width 4 height 7
click at [366, 356] on icon at bounding box center [365, 359] width 11 height 11
click at [367, 355] on icon at bounding box center [365, 359] width 11 height 11
click at [366, 358] on icon at bounding box center [365, 359] width 11 height 11
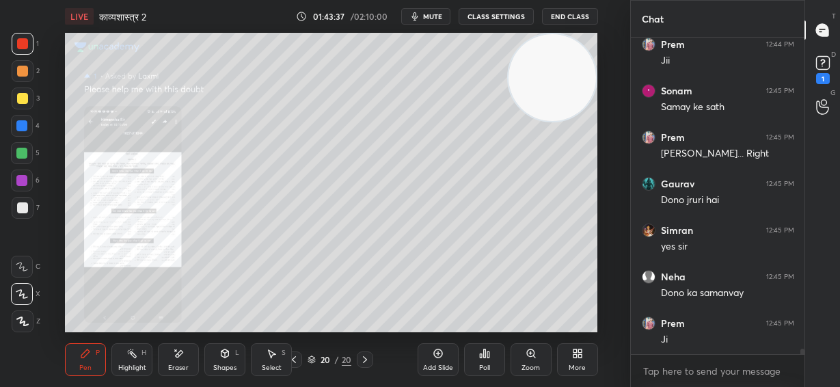
click at [295, 362] on icon at bounding box center [294, 359] width 4 height 7
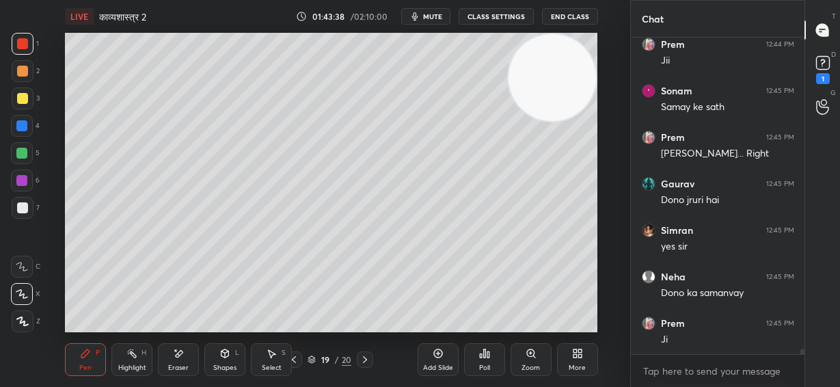
click at [442, 357] on icon at bounding box center [438, 353] width 11 height 11
click at [23, 130] on div at bounding box center [21, 125] width 11 height 11
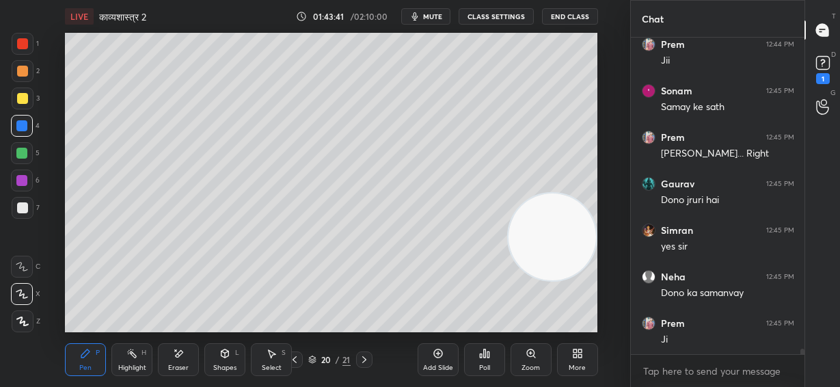
drag, startPoint x: 575, startPoint y: 177, endPoint x: 548, endPoint y: 202, distance: 36.3
click at [587, 233] on video at bounding box center [553, 238] width 88 height 88
click at [25, 207] on div at bounding box center [22, 207] width 11 height 11
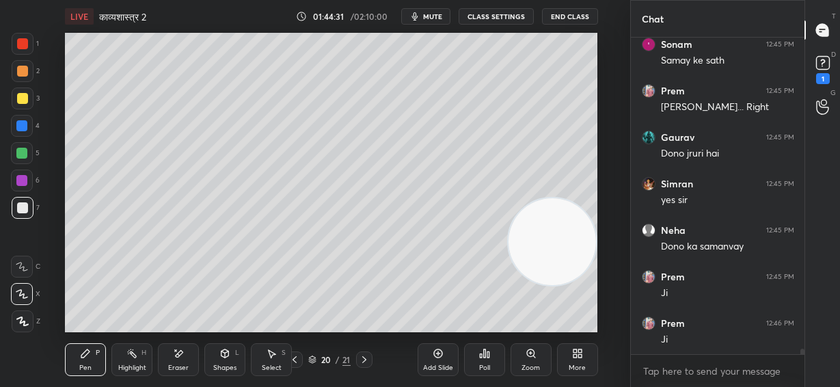
scroll to position [17674, 0]
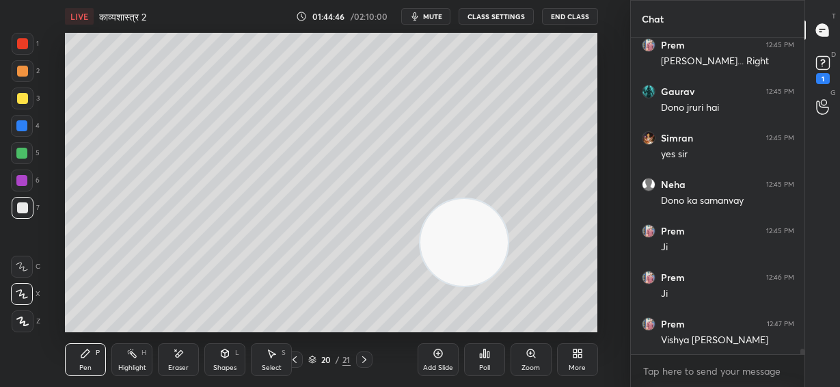
drag, startPoint x: 531, startPoint y: 244, endPoint x: 241, endPoint y: 237, distance: 290.7
click at [421, 238] on video at bounding box center [465, 243] width 88 height 88
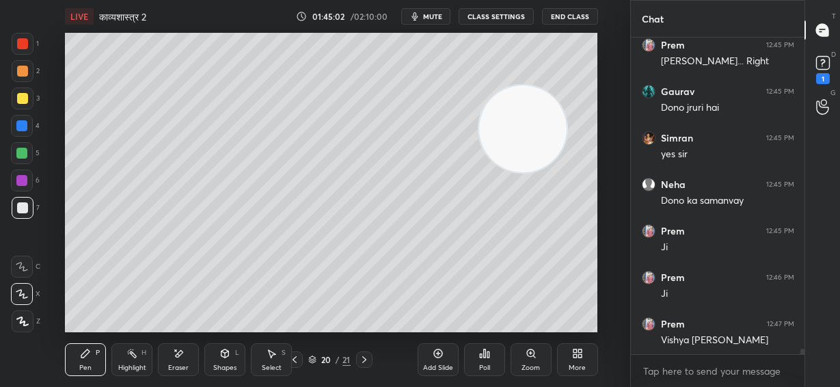
drag, startPoint x: 278, startPoint y: 239, endPoint x: 533, endPoint y: 137, distance: 274.9
click at [535, 137] on video at bounding box center [523, 129] width 88 height 88
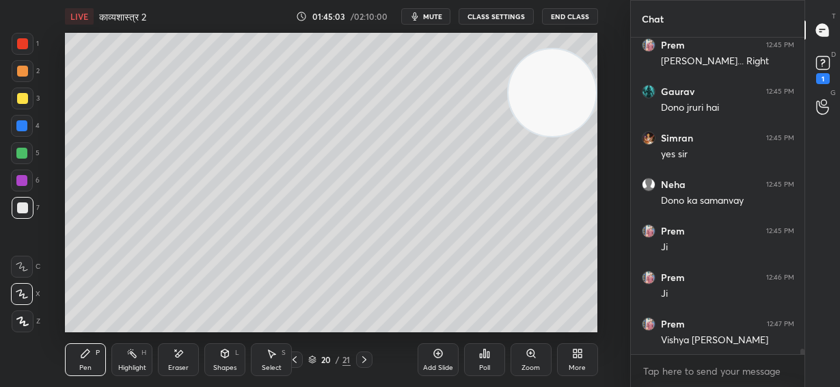
drag, startPoint x: 535, startPoint y: 143, endPoint x: 572, endPoint y: 107, distance: 51.7
click at [572, 107] on video at bounding box center [553, 93] width 88 height 88
click at [23, 96] on div at bounding box center [22, 98] width 11 height 11
click at [21, 211] on div at bounding box center [22, 207] width 11 height 11
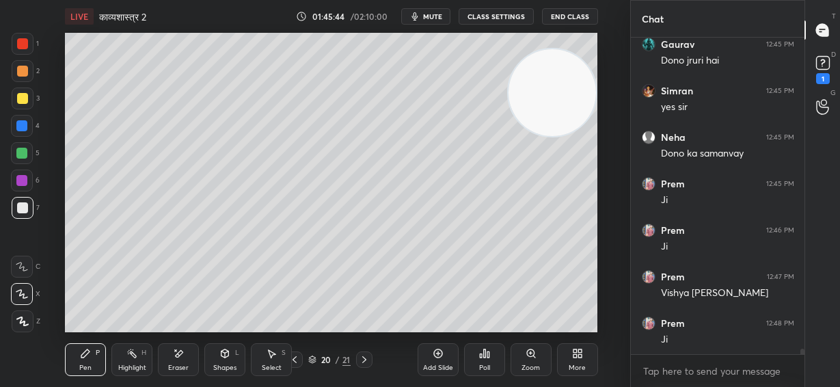
drag, startPoint x: 22, startPoint y: 101, endPoint x: 56, endPoint y: 111, distance: 35.7
click at [22, 103] on div at bounding box center [22, 98] width 11 height 11
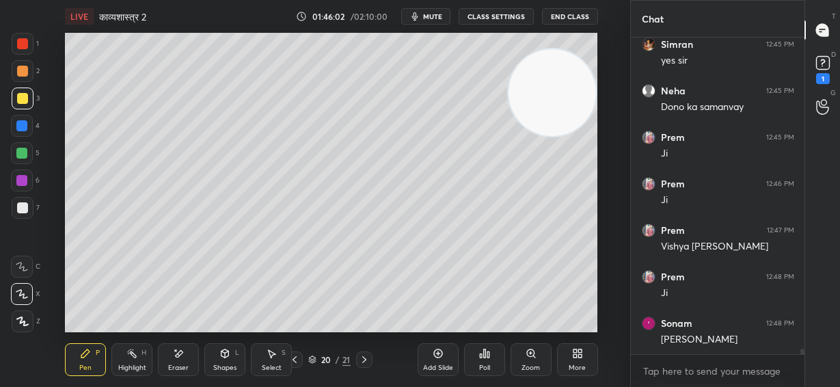
drag, startPoint x: 21, startPoint y: 70, endPoint x: 26, endPoint y: 65, distance: 7.7
click at [20, 70] on div at bounding box center [22, 71] width 11 height 11
click at [18, 211] on div at bounding box center [22, 207] width 11 height 11
click at [18, 151] on div at bounding box center [21, 153] width 11 height 11
drag, startPoint x: 24, startPoint y: 206, endPoint x: 60, endPoint y: 209, distance: 36.4
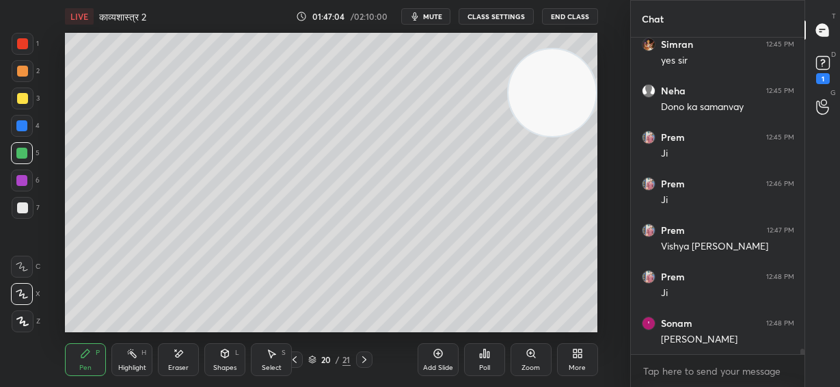
click at [24, 207] on div at bounding box center [22, 207] width 11 height 11
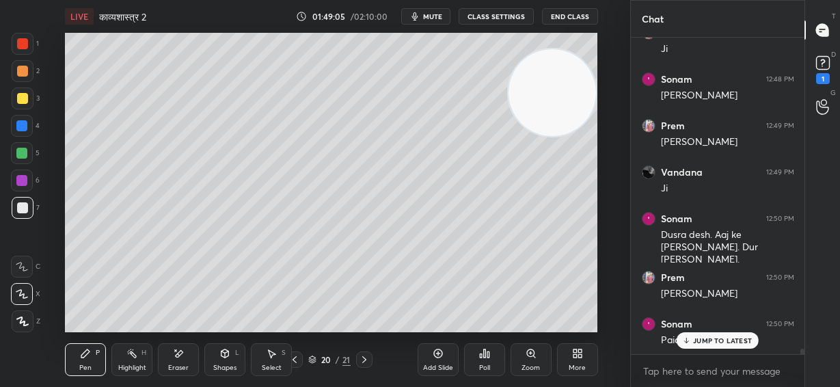
scroll to position [18058, 0]
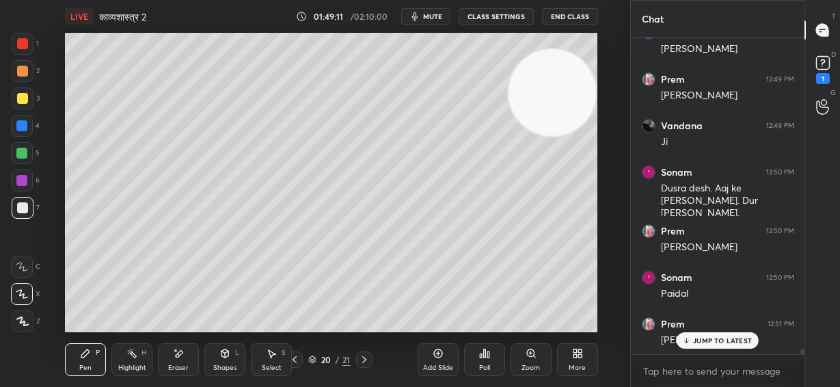
click at [693, 347] on div "JUMP TO LATEST" at bounding box center [718, 340] width 82 height 16
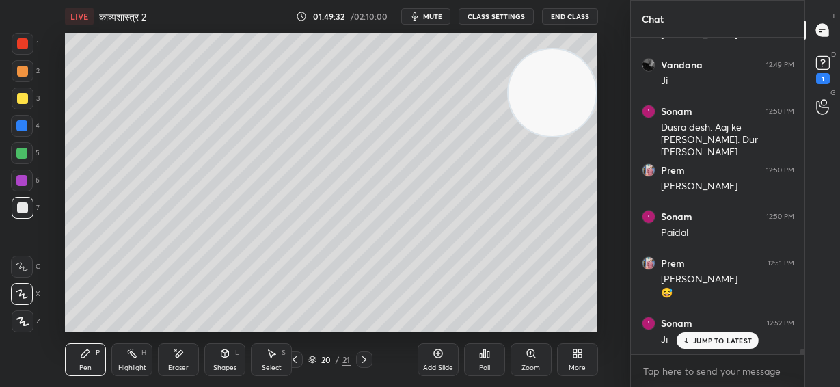
scroll to position [18165, 0]
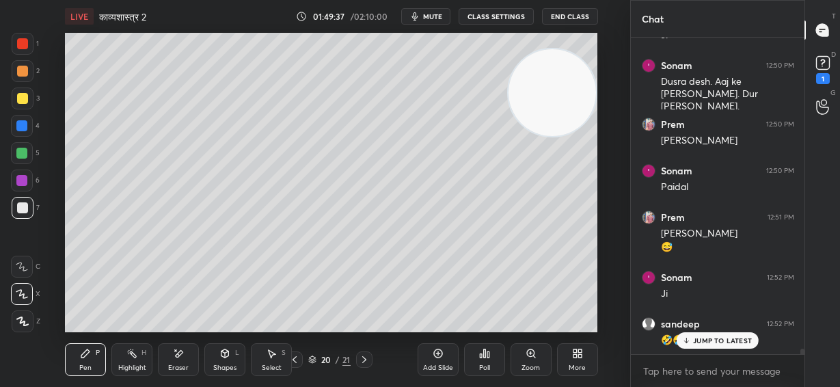
click at [702, 339] on p "JUMP TO LATEST" at bounding box center [722, 340] width 59 height 8
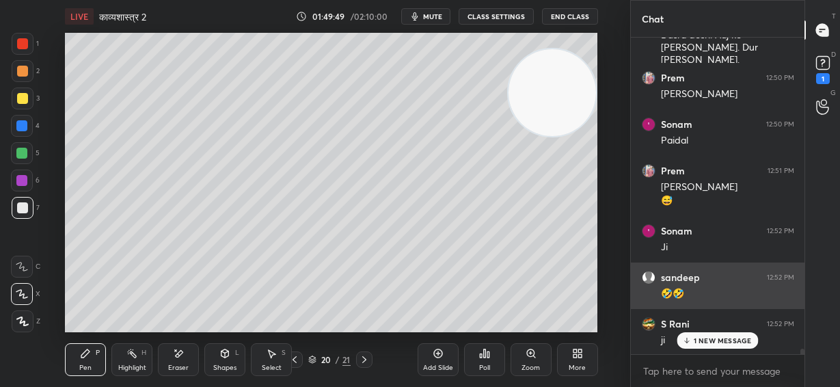
scroll to position [18258, 0]
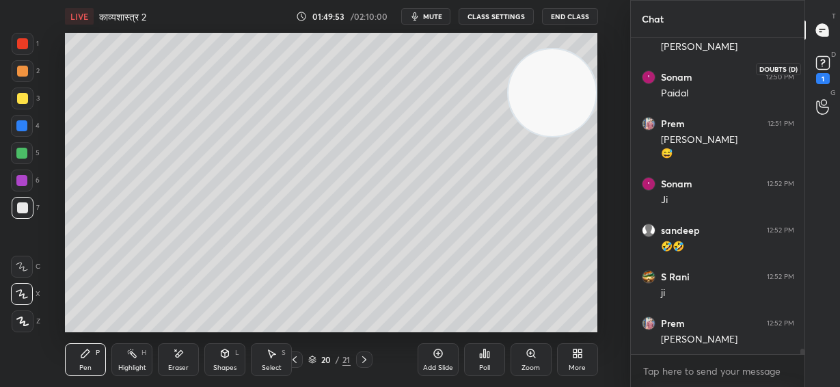
click at [823, 66] on rect at bounding box center [823, 63] width 13 height 13
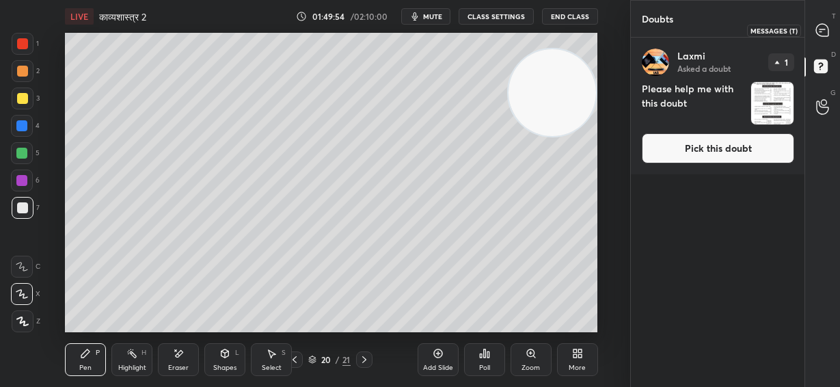
click at [823, 31] on icon at bounding box center [823, 30] width 12 height 12
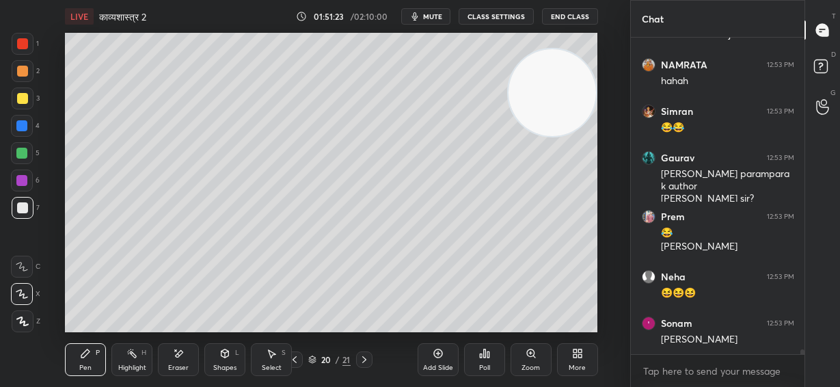
scroll to position [19619, 0]
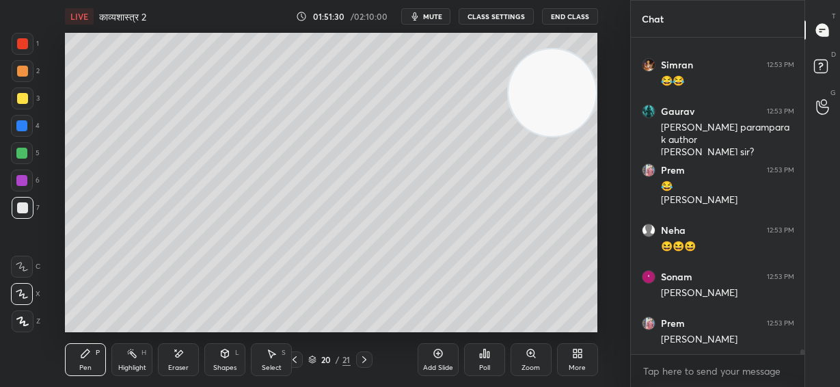
click at [364, 364] on icon at bounding box center [364, 359] width 11 height 11
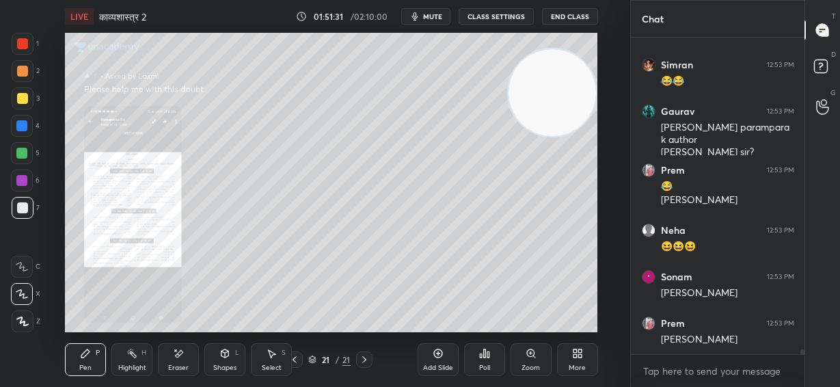
click at [295, 362] on icon at bounding box center [294, 359] width 11 height 11
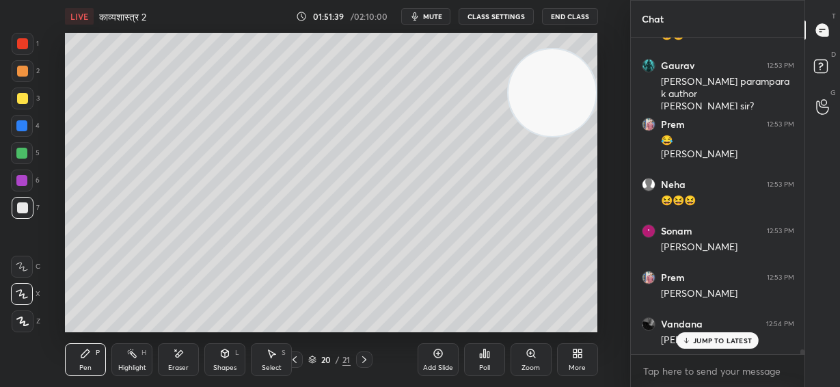
scroll to position [19725, 0]
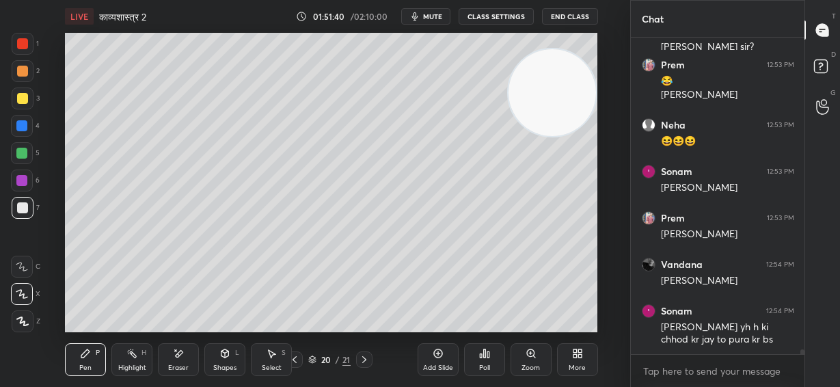
click at [436, 358] on icon at bounding box center [438, 353] width 9 height 9
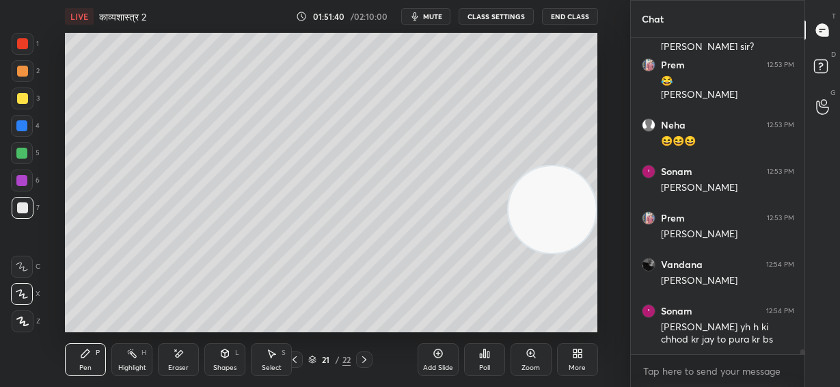
drag, startPoint x: 553, startPoint y: 111, endPoint x: 568, endPoint y: 298, distance: 187.4
click at [570, 254] on video at bounding box center [553, 210] width 88 height 88
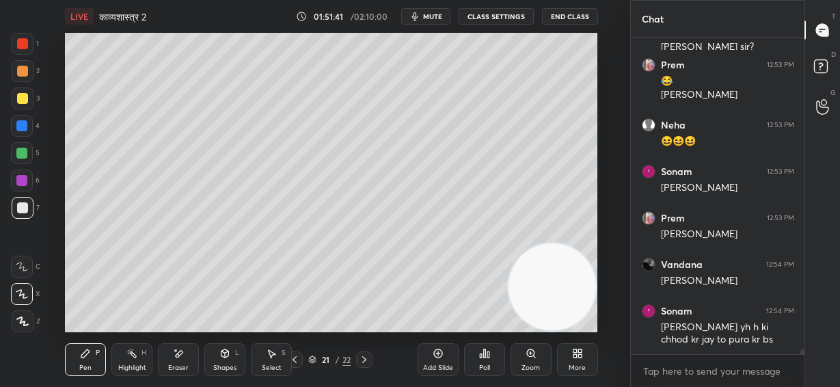
drag, startPoint x: 18, startPoint y: 72, endPoint x: 30, endPoint y: 66, distance: 13.5
click at [18, 72] on div at bounding box center [22, 71] width 11 height 11
click at [23, 204] on div at bounding box center [22, 207] width 11 height 11
click at [226, 356] on icon at bounding box center [226, 353] width 8 height 8
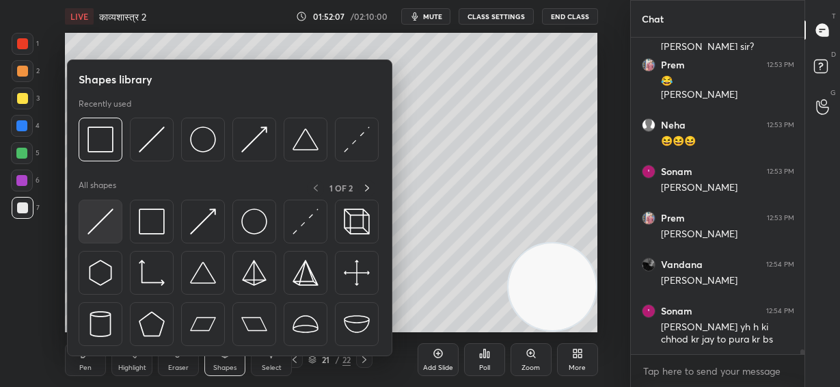
click at [105, 222] on img at bounding box center [101, 222] width 26 height 26
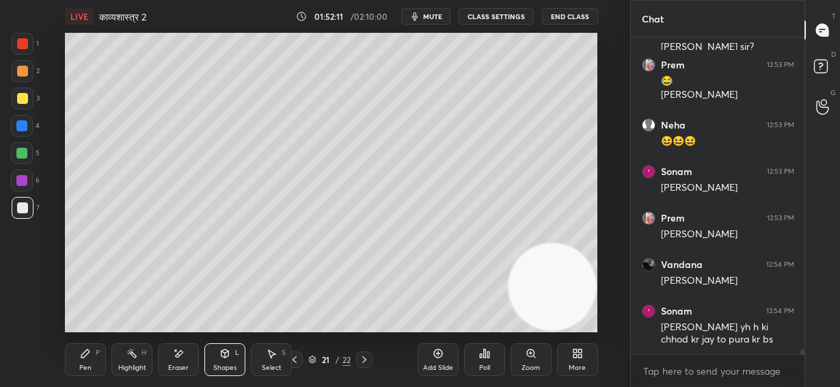
click at [80, 358] on div "Pen P" at bounding box center [85, 359] width 41 height 33
click at [23, 121] on div at bounding box center [21, 125] width 11 height 11
drag, startPoint x: 22, startPoint y: 154, endPoint x: 42, endPoint y: 154, distance: 19.8
click at [21, 154] on div at bounding box center [21, 153] width 11 height 11
click at [22, 204] on div at bounding box center [22, 207] width 11 height 11
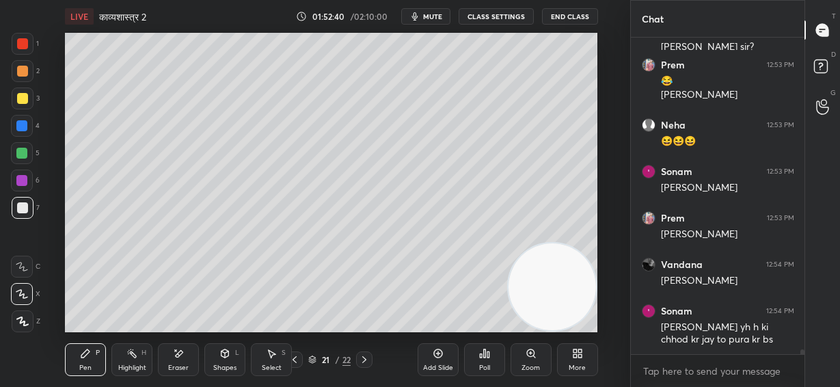
click at [22, 178] on div at bounding box center [21, 180] width 11 height 11
click at [23, 72] on div at bounding box center [22, 71] width 11 height 11
click at [26, 43] on div at bounding box center [22, 43] width 11 height 11
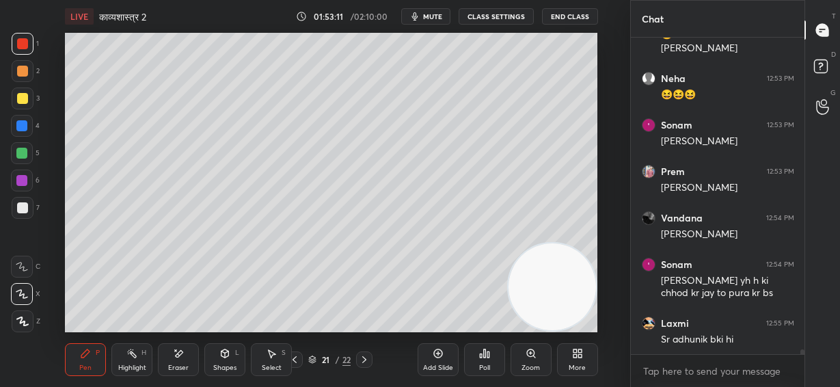
scroll to position [19817, 0]
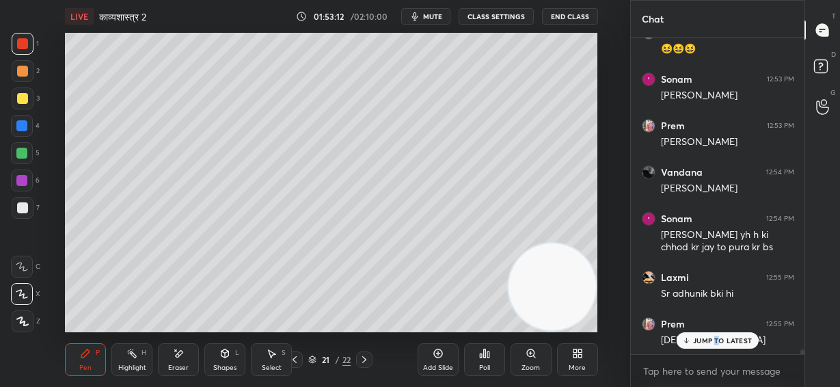
click at [717, 341] on p "JUMP TO LATEST" at bounding box center [722, 340] width 59 height 8
click at [816, 386] on div "Close" at bounding box center [420, 387] width 840 height 0
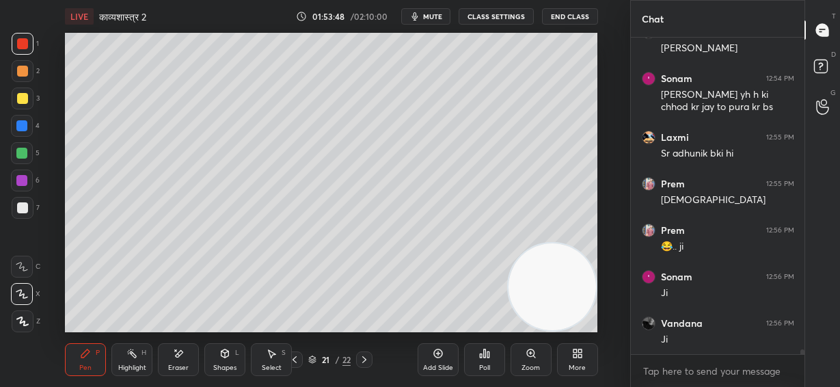
scroll to position [20003, 0]
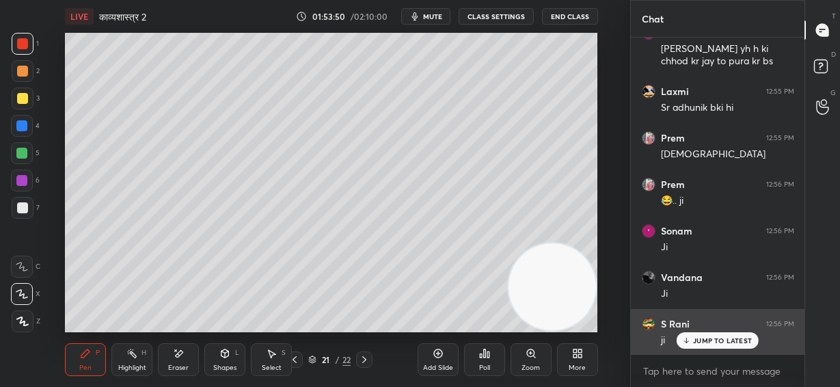
click at [722, 346] on div "JUMP TO LATEST" at bounding box center [718, 340] width 82 height 16
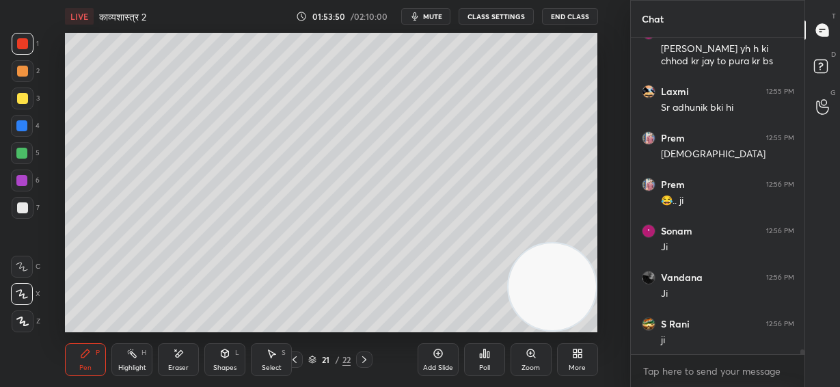
scroll to position [20049, 0]
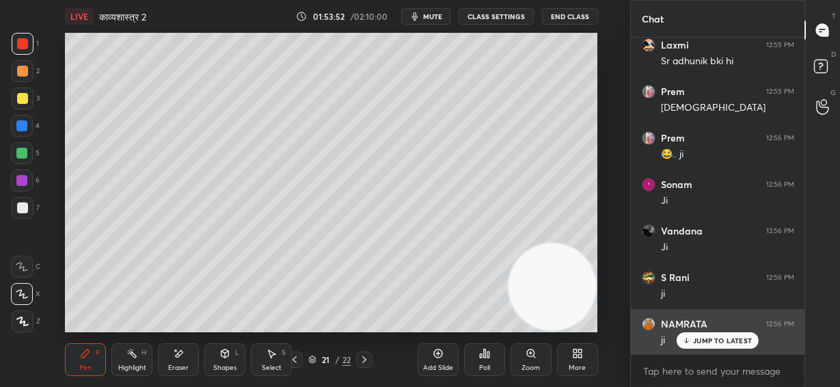
drag, startPoint x: 725, startPoint y: 341, endPoint x: 661, endPoint y: 345, distance: 63.7
click at [726, 341] on p "JUMP TO LATEST" at bounding box center [722, 340] width 59 height 8
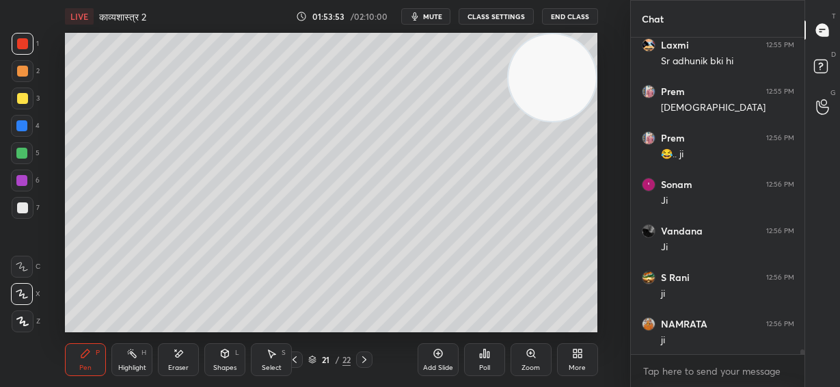
drag, startPoint x: 559, startPoint y: 287, endPoint x: 585, endPoint y: 57, distance: 231.3
click at [585, 30] on div "LIVE काव्यशास्त्र 2 01:53:53 / 02:10:00 mute CLASS SETTINGS End Class Setting u…" at bounding box center [332, 193] width 576 height 387
click at [25, 209] on div at bounding box center [22, 207] width 11 height 11
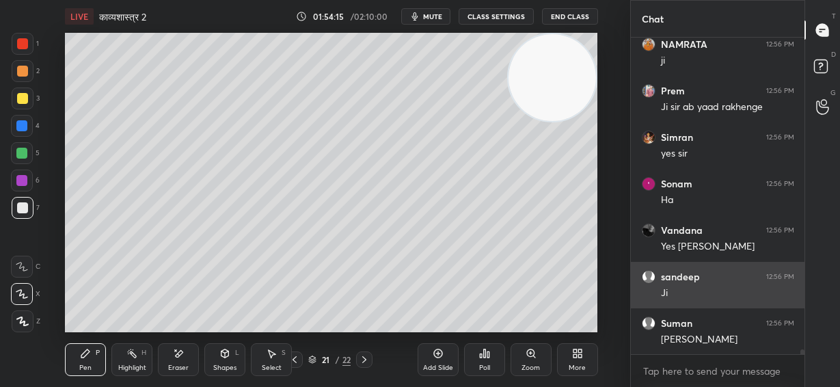
scroll to position [20375, 0]
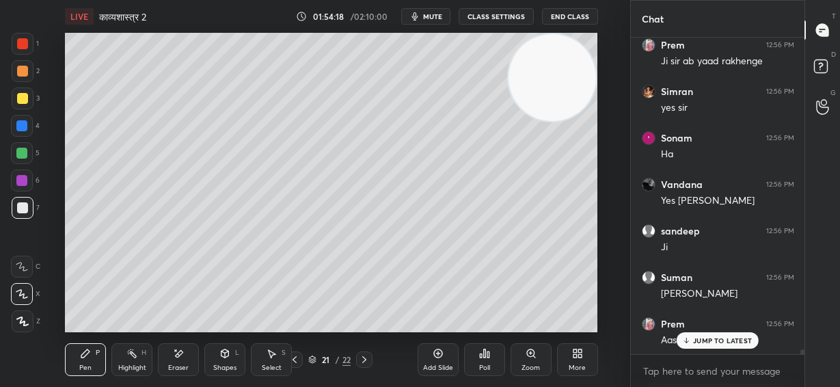
click at [708, 347] on div "JUMP TO LATEST" at bounding box center [718, 340] width 82 height 16
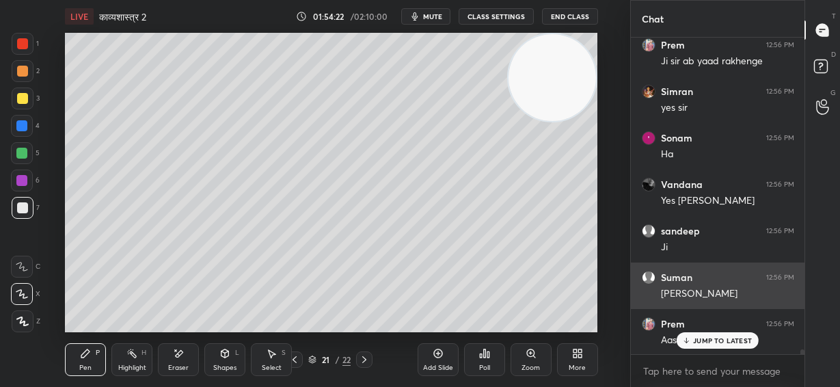
scroll to position [20422, 0]
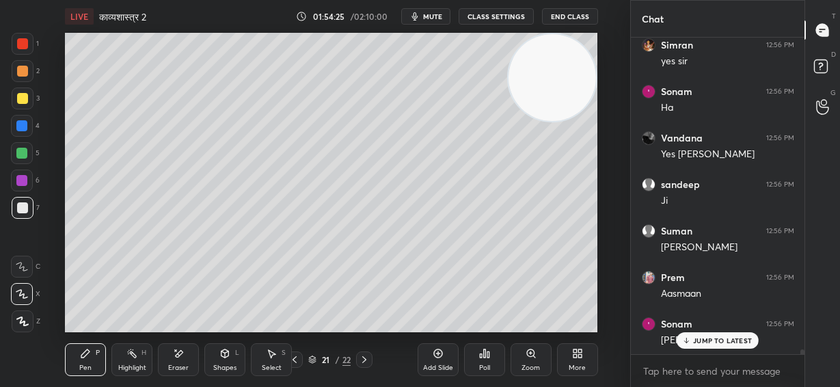
click at [732, 347] on div "JUMP TO LATEST" at bounding box center [718, 340] width 82 height 16
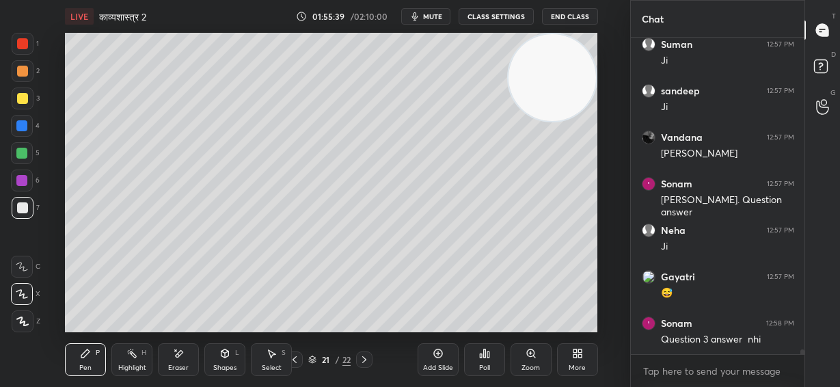
scroll to position [21317, 0]
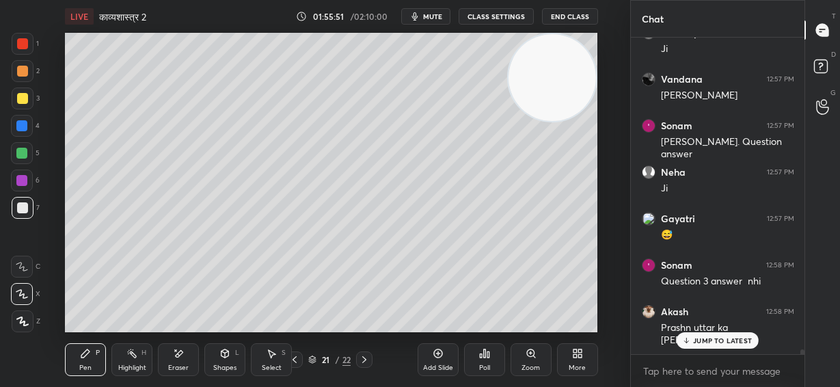
click at [21, 50] on div at bounding box center [23, 44] width 22 height 22
drag, startPoint x: 21, startPoint y: 175, endPoint x: 56, endPoint y: 185, distance: 36.8
click at [22, 177] on div at bounding box center [21, 180] width 11 height 11
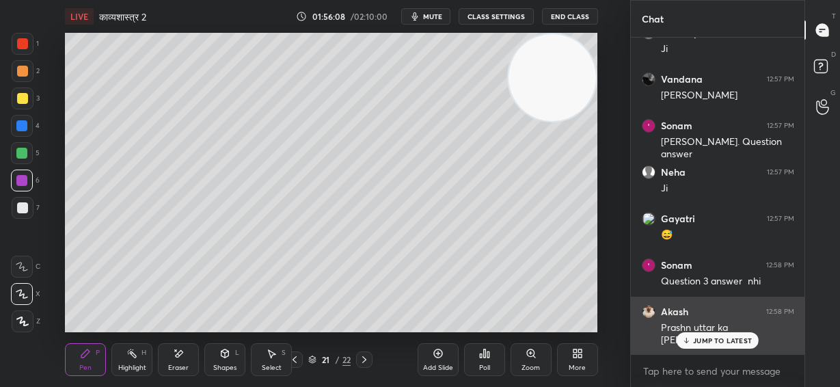
click at [735, 343] on p "JUMP TO LATEST" at bounding box center [722, 340] width 59 height 8
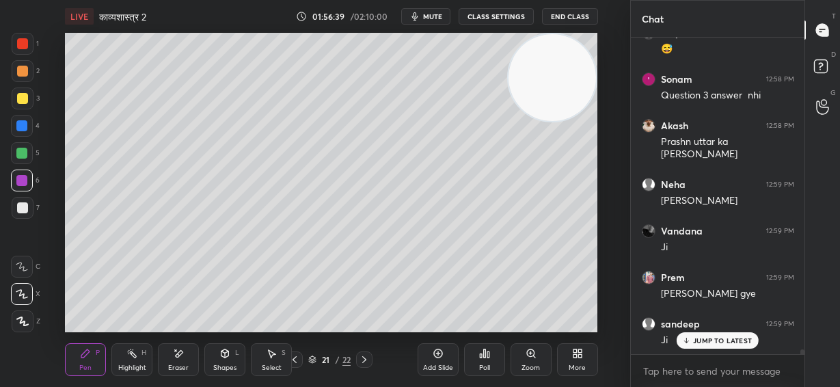
scroll to position [21551, 0]
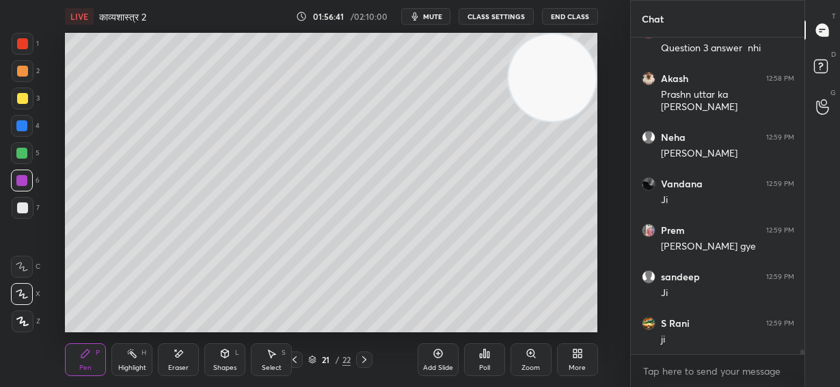
click at [441, 360] on div "Add Slide" at bounding box center [438, 359] width 41 height 33
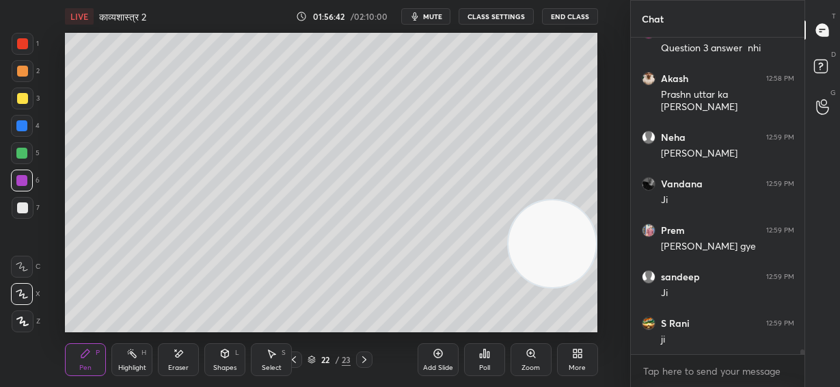
drag, startPoint x: 553, startPoint y: 83, endPoint x: 577, endPoint y: 264, distance: 182.8
click at [578, 263] on video at bounding box center [553, 244] width 88 height 88
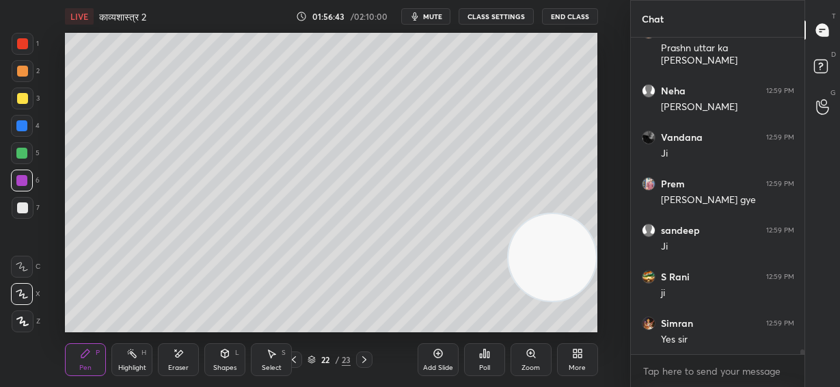
click at [23, 129] on div at bounding box center [21, 125] width 11 height 11
click at [21, 207] on div at bounding box center [22, 207] width 11 height 11
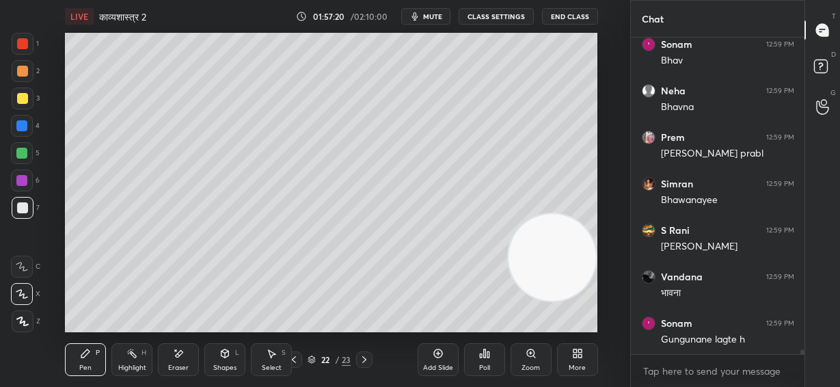
scroll to position [21969, 0]
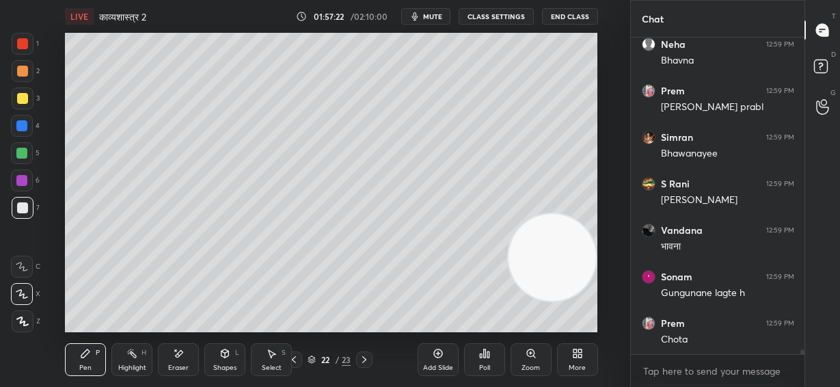
drag, startPoint x: 181, startPoint y: 362, endPoint x: 178, endPoint y: 355, distance: 7.6
click at [181, 362] on div "Eraser" at bounding box center [178, 359] width 41 height 33
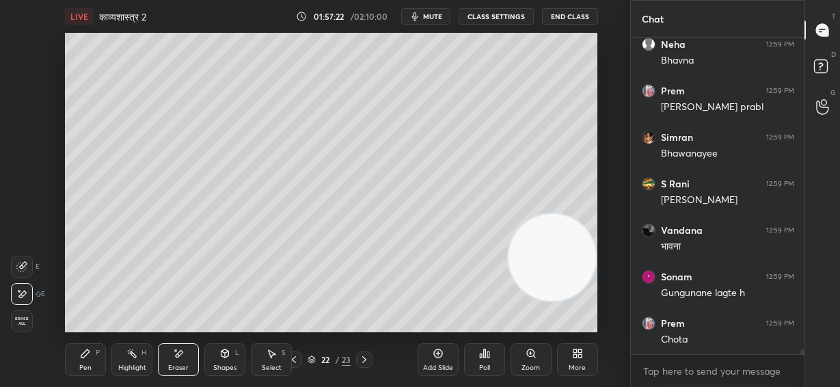
click at [20, 269] on icon at bounding box center [21, 266] width 11 height 11
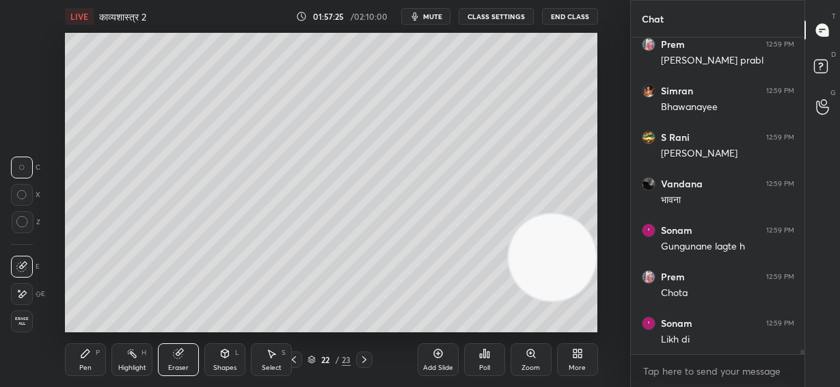
click at [96, 349] on div "P" at bounding box center [98, 352] width 4 height 7
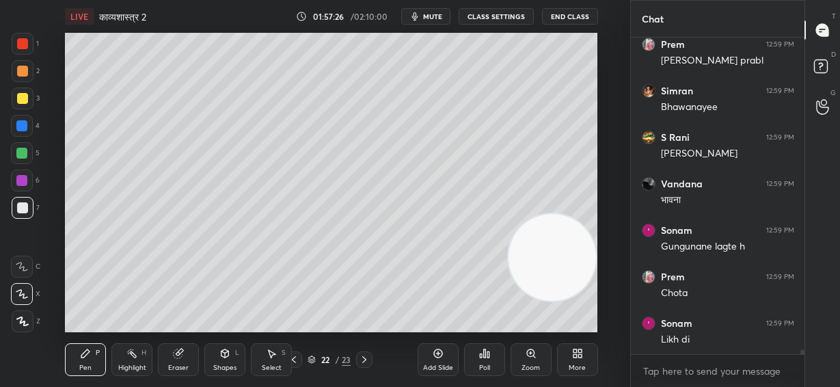
scroll to position [22061, 0]
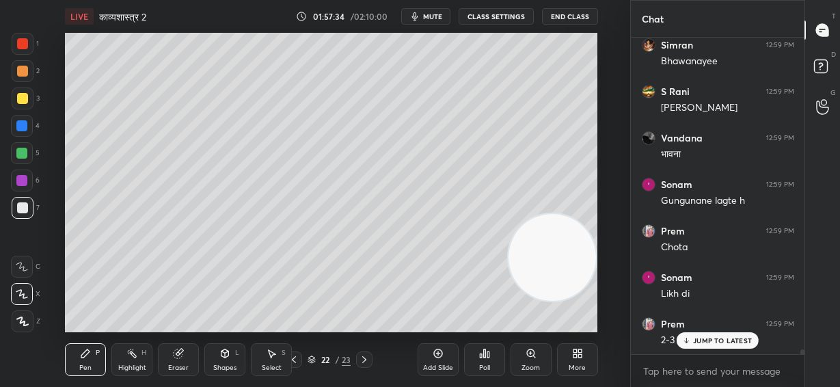
click at [741, 339] on p "JUMP TO LATEST" at bounding box center [722, 340] width 59 height 8
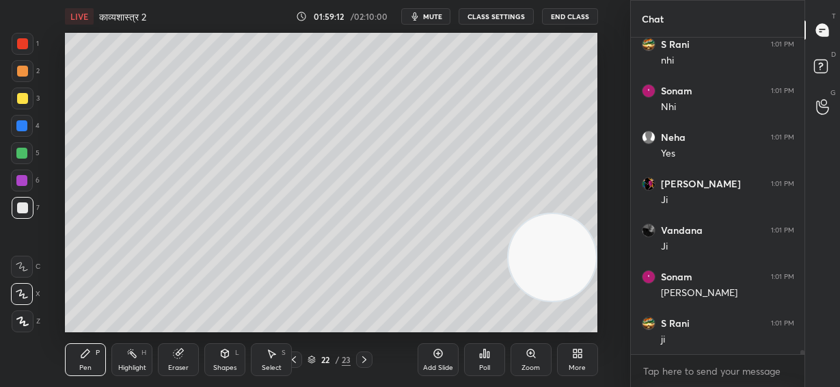
scroll to position [22620, 0]
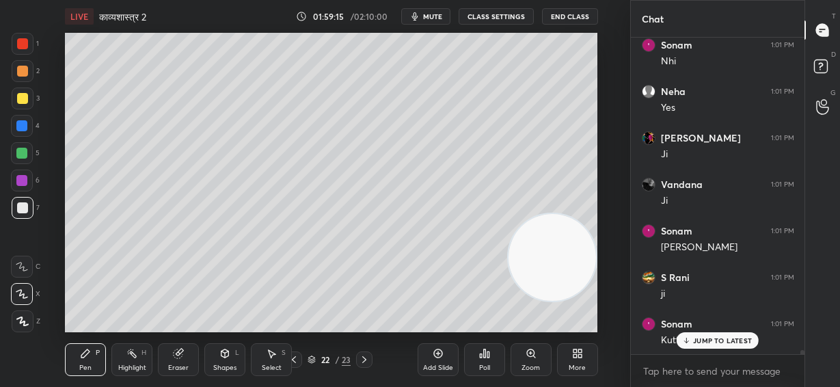
click at [691, 342] on icon at bounding box center [687, 340] width 9 height 8
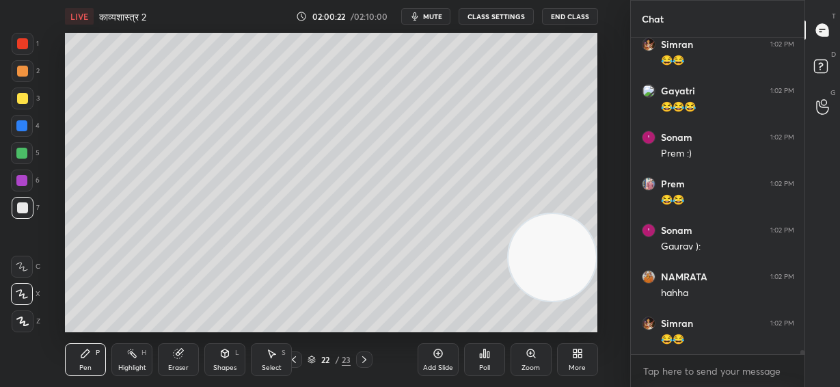
scroll to position [23470, 0]
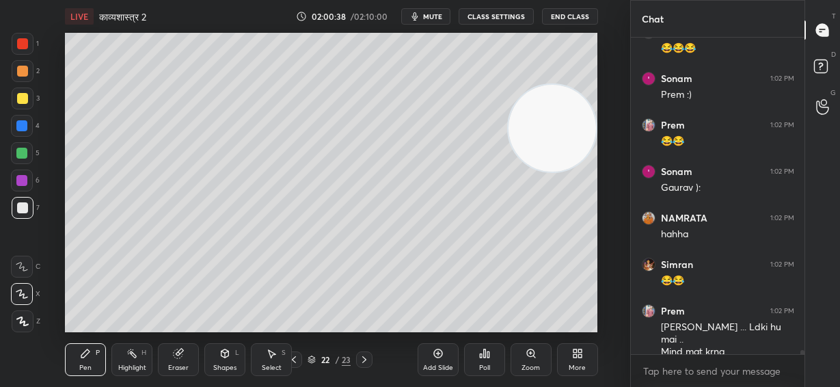
drag, startPoint x: 587, startPoint y: 166, endPoint x: 590, endPoint y: 151, distance: 14.6
click at [591, 142] on video at bounding box center [553, 129] width 88 height 88
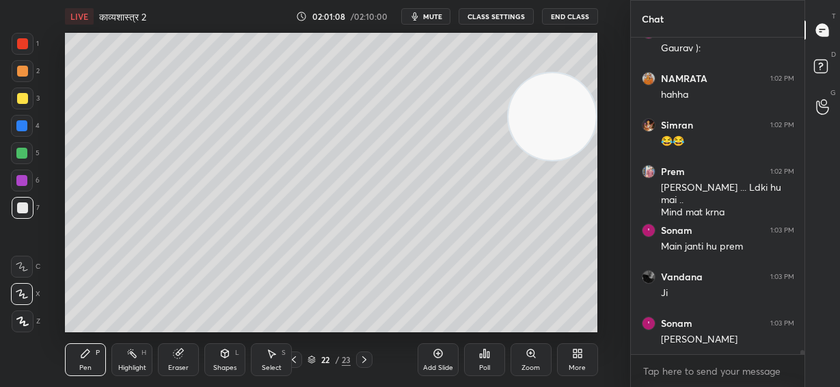
scroll to position [23656, 0]
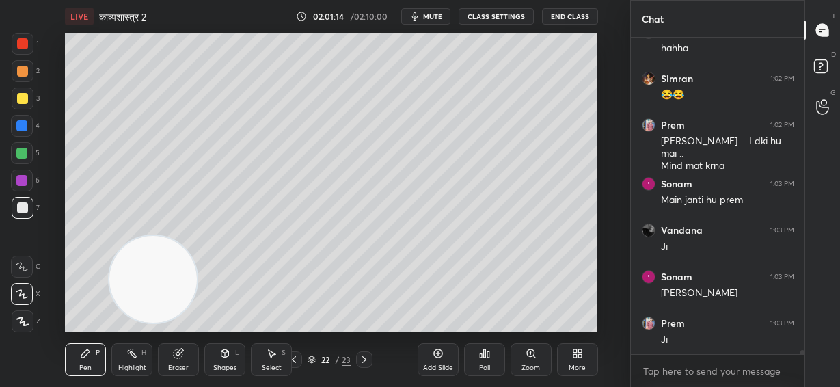
drag, startPoint x: 514, startPoint y: 130, endPoint x: 118, endPoint y: 284, distance: 425.7
click at [122, 294] on video at bounding box center [153, 280] width 88 height 88
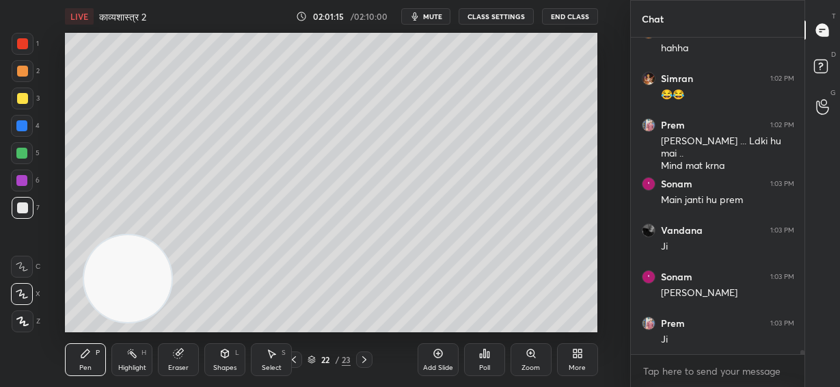
click at [21, 103] on div at bounding box center [22, 98] width 11 height 11
click at [25, 128] on div at bounding box center [21, 125] width 11 height 11
click at [23, 146] on div at bounding box center [22, 153] width 22 height 22
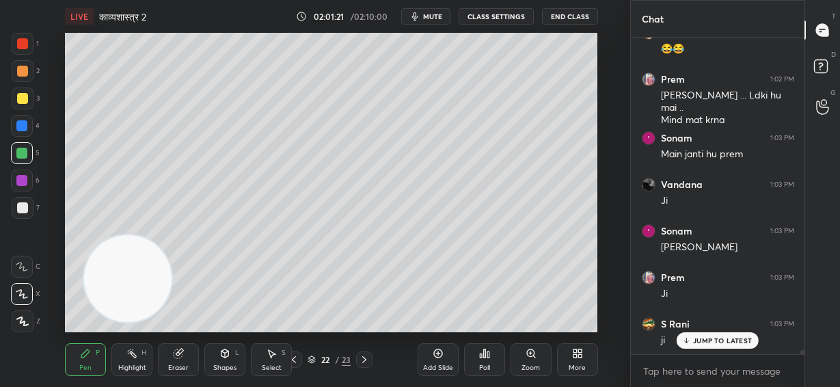
scroll to position [23748, 0]
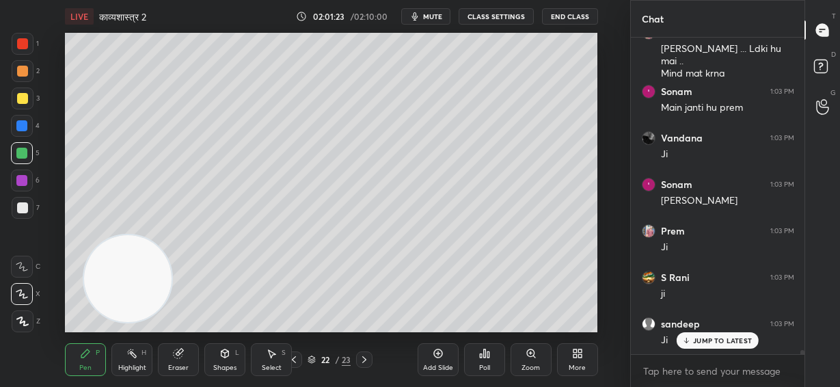
drag, startPoint x: 694, startPoint y: 342, endPoint x: 680, endPoint y: 339, distance: 14.1
click at [693, 342] on div "JUMP TO LATEST" at bounding box center [718, 340] width 82 height 16
click at [21, 207] on div at bounding box center [22, 207] width 11 height 11
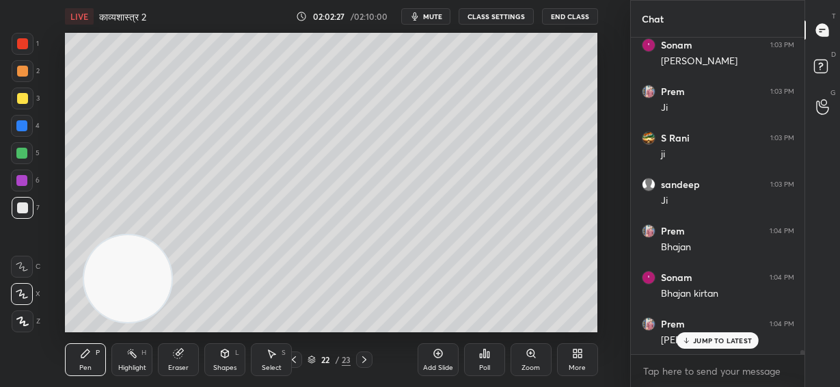
scroll to position [23934, 0]
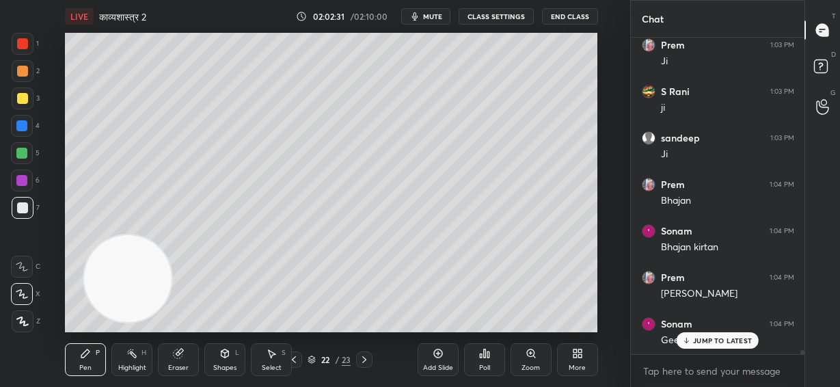
click at [24, 128] on div at bounding box center [21, 125] width 11 height 11
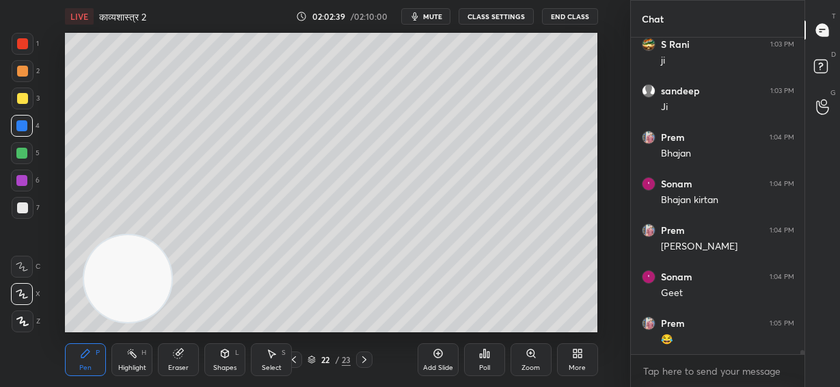
click at [27, 207] on div at bounding box center [22, 207] width 11 height 11
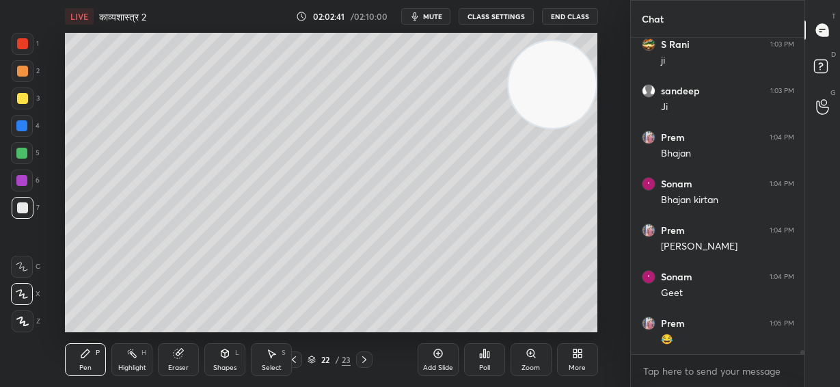
drag, startPoint x: 344, startPoint y: 193, endPoint x: 524, endPoint y: 108, distance: 198.9
click at [594, 90] on video at bounding box center [553, 85] width 88 height 88
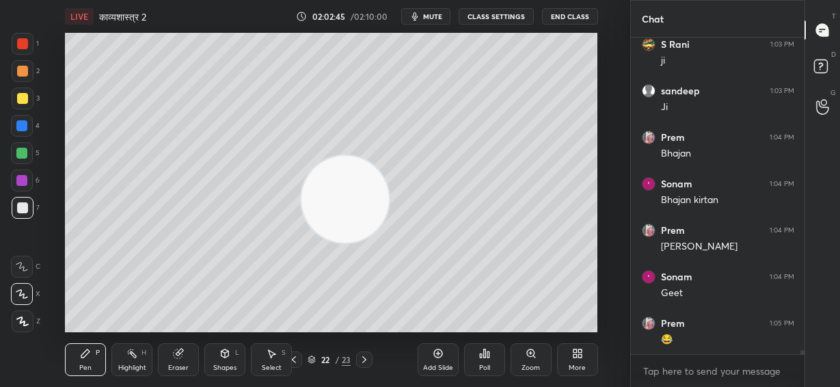
drag, startPoint x: 345, startPoint y: 208, endPoint x: 157, endPoint y: 287, distance: 204.1
click at [302, 243] on video at bounding box center [346, 200] width 88 height 88
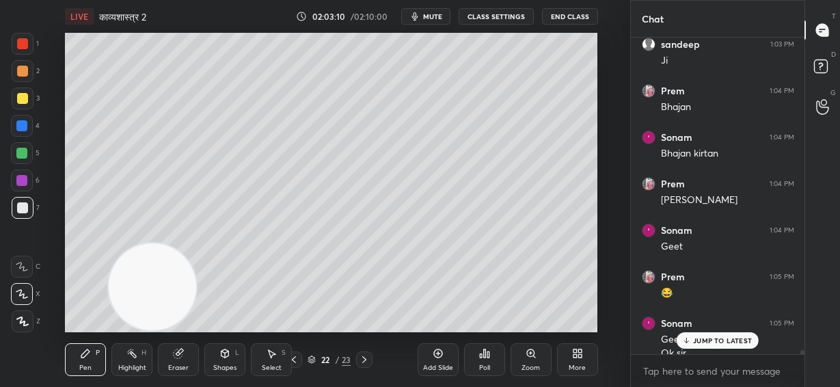
scroll to position [24041, 0]
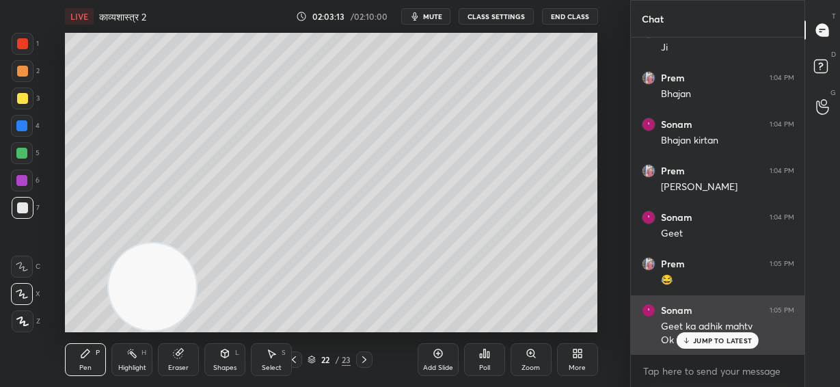
click at [704, 345] on div "JUMP TO LATEST" at bounding box center [718, 340] width 82 height 16
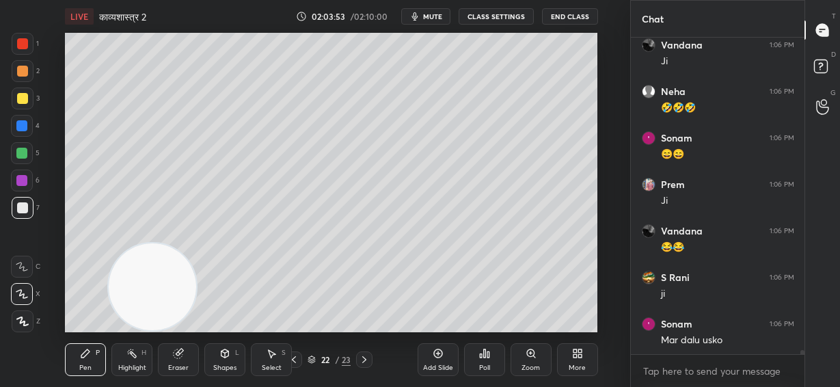
scroll to position [24472, 0]
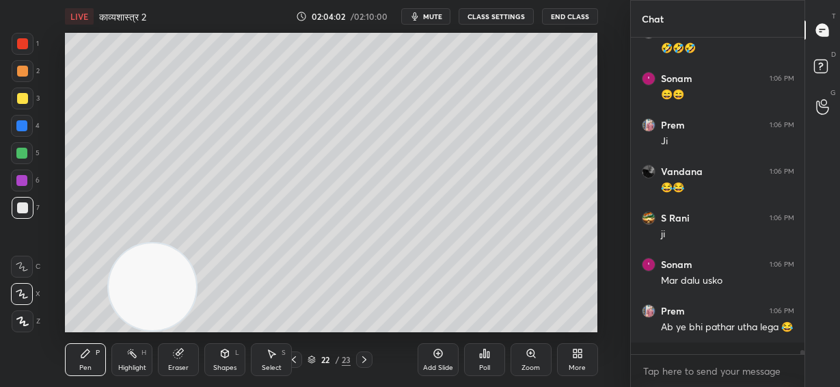
drag, startPoint x: 21, startPoint y: 120, endPoint x: 28, endPoint y: 123, distance: 8.3
click at [24, 123] on div at bounding box center [21, 125] width 11 height 11
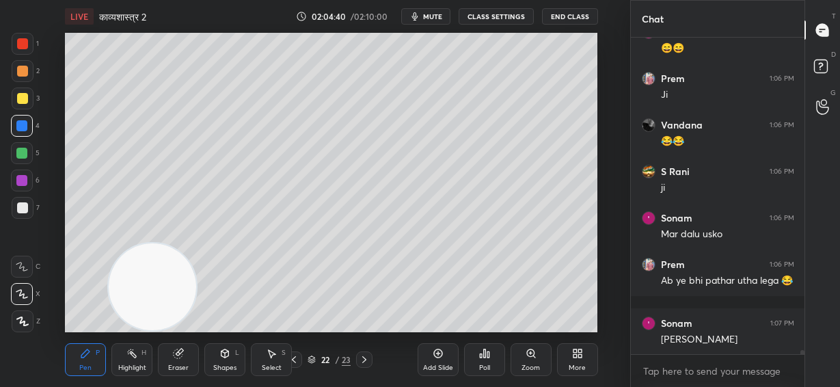
click at [300, 359] on div at bounding box center [294, 360] width 16 height 16
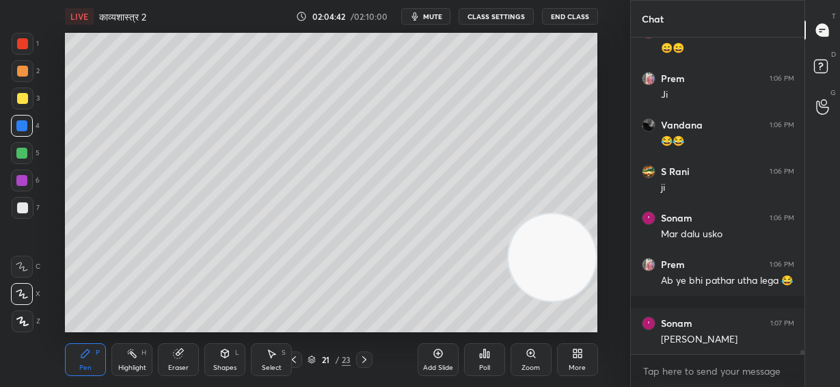
drag, startPoint x: 157, startPoint y: 305, endPoint x: 527, endPoint y: 259, distance: 373.5
click at [590, 276] on video at bounding box center [553, 258] width 88 height 88
click at [17, 49] on div at bounding box center [22, 43] width 11 height 11
click at [19, 99] on div at bounding box center [22, 98] width 11 height 11
click at [21, 157] on div at bounding box center [21, 153] width 11 height 11
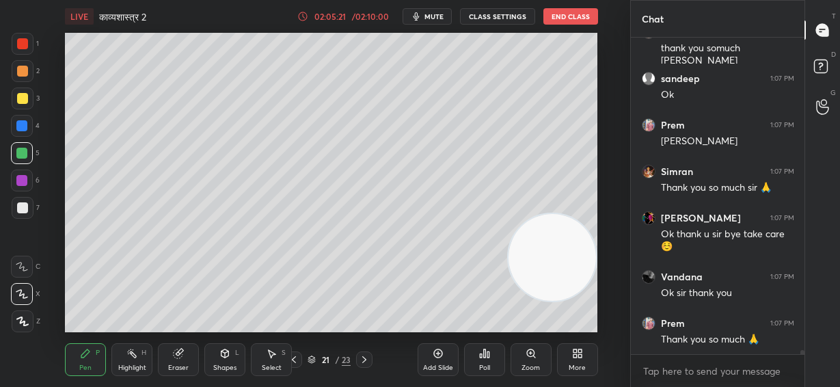
scroll to position [5, 5]
click at [576, 13] on button "End Class" at bounding box center [571, 16] width 55 height 16
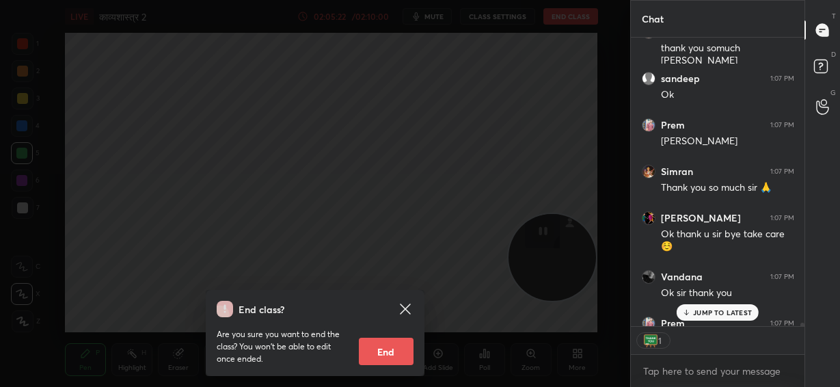
scroll to position [25130, 0]
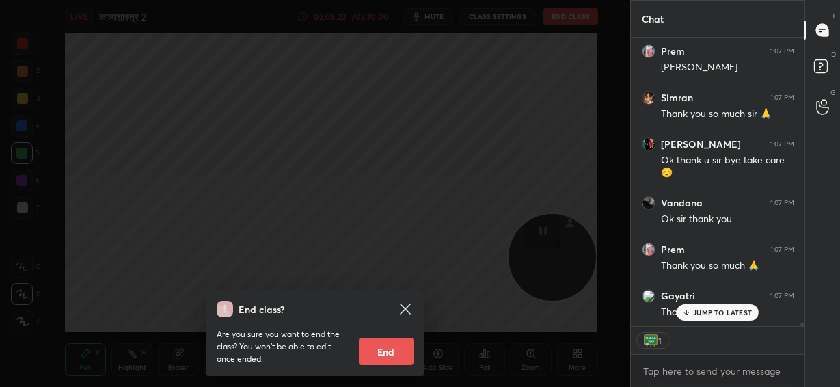
click at [393, 351] on button "End" at bounding box center [386, 351] width 55 height 27
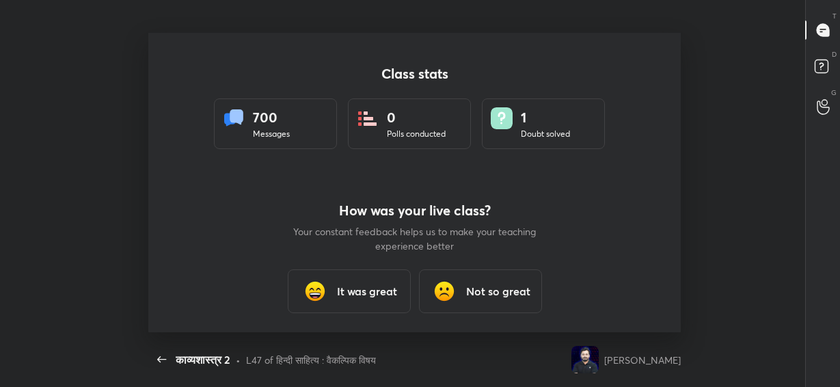
scroll to position [0, 0]
click at [360, 299] on div "It was great" at bounding box center [349, 291] width 123 height 44
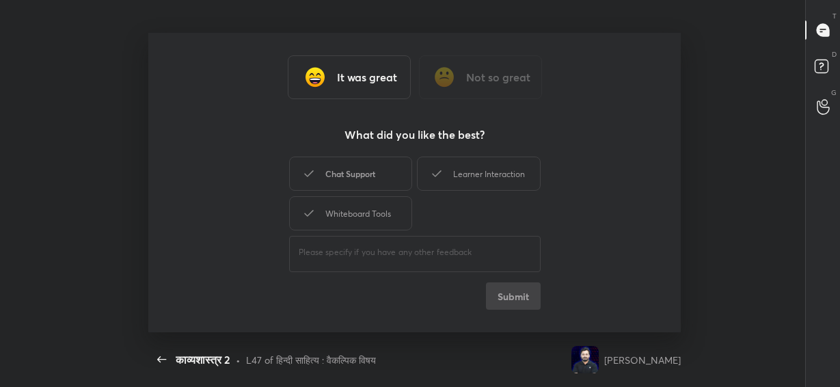
drag, startPoint x: 369, startPoint y: 213, endPoint x: 367, endPoint y: 187, distance: 26.1
click at [368, 213] on div "Whiteboard Tools" at bounding box center [350, 213] width 123 height 34
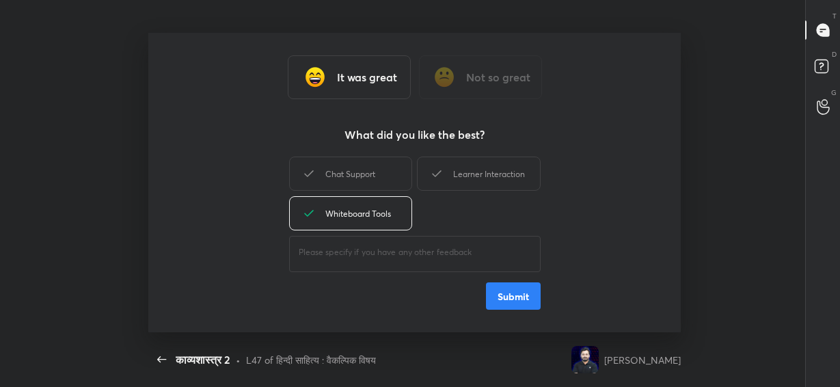
click at [362, 177] on div "Chat Support" at bounding box center [350, 174] width 123 height 34
drag, startPoint x: 468, startPoint y: 170, endPoint x: 505, endPoint y: 211, distance: 55.2
click at [473, 171] on div "Learner Interaction" at bounding box center [478, 174] width 123 height 34
click at [508, 303] on button "Submit" at bounding box center [513, 295] width 55 height 27
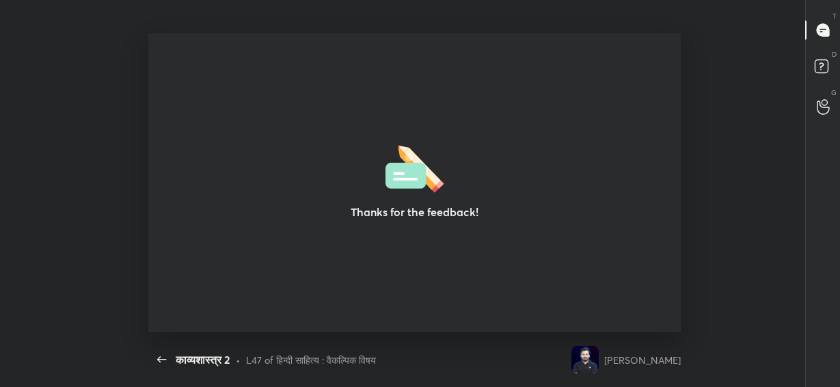
type textarea "x"
